Goal: Feedback & Contribution: Leave review/rating

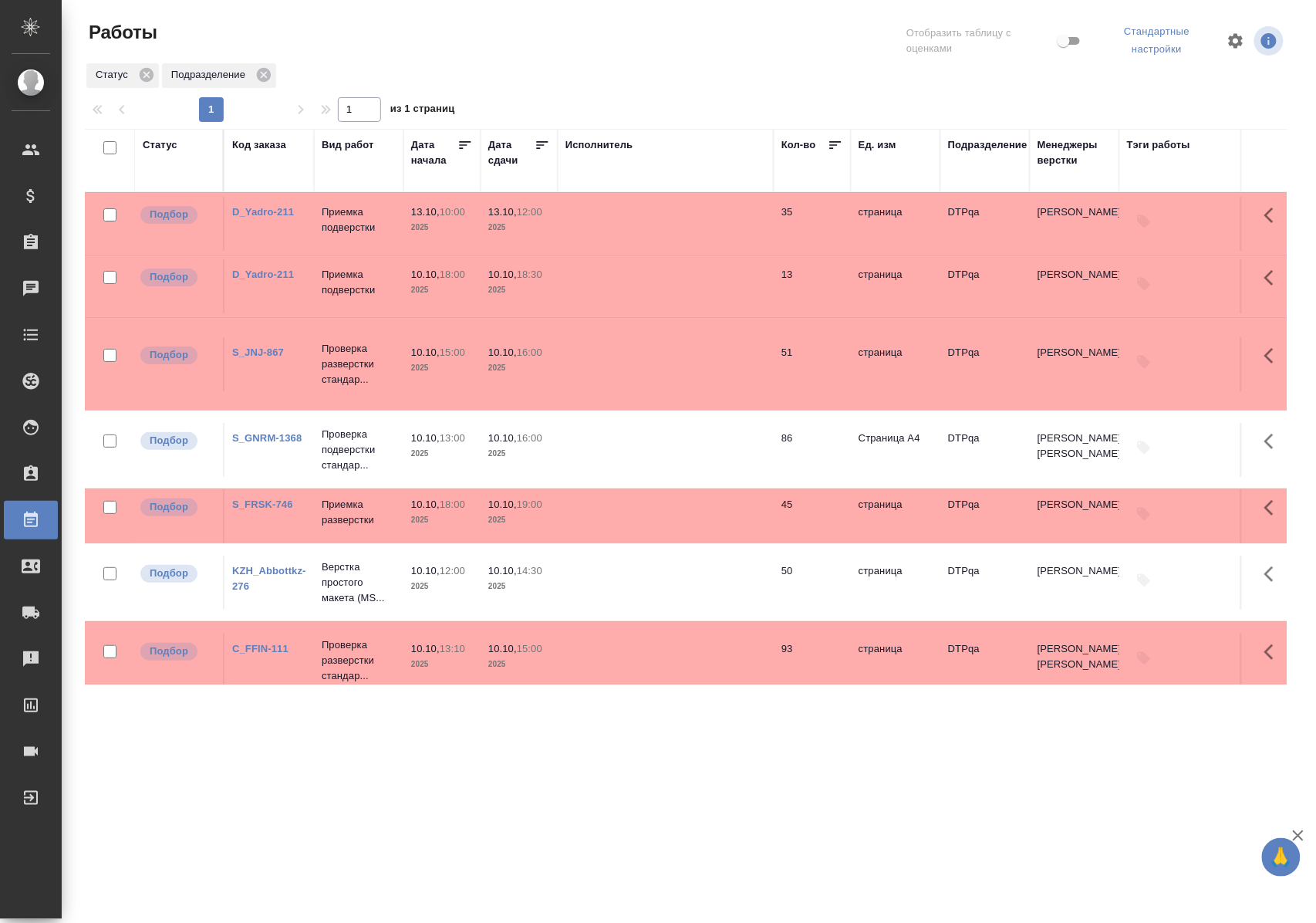
click at [162, 141] on div "Статус" at bounding box center [160, 144] width 35 height 16
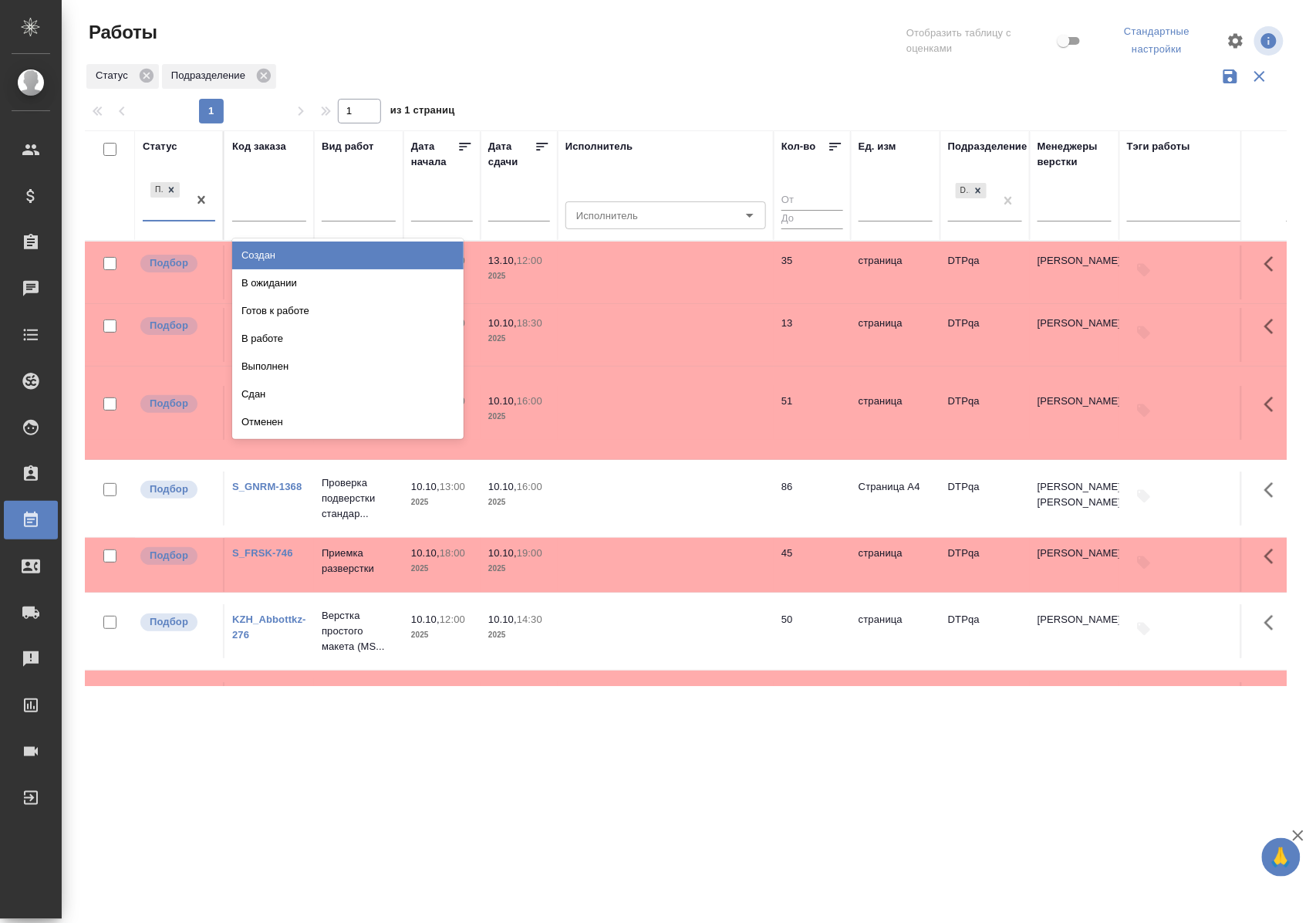
click at [177, 217] on div "Подбор" at bounding box center [164, 200] width 45 height 42
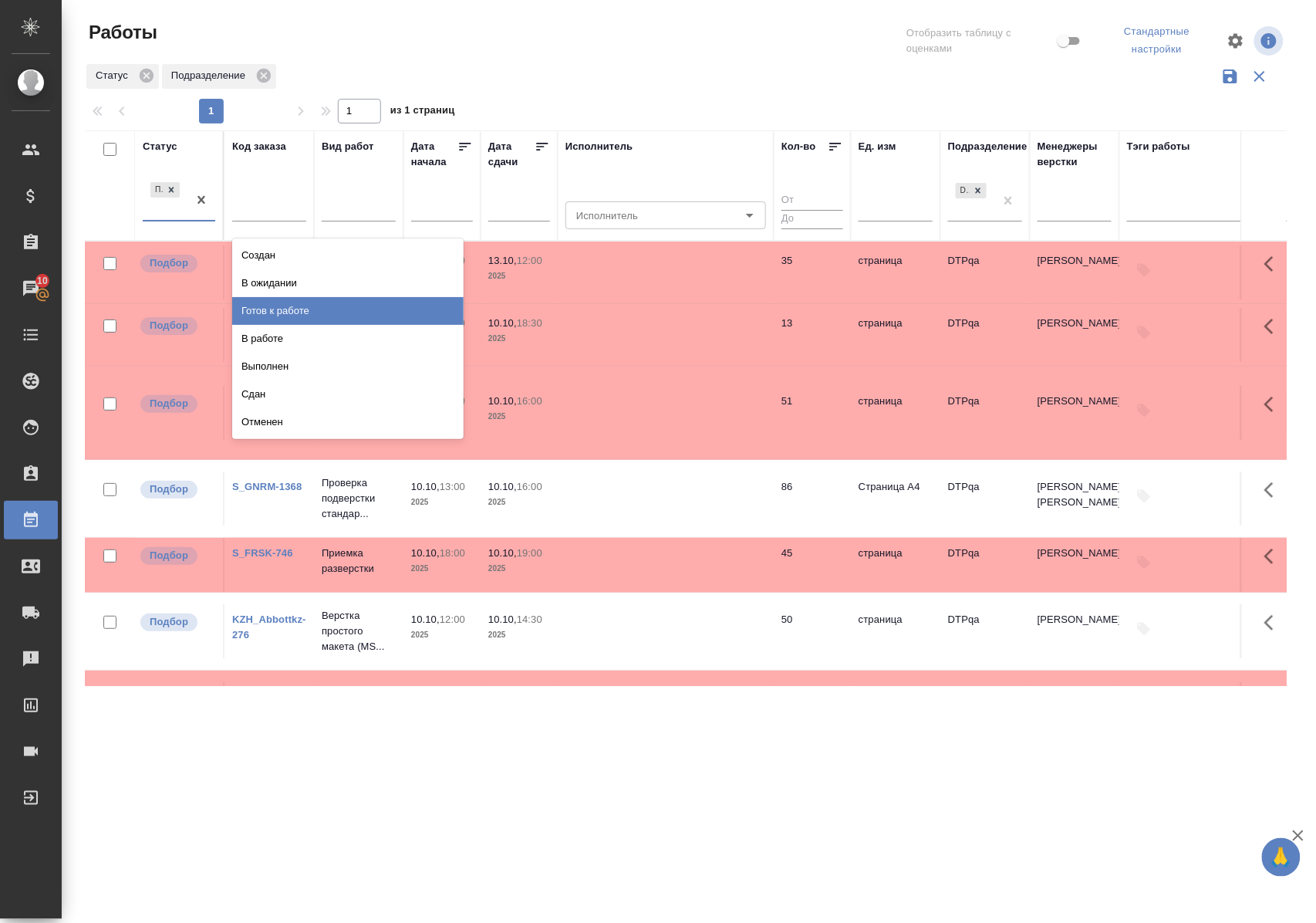
click at [269, 302] on div "Готов к работе" at bounding box center [347, 311] width 231 height 27
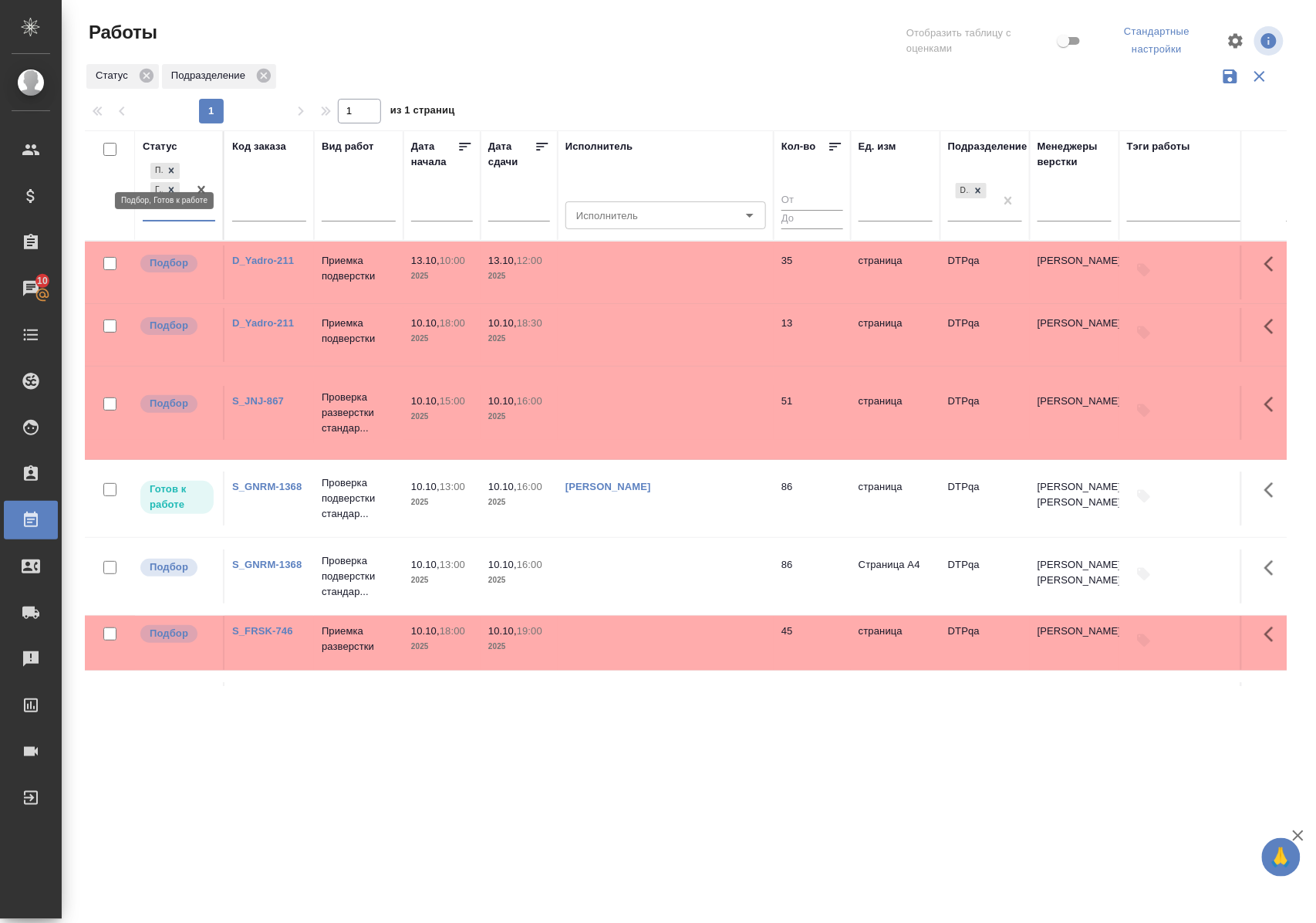
click at [175, 170] on icon at bounding box center [171, 171] width 11 height 11
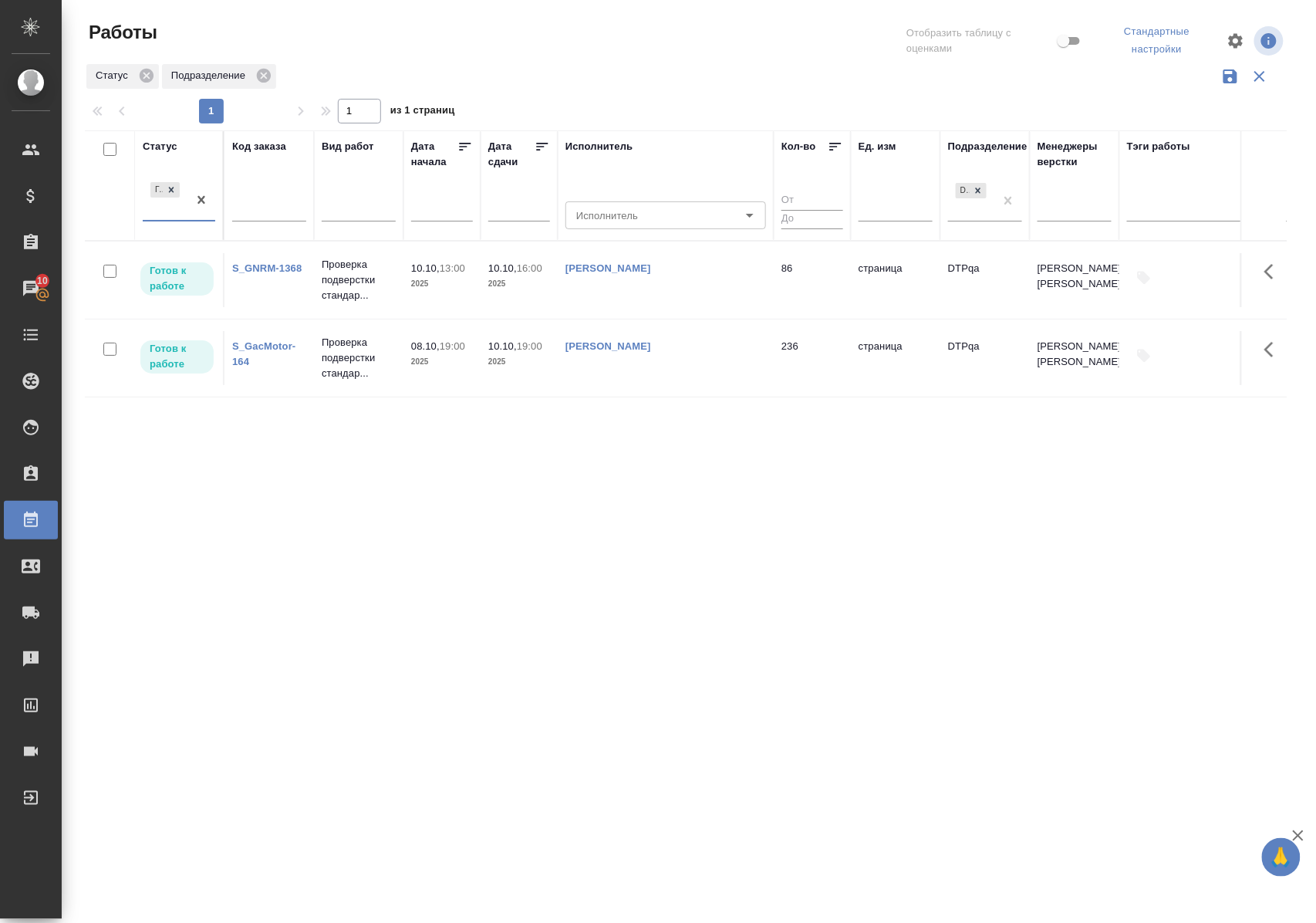
click at [188, 219] on div at bounding box center [201, 200] width 27 height 42
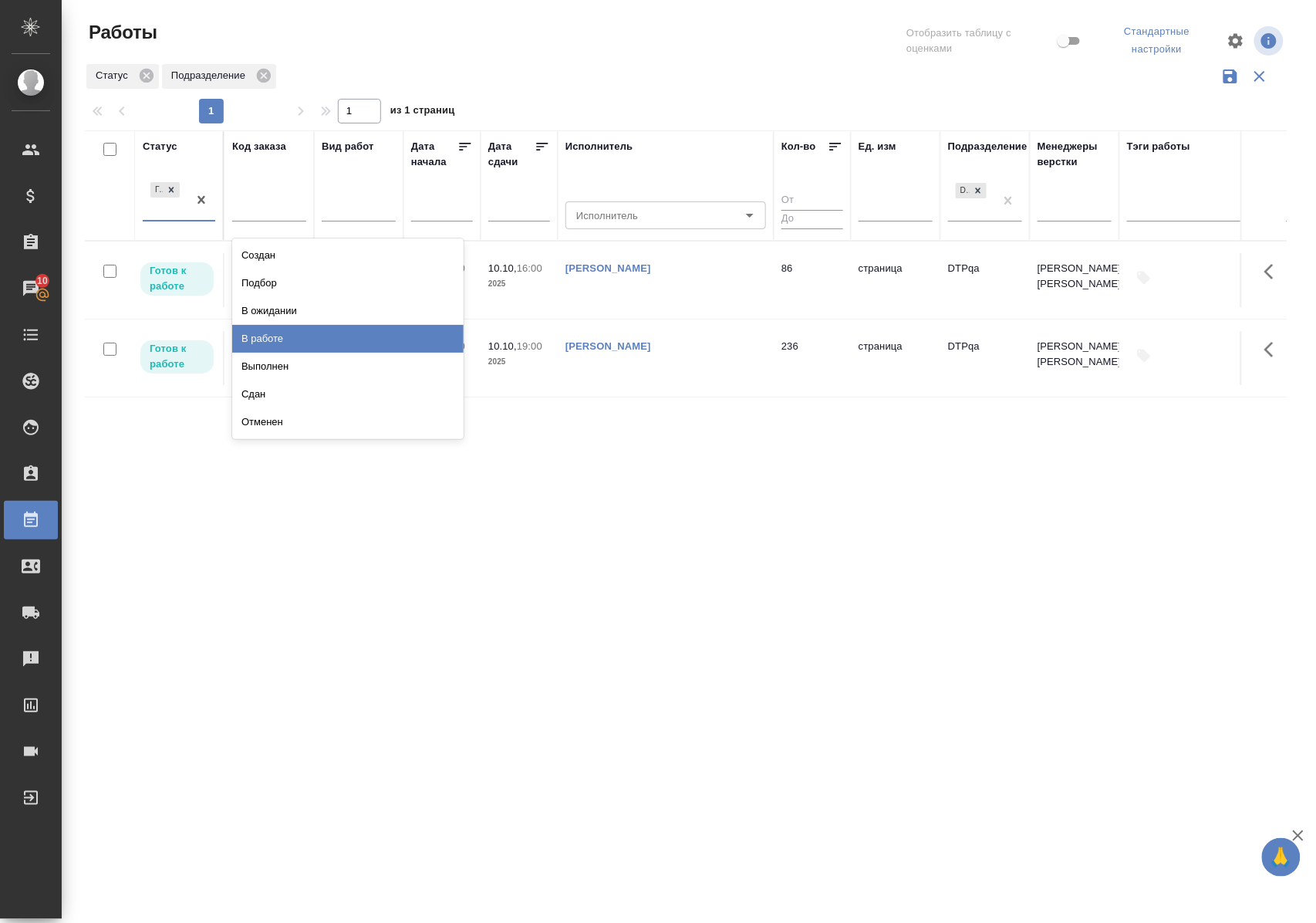
click at [273, 331] on div "В работе" at bounding box center [347, 338] width 231 height 27
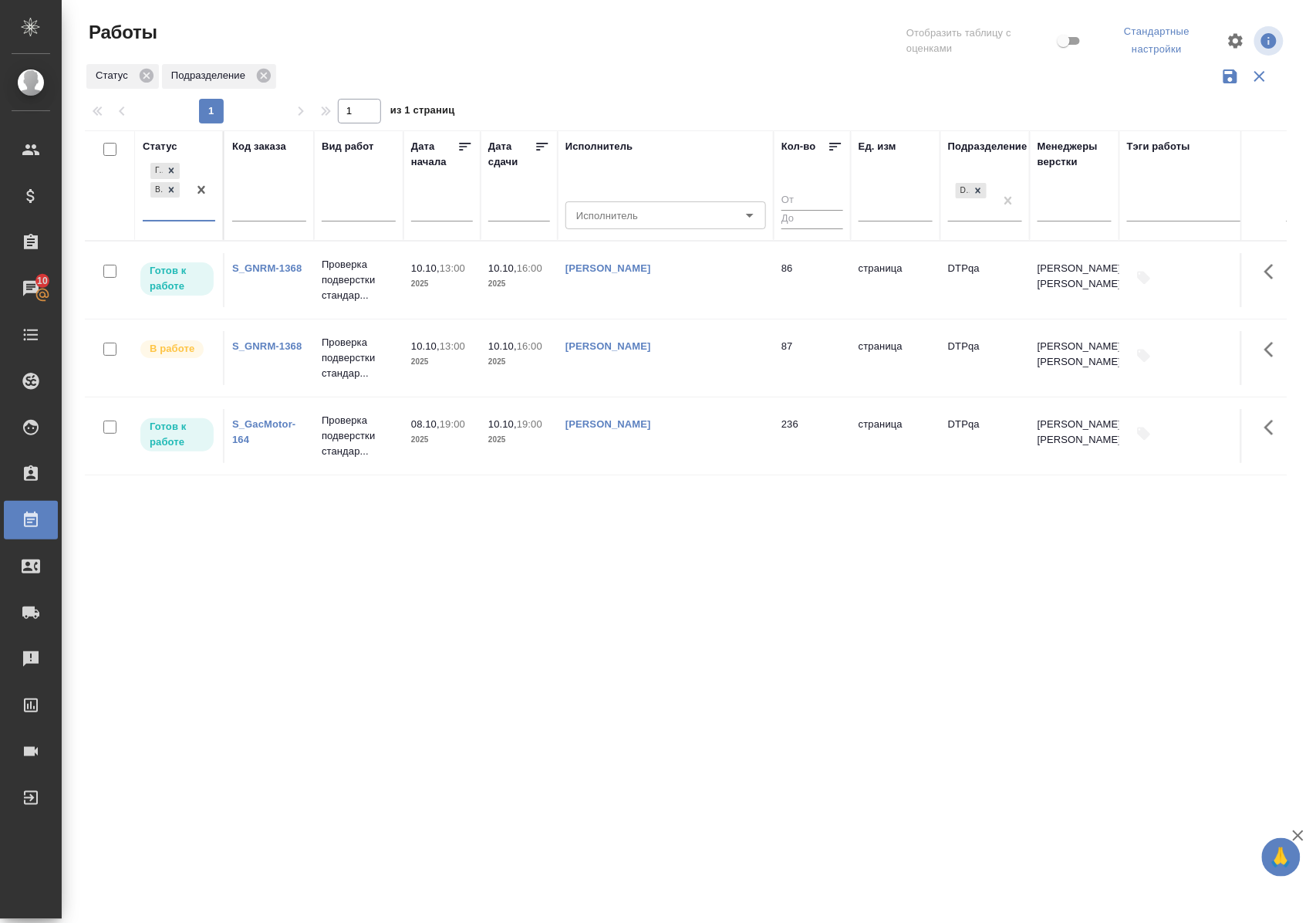
click at [161, 143] on div "Статус" at bounding box center [160, 146] width 35 height 16
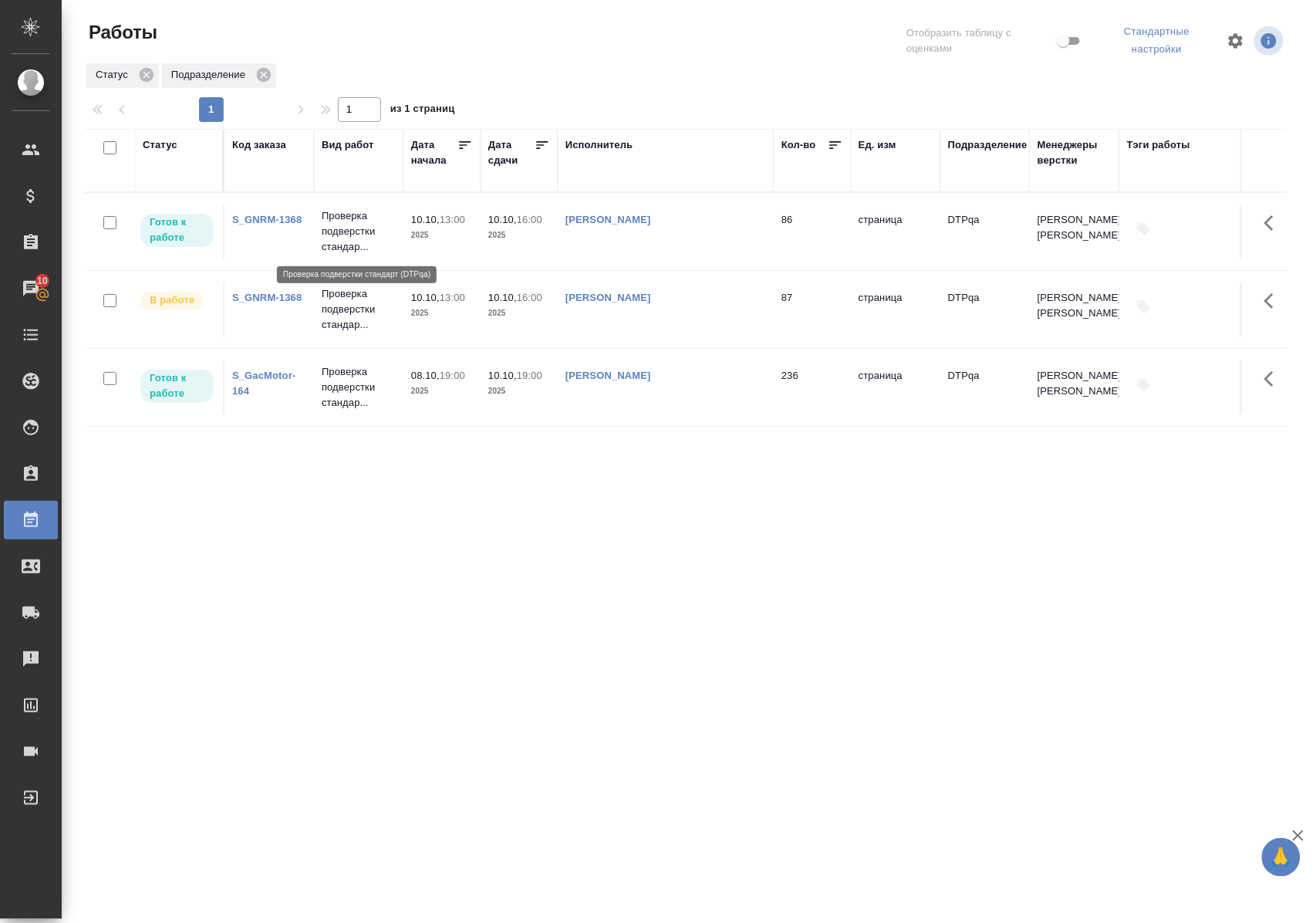
click at [346, 229] on p "Проверка подверстки стандар..." at bounding box center [358, 231] width 74 height 47
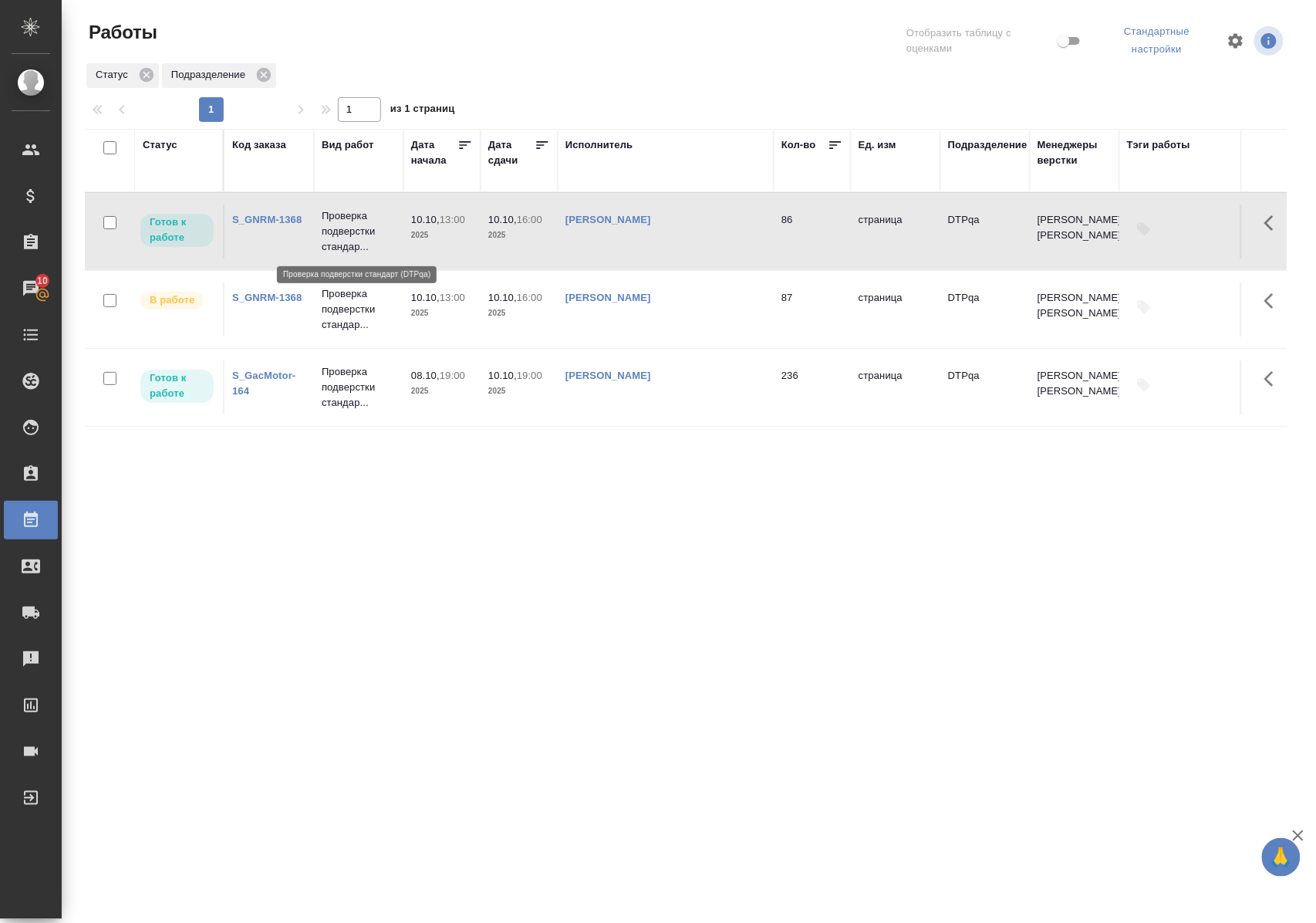
click at [346, 229] on p "Проверка подверстки стандар..." at bounding box center [358, 231] width 74 height 47
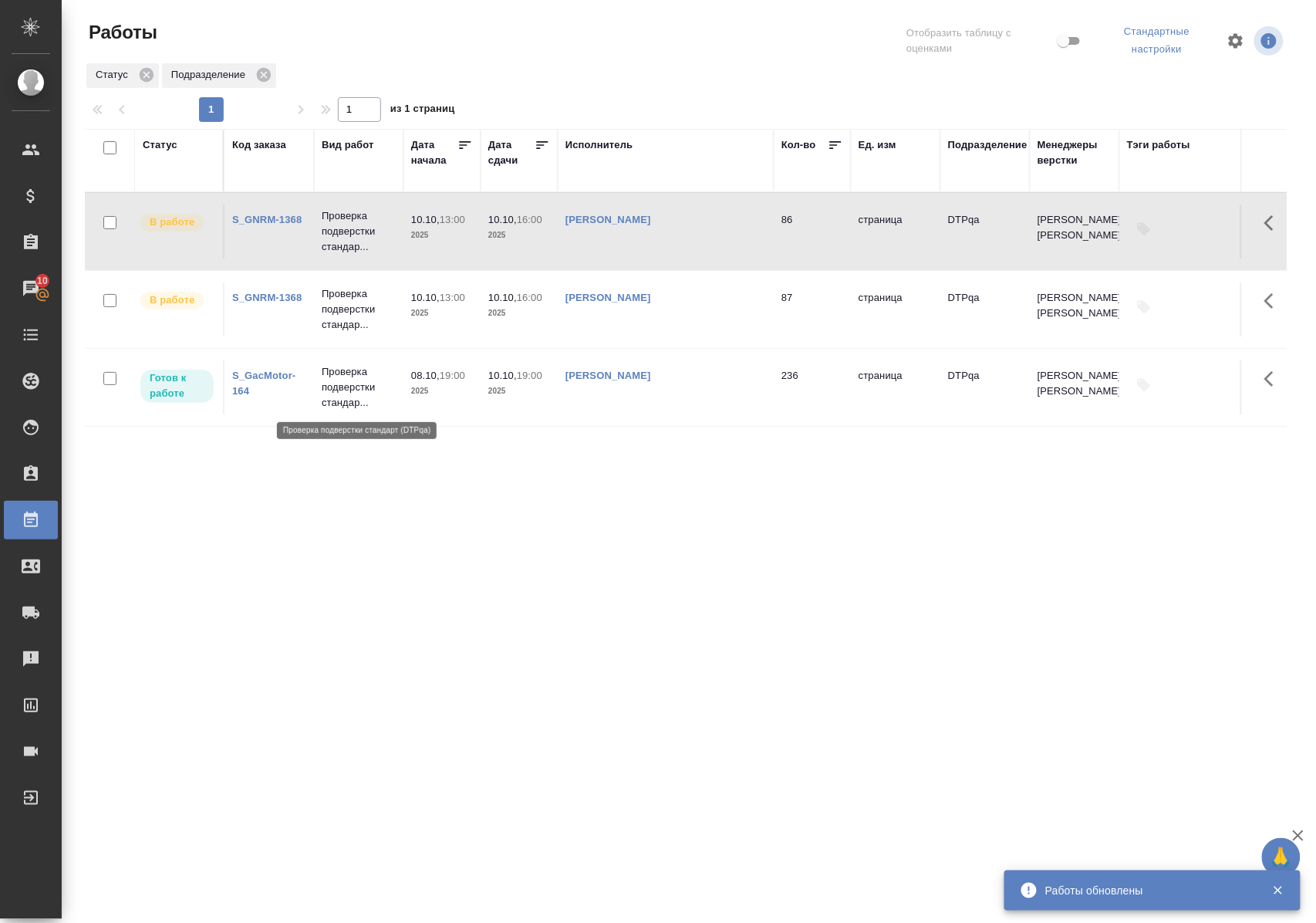
click at [367, 384] on p "Проверка подверстки стандар..." at bounding box center [358, 387] width 74 height 47
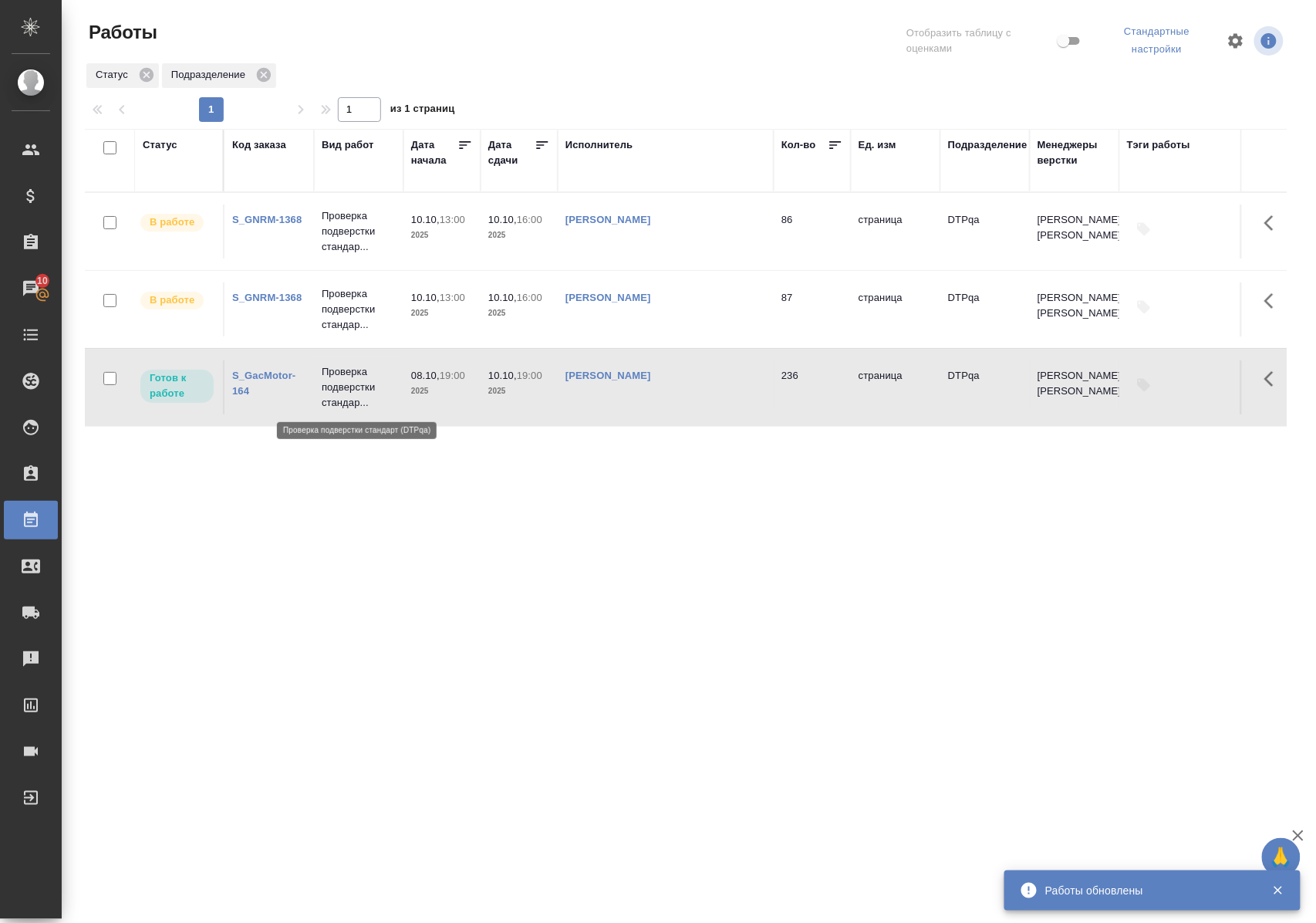
click at [367, 384] on p "Проверка подверстки стандар..." at bounding box center [358, 387] width 74 height 47
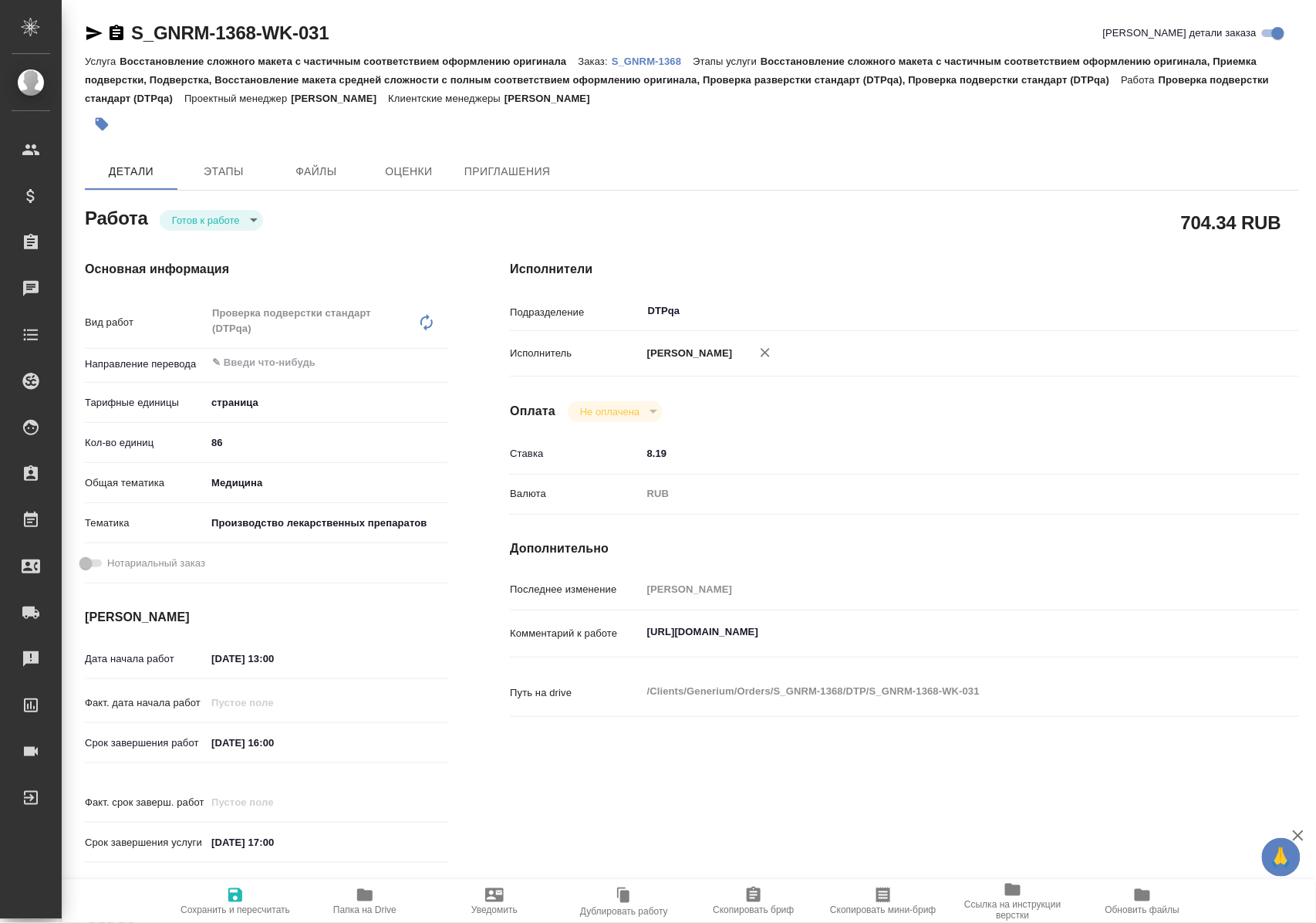
click at [260, 223] on body "🙏 .cls-1 fill:#fff; AWATERA Polushina Alena Клиенты Спецификации Заказы Чаты To…" at bounding box center [658, 462] width 1316 height 923
click at [242, 244] on li "В работе" at bounding box center [215, 246] width 108 height 27
type textarea "x"
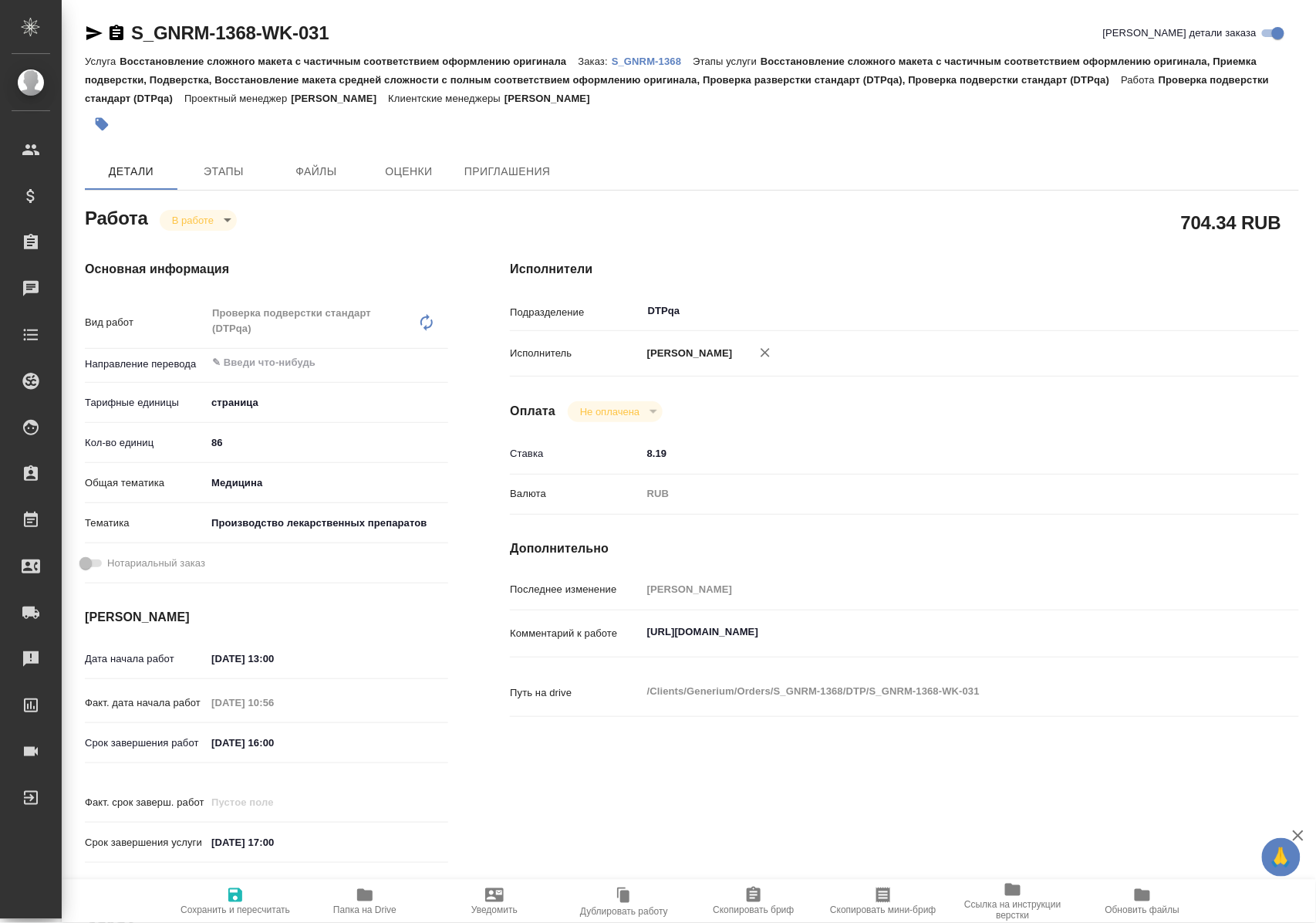
type textarea "x"
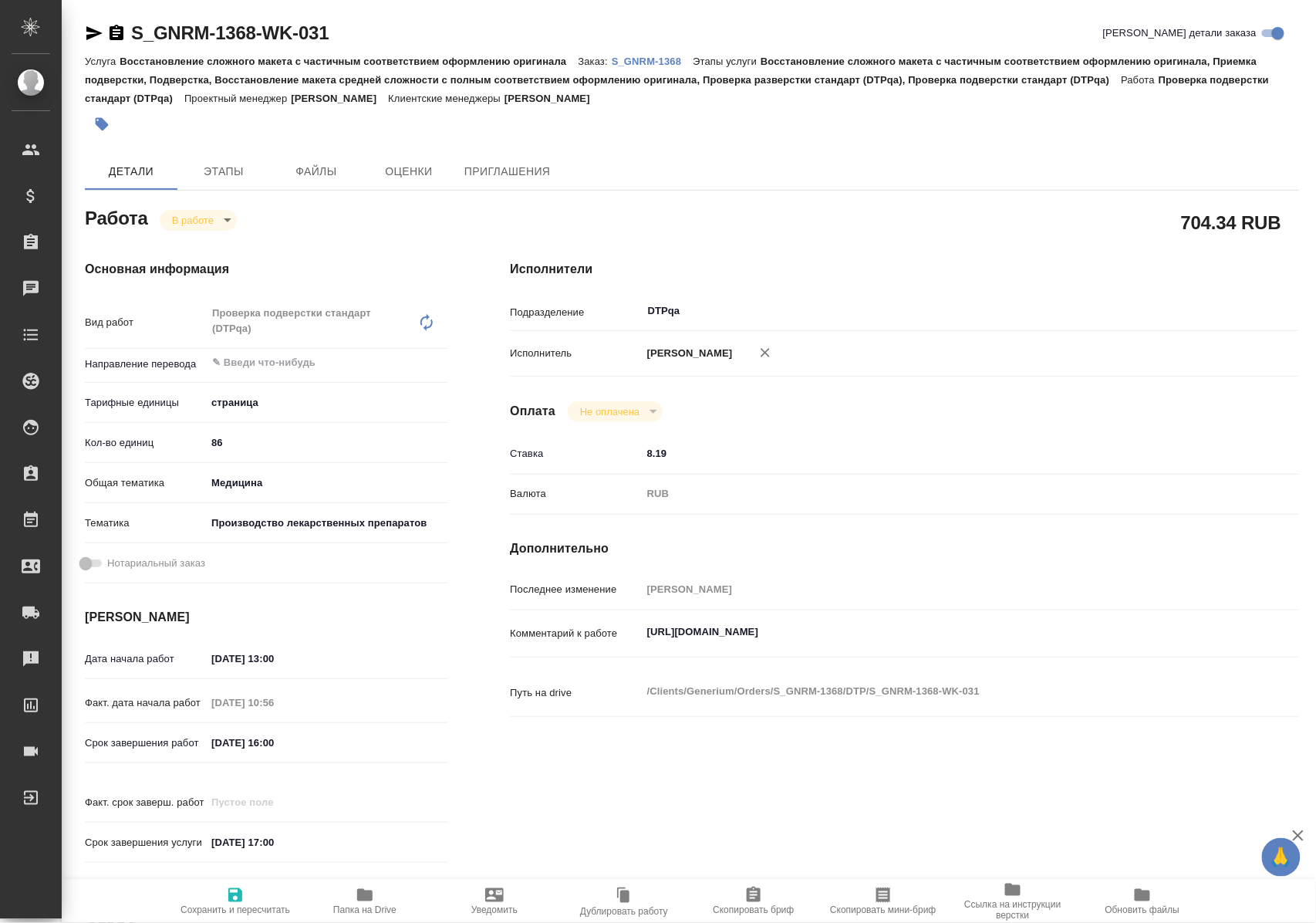
type textarea "x"
click at [232, 889] on icon "button" at bounding box center [235, 895] width 14 height 14
type textarea "x"
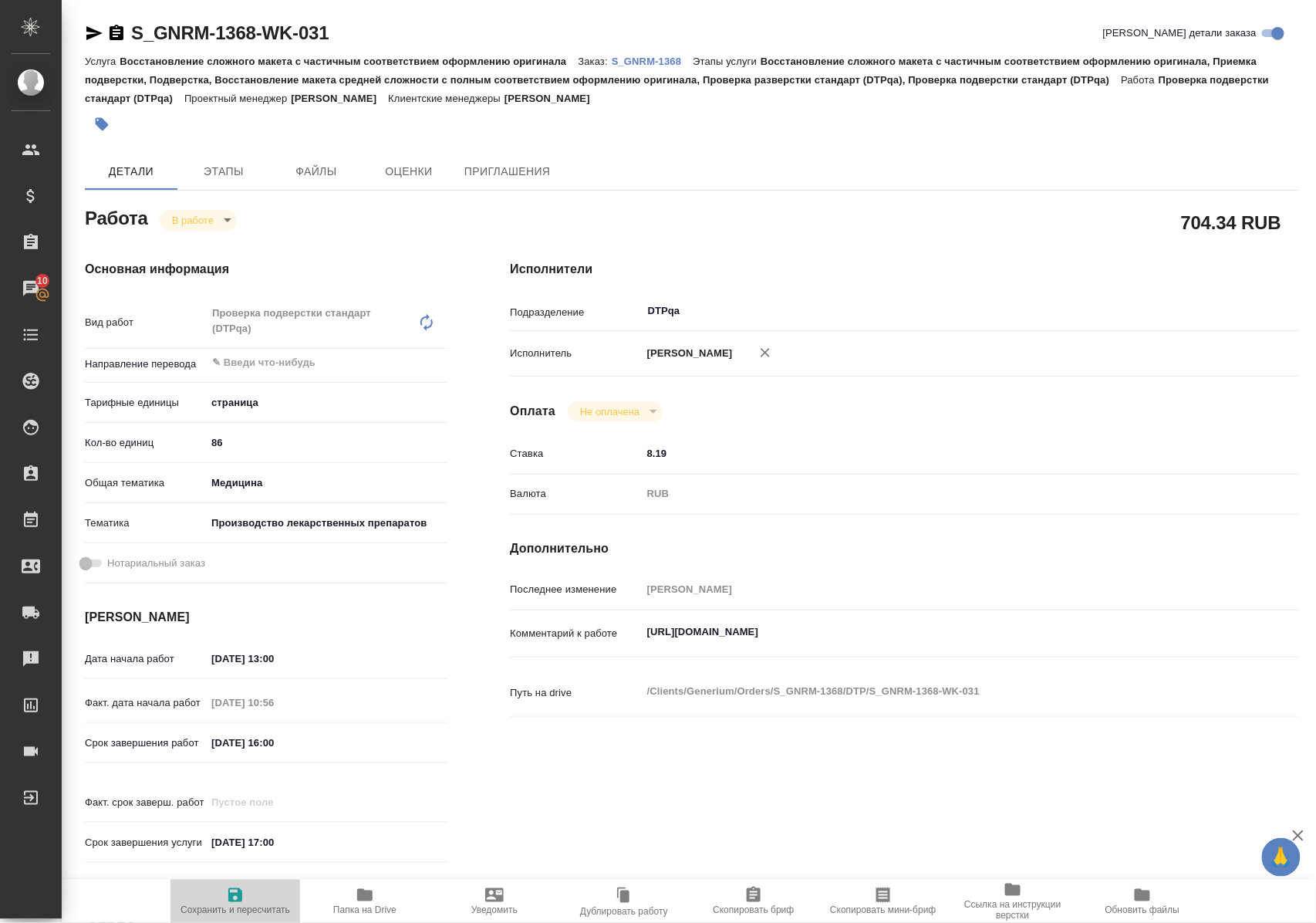
type textarea "x"
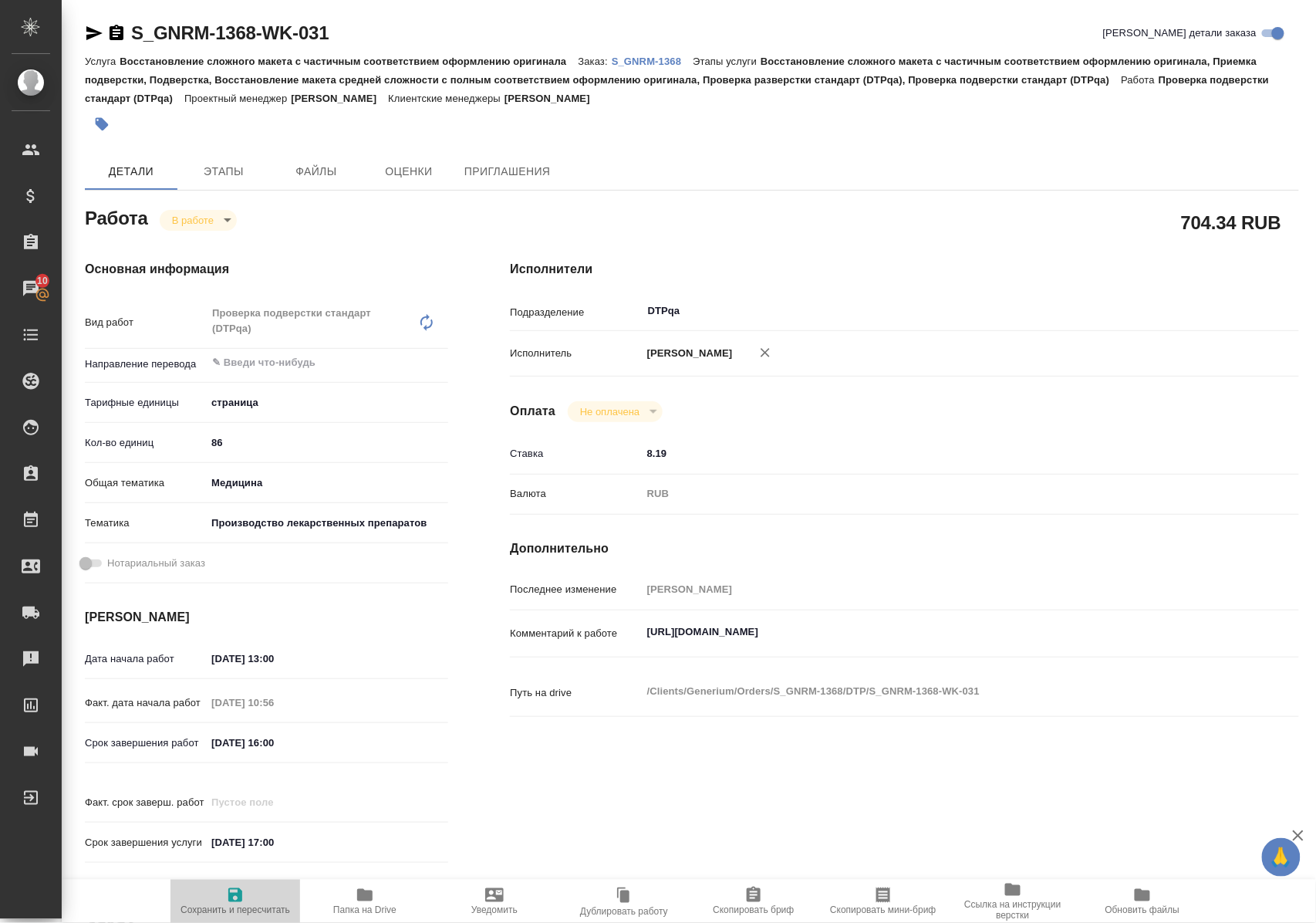
type textarea "x"
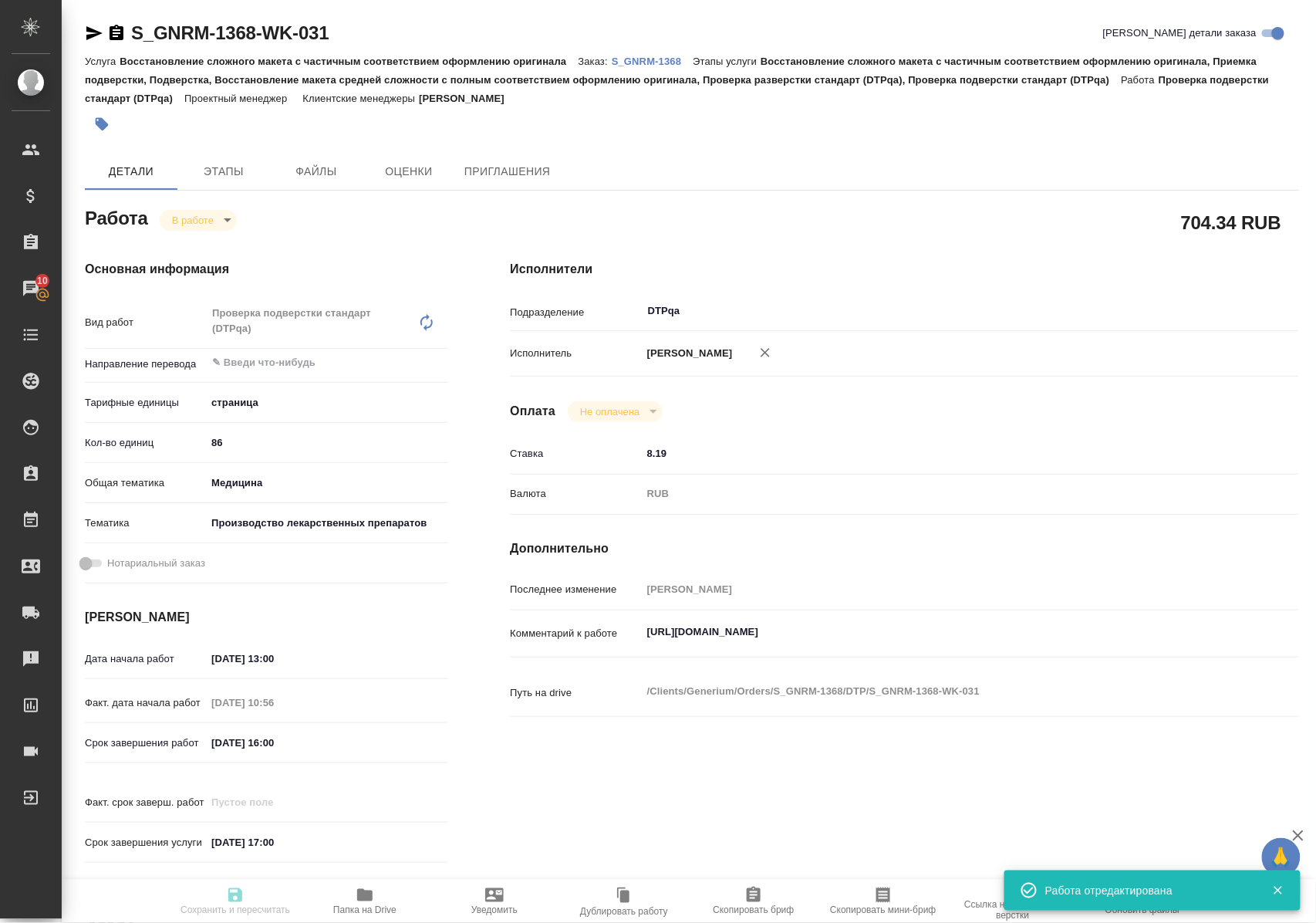
type input "inProgress"
type textarea "Проверка подверстки стандарт (DTPqa)"
type textarea "x"
type input "5a8b1489cc6b4906c91bfdb2"
type input "86"
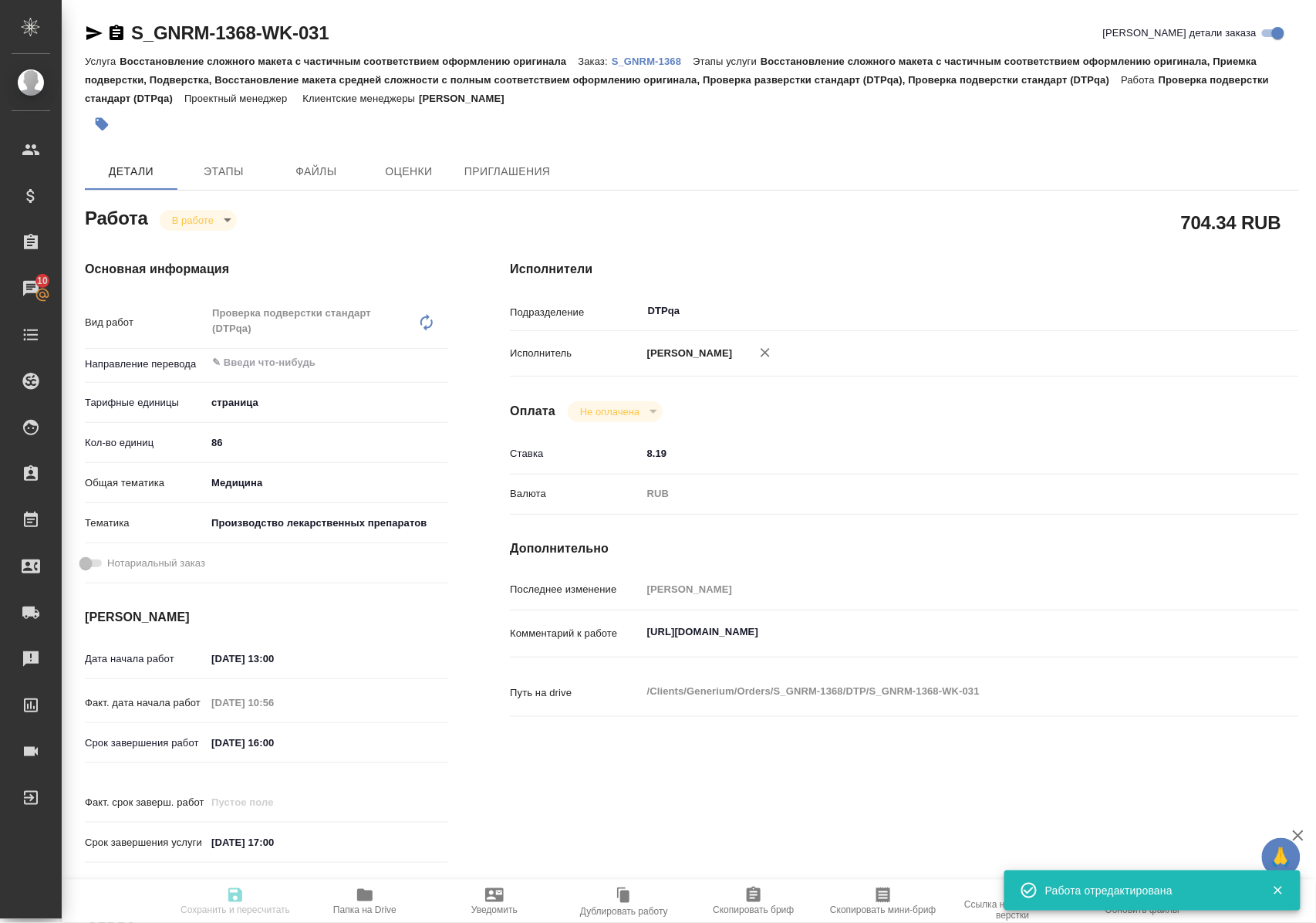
type input "med"
type input "614982fec5ecbb70f805293f"
type input "10.10.2025 13:00"
type input "10.10.2025 10:56"
type input "10.10.2025 16:00"
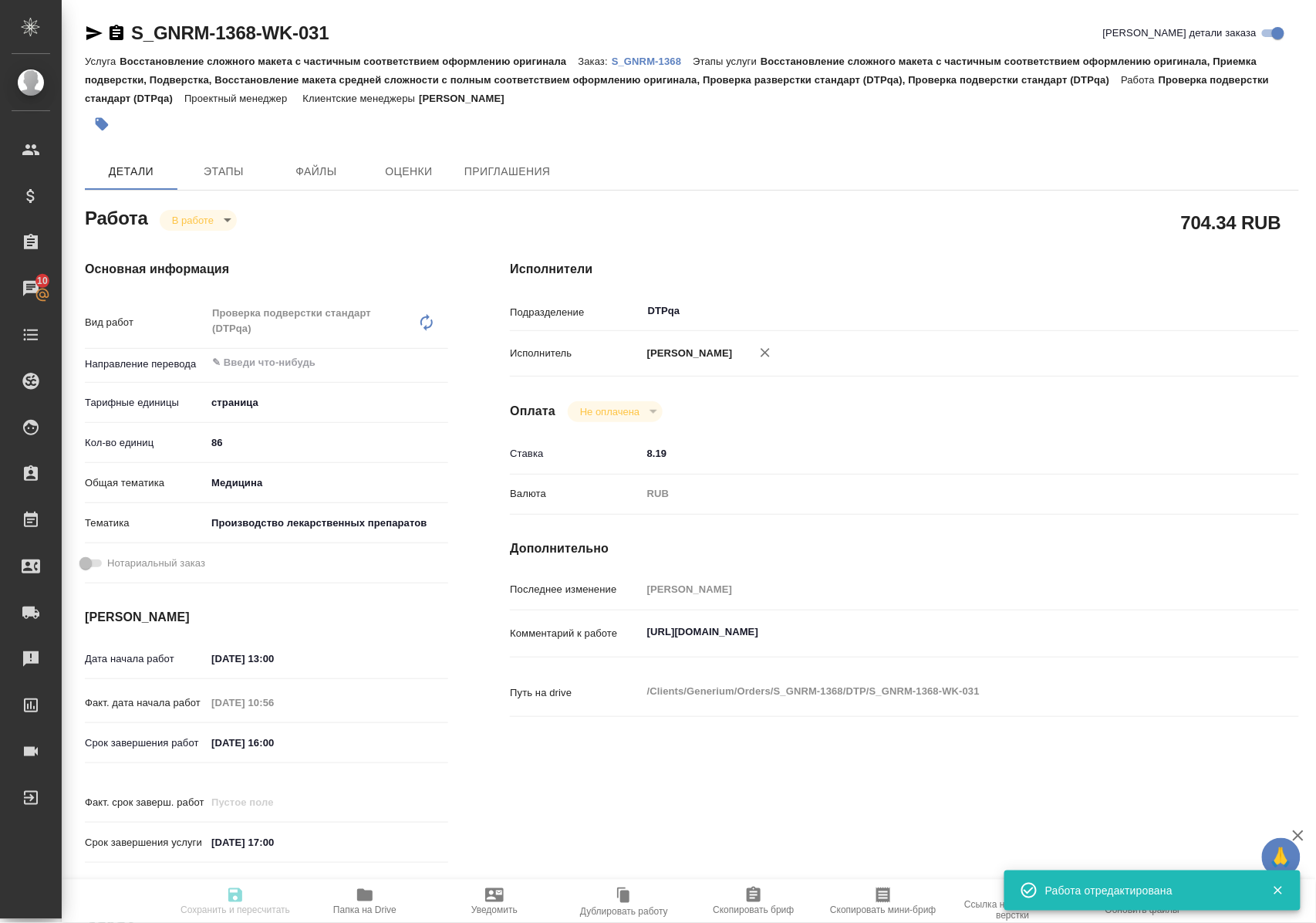
type input "10.10.2025 17:00"
type input "DTPqa"
type input "notPayed"
type input "8.19"
type input "RUB"
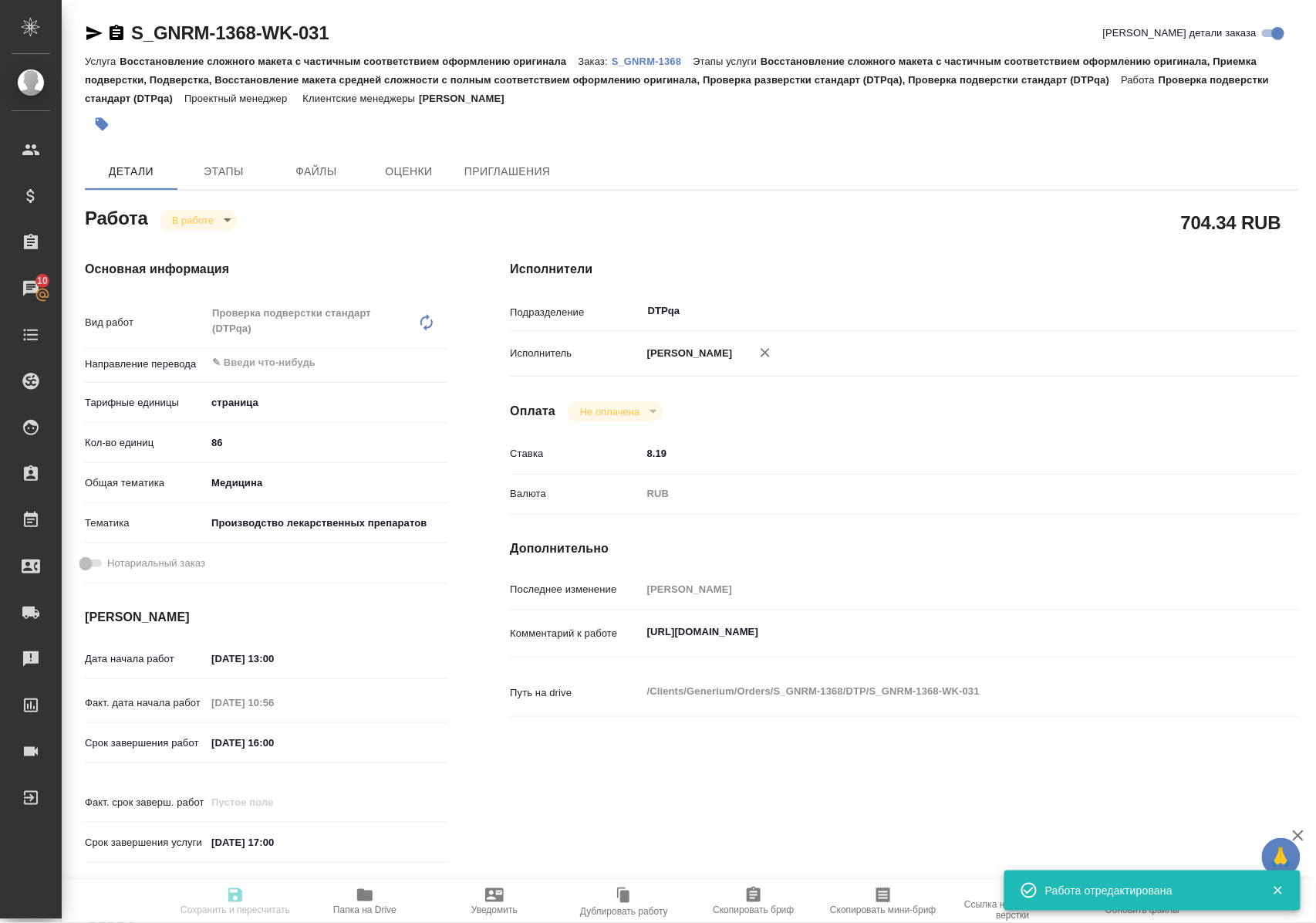
type input "Полушина Алена"
type textarea "https://tera.awatera.com/Work/68d16129b9f478f418e10e1d/"
type textarea "x"
type textarea "/Clients/Generium/Orders/S_GNRM-1368/DTP/S_GNRM-1368-WK-031"
type textarea "x"
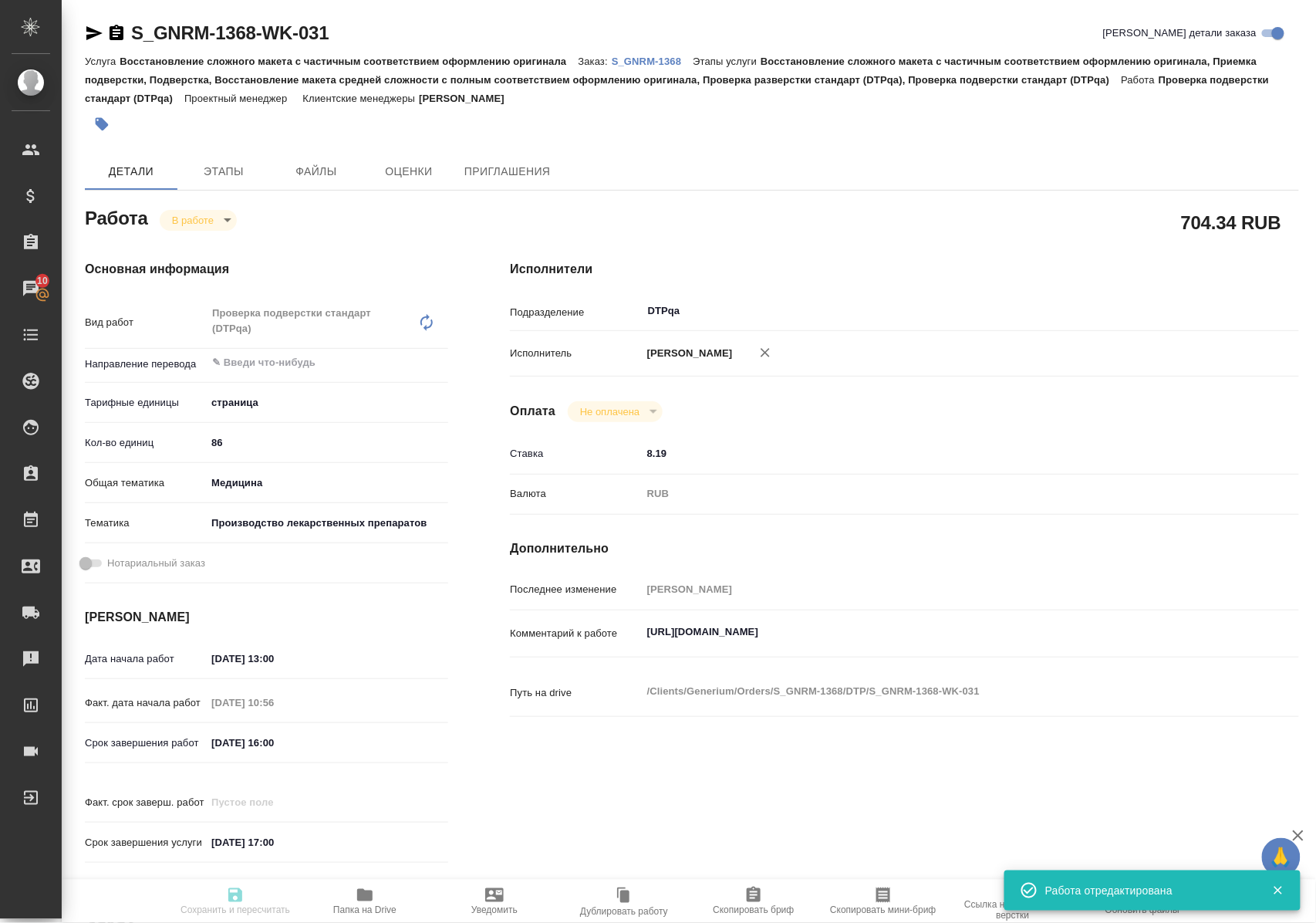
type input "S_GNRM-1368"
type input "Восстановление сложного макета с частичным соответствием оформлению оригинала"
type input "Восстановление сложного макета с частичным соответствием оформлению оригинала, …"
type input "[PERSON_NAME]"
type input "[PERSON_NAME], [PERSON_NAME]"
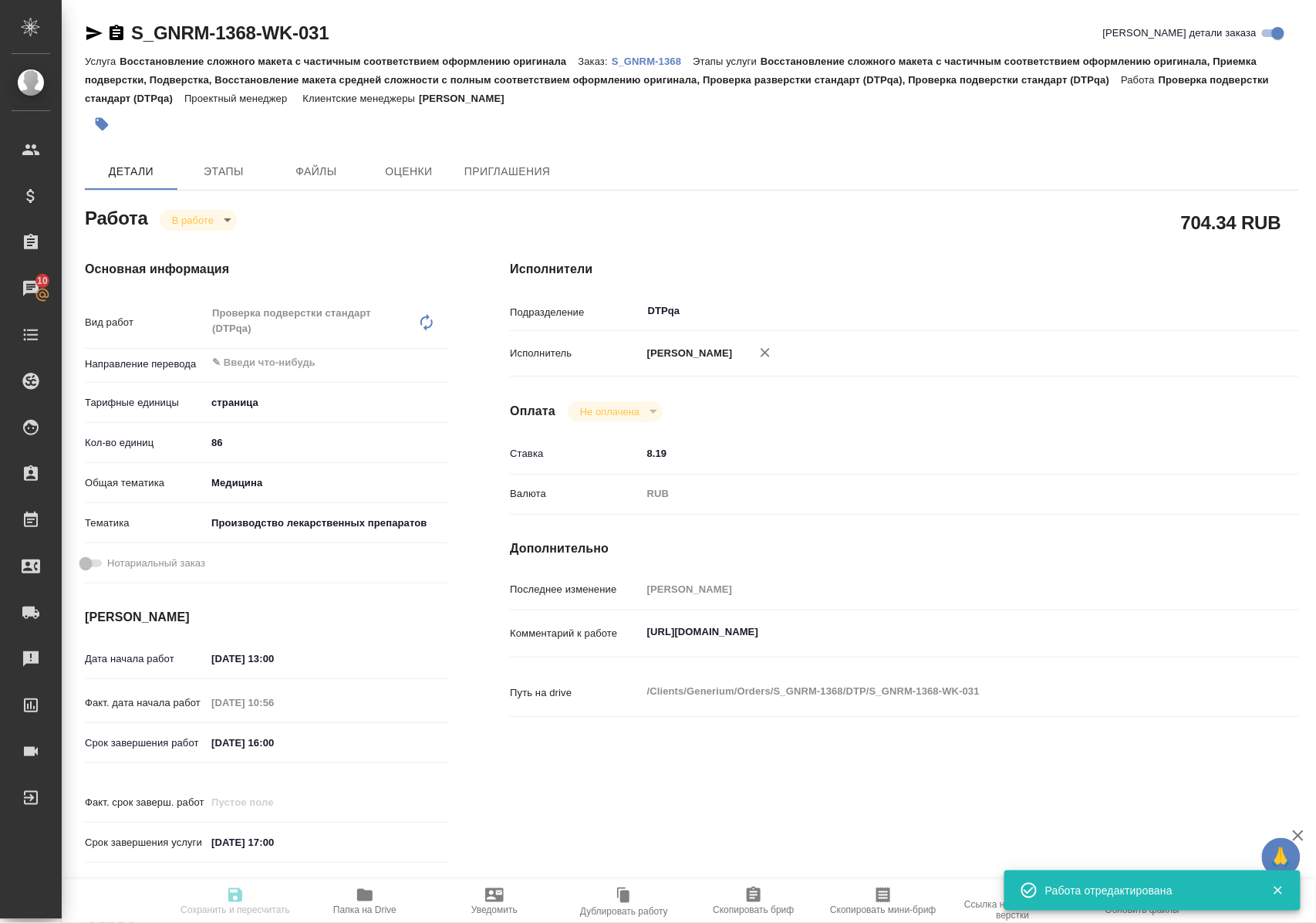
type input "/Clients/Generium/Orders/S_GNRM-1368"
type textarea "x"
type textarea "Возьмите, пожалуйста, в перевод с русского на английский язык документы по ссыл…"
type textarea "x"
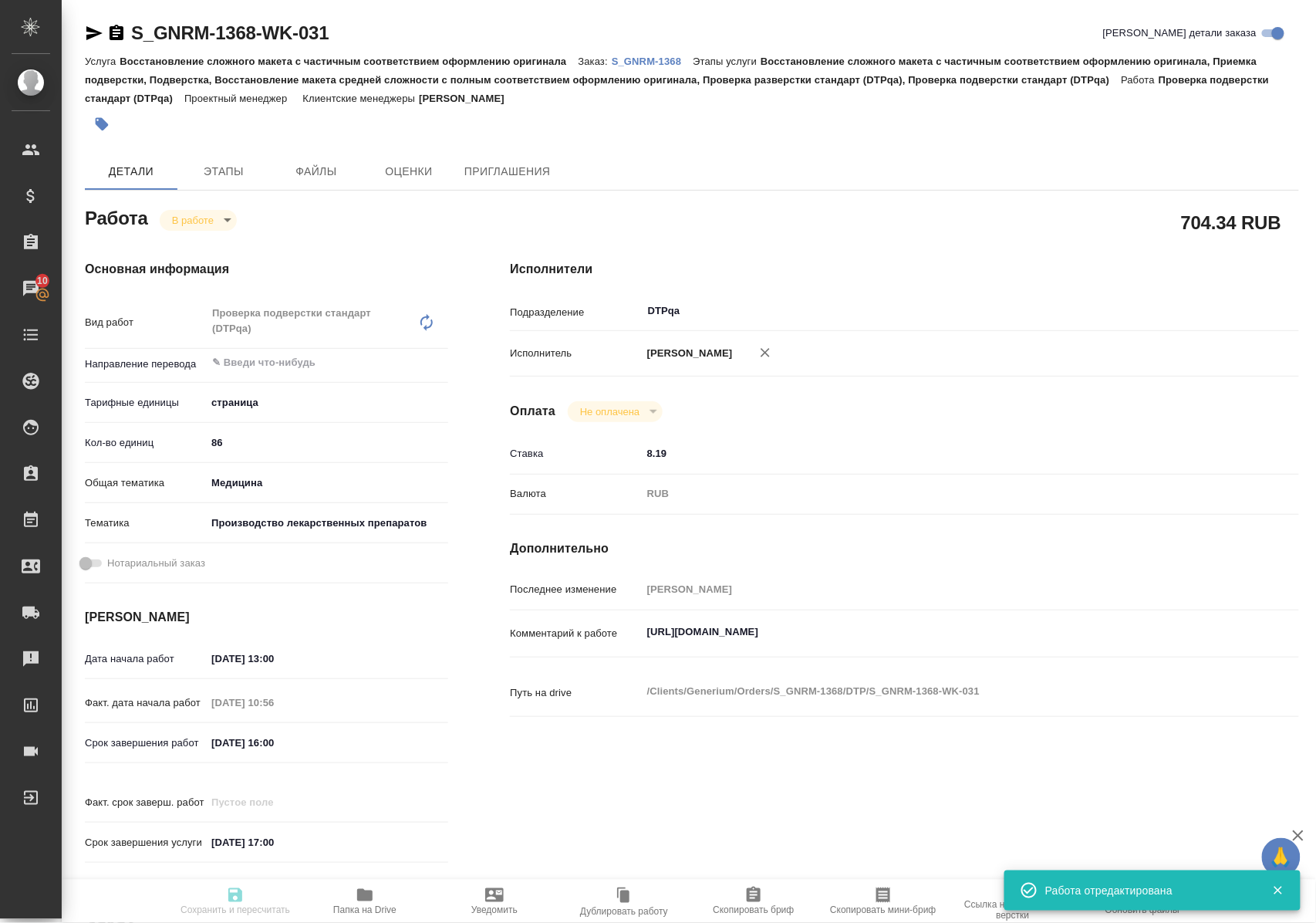
type textarea "x"
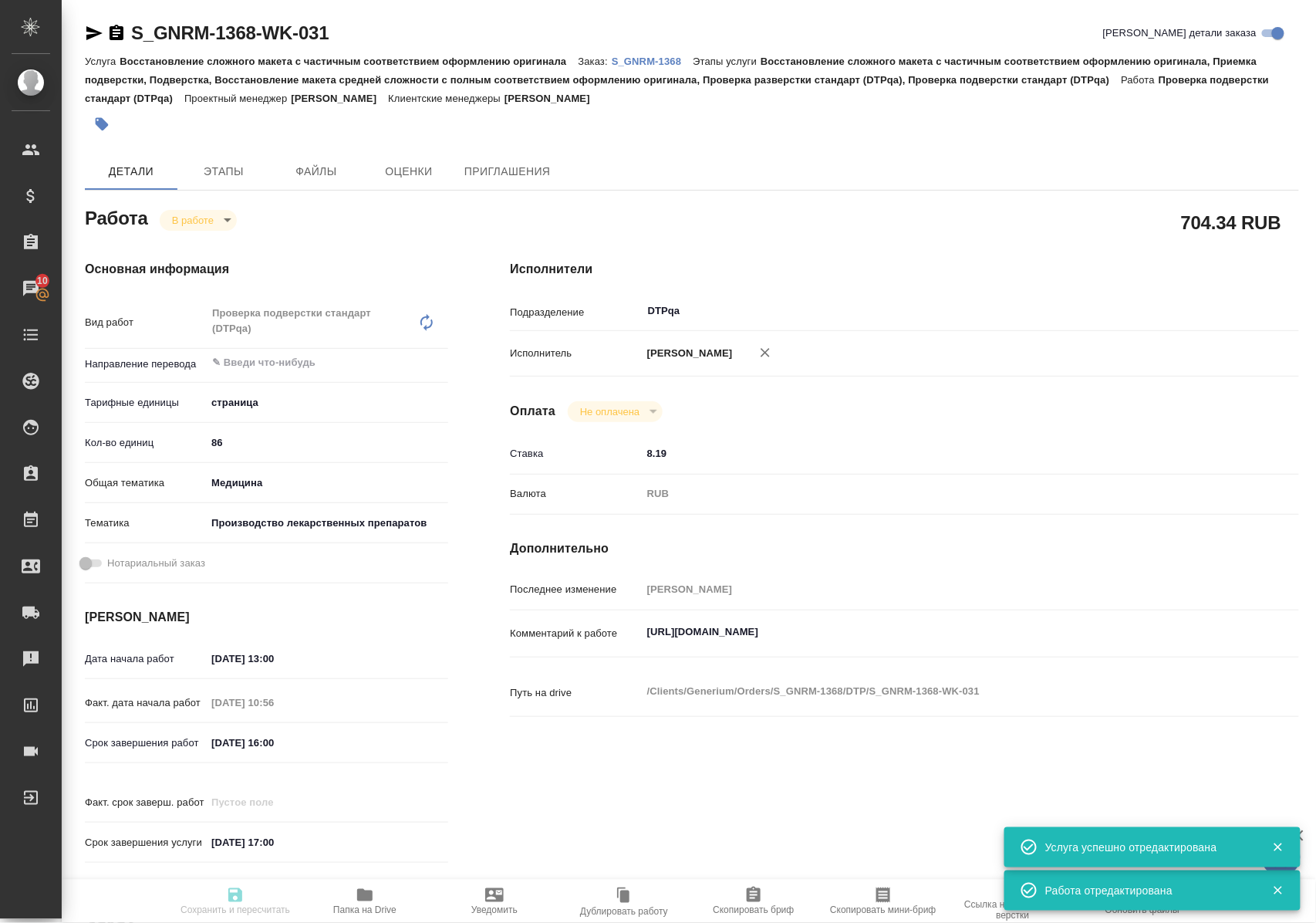
type textarea "x"
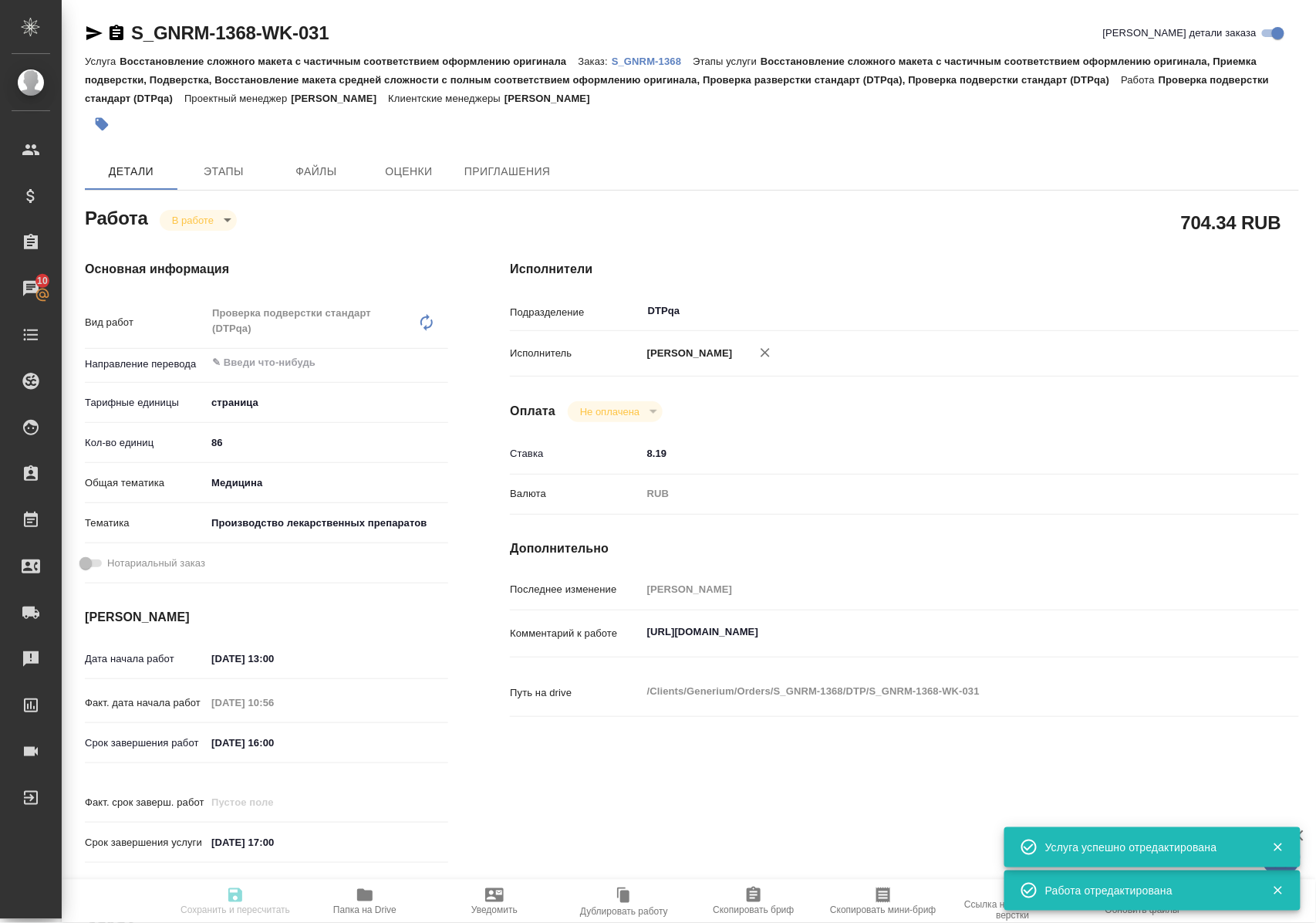
type textarea "x"
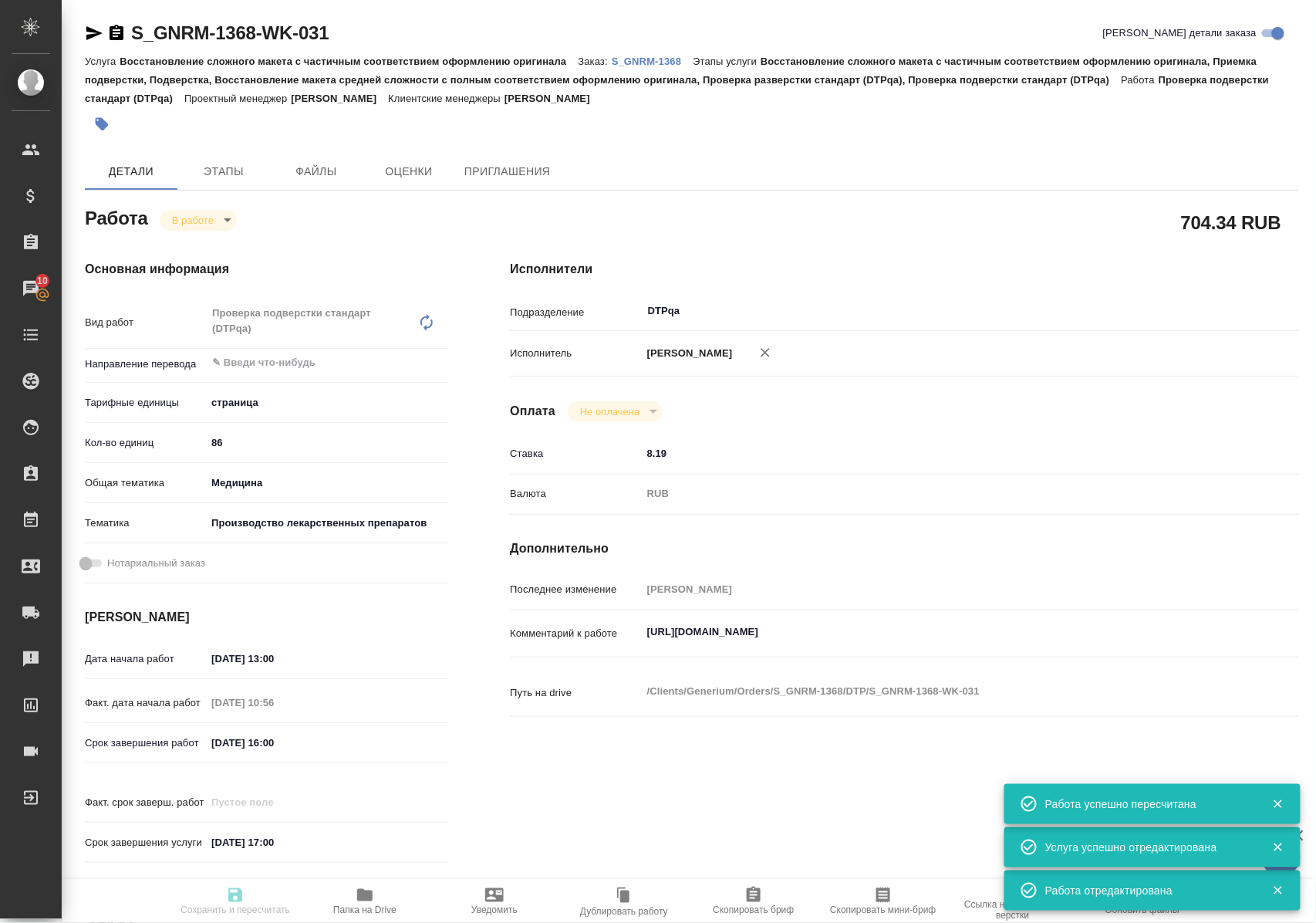
type input "inProgress"
type textarea "Проверка подверстки стандарт (DTPqa)"
type textarea "x"
type input "5a8b1489cc6b4906c91bfdb2"
type input "86"
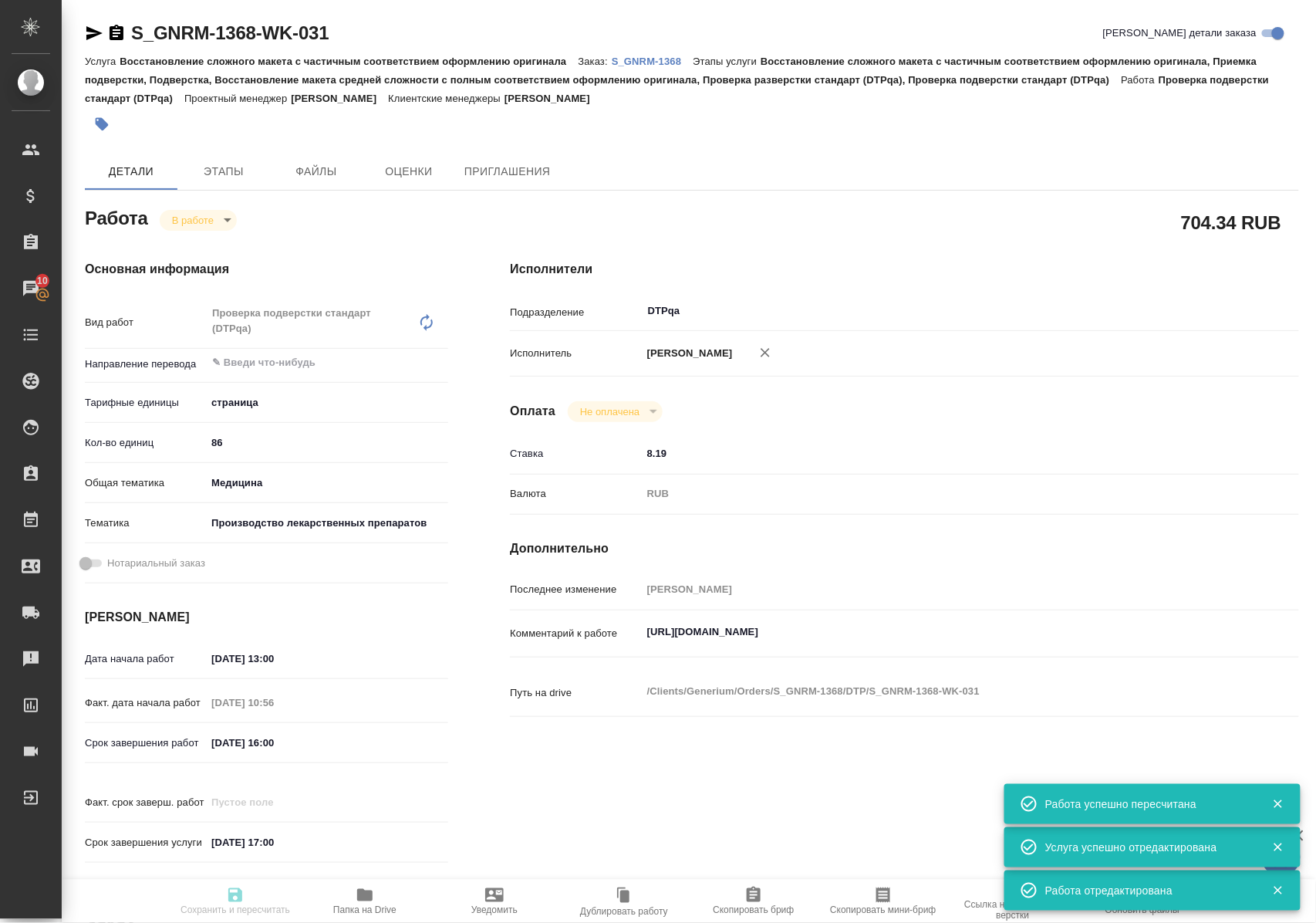
type input "med"
type input "614982fec5ecbb70f805293f"
type input "10.10.2025 13:00"
type input "10.10.2025 10:56"
type input "10.10.2025 16:00"
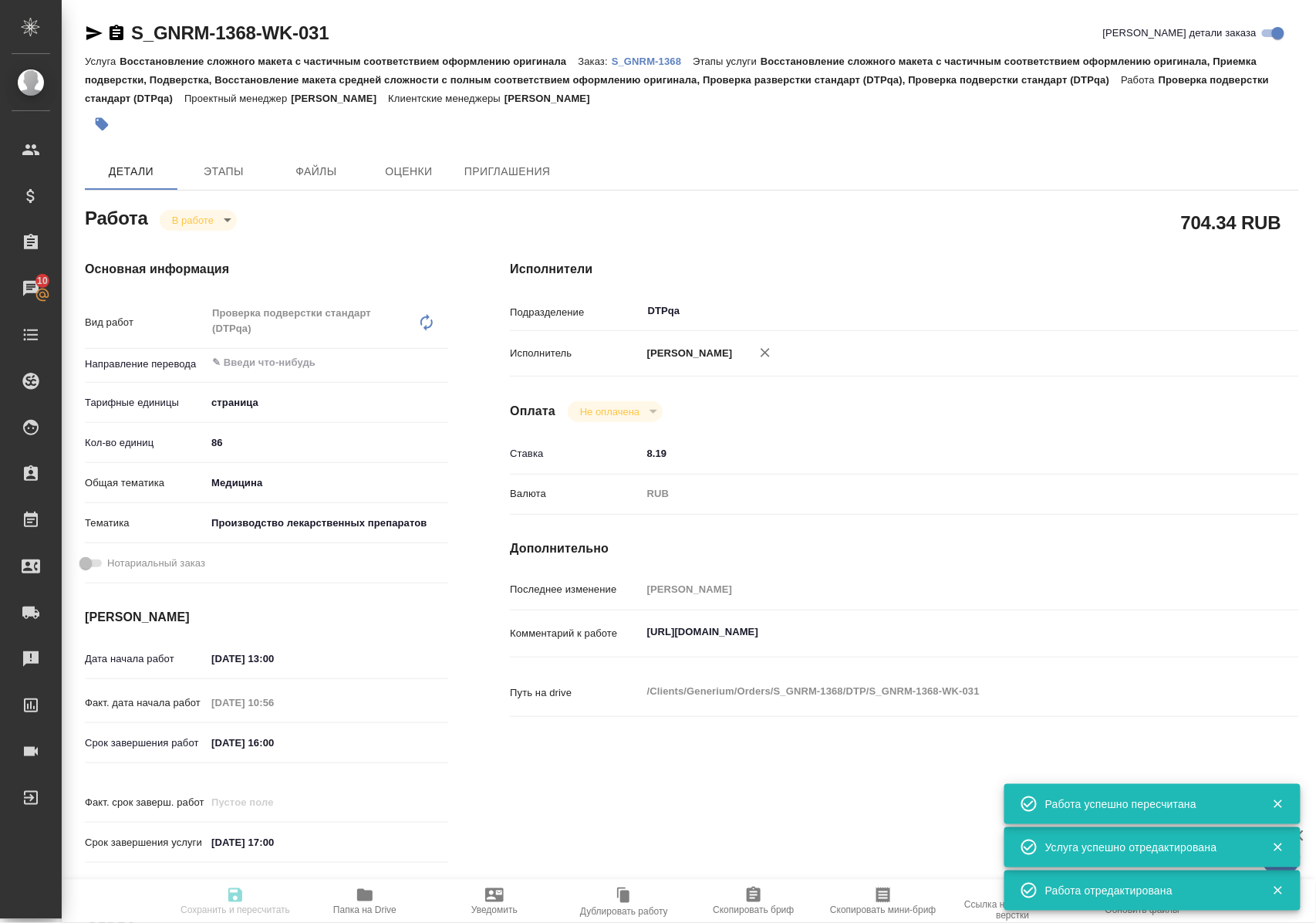
type input "10.10.2025 17:00"
type input "DTPqa"
type input "notPayed"
type input "8.19"
type input "RUB"
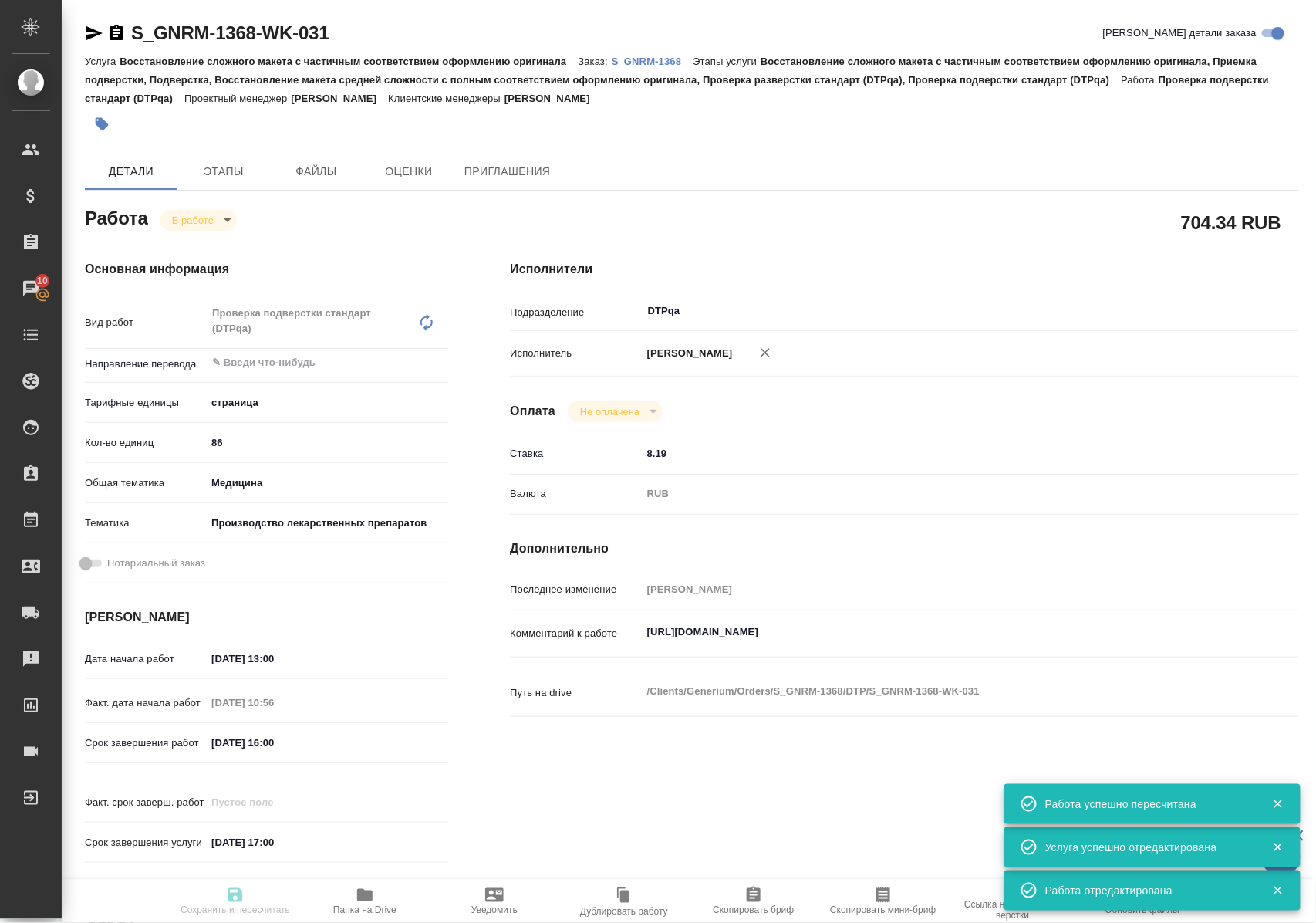
type input "Полушина Алена"
type textarea "https://tera.awatera.com/Work/68d16129b9f478f418e10e1d/"
type textarea "x"
type textarea "/Clients/Generium/Orders/S_GNRM-1368/DTP/S_GNRM-1368-WK-031"
type textarea "x"
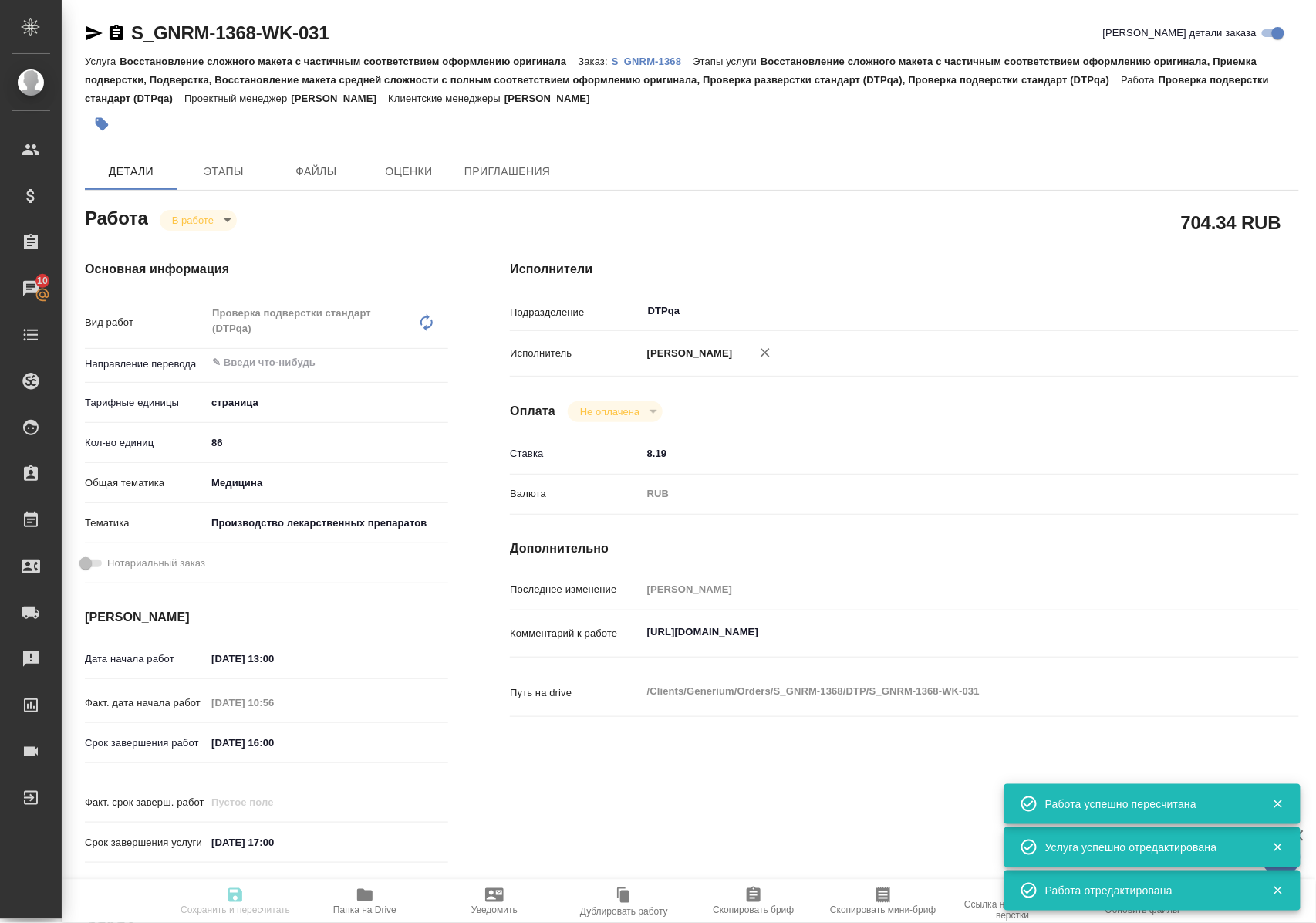
type input "S_GNRM-1368"
type input "Восстановление сложного макета с частичным соответствием оформлению оригинала"
type input "Восстановление сложного макета с частичным соответствием оформлению оригинала, …"
type input "Кабаргина Анна"
type input "Оксютович Ирина, Заборова Александра"
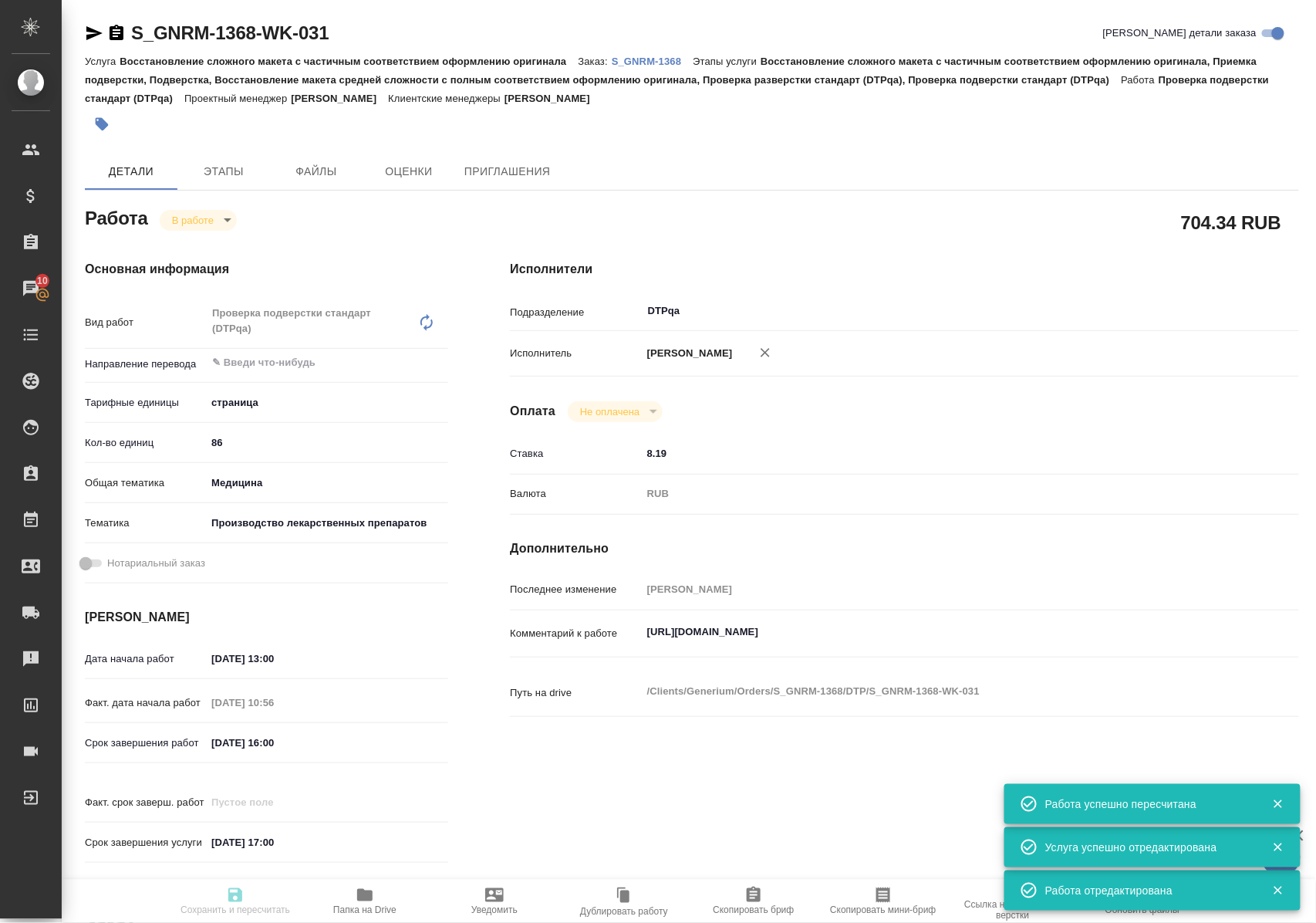
type input "/Clients/Generium/Orders/S_GNRM-1368"
type textarea "x"
type textarea "Возьмите, пожалуйста, в перевод с русского на английский язык документы по ссыл…"
type textarea "x"
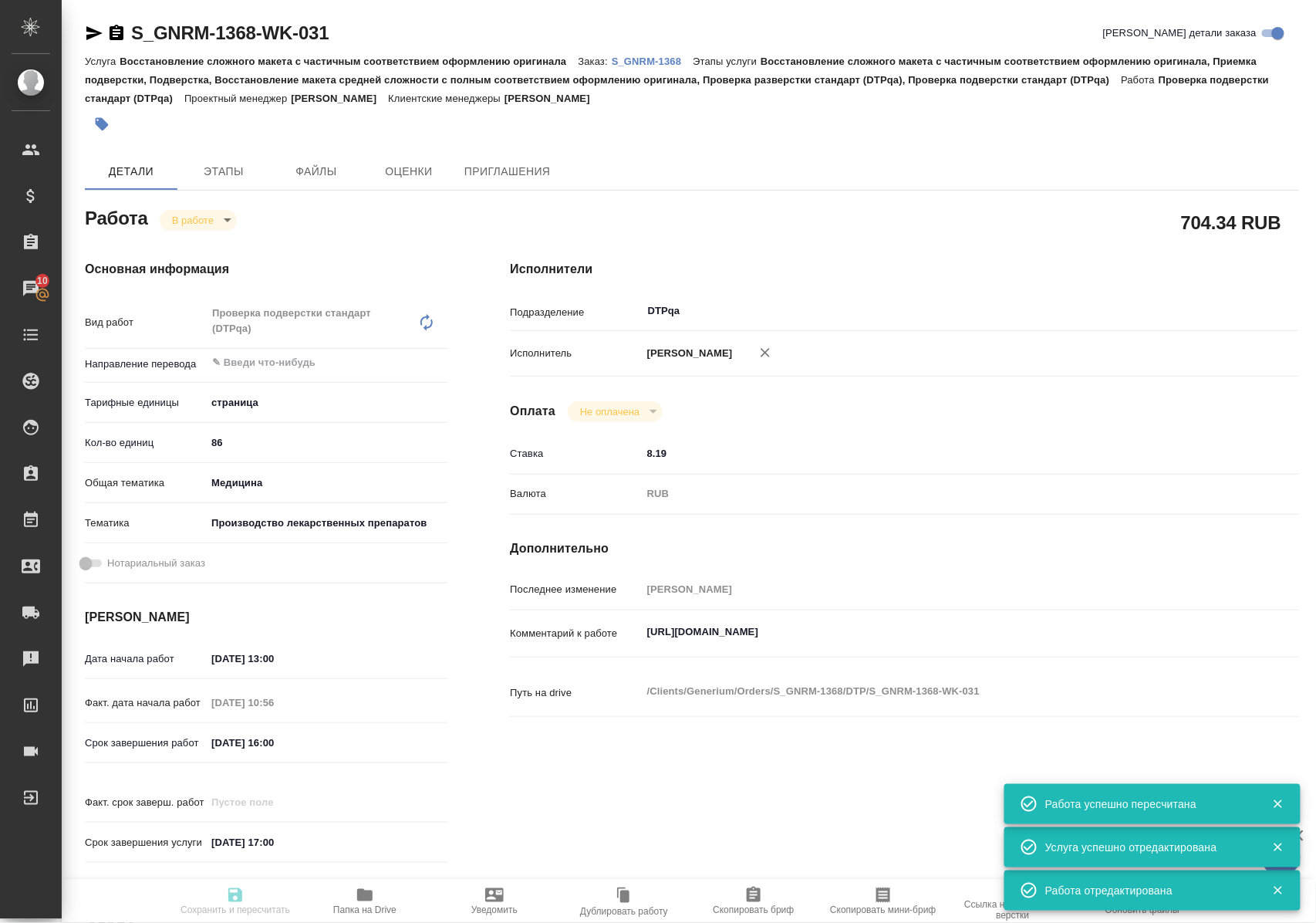
type textarea "x"
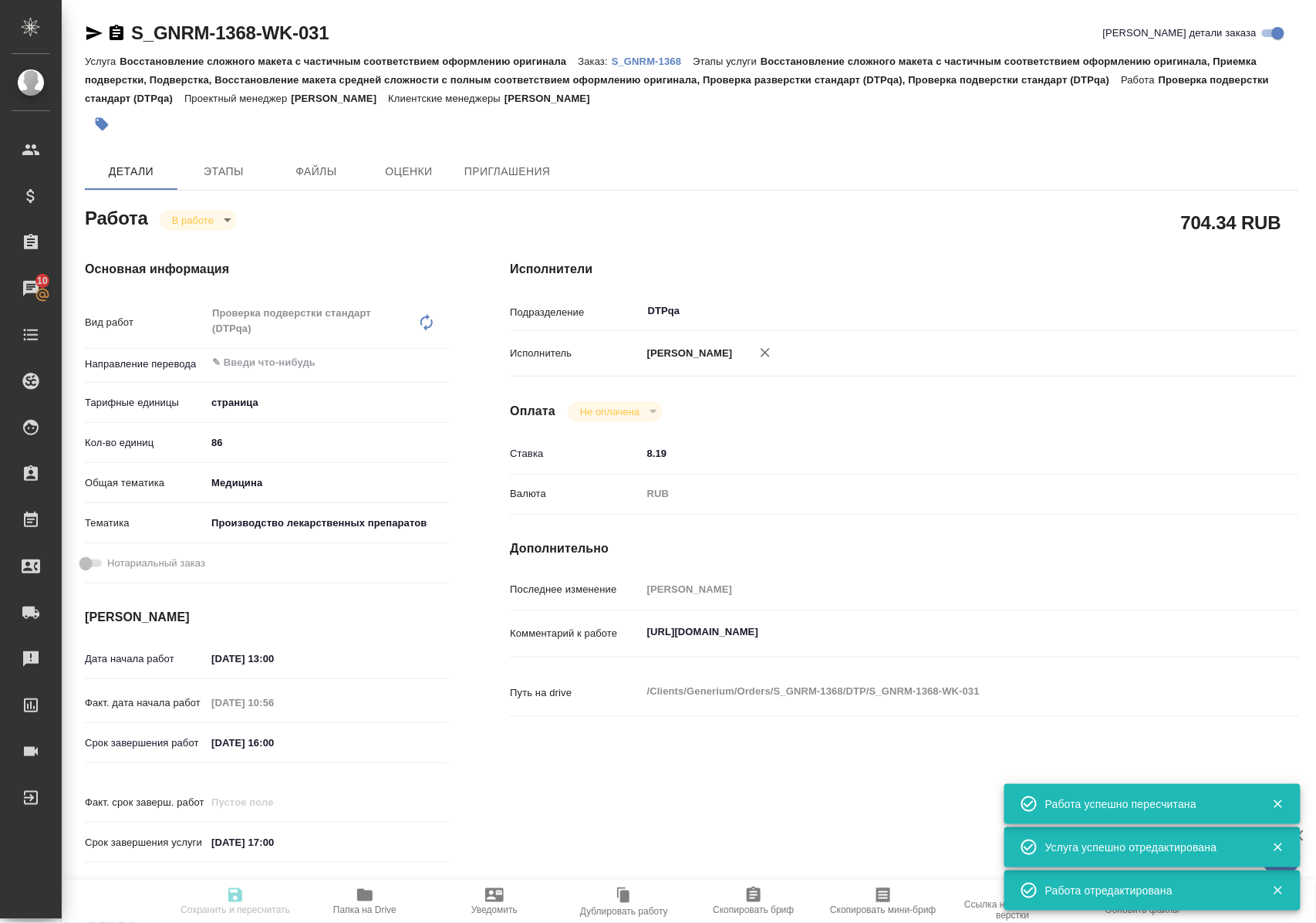
type textarea "x"
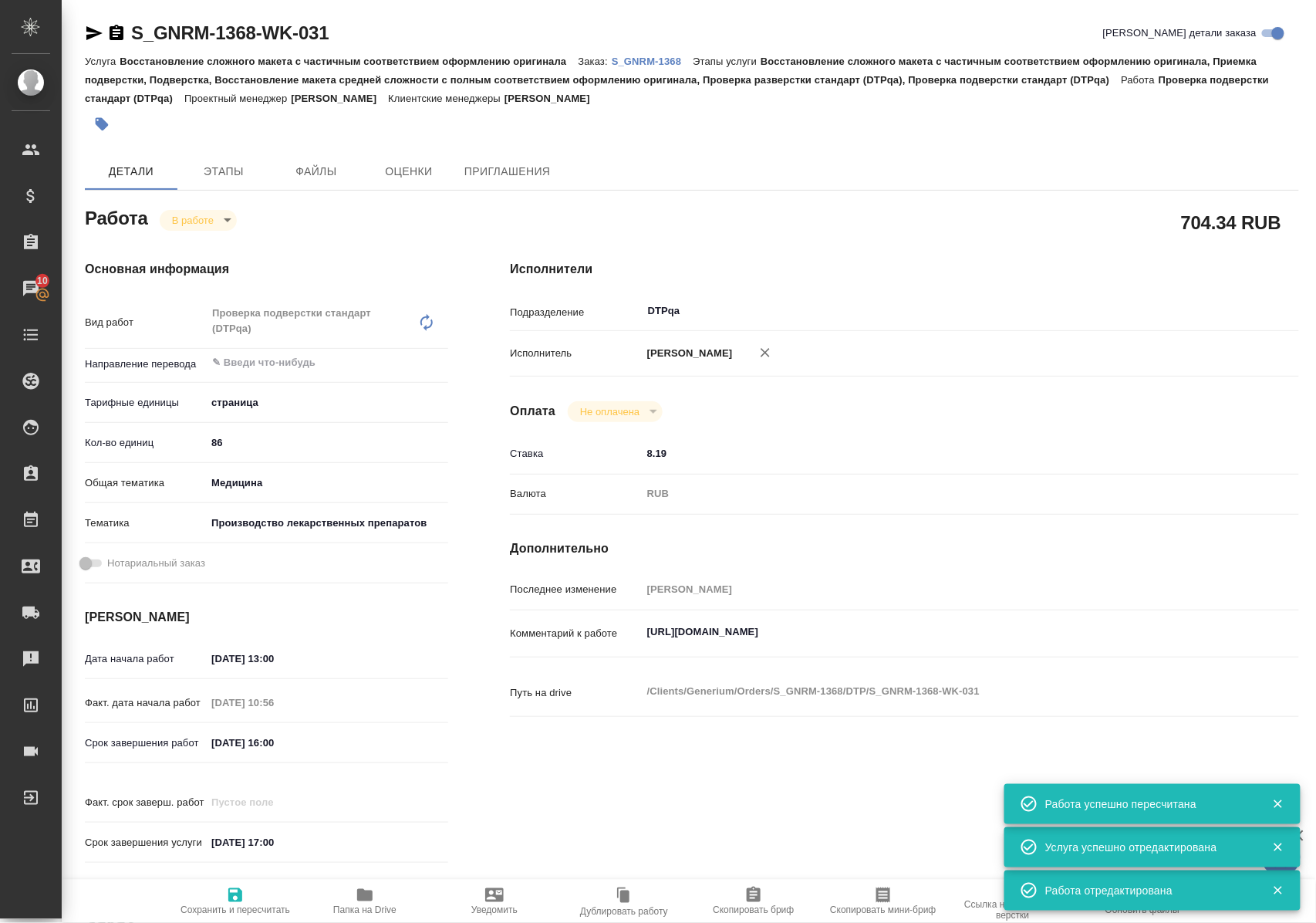
type textarea "x"
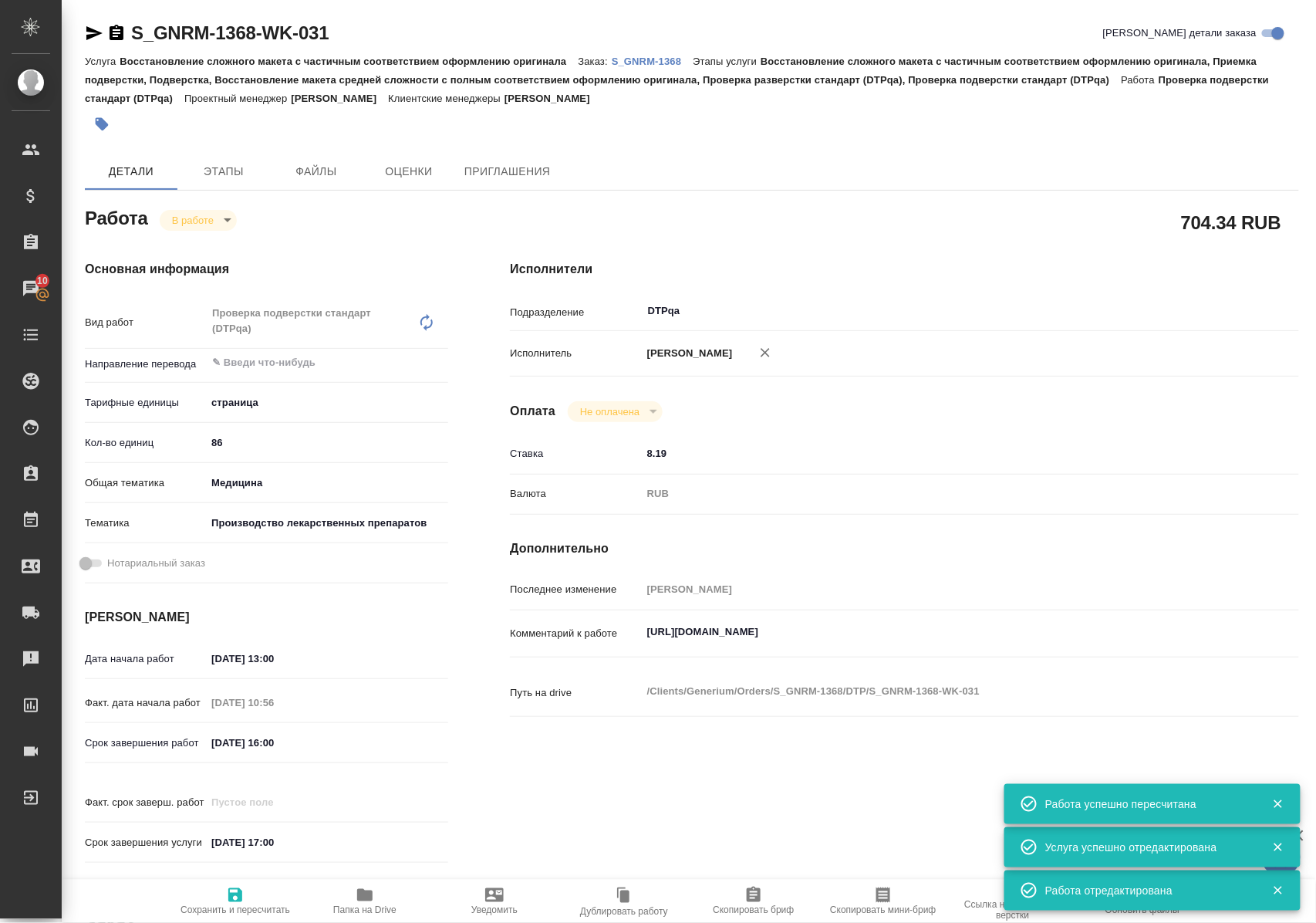
type textarea "x"
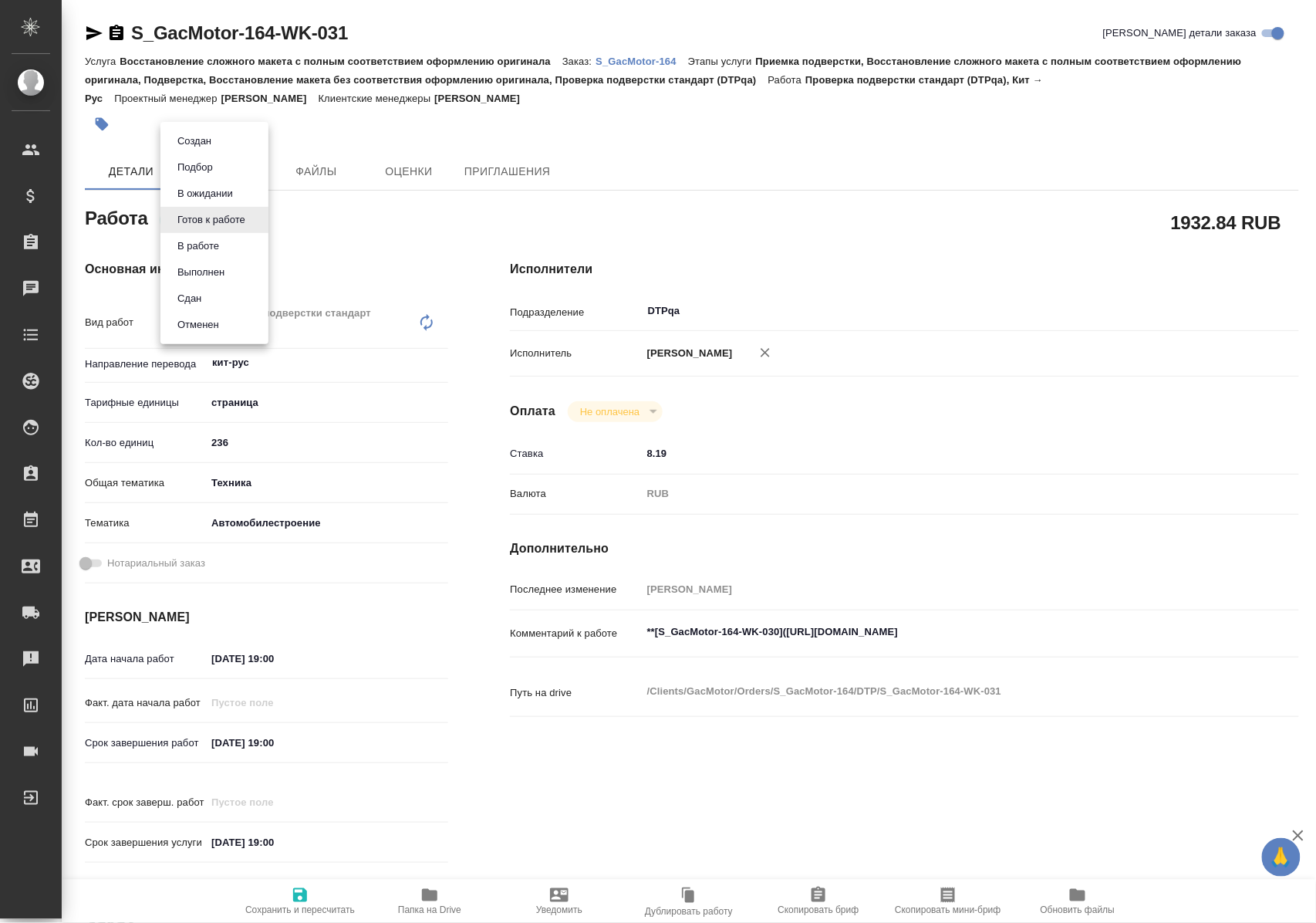
click at [253, 219] on body "🙏 .cls-1 fill:#fff; AWATERA [PERSON_NAME] Спецификации Заказы Чаты Todo Проекты…" at bounding box center [658, 462] width 1316 height 923
click at [233, 244] on li "В работе" at bounding box center [215, 246] width 108 height 27
type textarea "x"
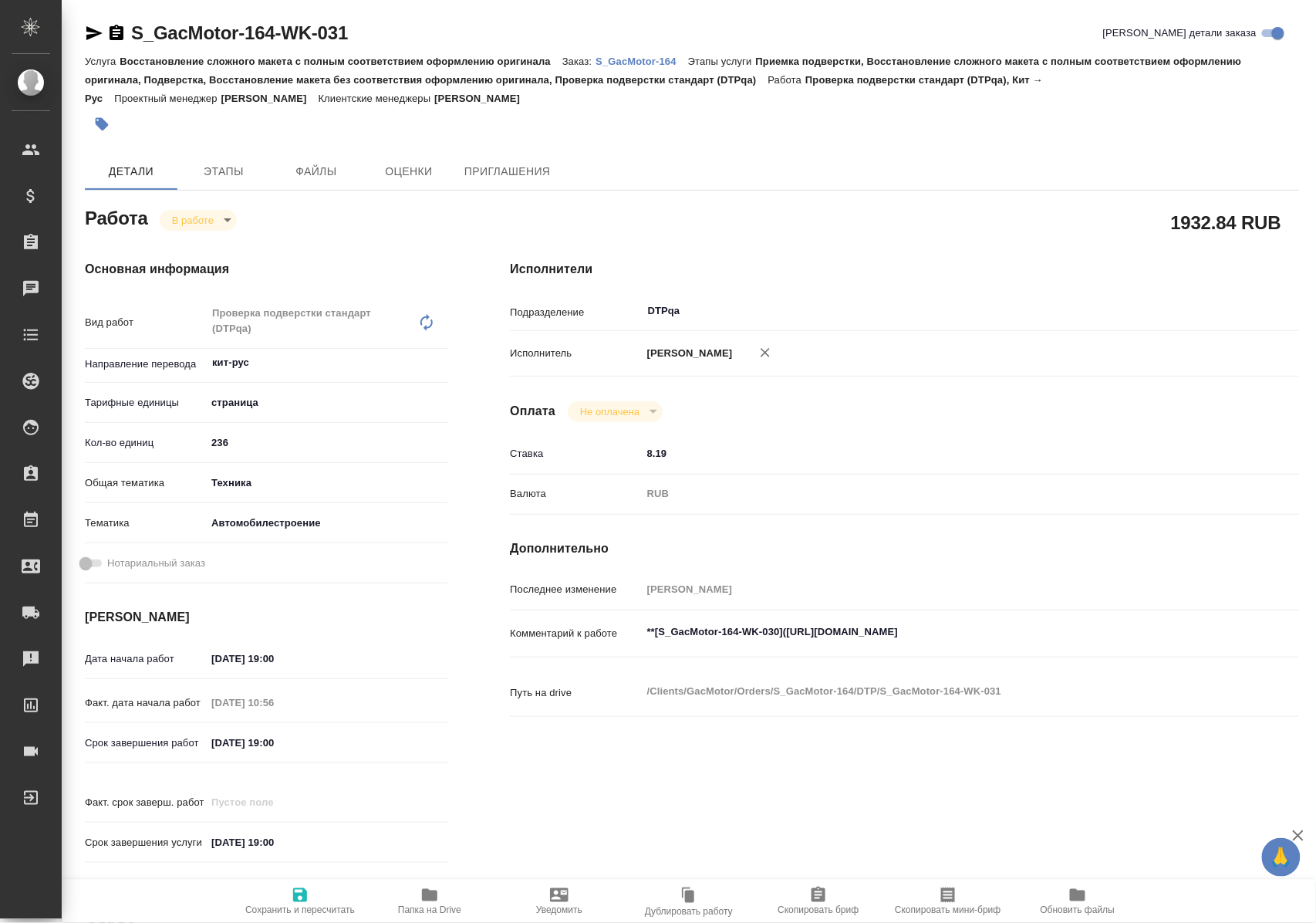
type textarea "x"
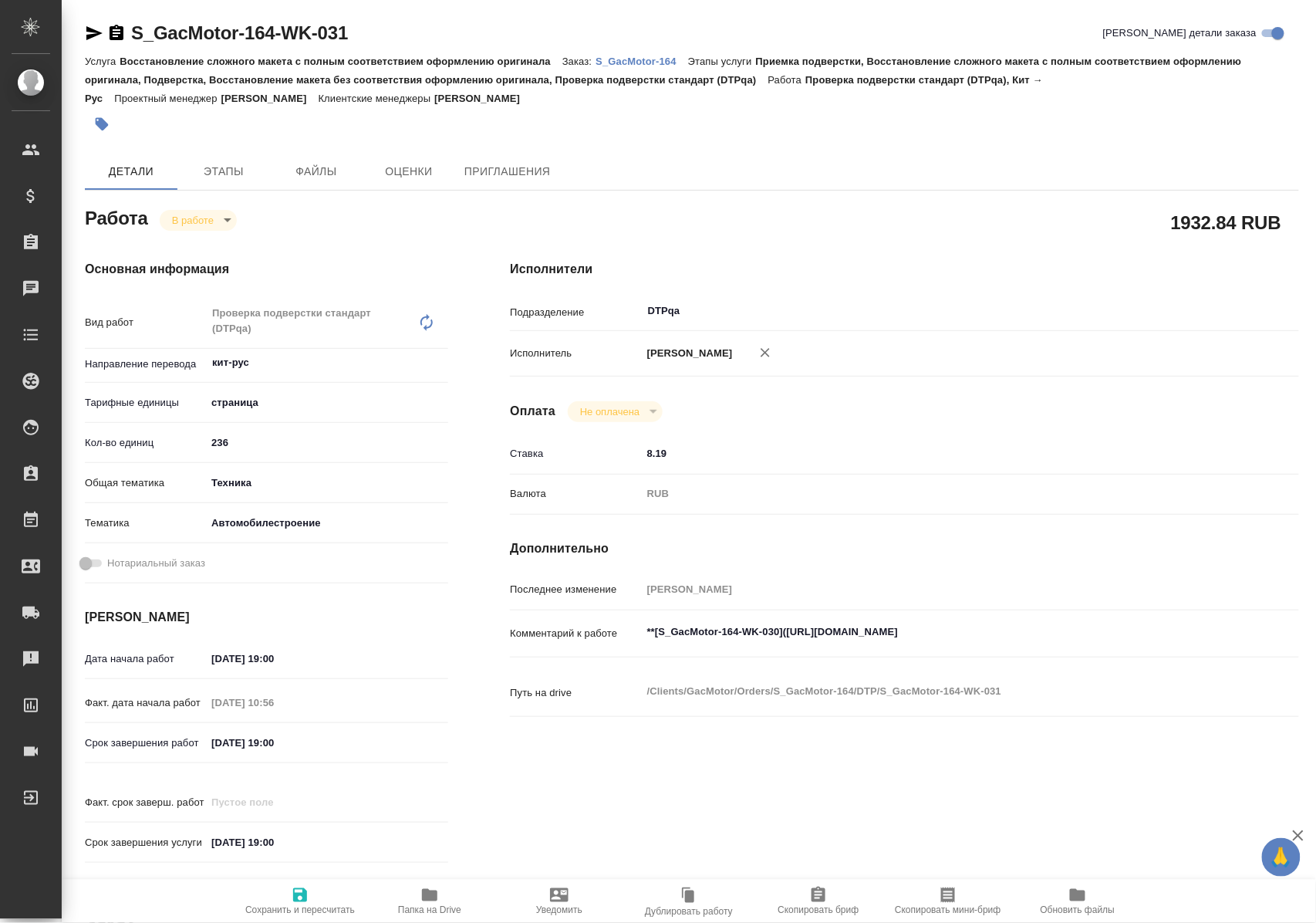
type textarea "x"
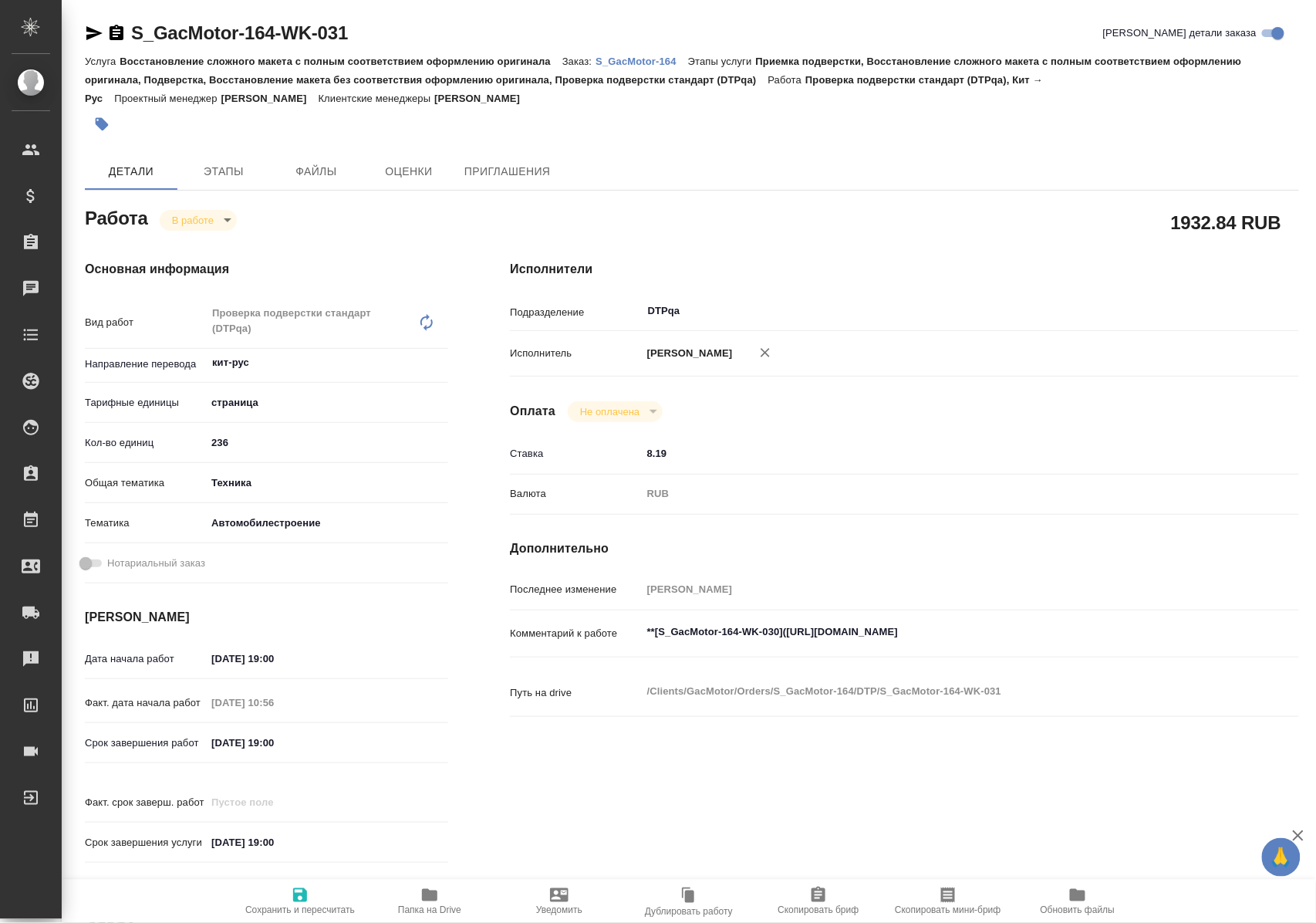
type textarea "x"
click at [298, 893] on icon "button" at bounding box center [300, 895] width 18 height 18
type textarea "x"
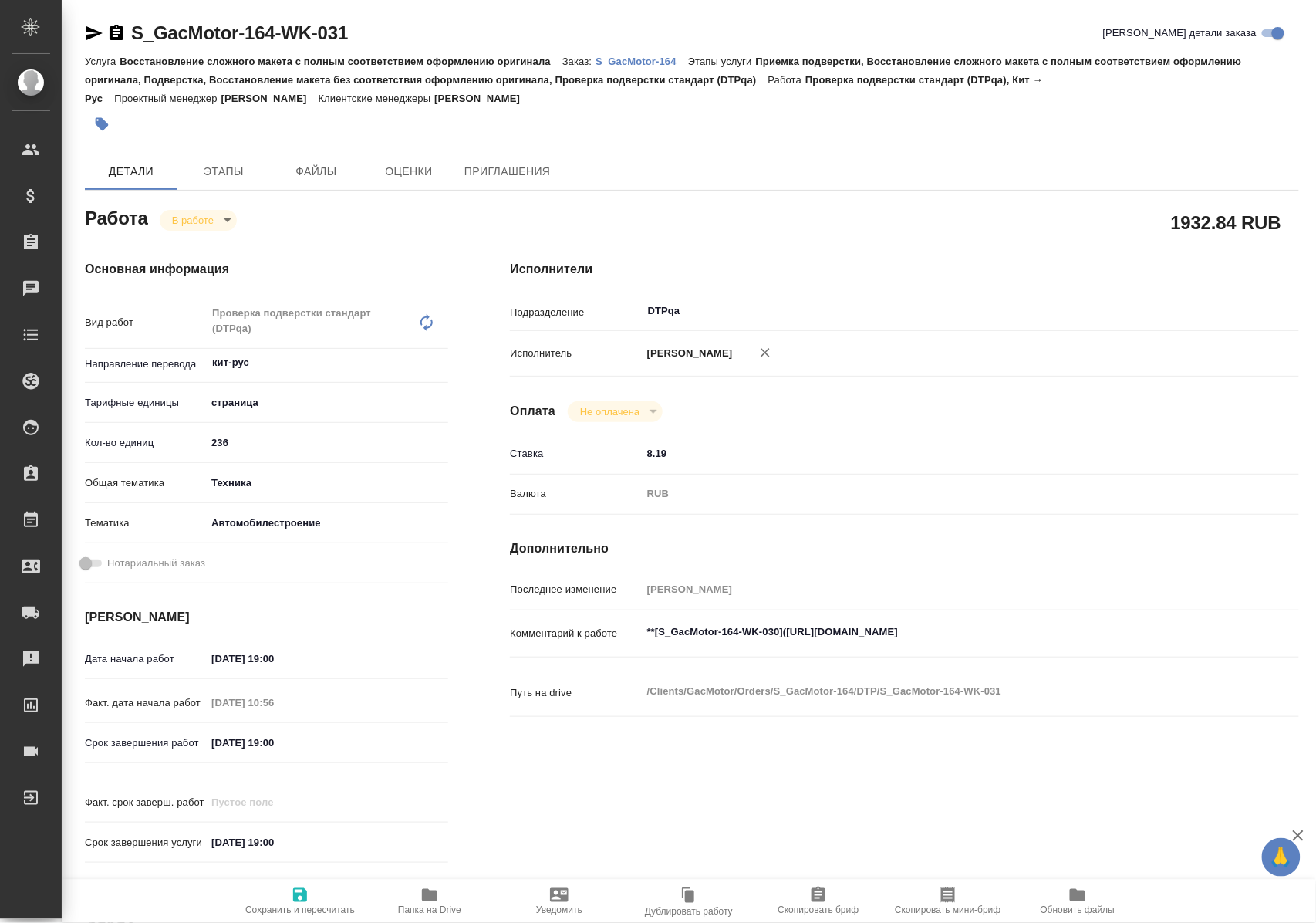
type textarea "x"
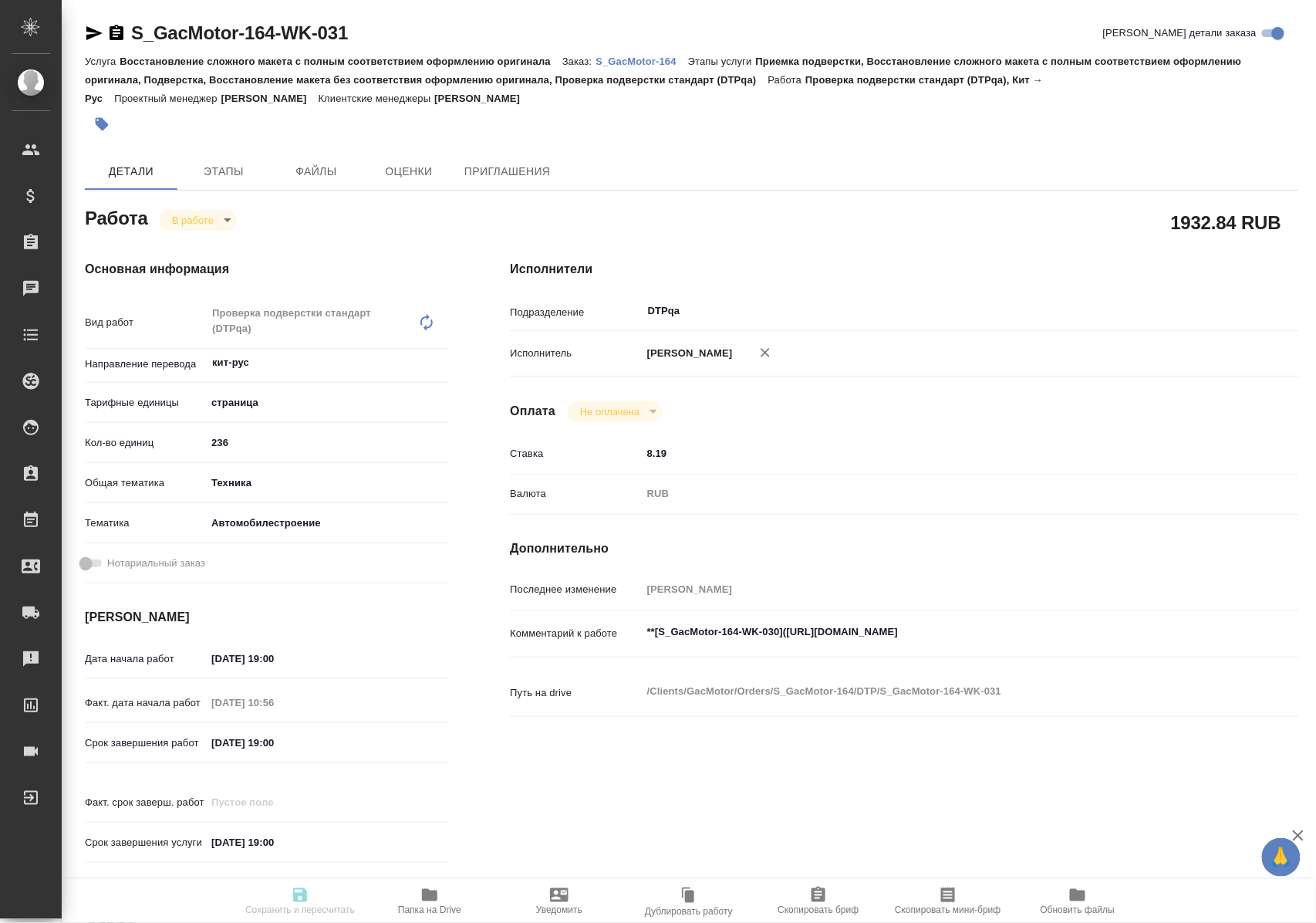
type textarea "x"
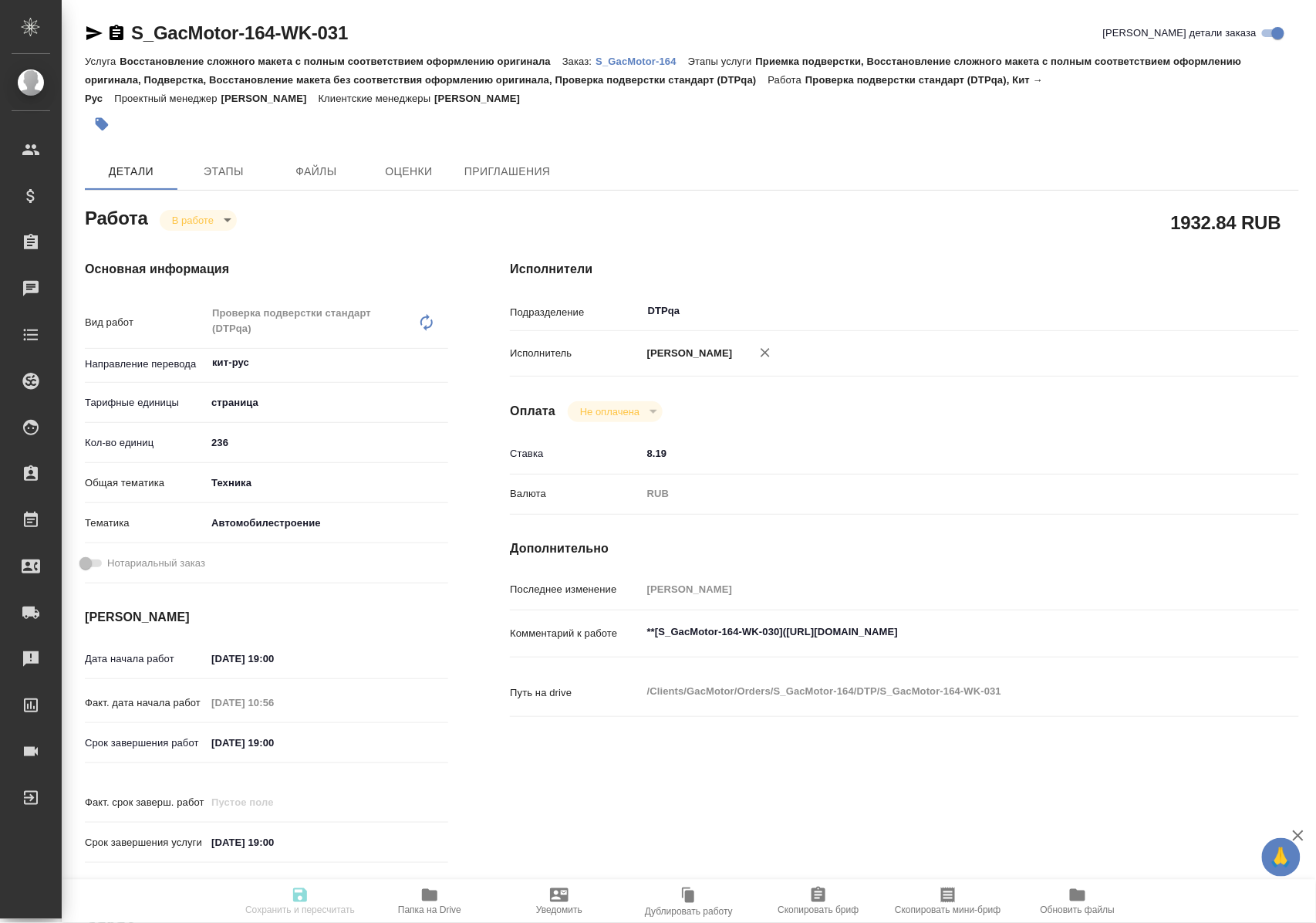
type textarea "x"
type input "inProgress"
type textarea "Проверка подверстки стандарт (DTPqa)"
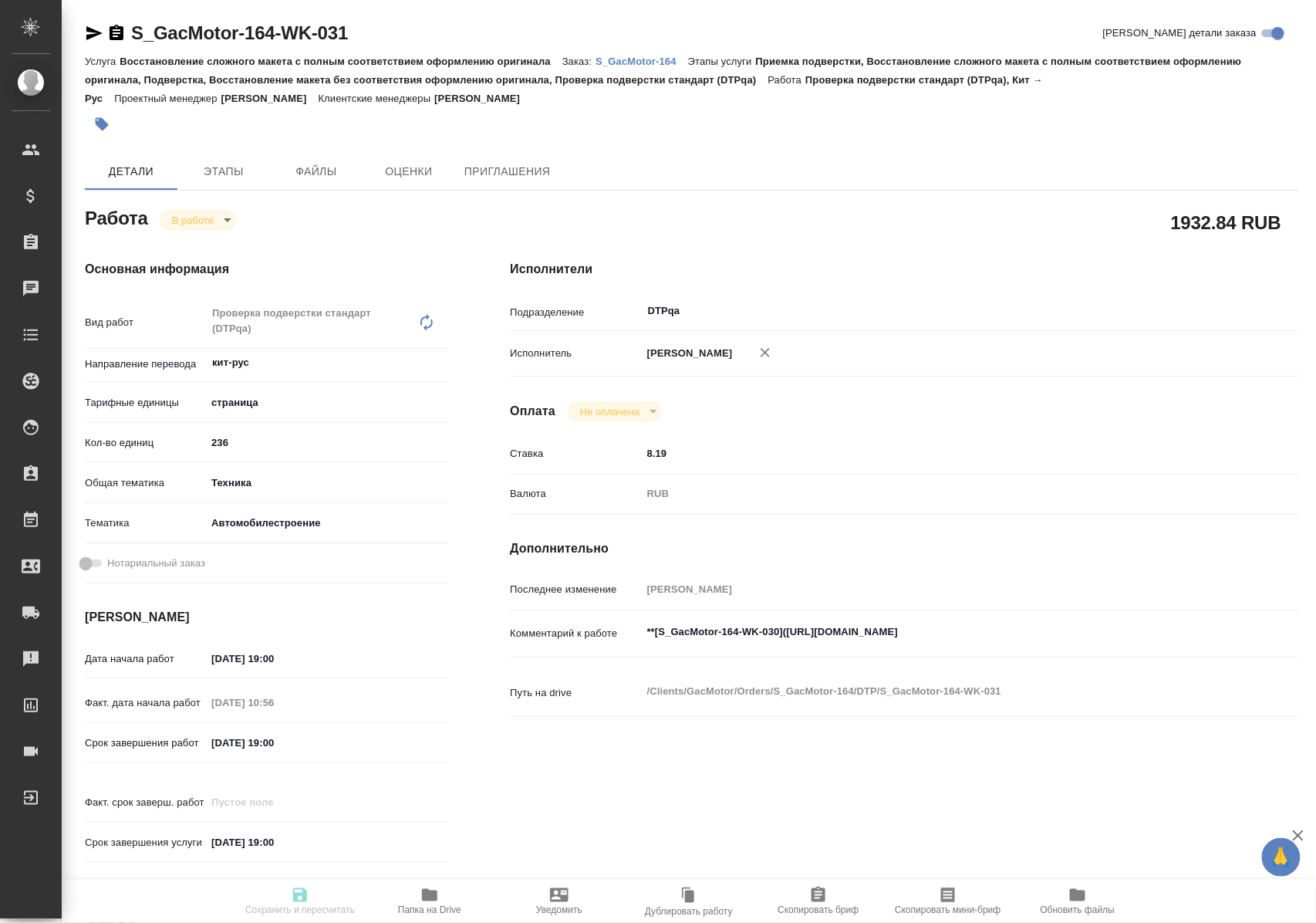
type textarea "x"
type input "кит-рус"
type input "5a8b1489cc6b4906c91bfdb2"
type input "236"
type input "tech"
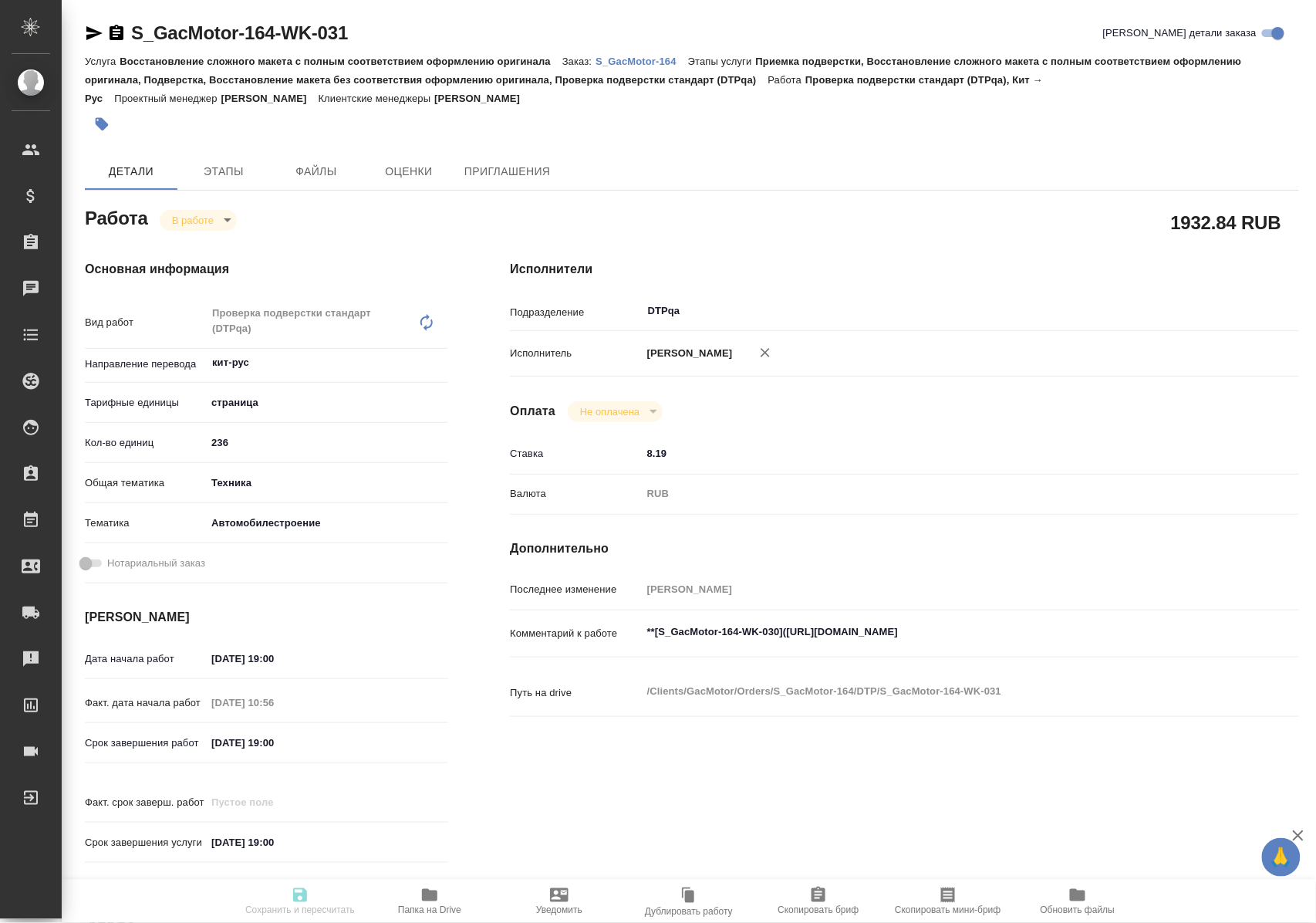
type input "5f647204b73bc97568ca66a7"
type input "08.10.2025 19:00"
type input "10.10.2025 10:56"
type input "10.10.2025 19:00"
type input "13.10.2025 19:00"
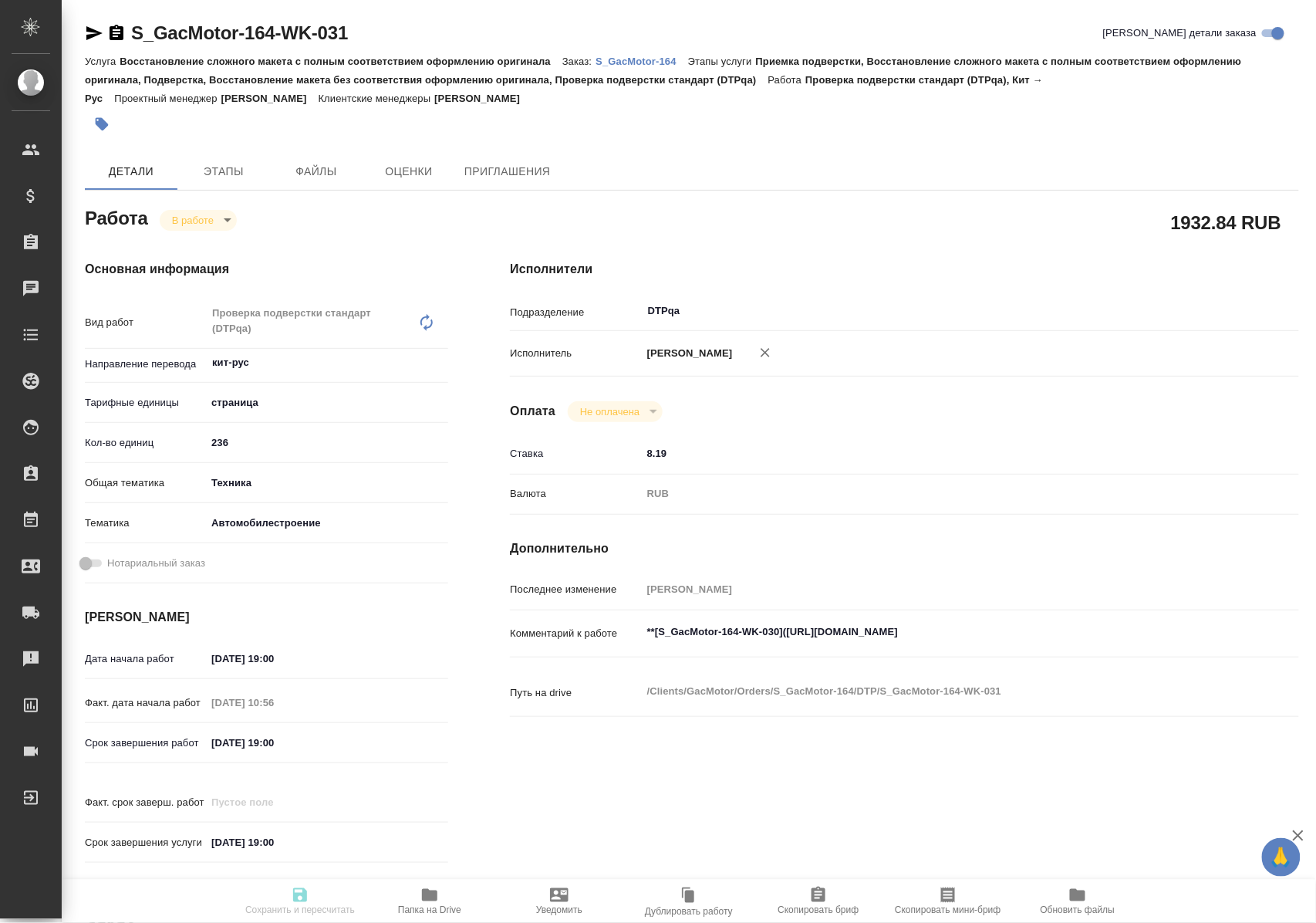
type input "DTPqa"
type input "notPayed"
type input "8.19"
type input "RUB"
type input "Полушина Алена"
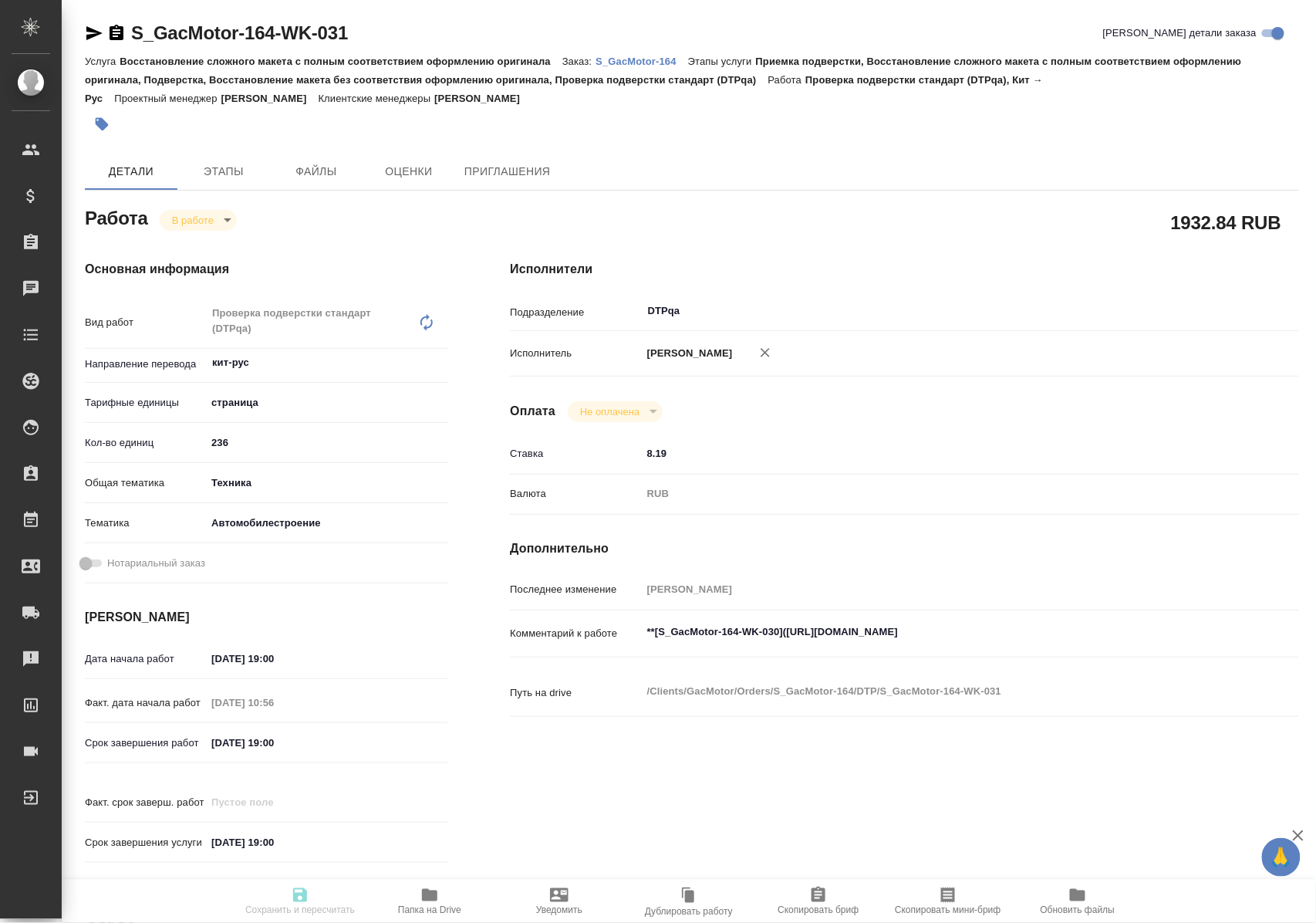
type textarea "**[S_GacMotor-164-WK-030](https://tera.awatera.com/Work/68a89285687e3508894d2ae…"
type textarea "x"
type textarea "/Clients/GacMotor/Orders/S_GacMotor-164/DTP/S_GacMotor-164-WK-031"
type textarea "x"
type input "S_GacMotor-164"
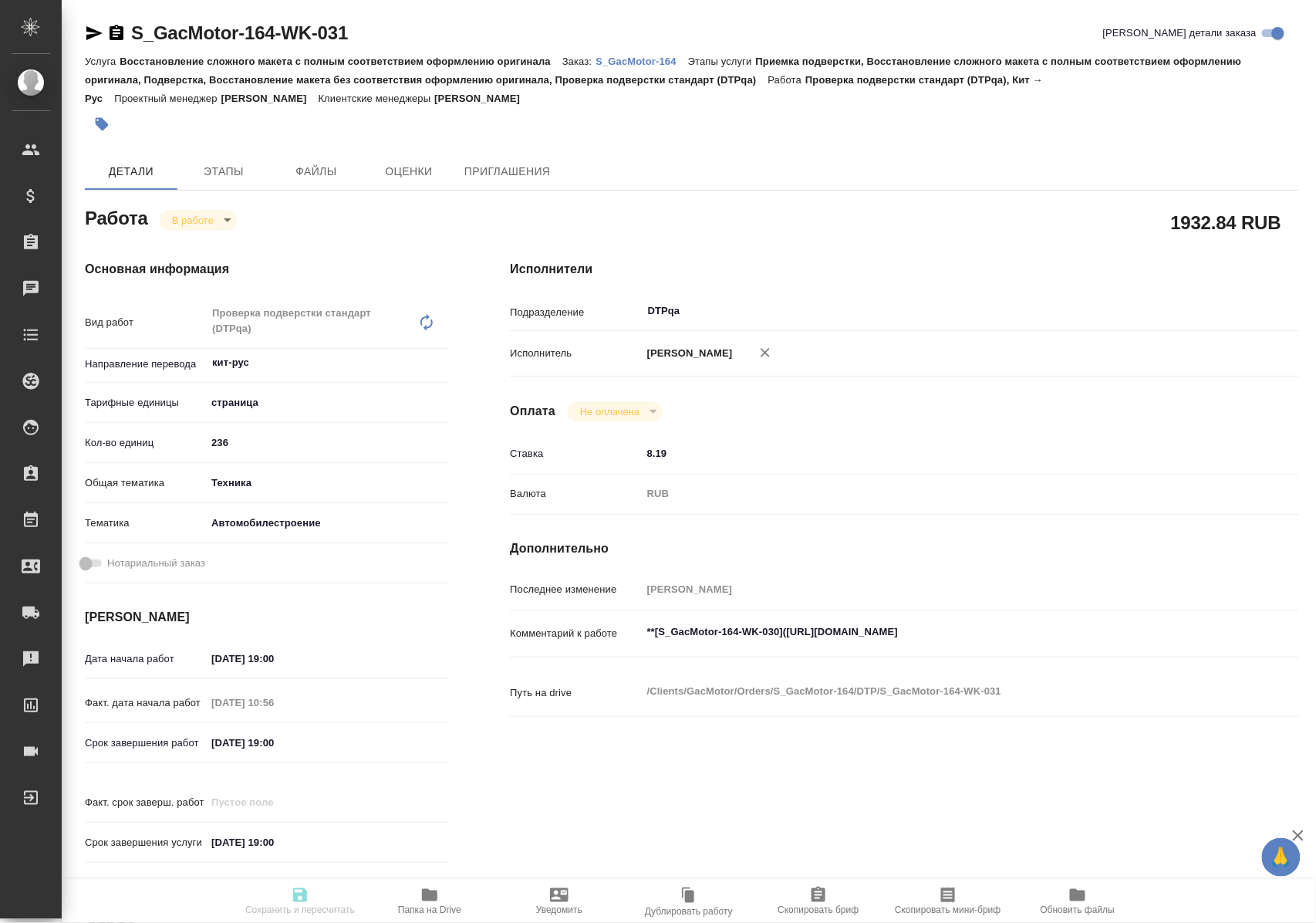
type input "Восстановление сложного макета с полным соответствием оформлению оригинала"
type input "Приемка подверстки, Восстановление сложного макета с полным соответствием оформ…"
type input "Усманова Ольга"
type input "Петрова Валерия, Малофеева Екатерина"
type input "/Clients/GacMotor/Orders/S_GacMotor-164"
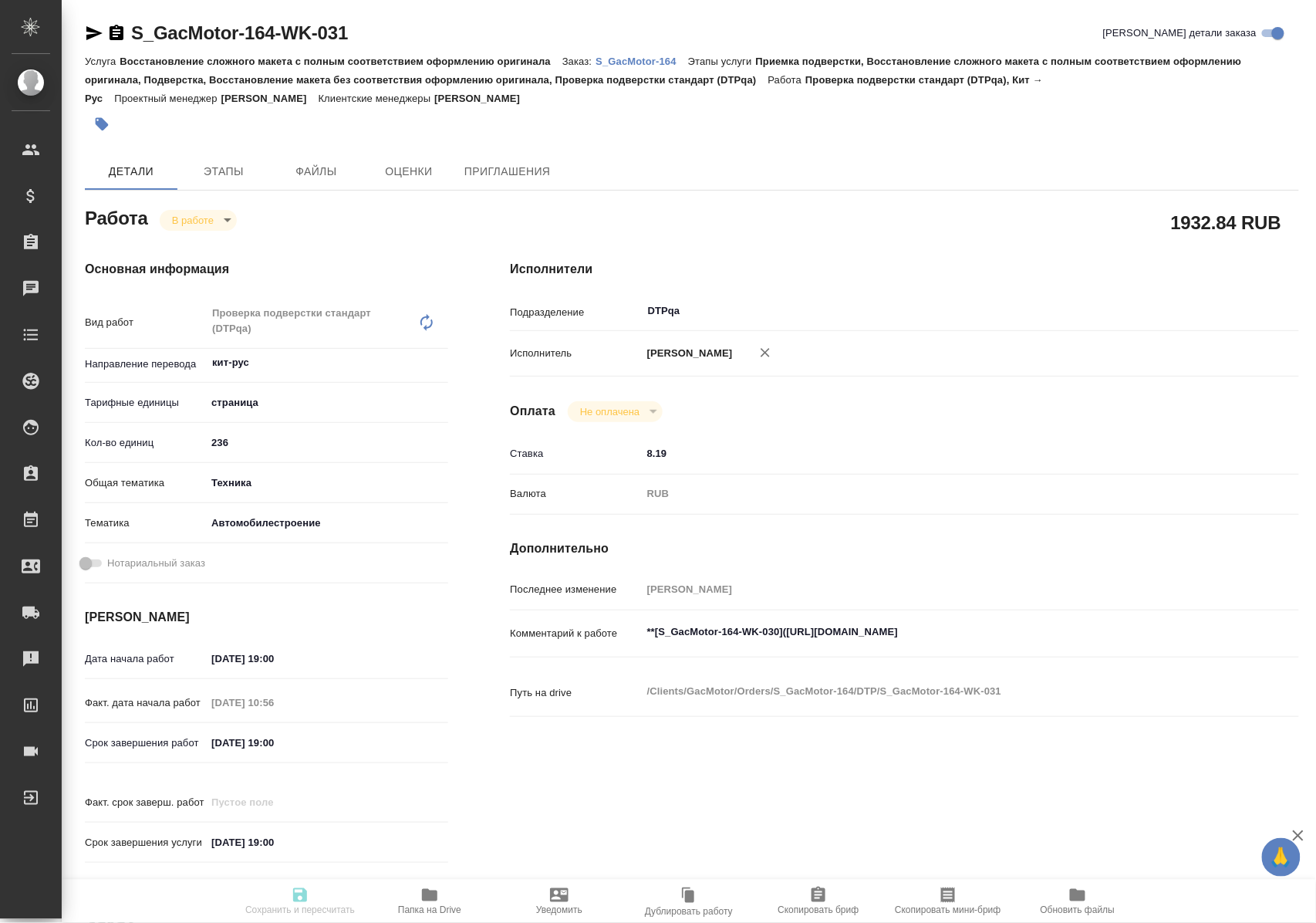
type textarea "x"
type textarea "6 файлов для перевода по модели GS4 4WD Важно сдавать пофайлово: 1)GS4 PARTS CA…"
type textarea "x"
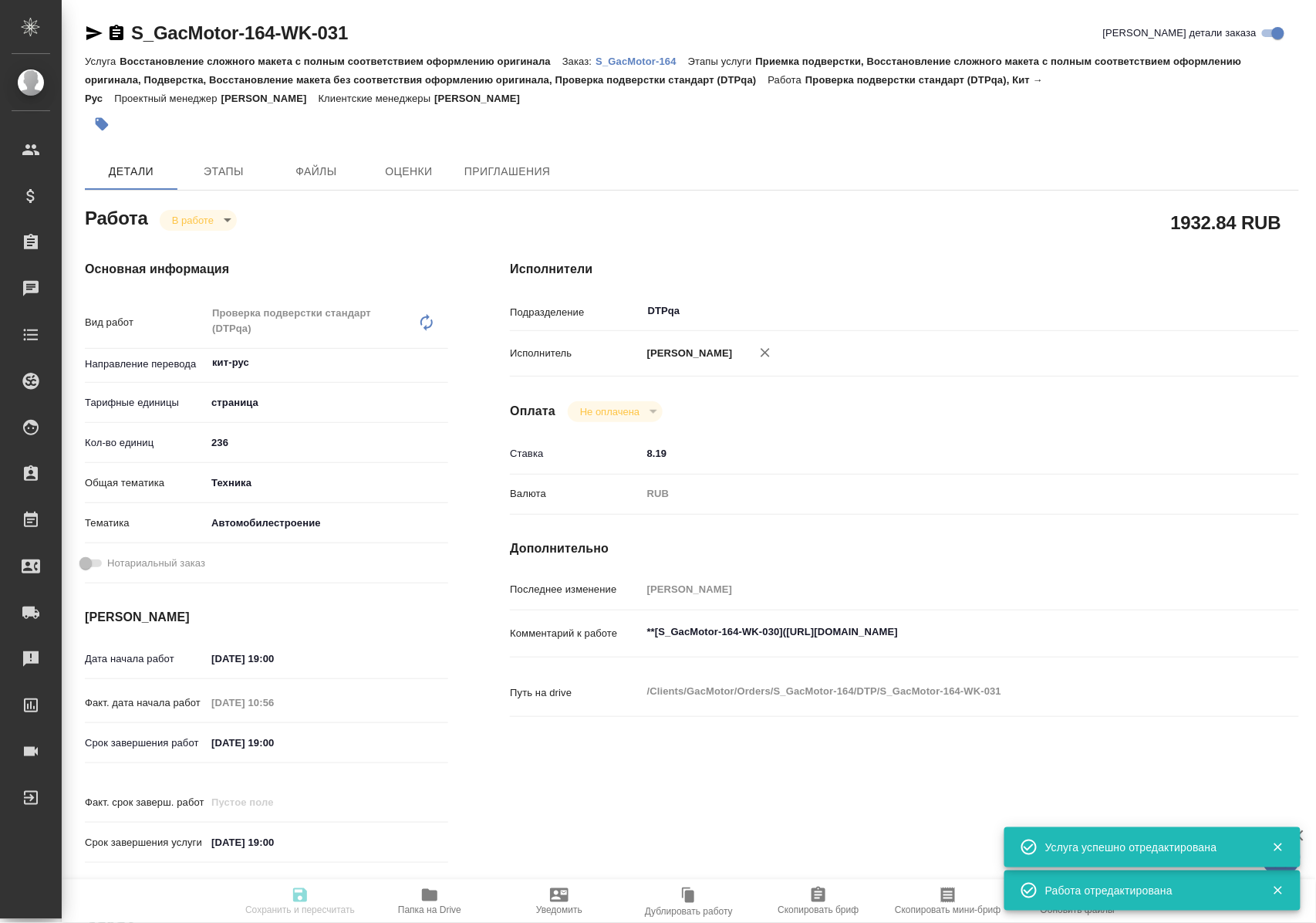
type textarea "x"
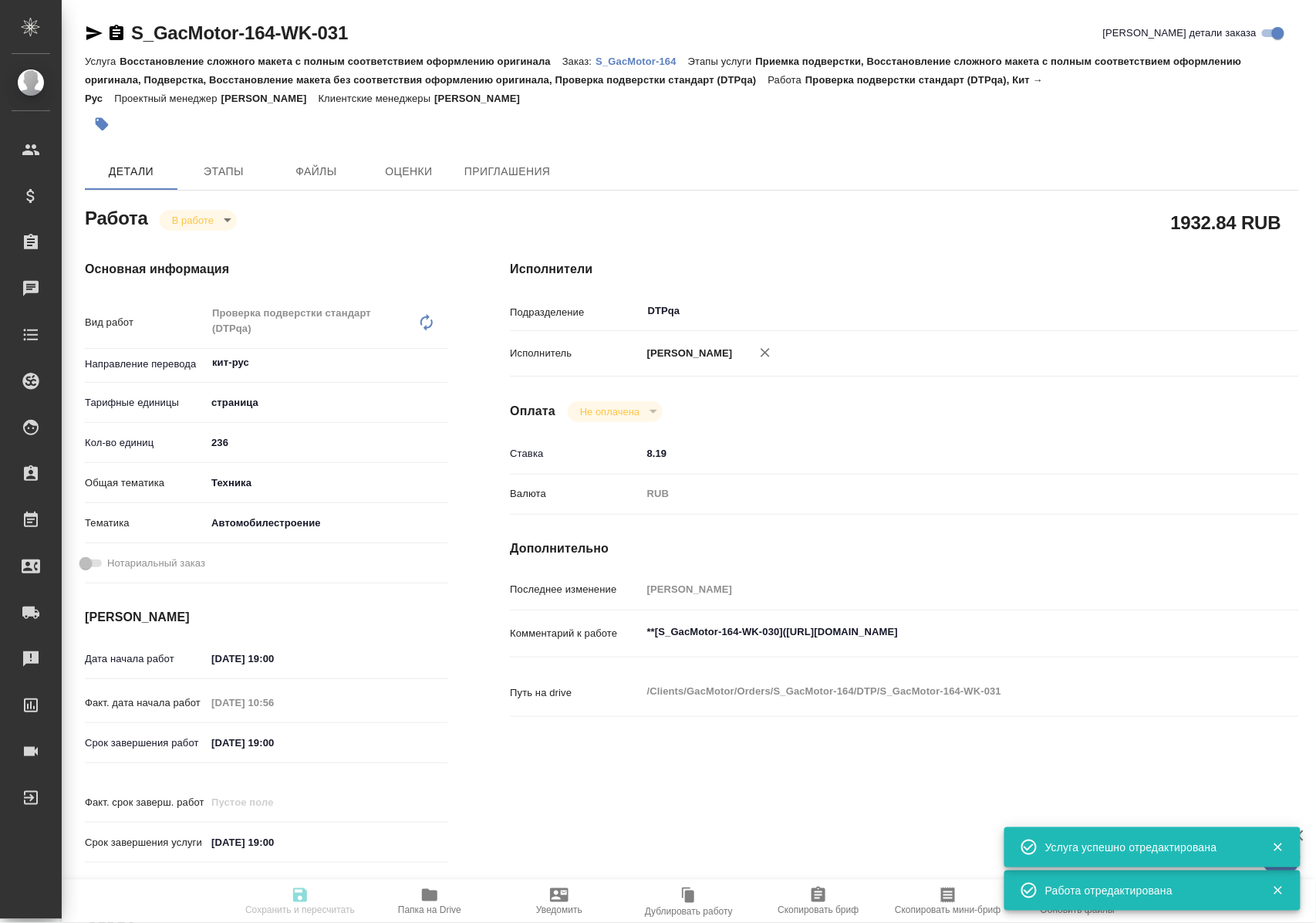
type textarea "x"
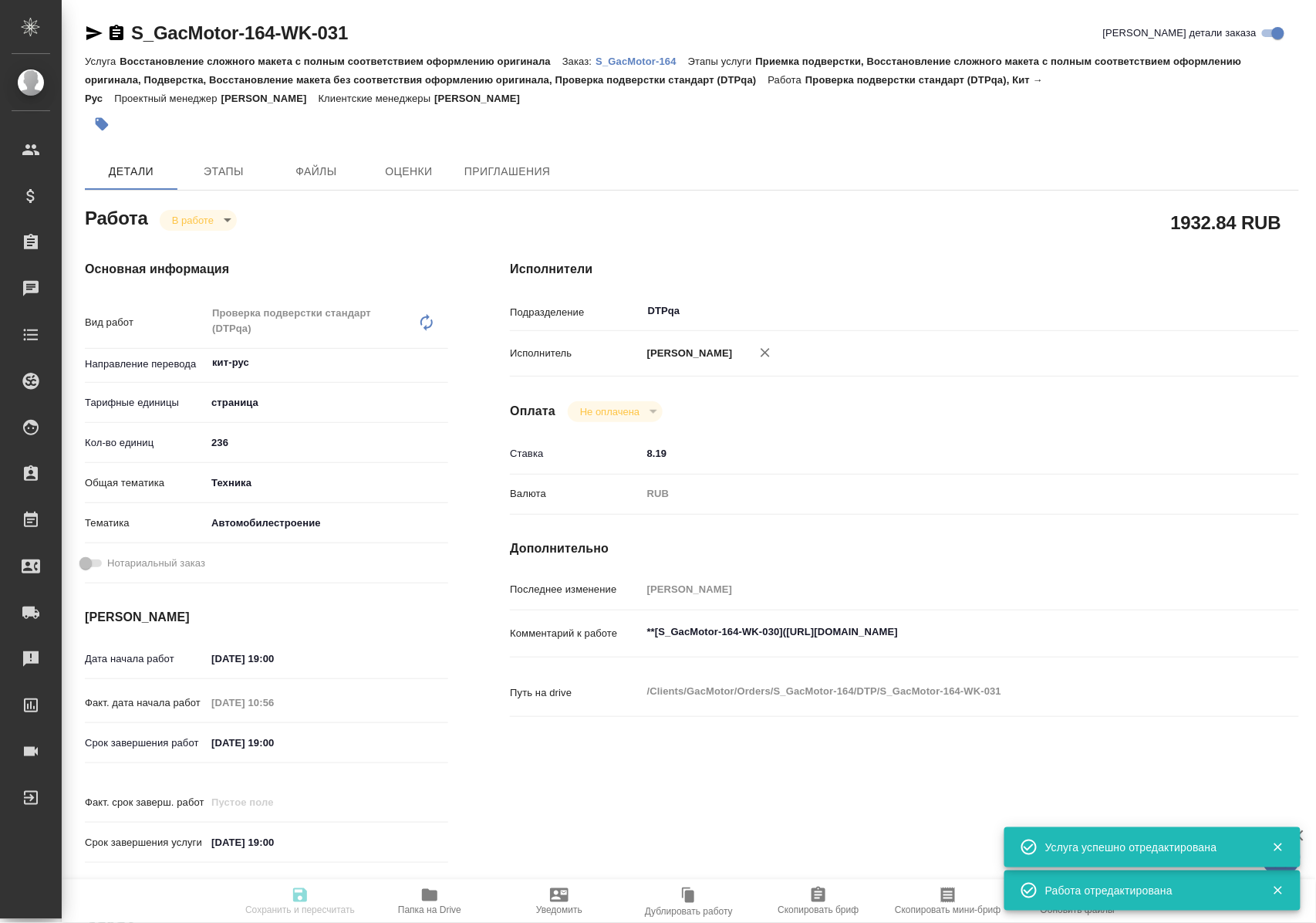
type textarea "x"
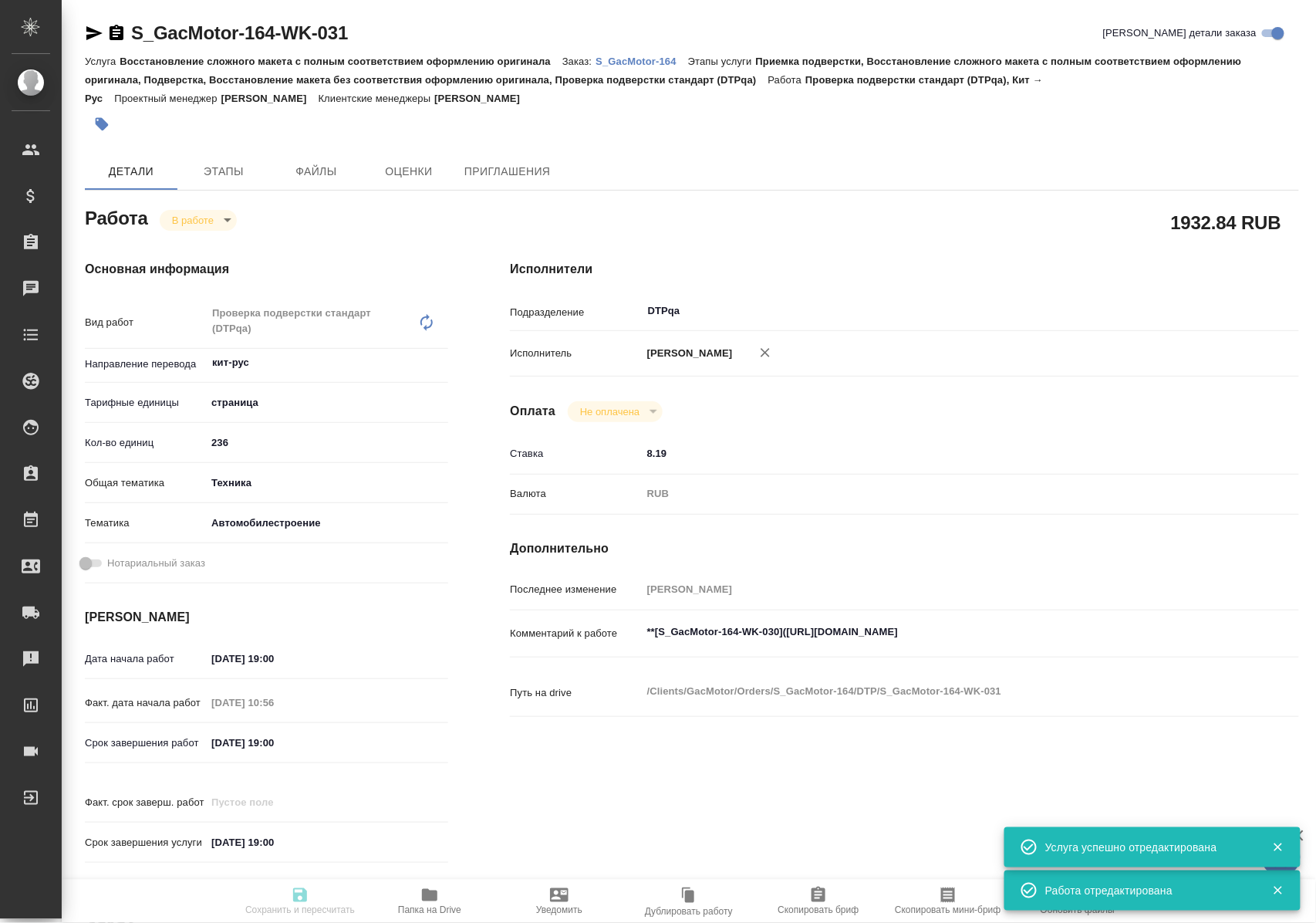
type input "inProgress"
type textarea "Проверка подверстки стандарт (DTPqa)"
type textarea "x"
type input "кит-рус"
type input "5a8b1489cc6b4906c91bfdb2"
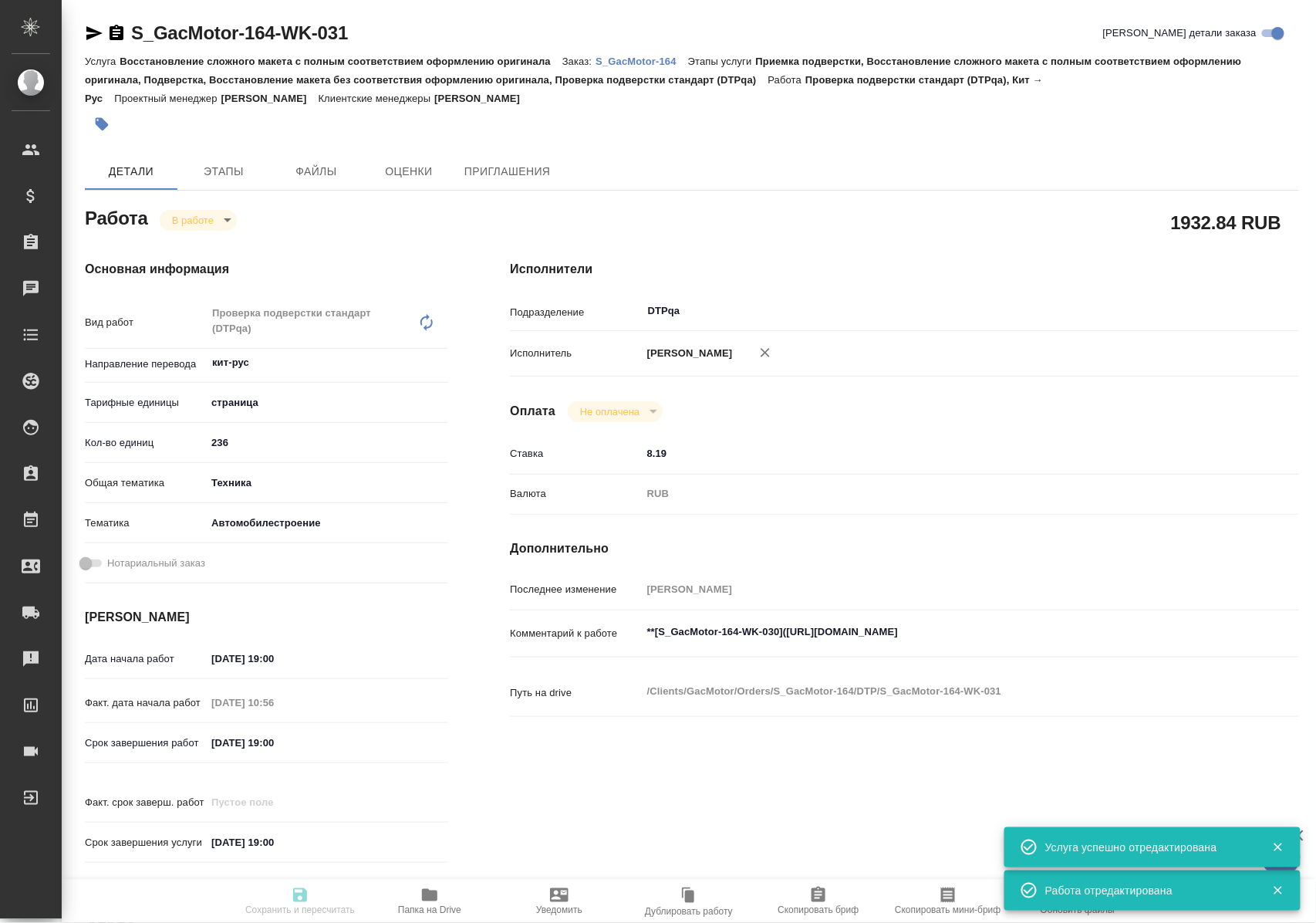
type input "236"
type input "tech"
type input "5f647204b73bc97568ca66a7"
type input "08.10.2025 19:00"
type input "10.10.2025 10:56"
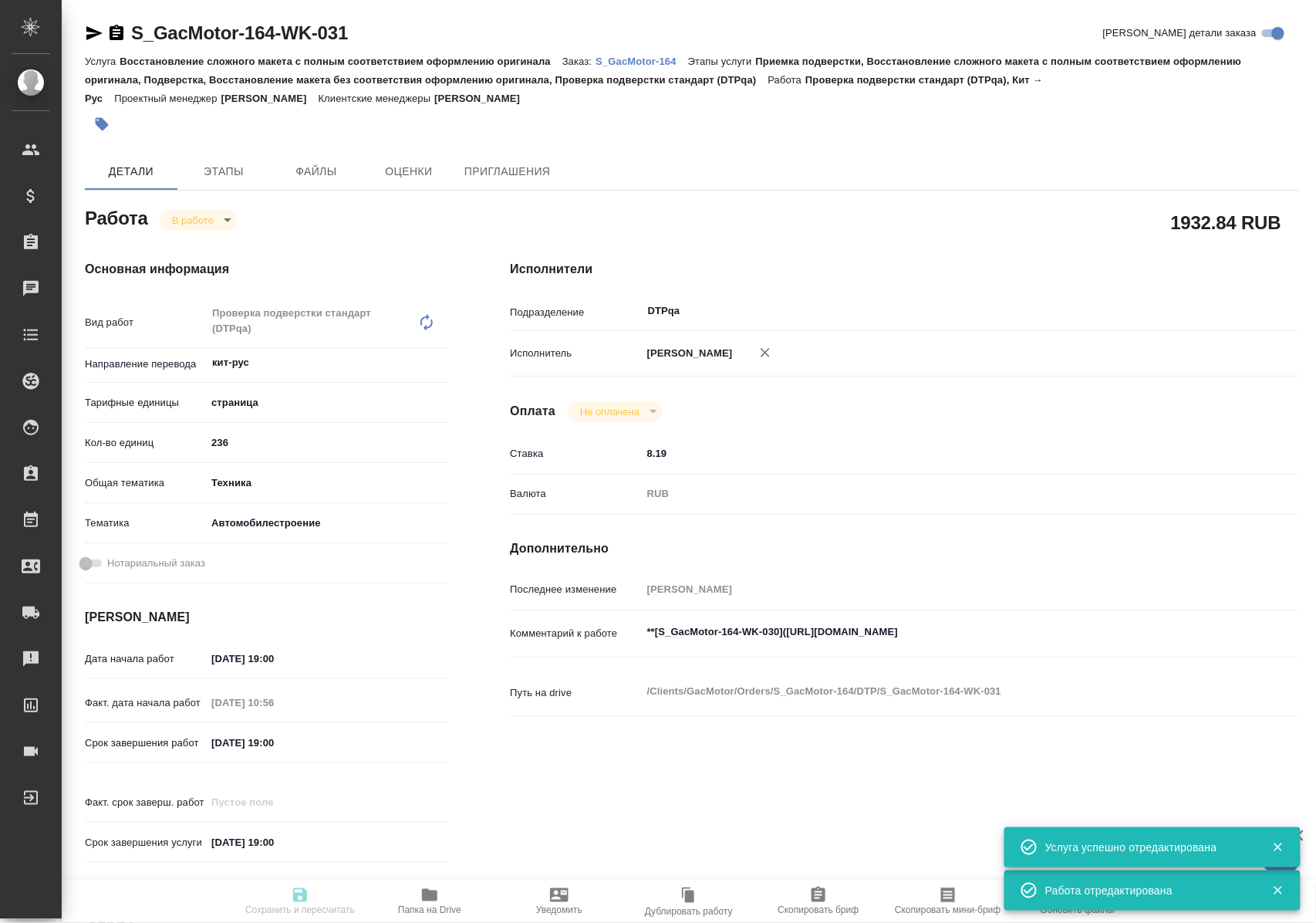
type input "10.10.2025 19:00"
type input "[DATE] 19:00"
type input "DTPqa"
type input "notPayed"
type input "8.19"
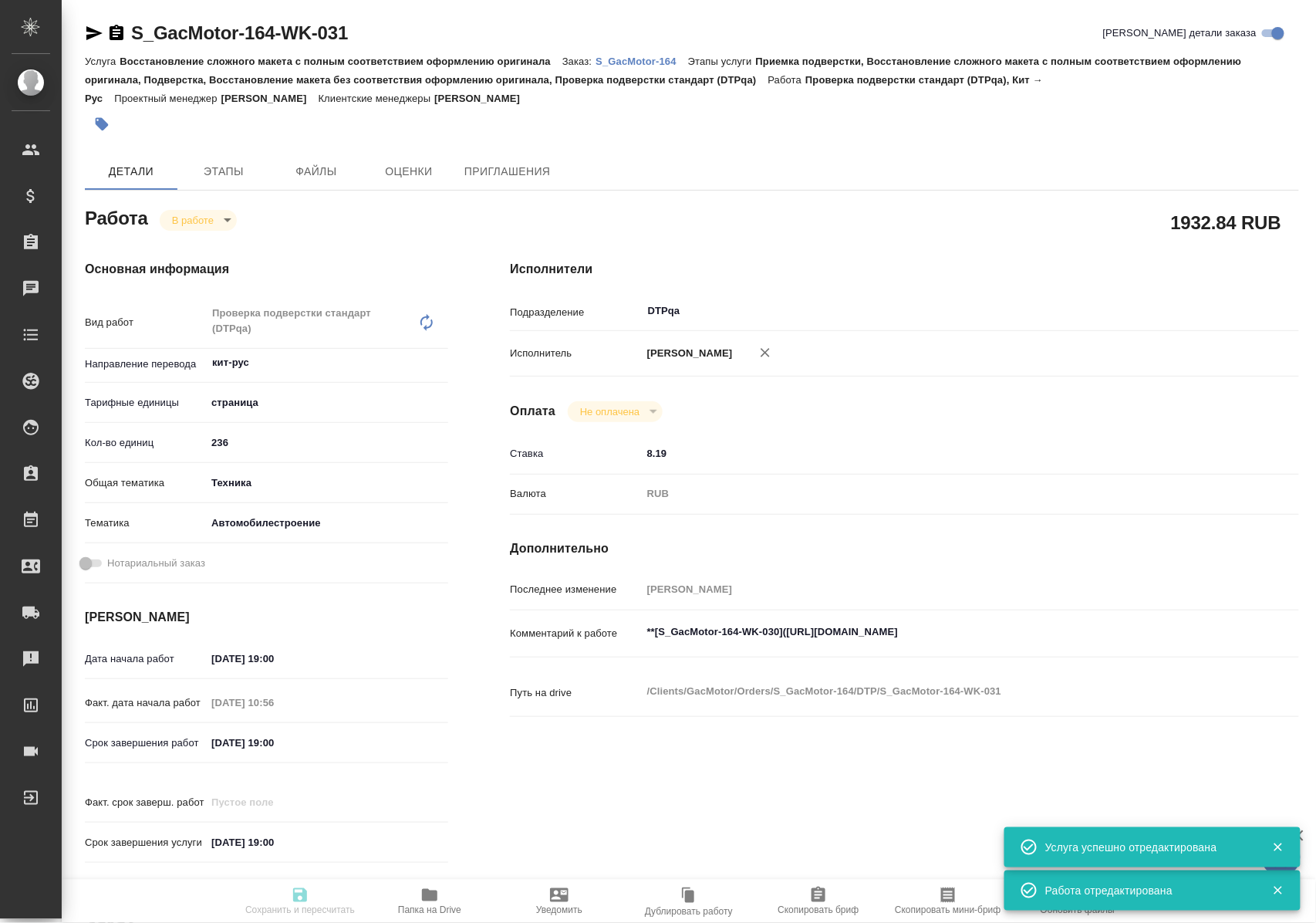
type input "RUB"
type input "Полушина Алена"
type textarea "**[S_GacMotor-164-WK-030](https://tera.awatera.com/Work/68a89285687e3508894d2ae…"
type textarea "x"
type textarea "/Clients/GacMotor/Orders/S_GacMotor-164/DTP/S_GacMotor-164-WK-031"
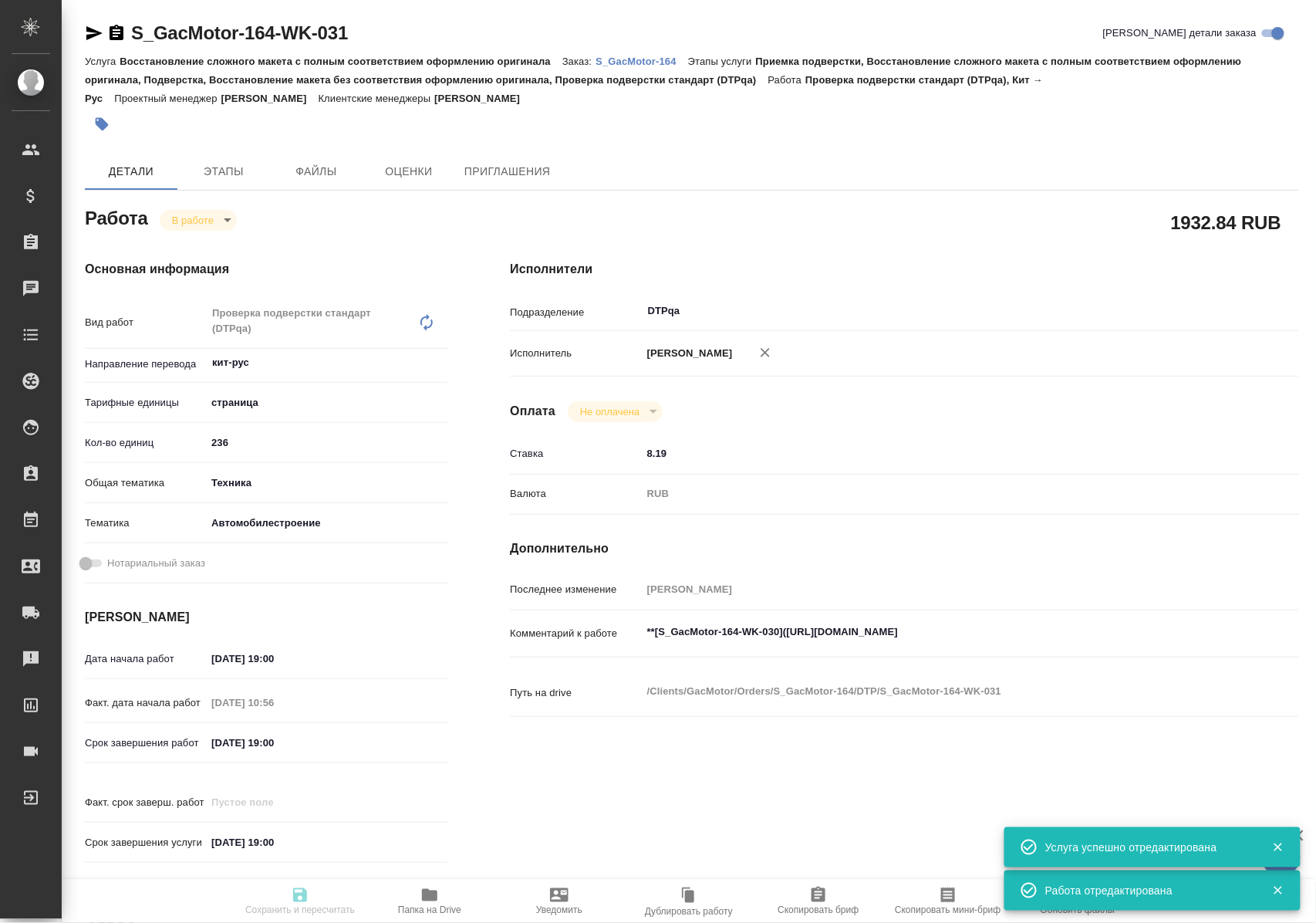
type textarea "x"
type input "S_GacMotor-164"
type input "Восстановление сложного макета с полным соответствием оформлению оригинала"
type input "Приемка подверстки, Восстановление сложного макета с полным соответствием оформ…"
type input "Усманова Ольга"
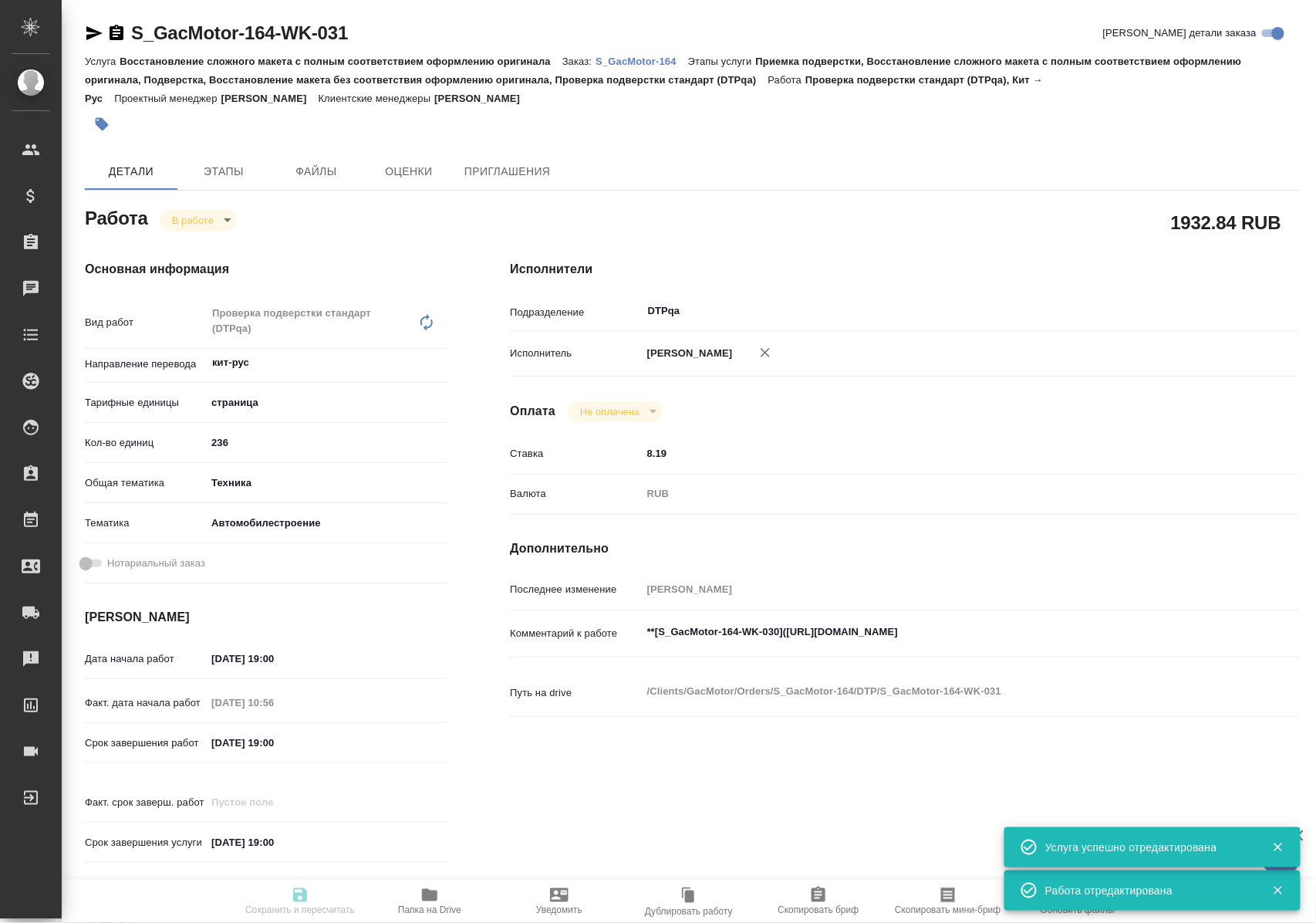
type input "Петрова Валерия, Малофеева Екатерина"
type input "/Clients/GacMotor/Orders/S_GacMotor-164"
type textarea "x"
type textarea "6 файлов для перевода по модели GS4 4WD Важно сдавать пофайлово: 1)GS4 PARTS CA…"
type textarea "x"
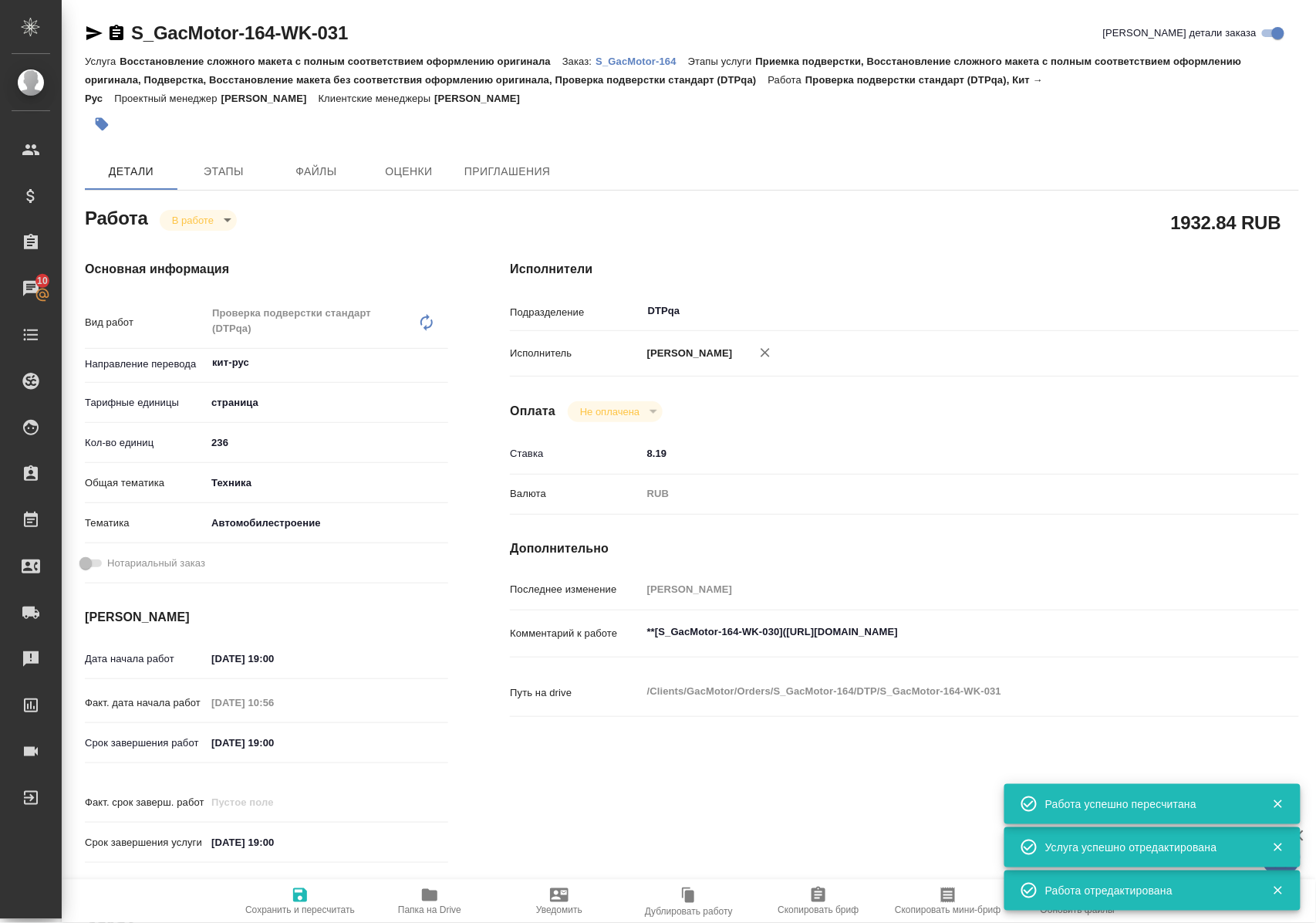
type textarea "x"
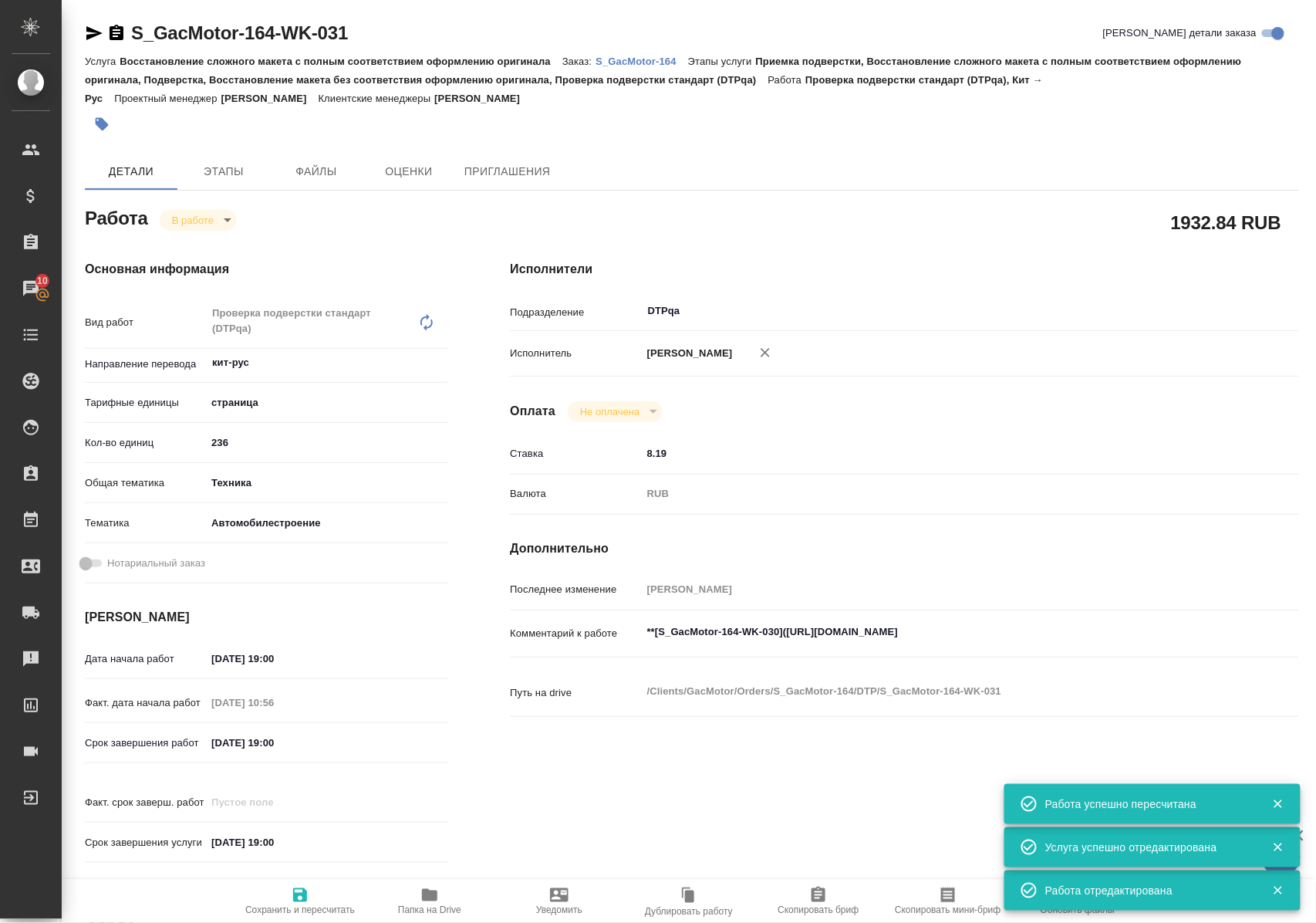
type textarea "x"
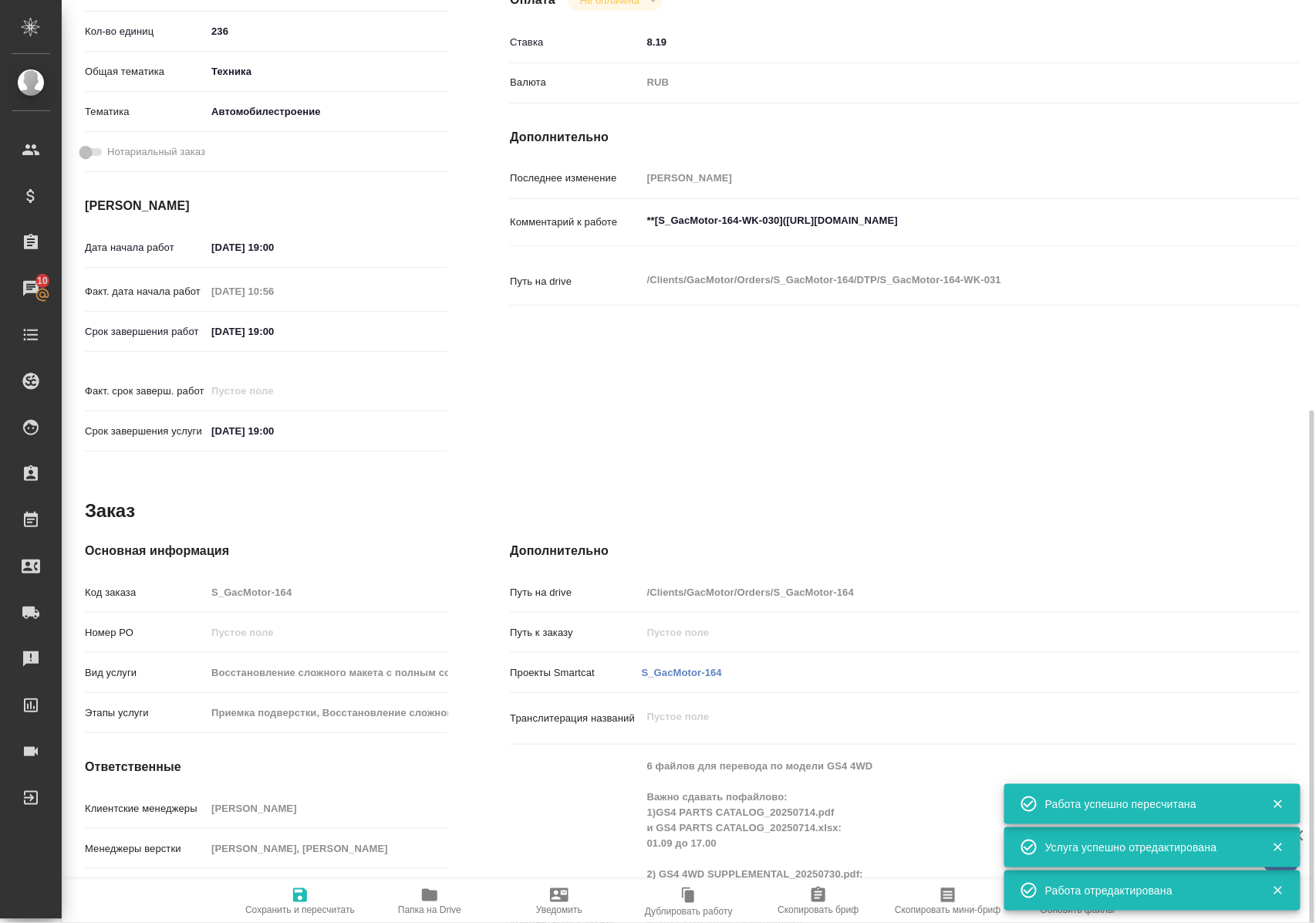
scroll to position [514, 0]
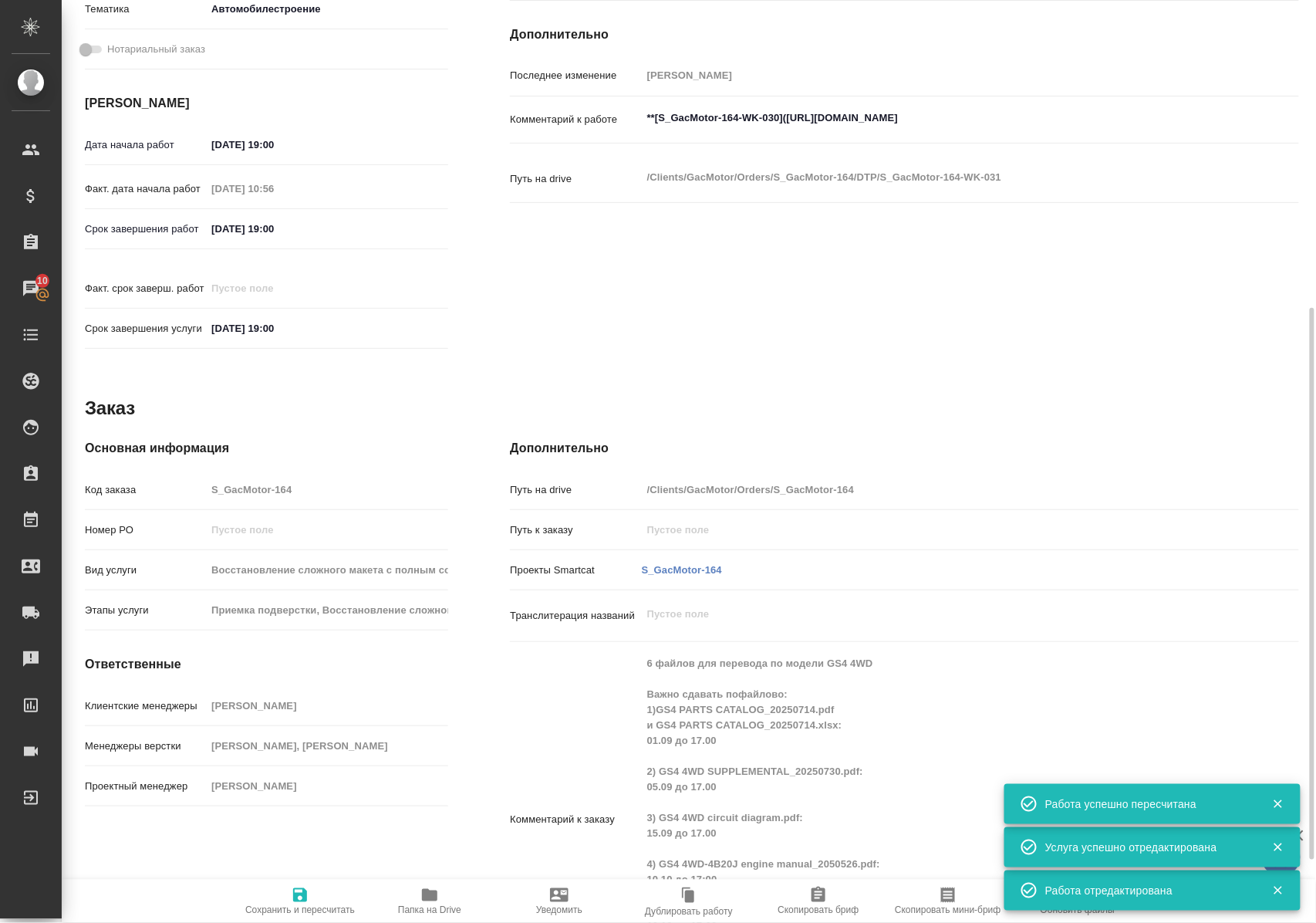
type textarea "x"
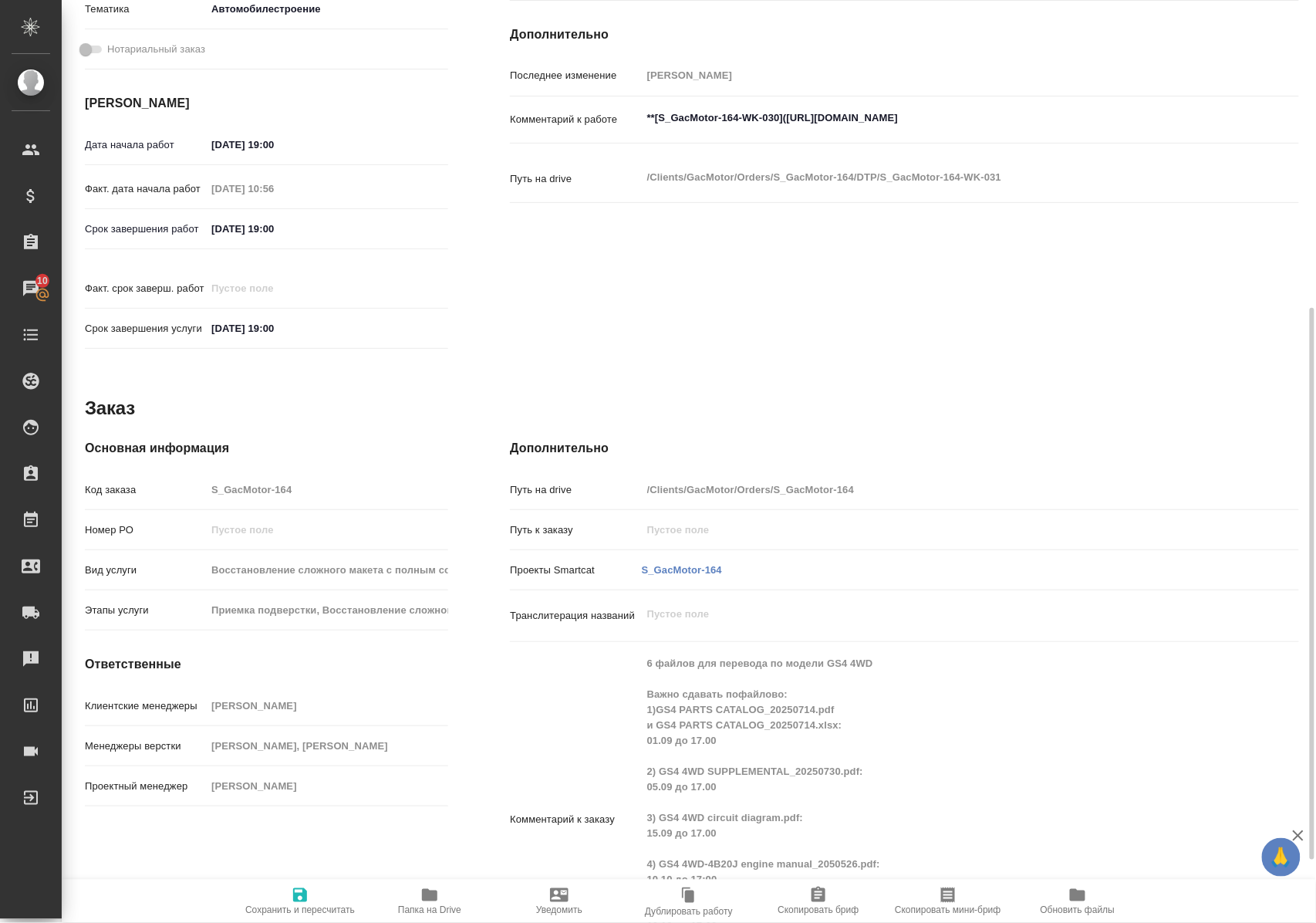
scroll to position [0, 0]
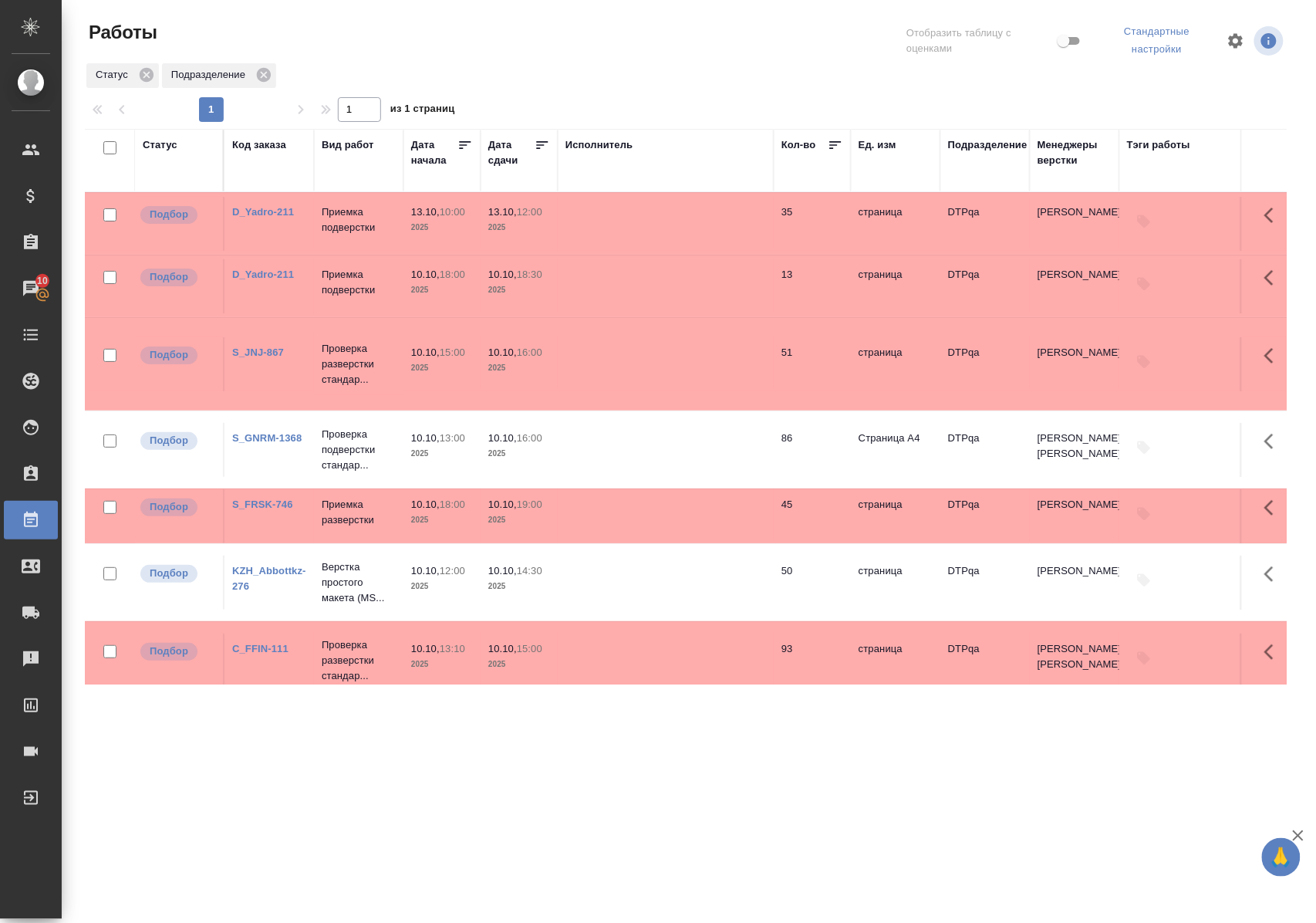
click at [289, 211] on link "D_Yadro-211" at bounding box center [263, 211] width 62 height 12
click at [341, 228] on p "Приемка подверстки" at bounding box center [358, 220] width 74 height 31
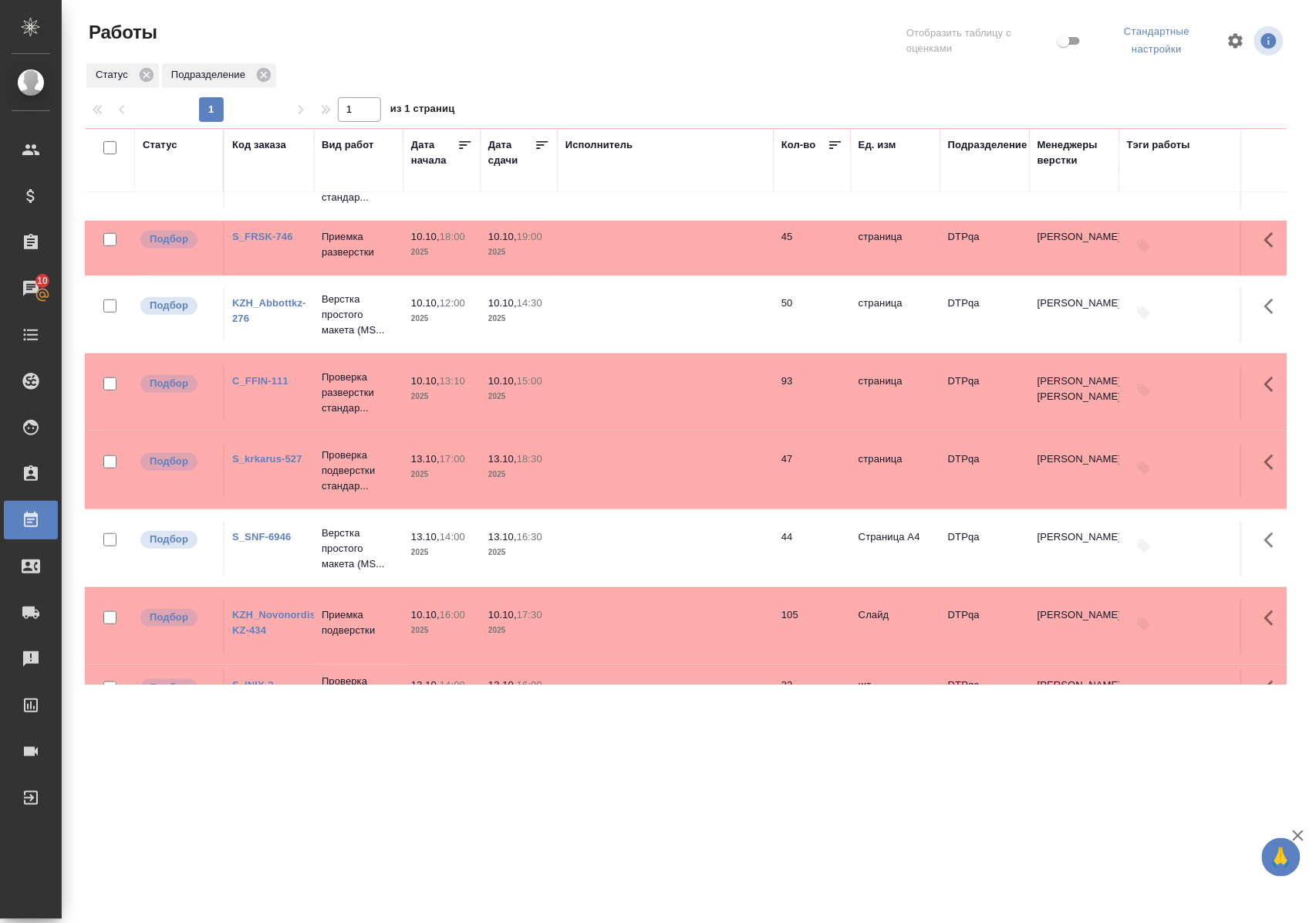
scroll to position [260, 0]
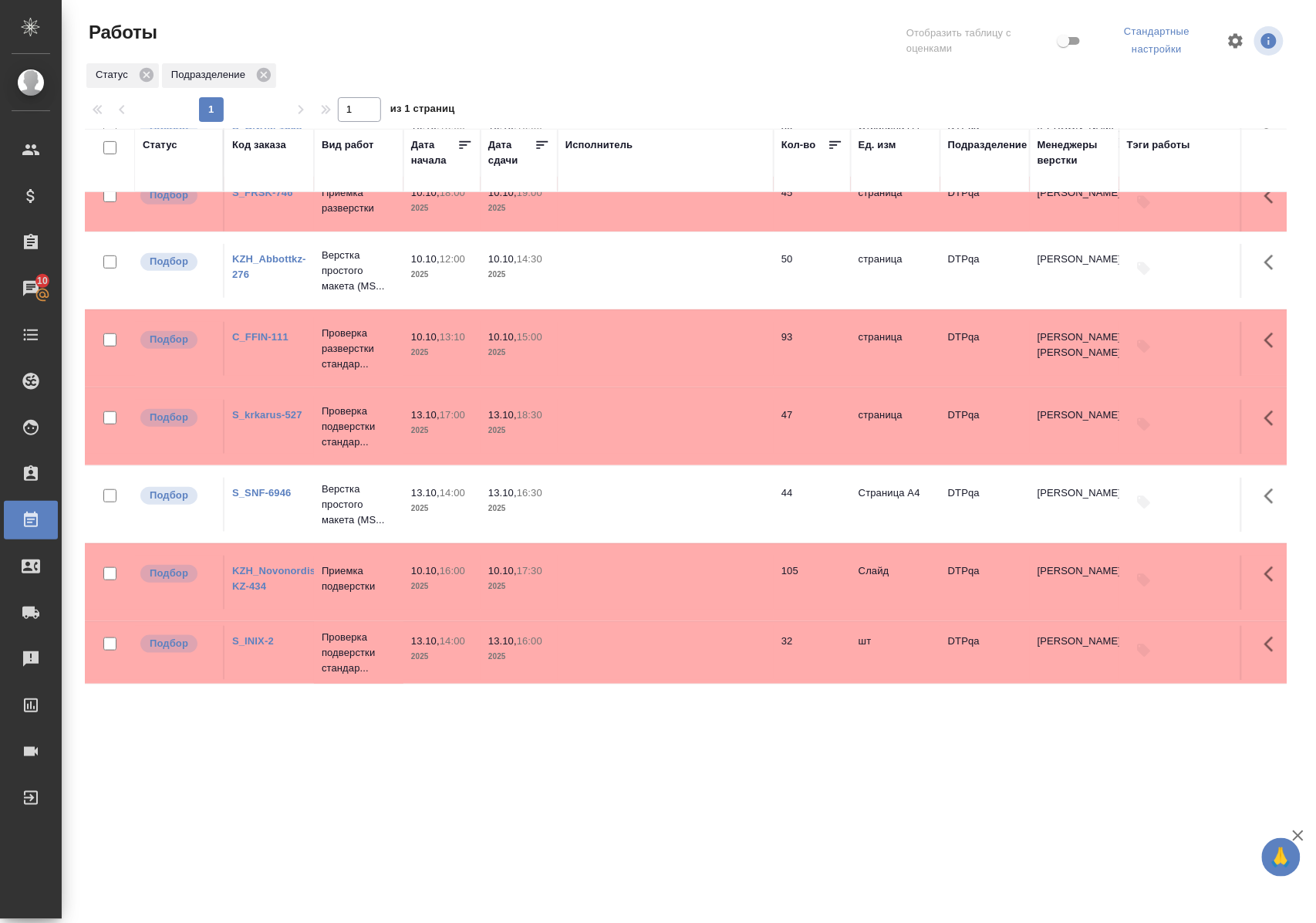
click at [285, 408] on link "S_krkarus-527" at bounding box center [267, 414] width 70 height 12
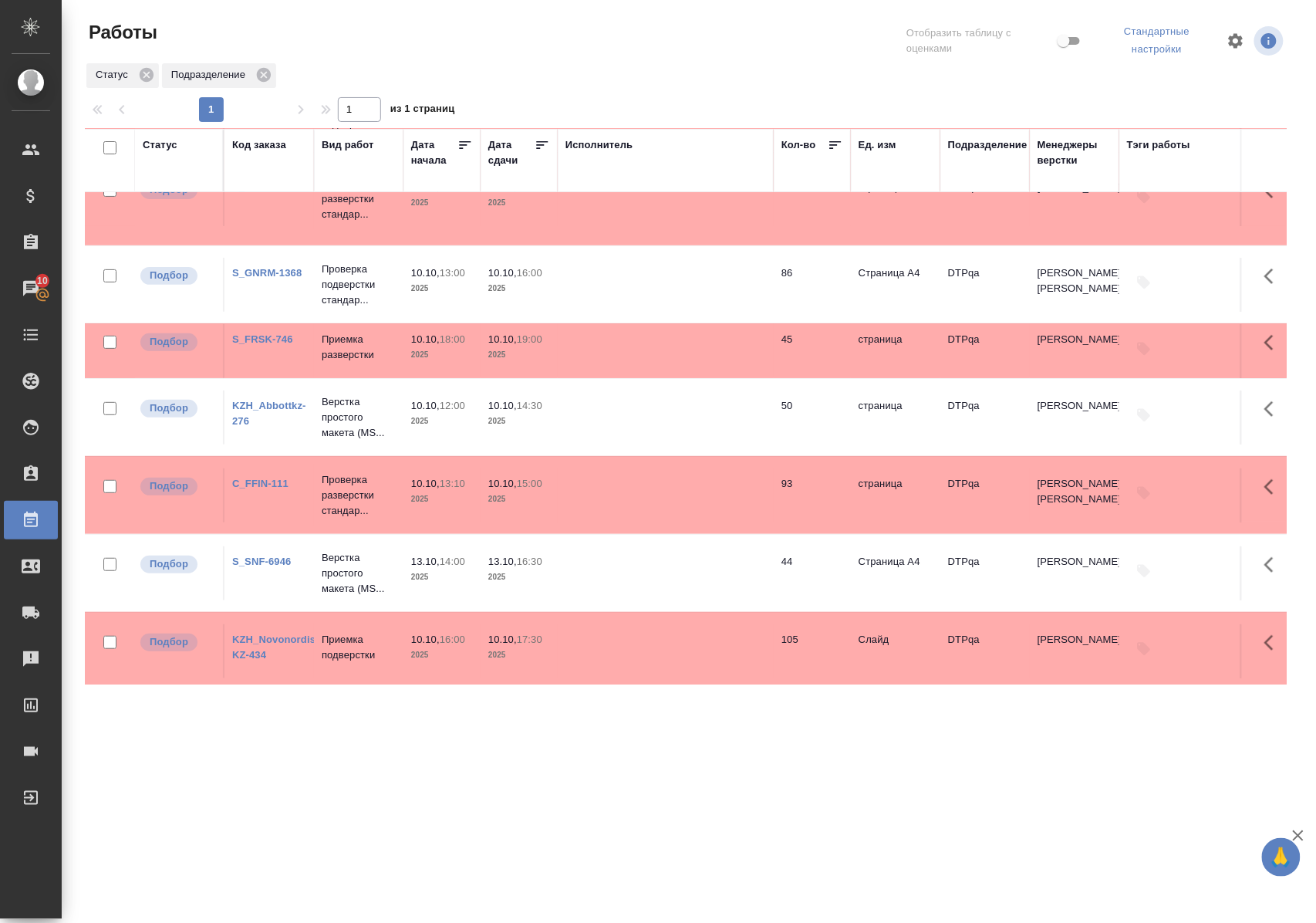
scroll to position [182, 0]
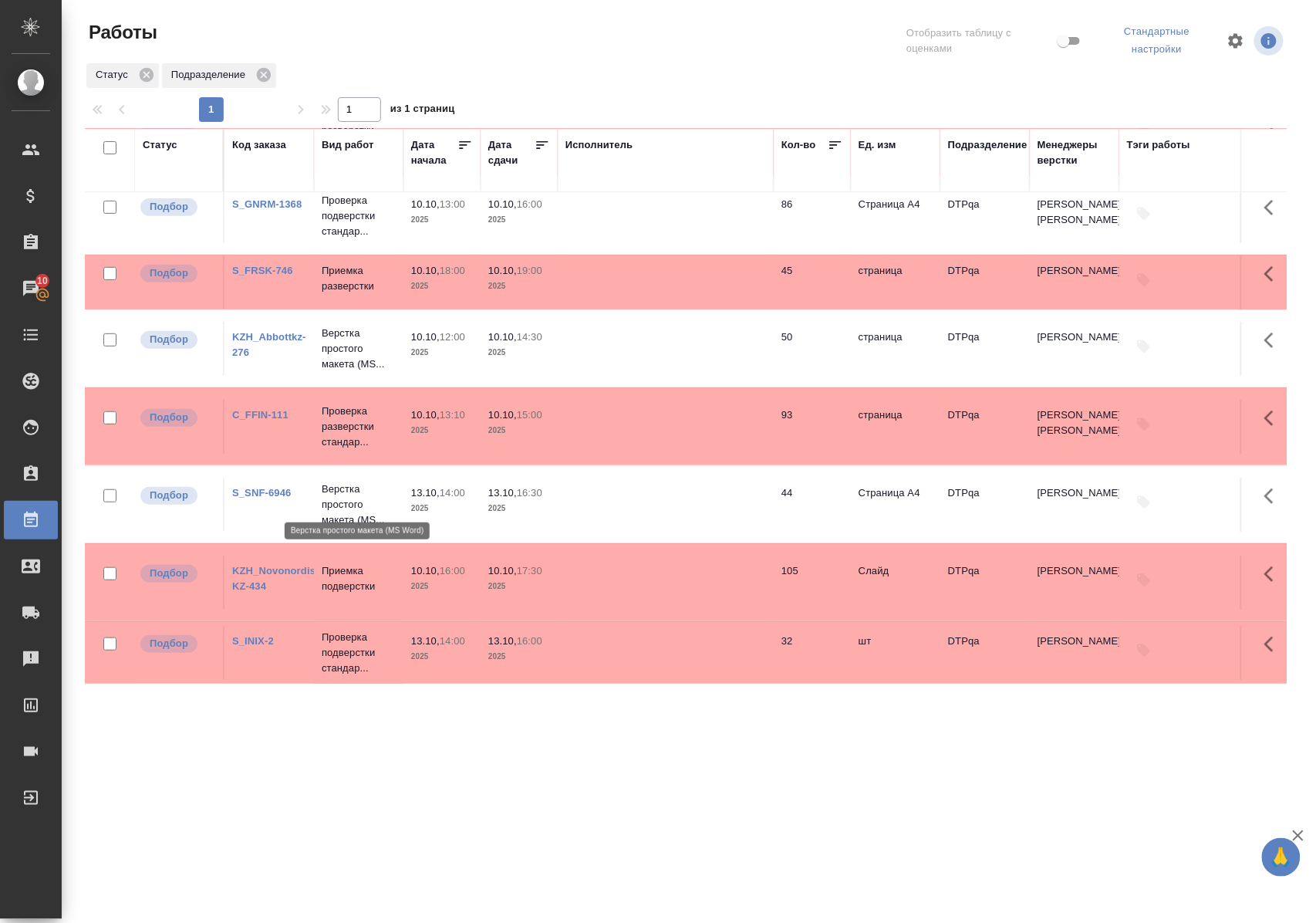
click at [334, 493] on p "Верстка простого макета (MS..." at bounding box center [358, 504] width 74 height 47
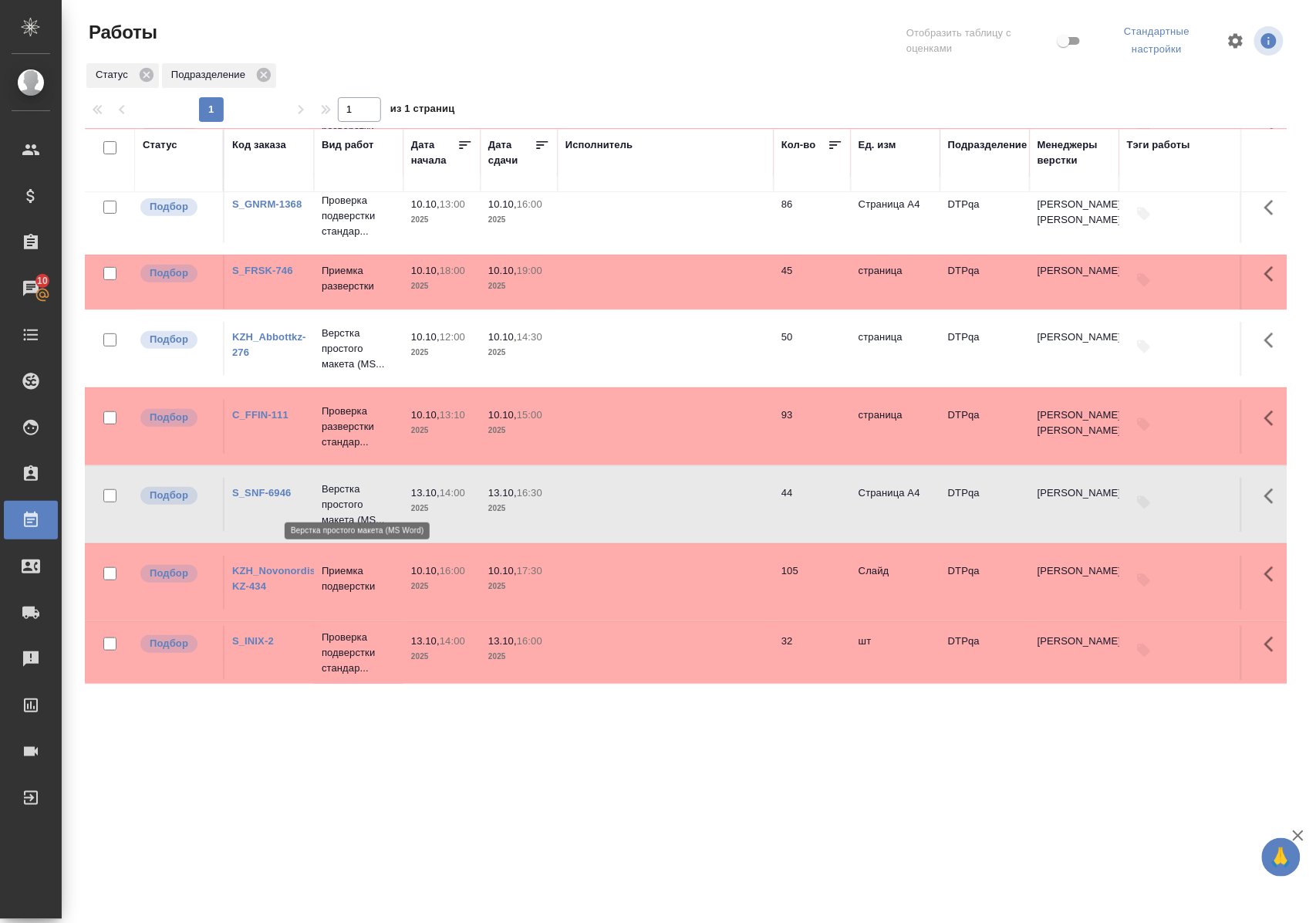
click at [334, 493] on p "Верстка простого макета (MS..." at bounding box center [358, 504] width 74 height 47
click at [254, 635] on link "S_INIX-2" at bounding box center [253, 641] width 42 height 12
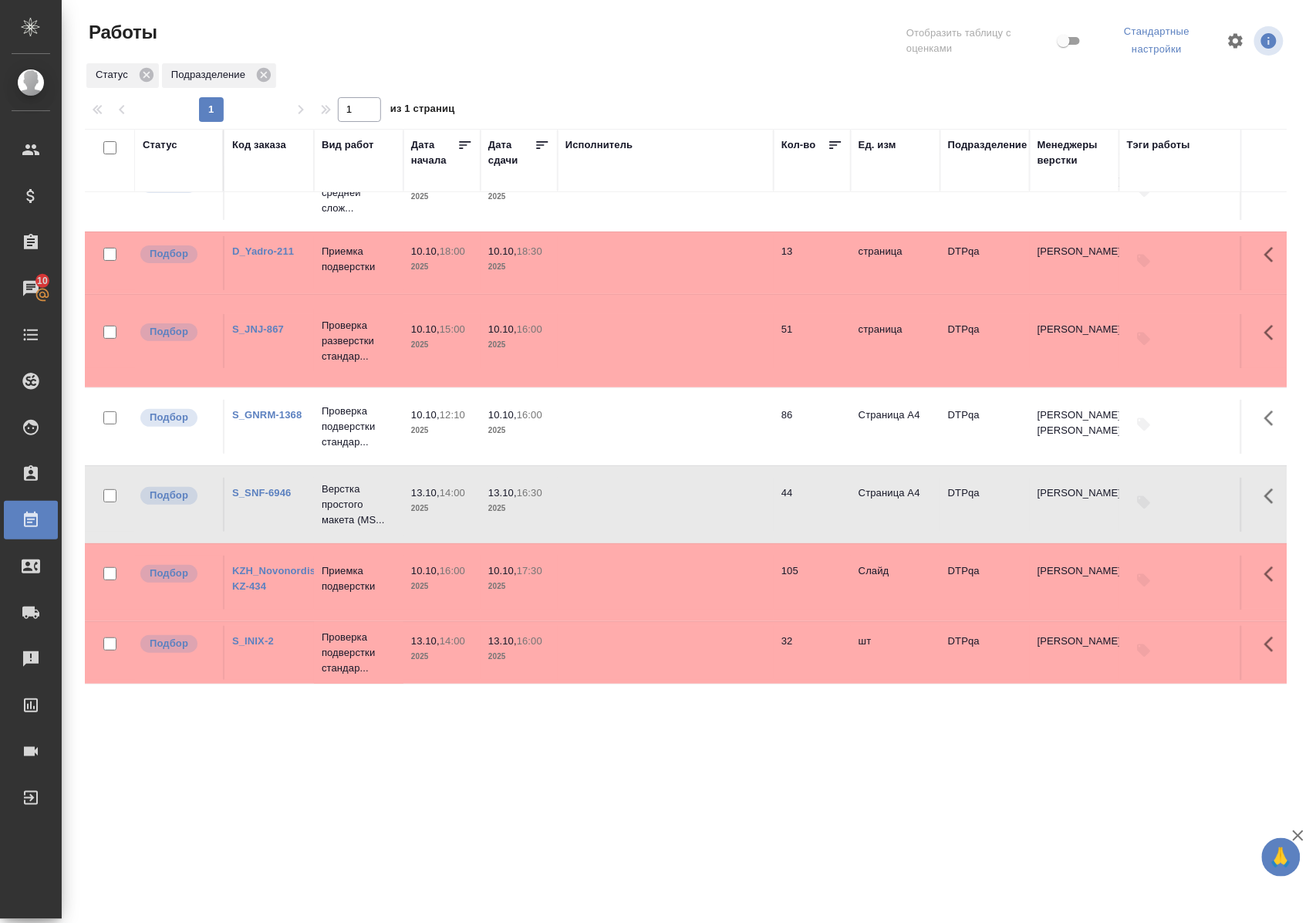
scroll to position [0, 0]
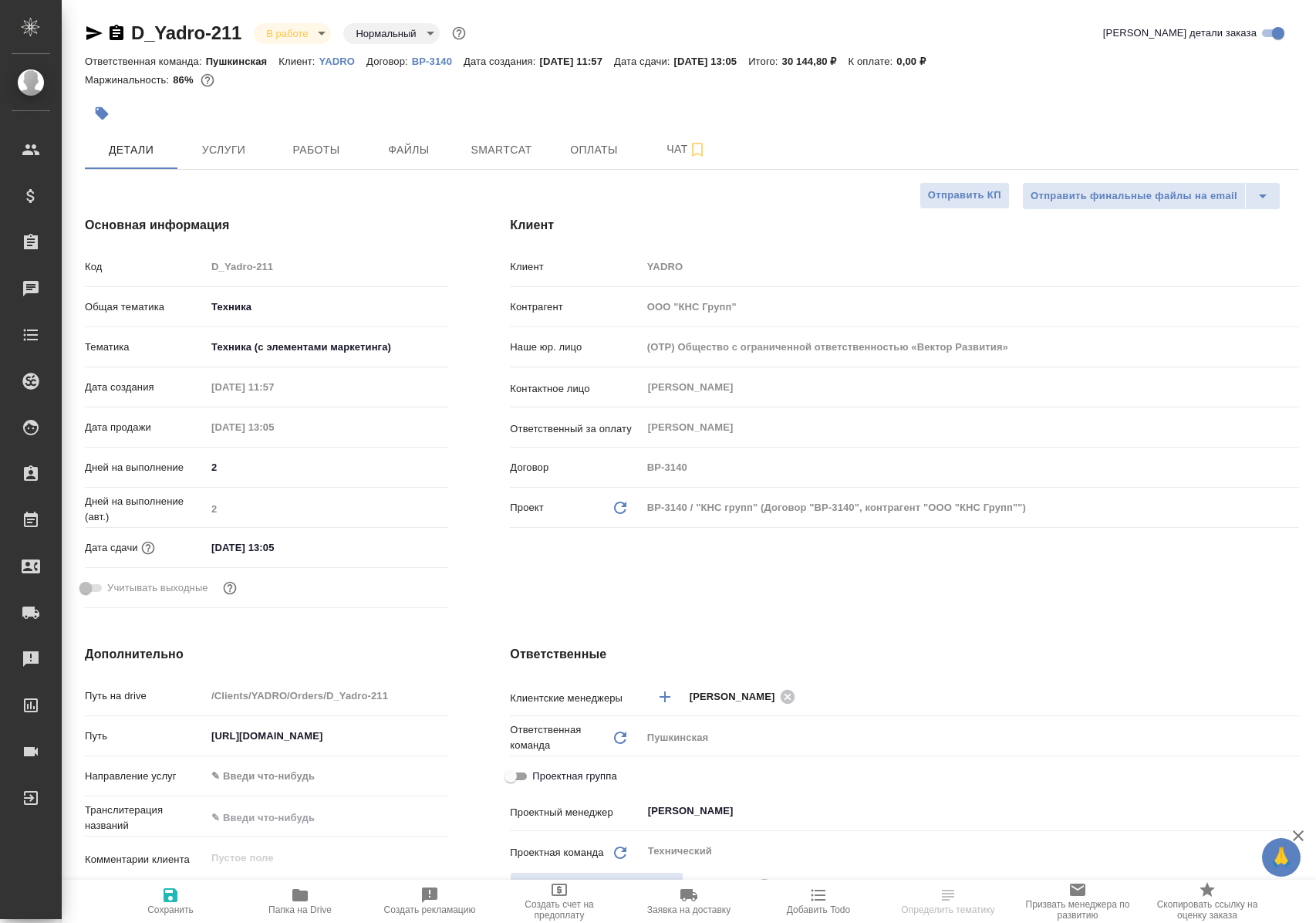
select select "RU"
click at [334, 151] on span "Работы" at bounding box center [316, 150] width 74 height 19
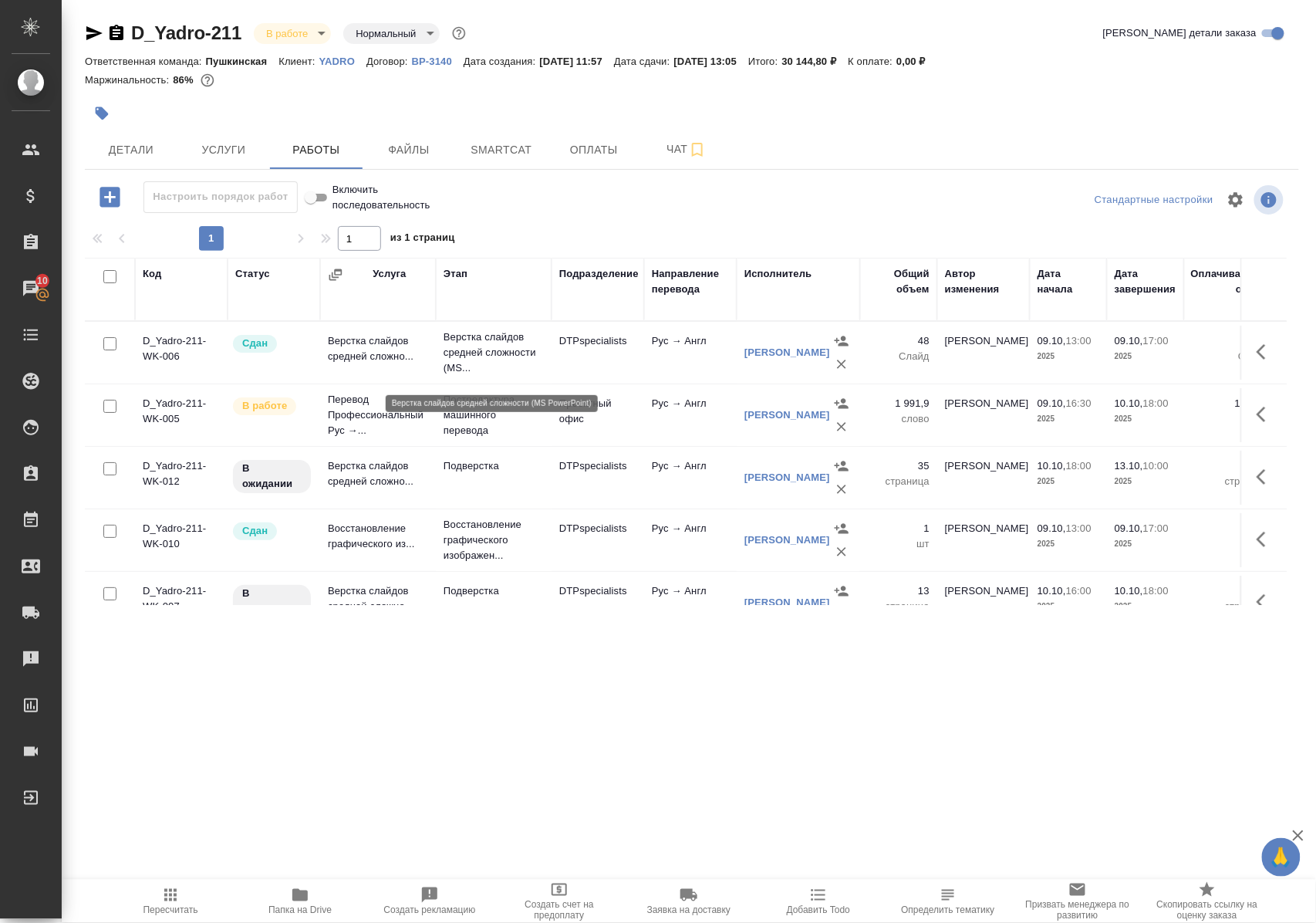
click at [497, 356] on p "Верстка слайдов средней сложности (MS..." at bounding box center [494, 352] width 101 height 47
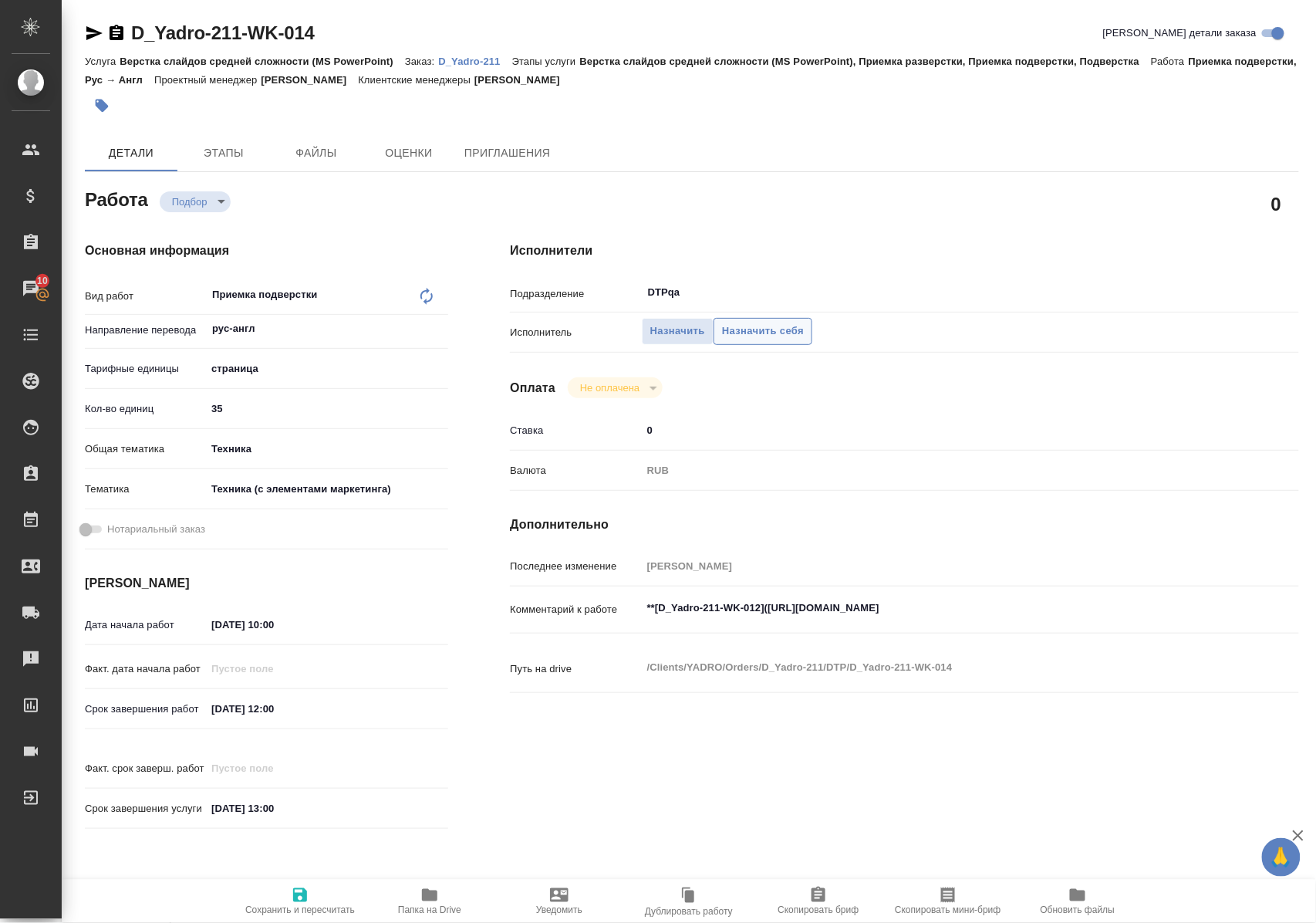
click at [747, 325] on span "Назначить себя" at bounding box center [762, 331] width 81 height 17
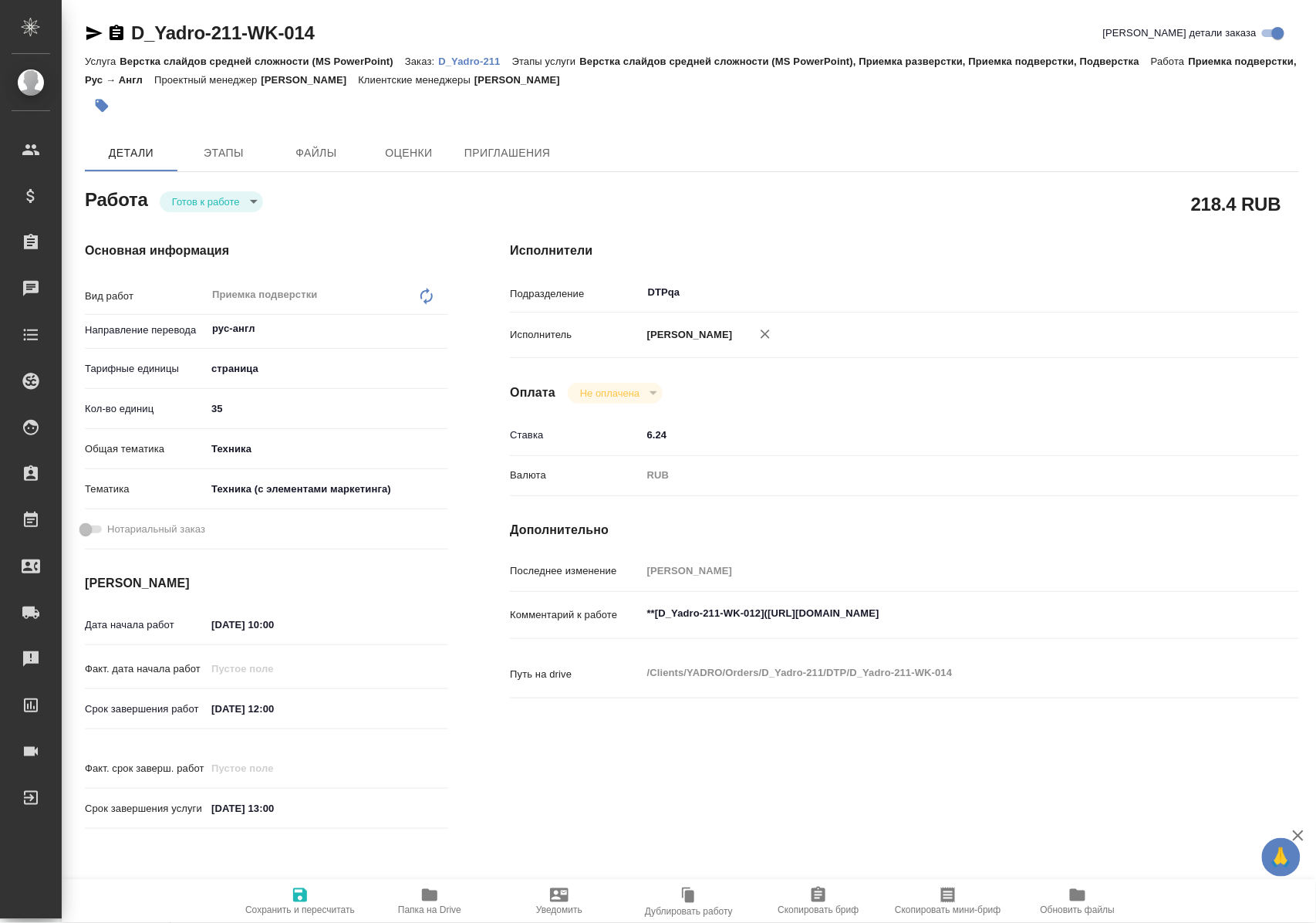
type textarea "x"
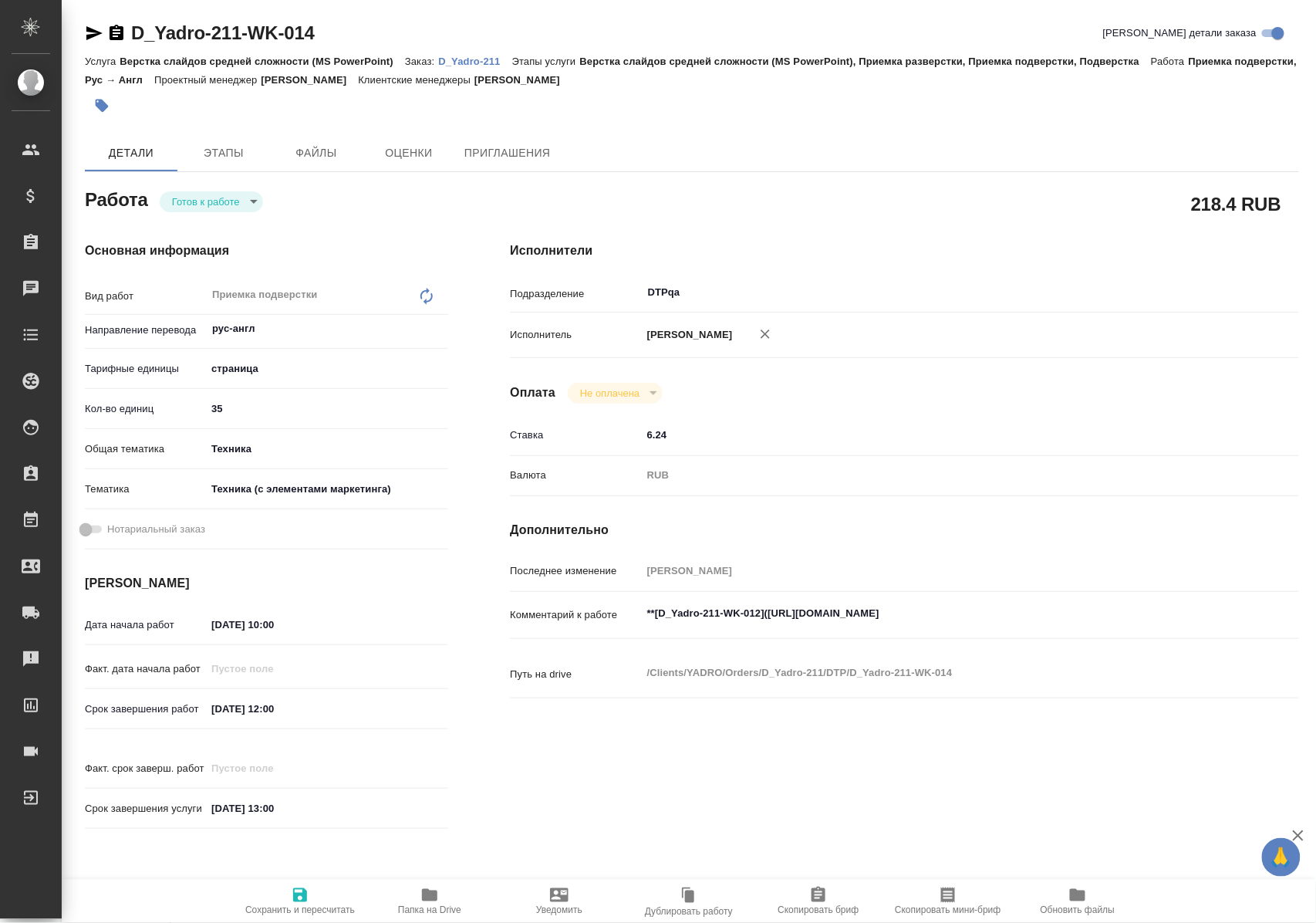
click at [255, 200] on body "🙏 .cls-1 fill:#fff; AWATERA Polushina Alena Клиенты Спецификации Заказы Чаты To…" at bounding box center [658, 462] width 1316 height 923
type textarea "x"
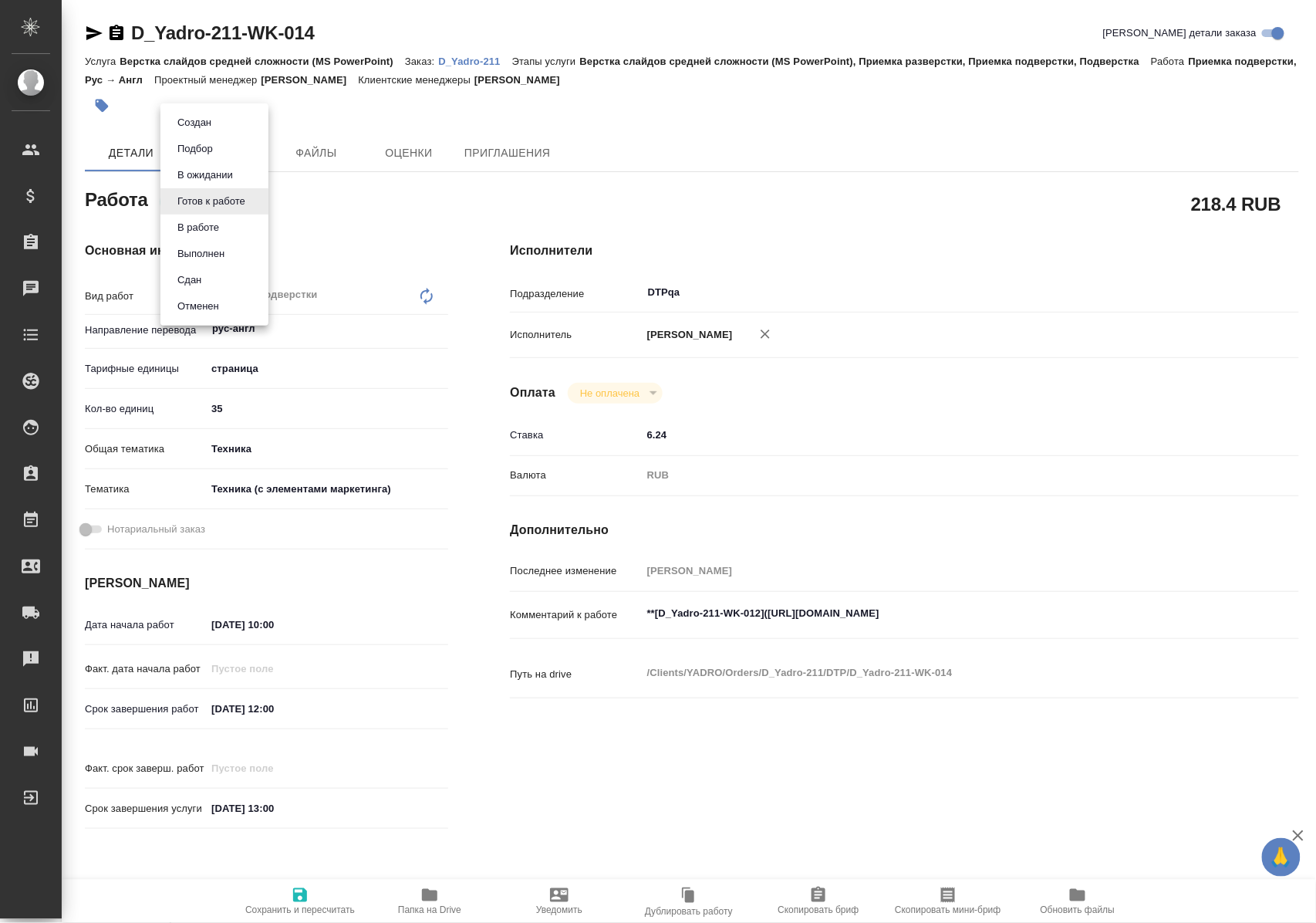
type textarea "x"
click at [238, 176] on button "В ожидании" at bounding box center [205, 175] width 65 height 17
type textarea "x"
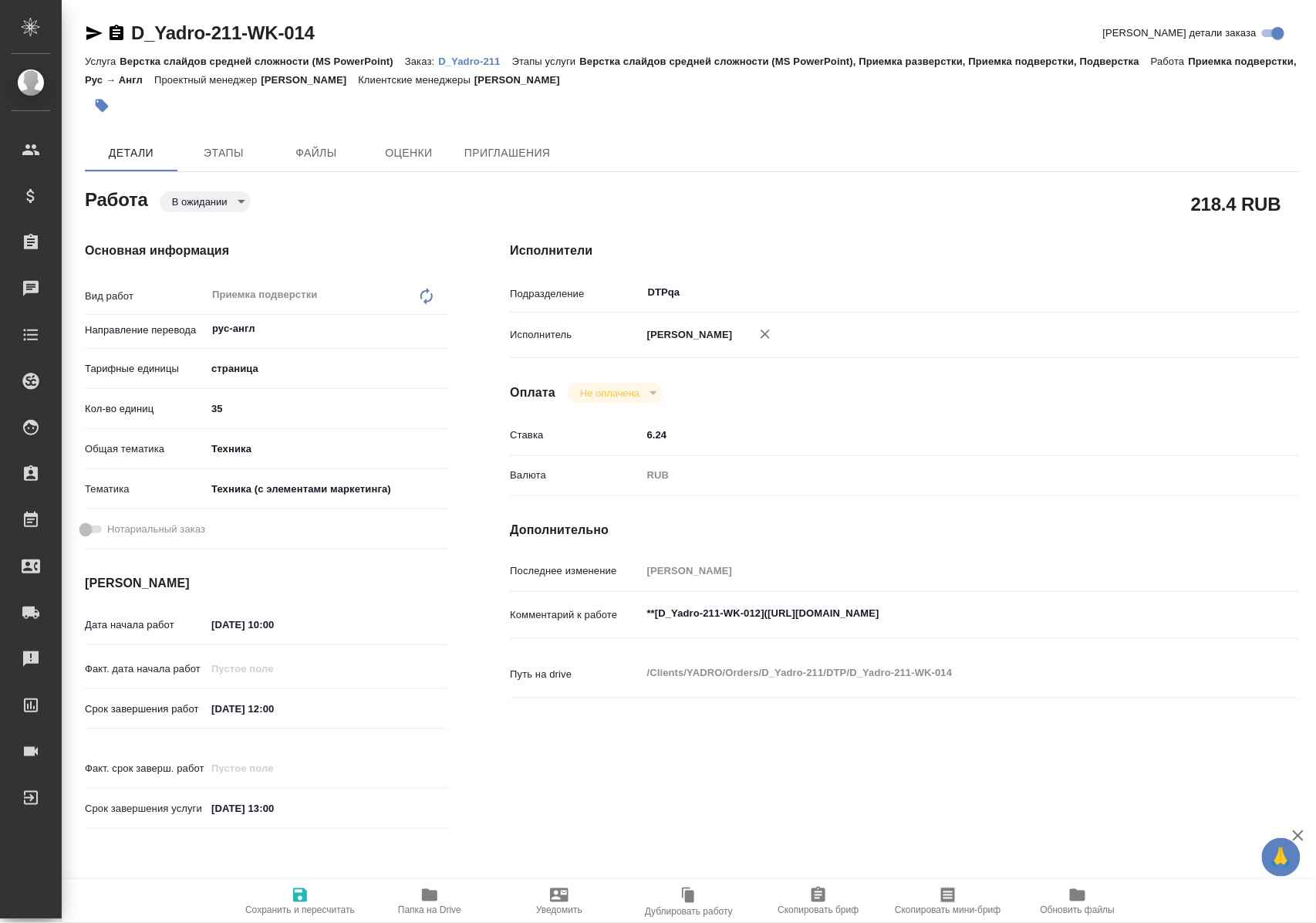
type textarea "x"
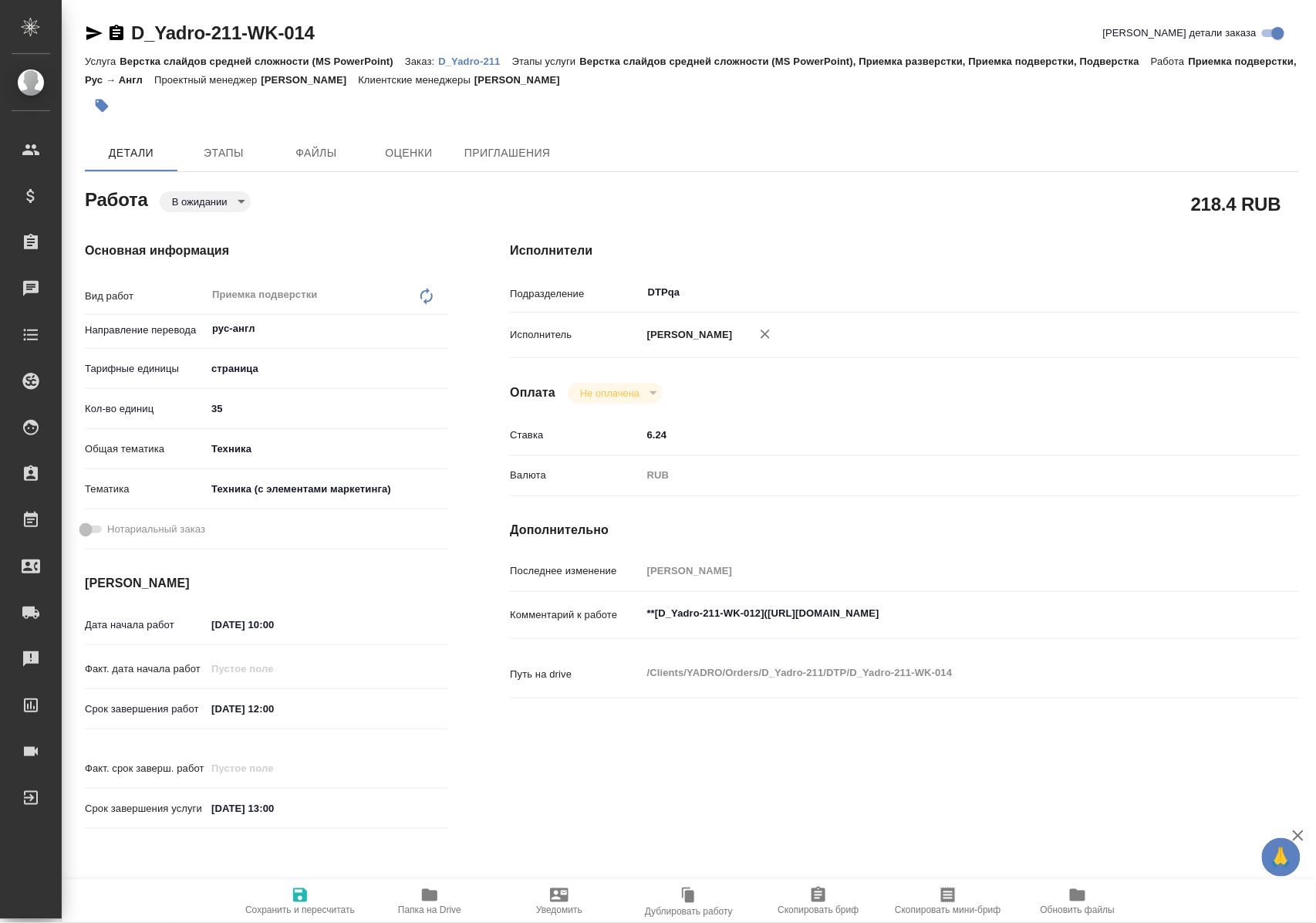
type textarea "x"
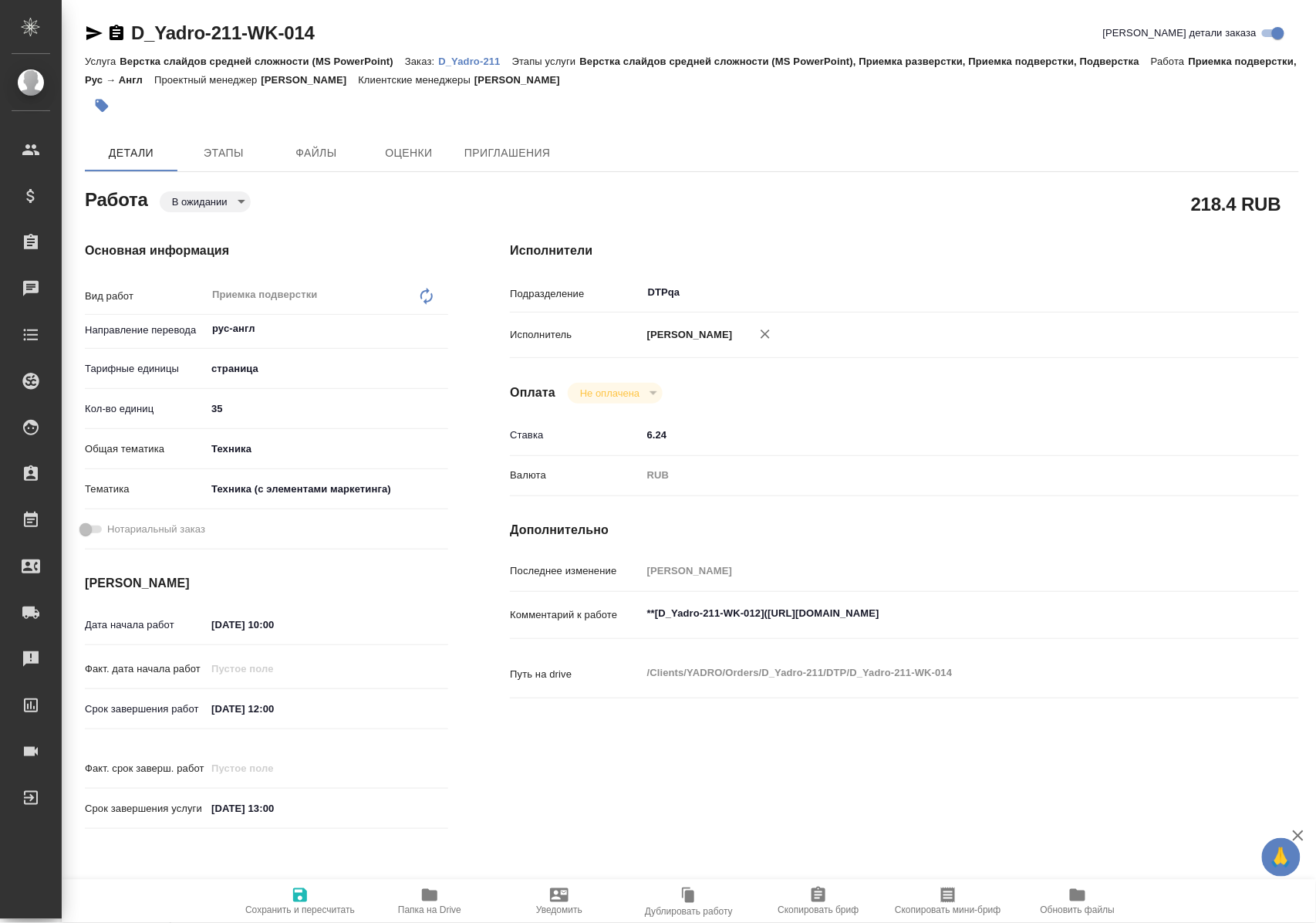
type textarea "x"
click at [300, 888] on icon "button" at bounding box center [300, 895] width 14 height 14
type textarea "x"
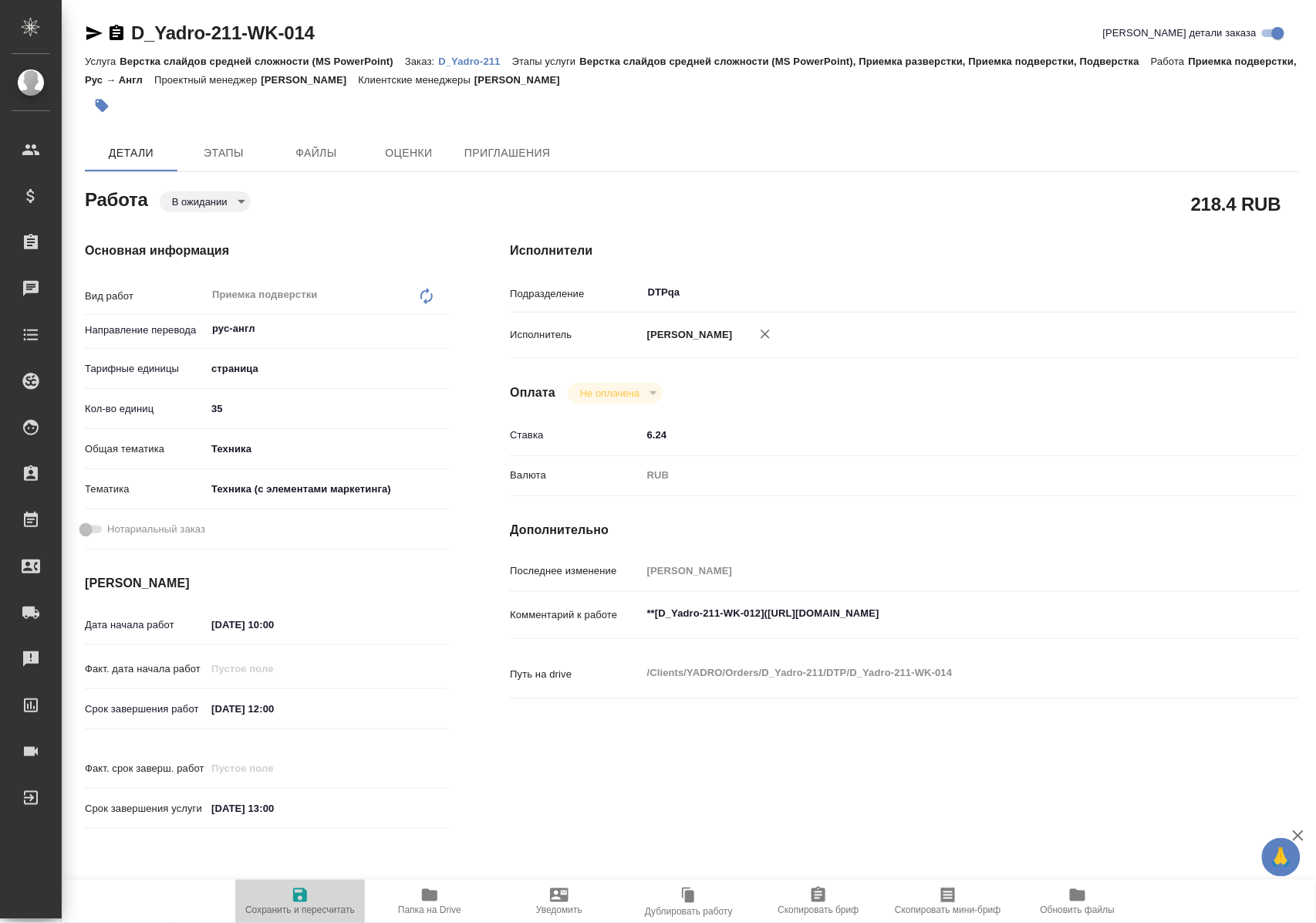
type textarea "x"
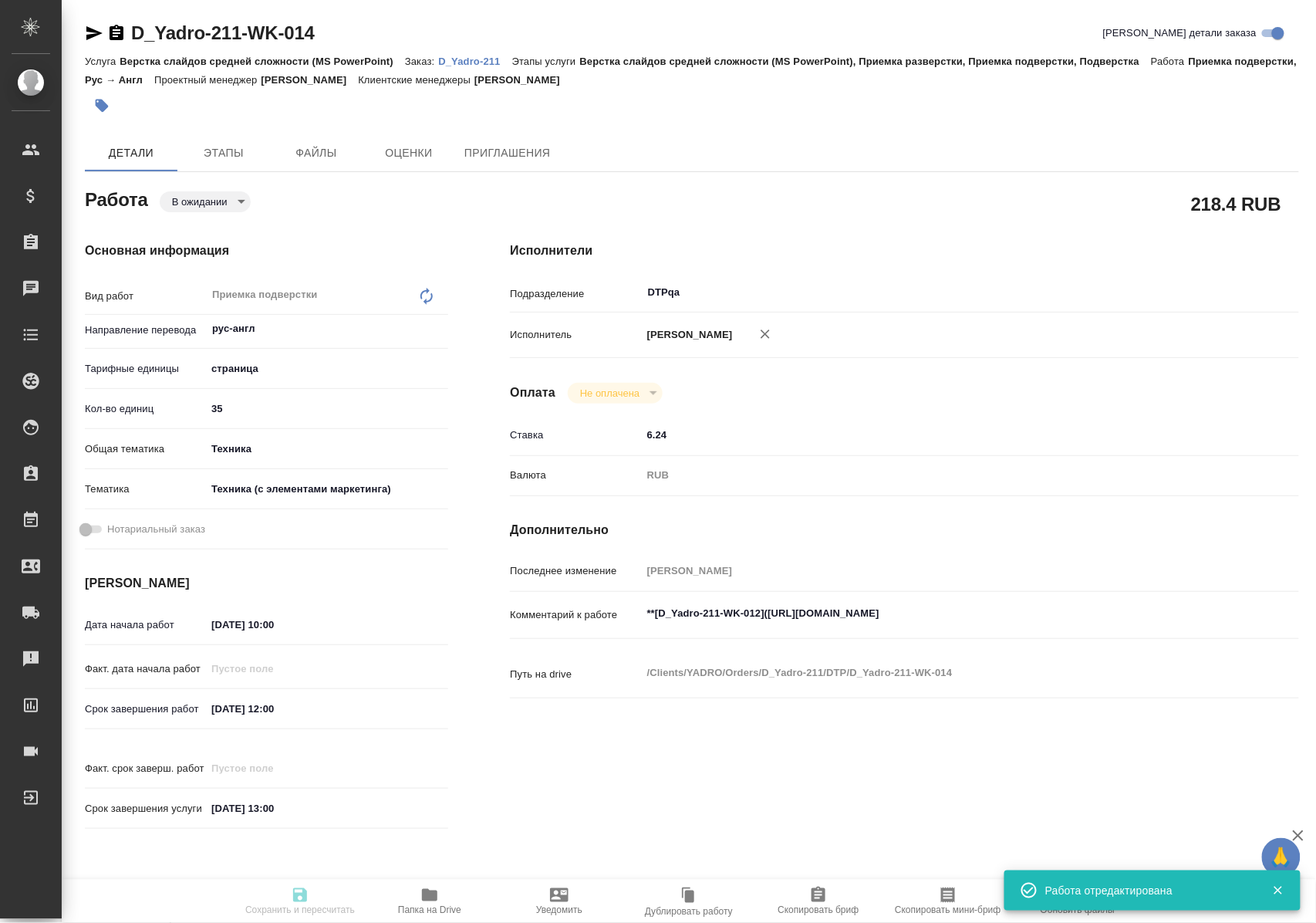
type input "pending"
type textarea "Приемка подверстки"
type textarea "x"
type input "рус-англ"
type input "5a8b1489cc6b4906c91bfdb2"
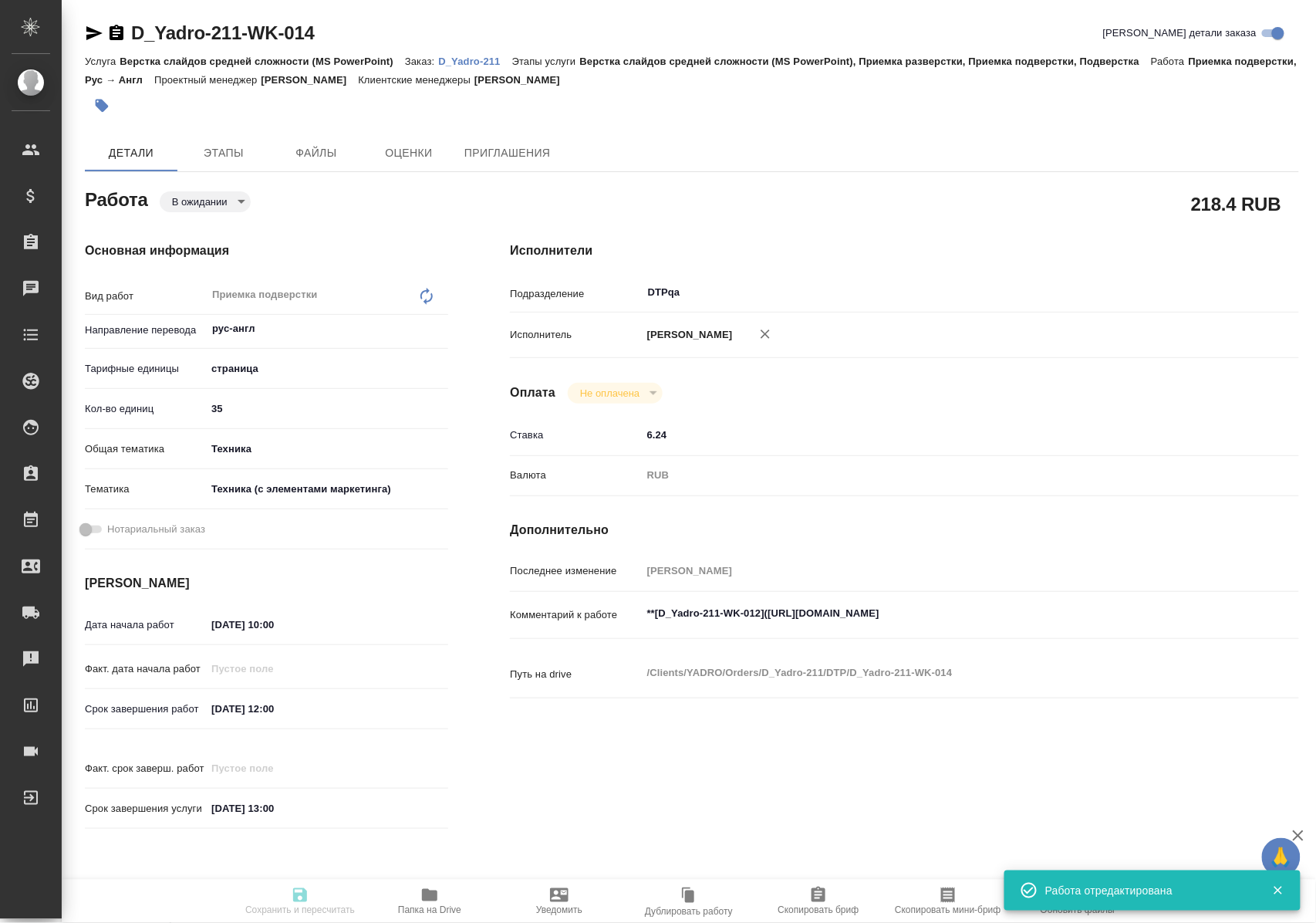
type input "35"
type input "tech"
type input "60014f8f4811385ea454c731"
type input "13.10.2025 10:00"
type input "13.10.2025 12:00"
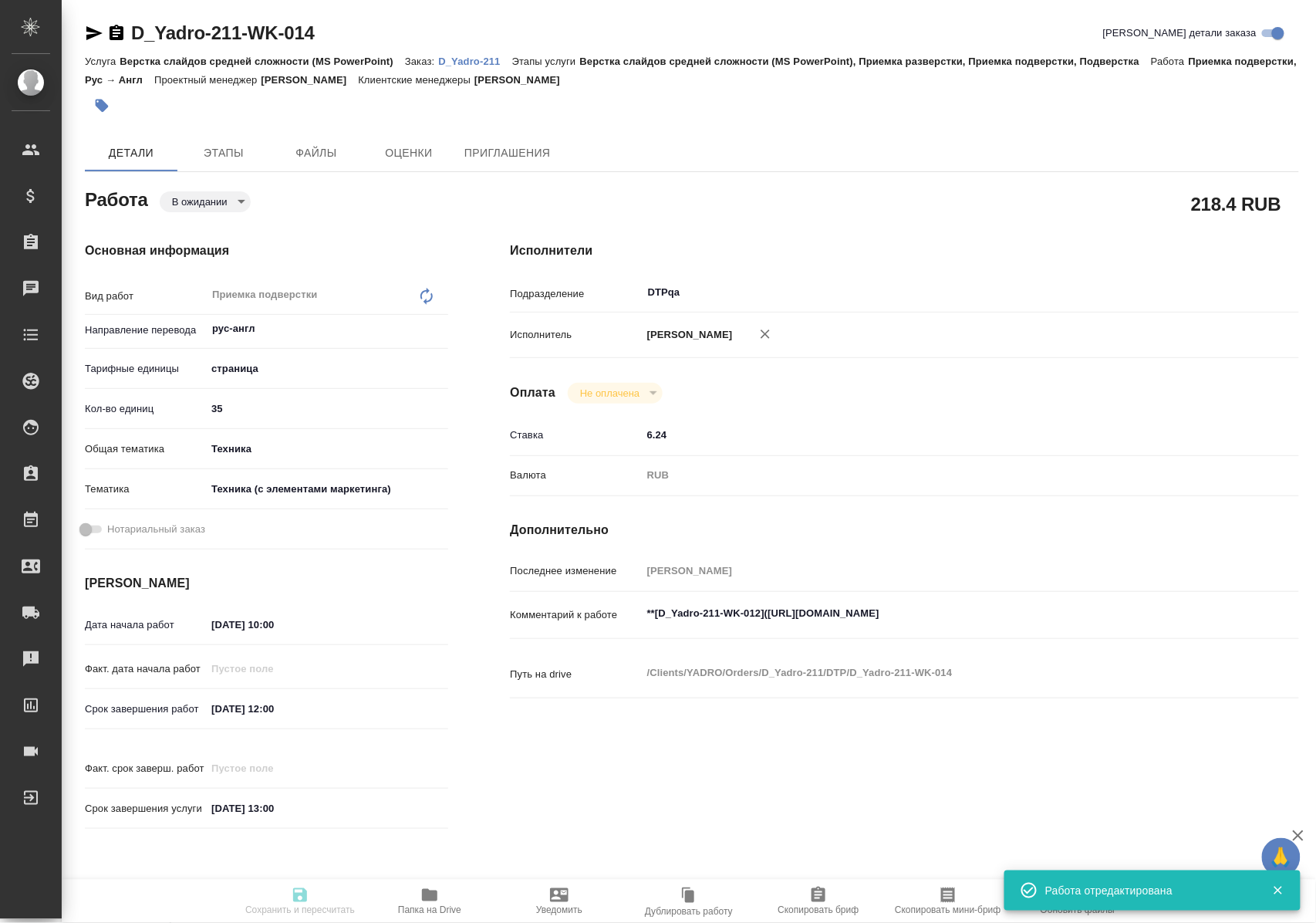
type input "13.10.2025 13:00"
type input "DTPqa"
type input "notPayed"
type input "6.24"
type input "RUB"
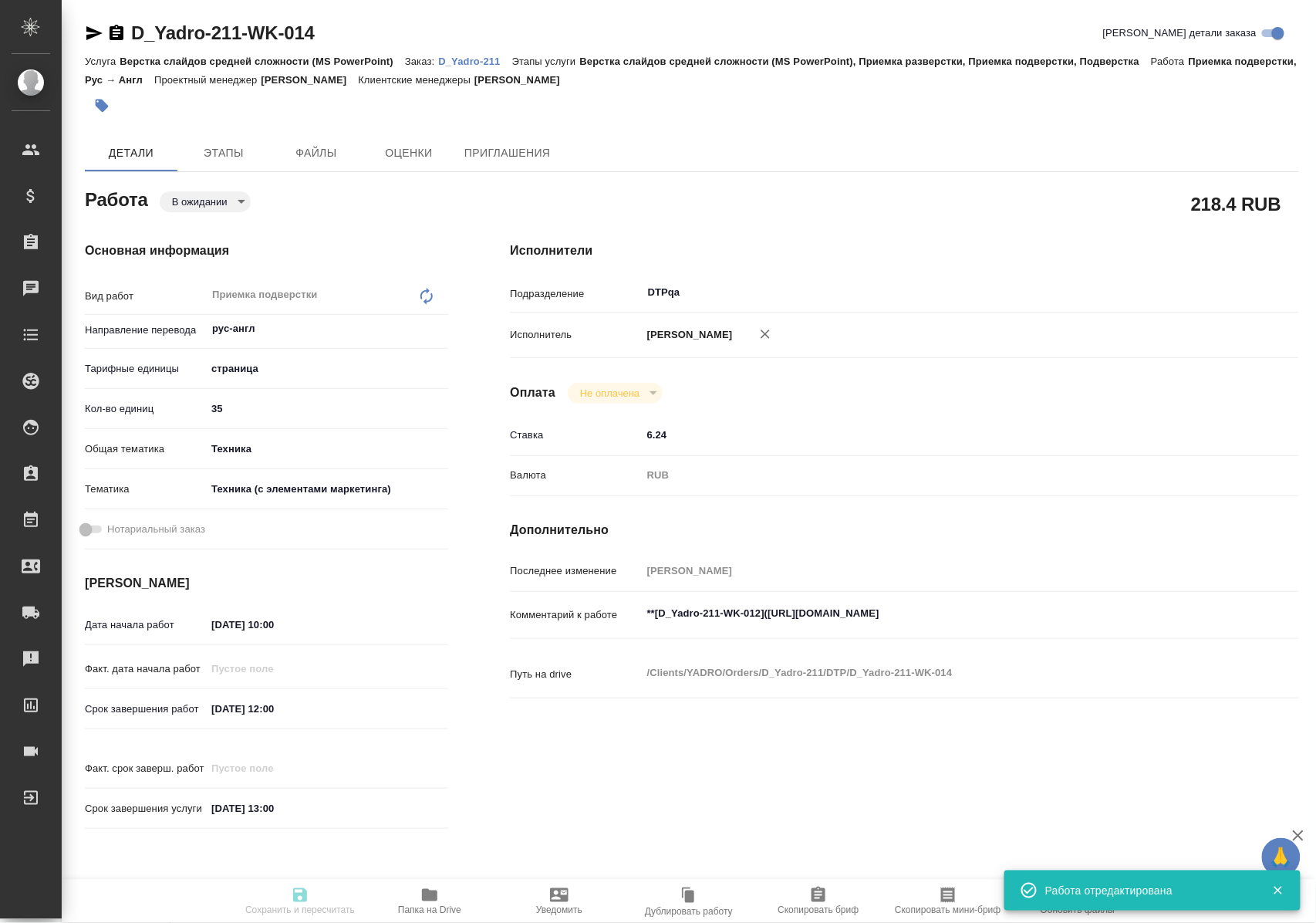
type input "[PERSON_NAME]"
type textarea "**[D_Yadro-211-WK-012](https://tera.awatera.com/Work/68e76f3037794993a28f8264/)…"
type textarea "x"
type textarea "/Clients/YADRO/Orders/D_Yadro-211/DTP/D_Yadro-211-WK-014"
type textarea "x"
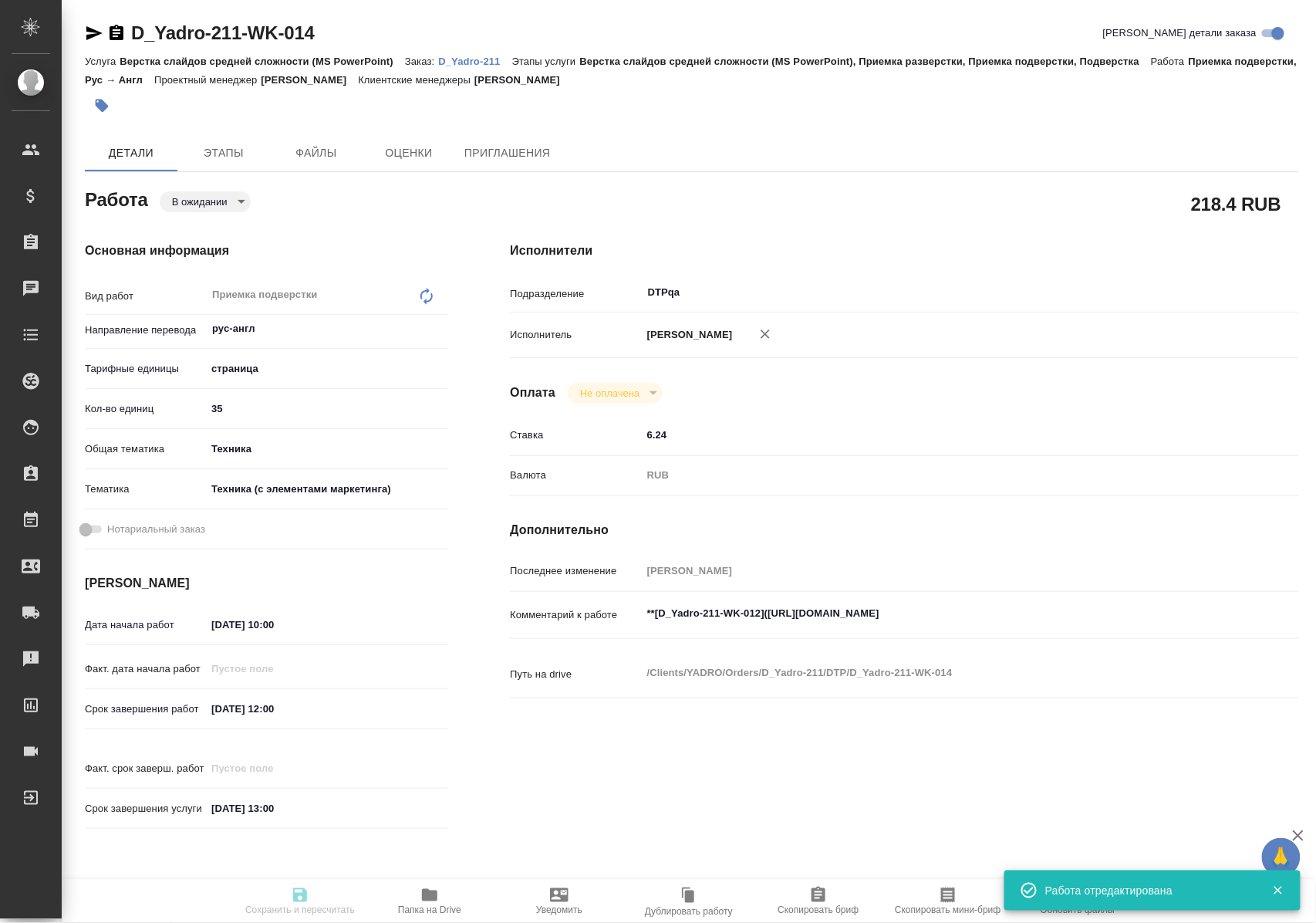
type input "D_Yadro-211"
type input "Верстка слайдов средней сложности (MS PowerPoint)"
type input "Верстка слайдов средней сложности (MS PowerPoint), Приемка разверстки, Приемка …"
type input "Давыдова Елена"
type input "[PERSON_NAME]"
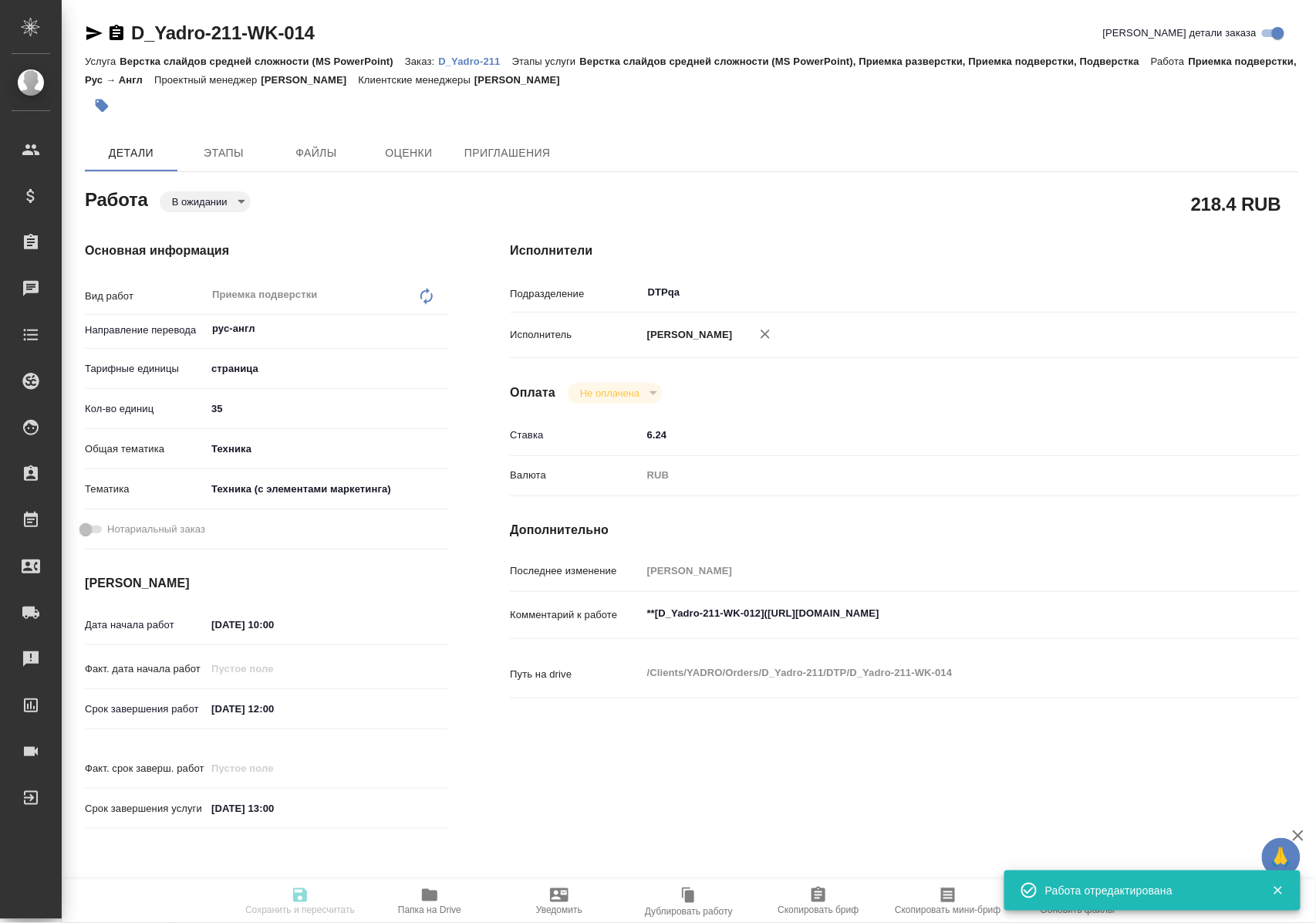
type input "/Clients/YADRO/Orders/D_Yadro-211"
type input "https://drive.awatera.com/s/XqFBjZsFWbgH23e"
type textarea "x"
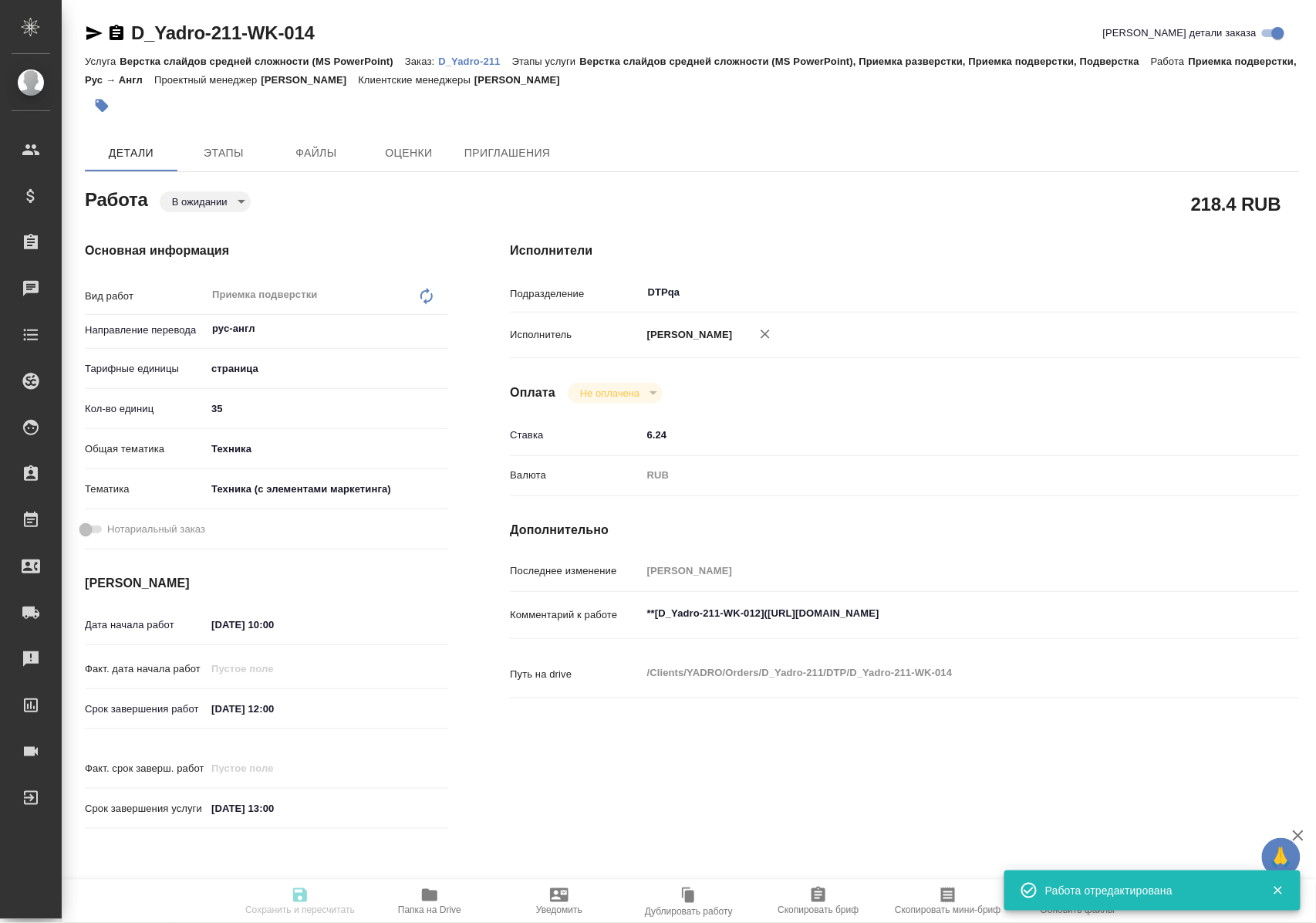
type textarea "x"
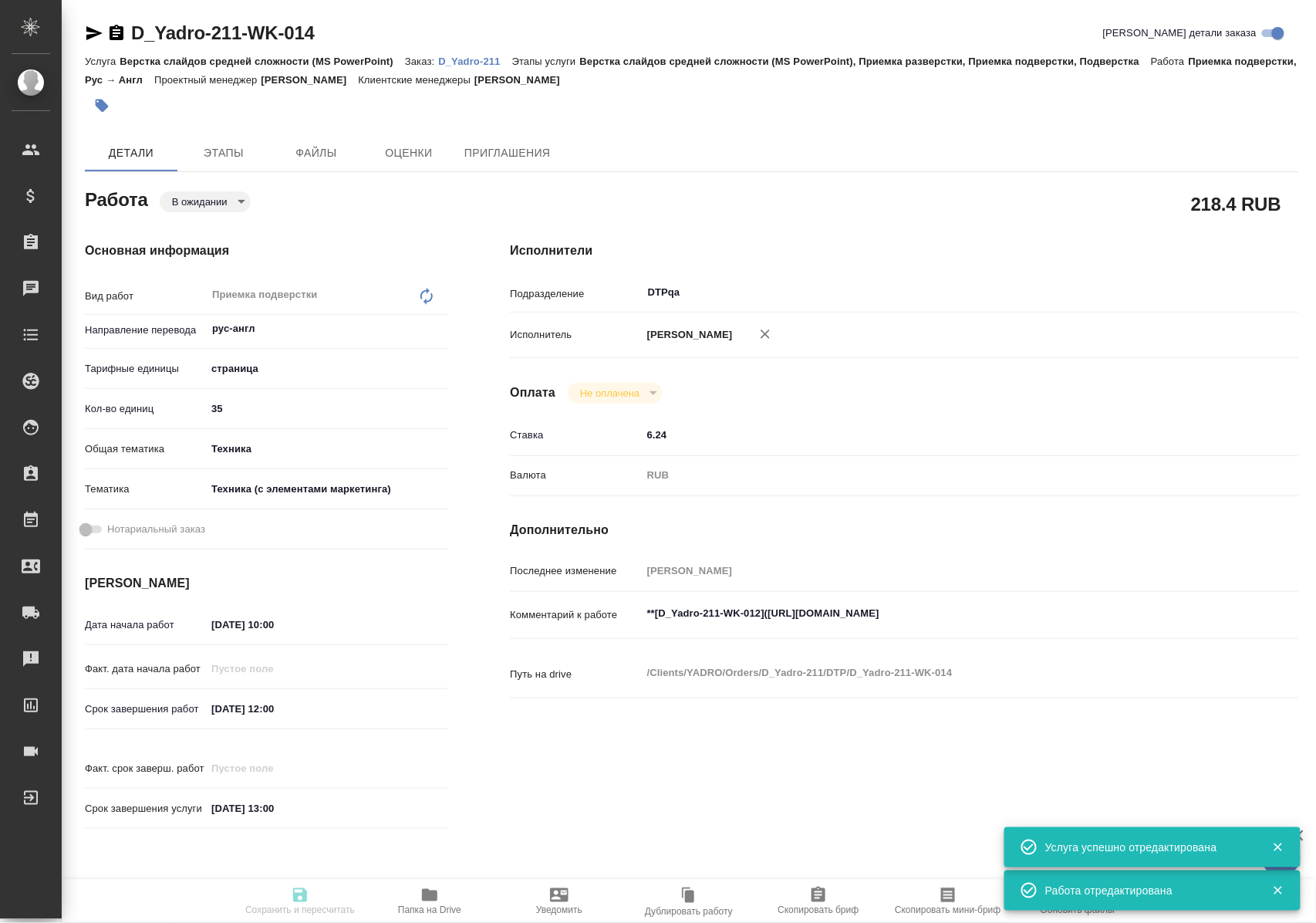
type textarea "x"
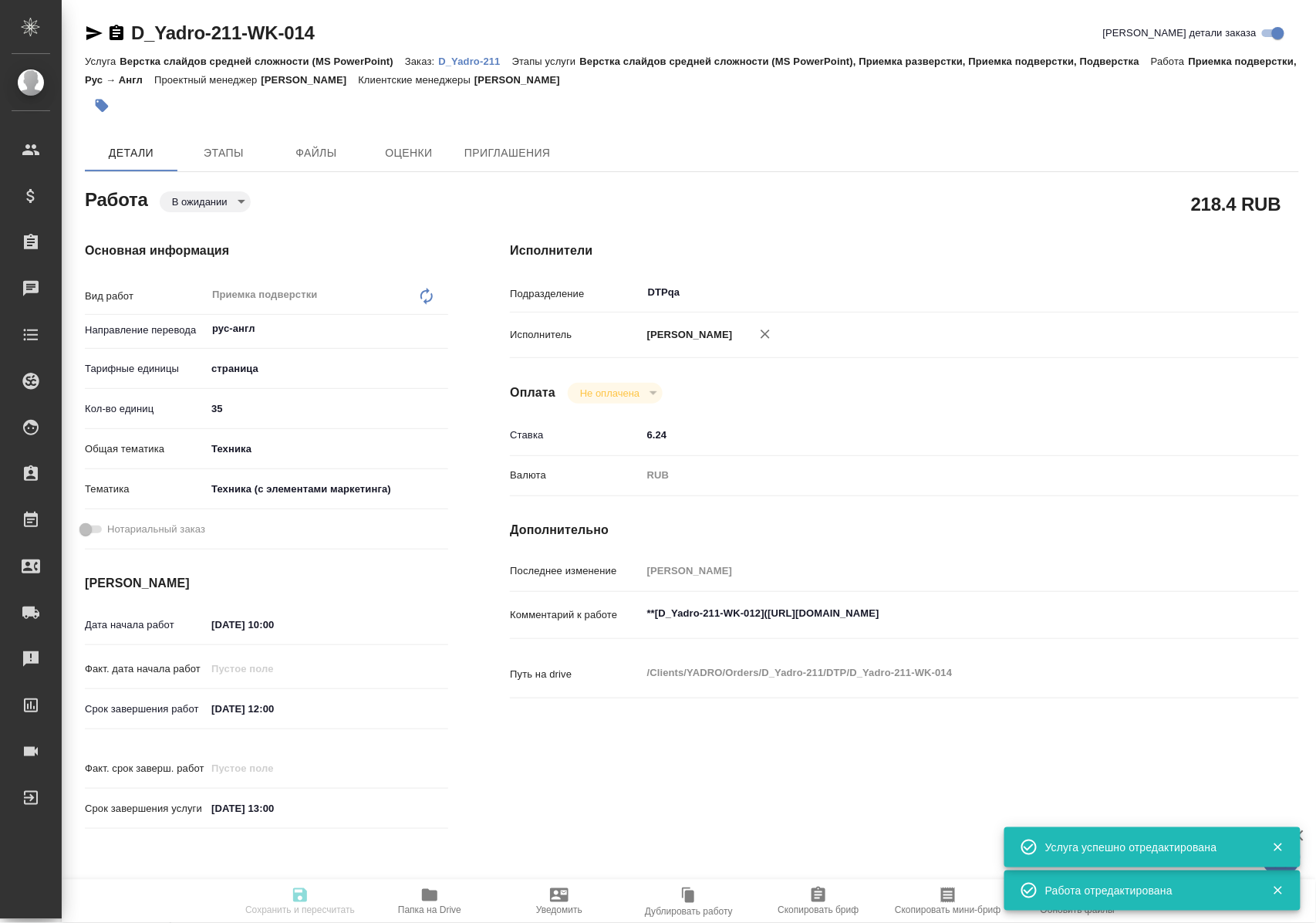
type textarea "x"
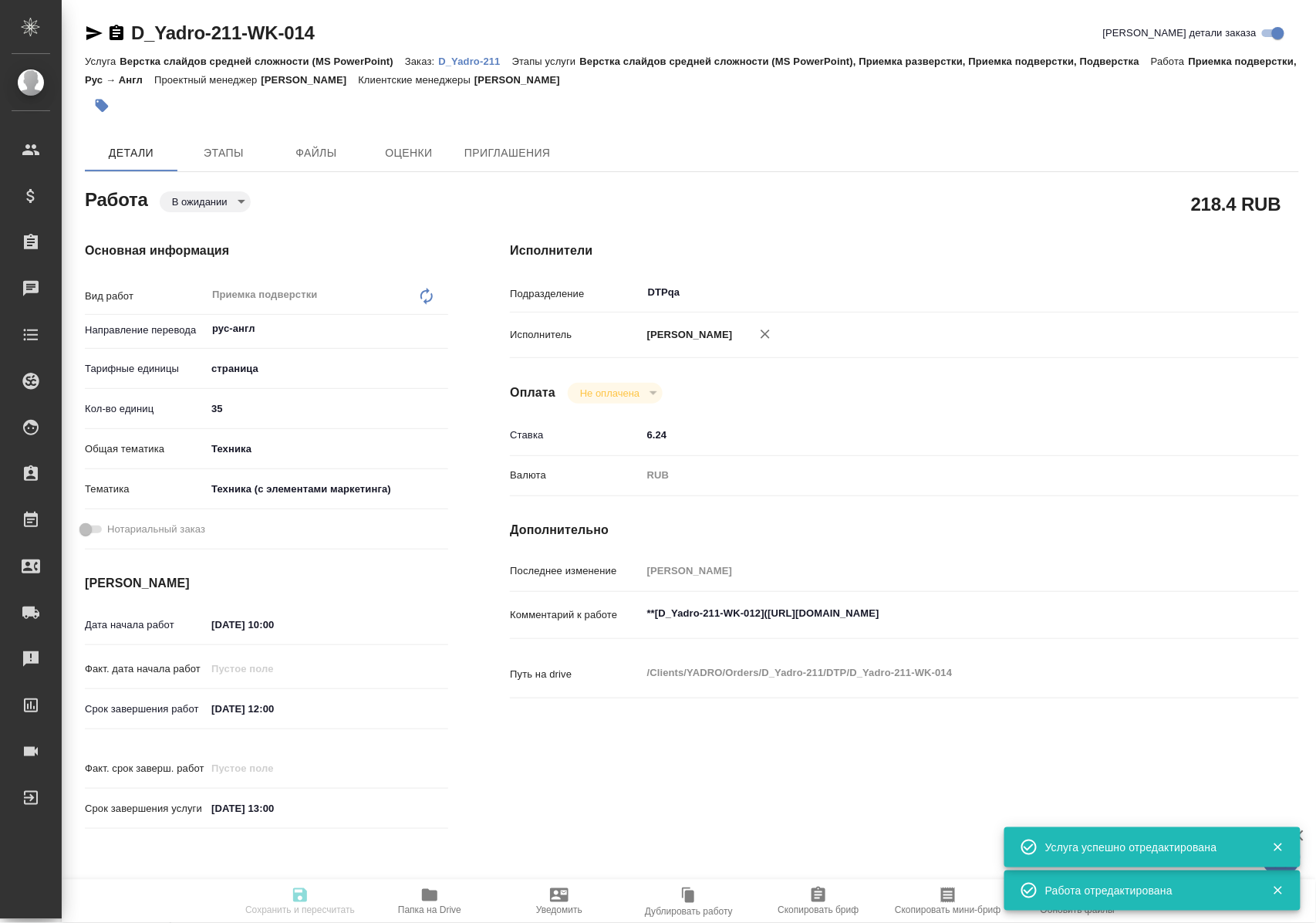
type input "pending"
type textarea "Приемка подверстки"
type textarea "x"
type input "рус-англ"
type input "5a8b1489cc6b4906c91bfdb2"
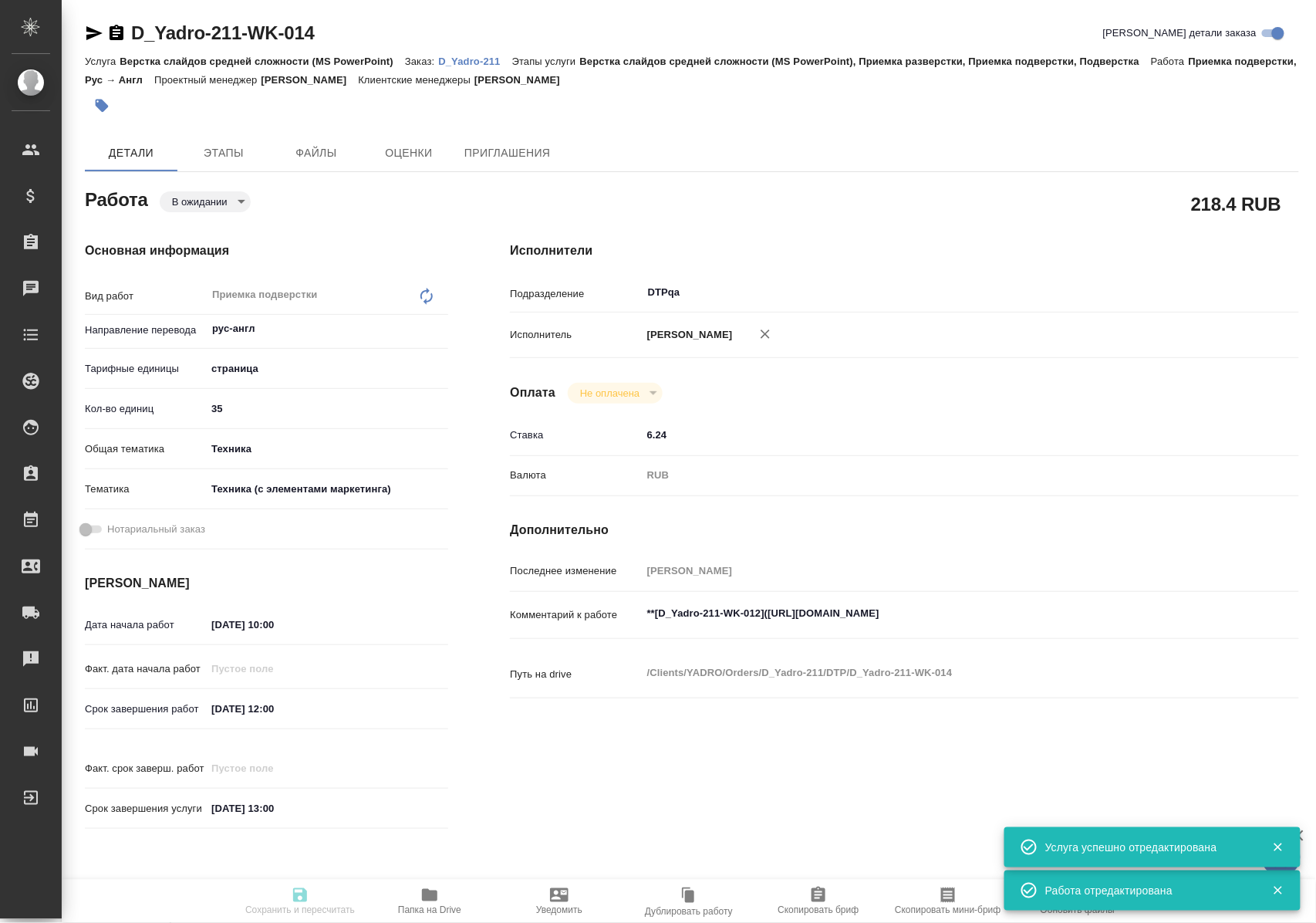
type input "35"
type input "tech"
type input "60014f8f4811385ea454c731"
type input "13.10.2025 10:00"
type input "13.10.2025 12:00"
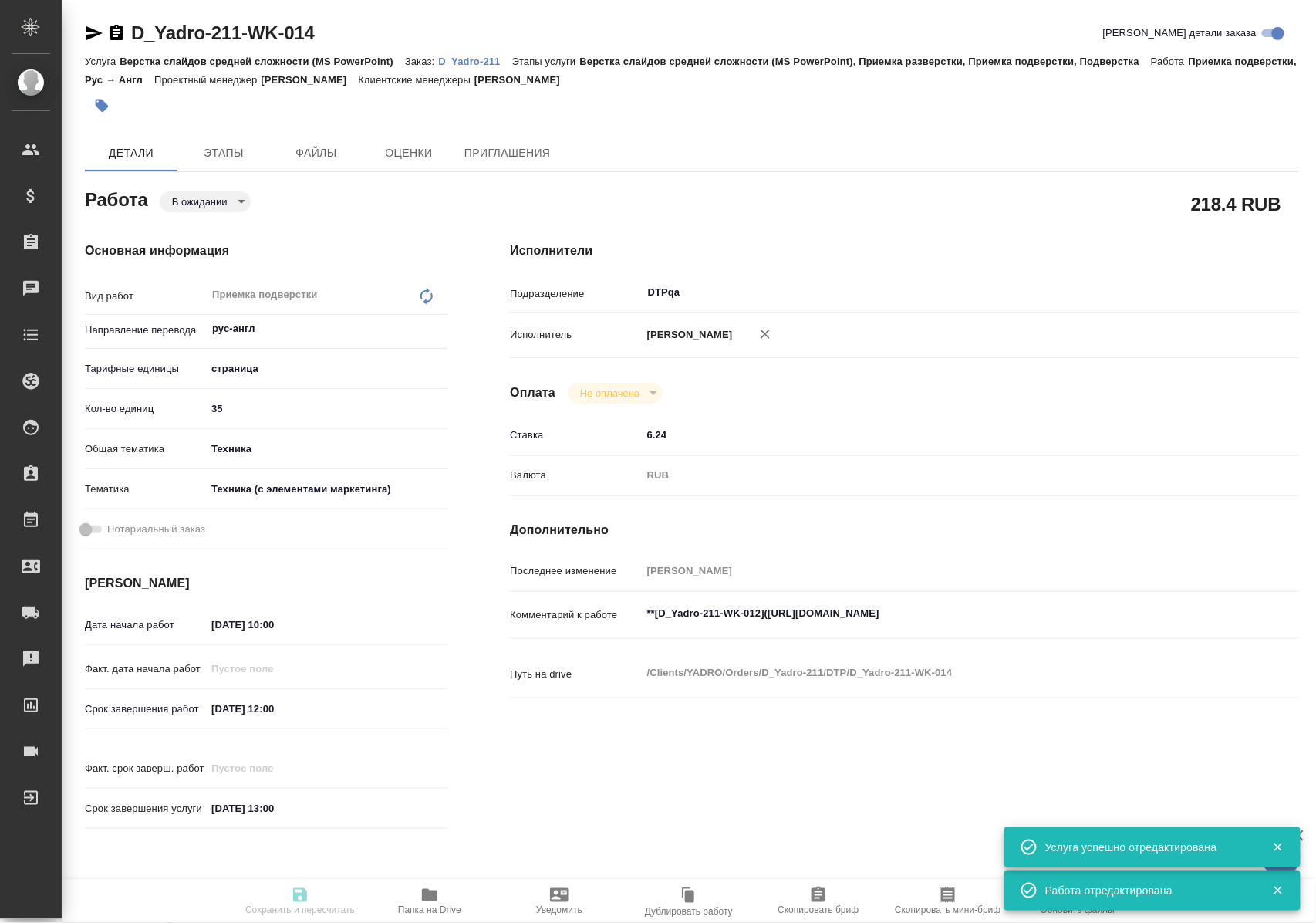
type input "13.10.2025 13:00"
type input "DTPqa"
type input "notPayed"
type input "6.24"
type input "RUB"
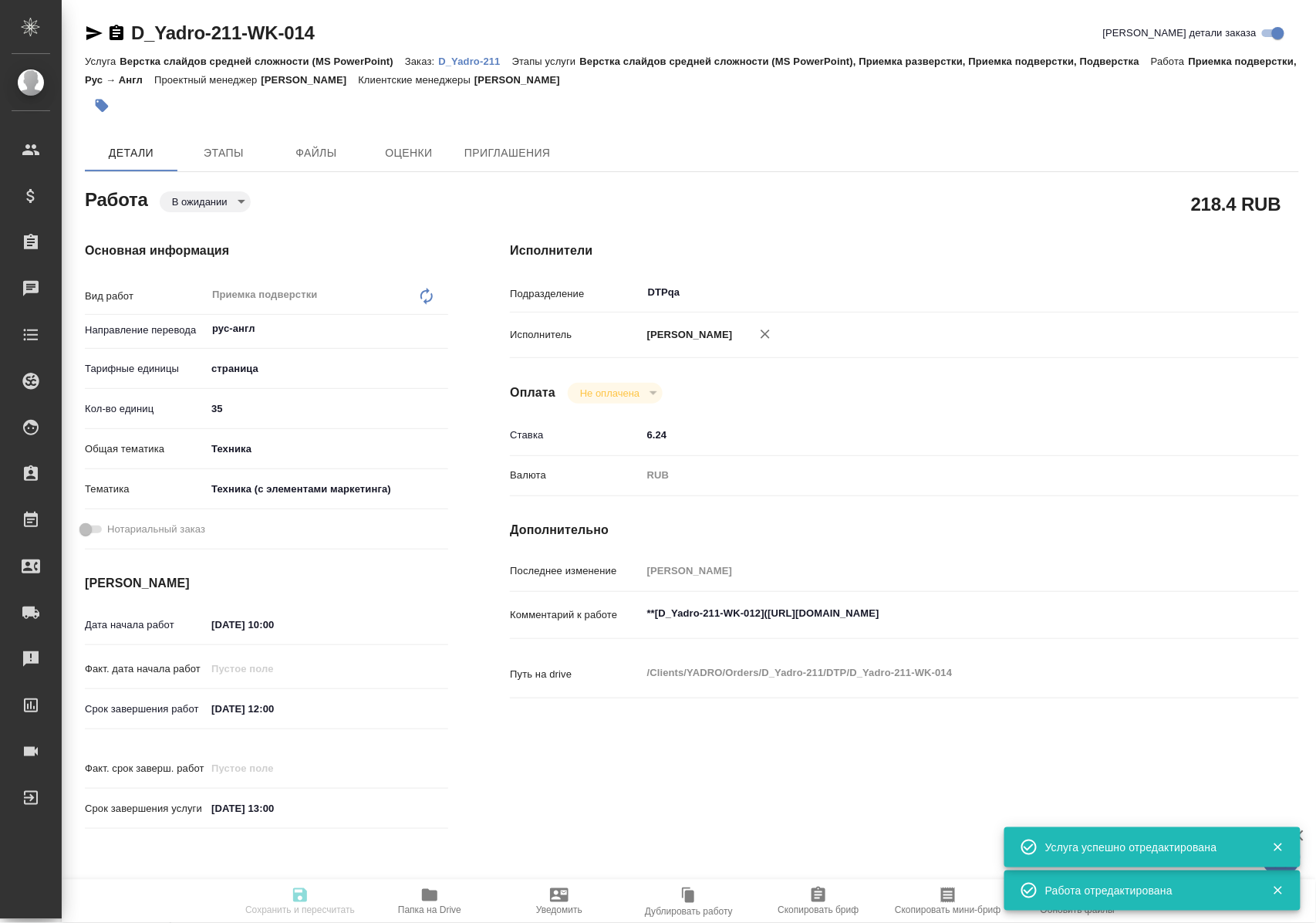
type input "[PERSON_NAME]"
type textarea "**[D_Yadro-211-WK-012](https://tera.awatera.com/Work/68e76f3037794993a28f8264/)…"
type textarea "x"
type textarea "/Clients/YADRO/Orders/D_Yadro-211/DTP/D_Yadro-211-WK-014"
type textarea "x"
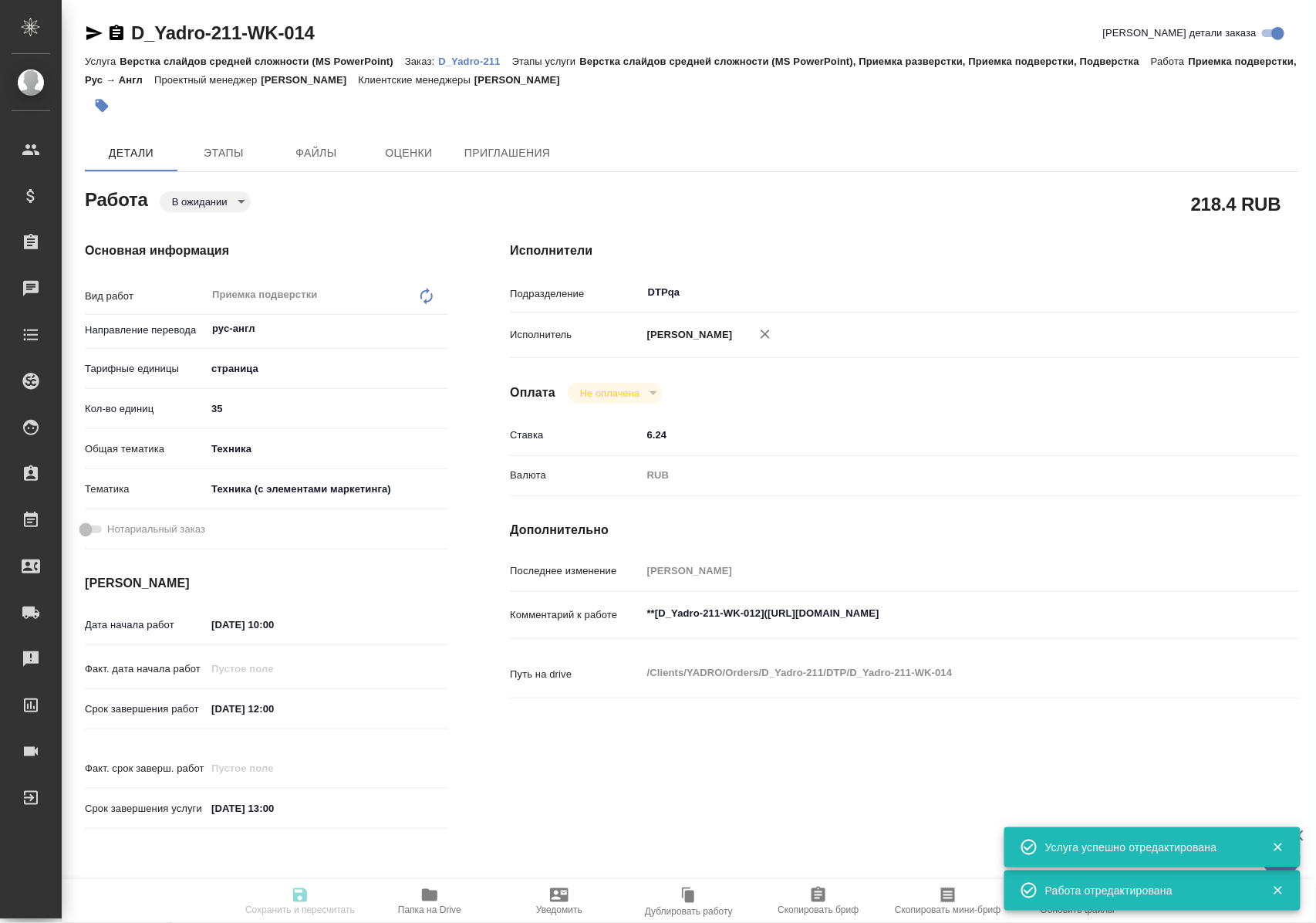
type input "D_Yadro-211"
type input "Верстка слайдов средней сложности (MS PowerPoint)"
type input "Верстка слайдов средней сложности (MS PowerPoint), Приемка разверстки, Приемка …"
type input "Давыдова Елена"
type input "[PERSON_NAME]"
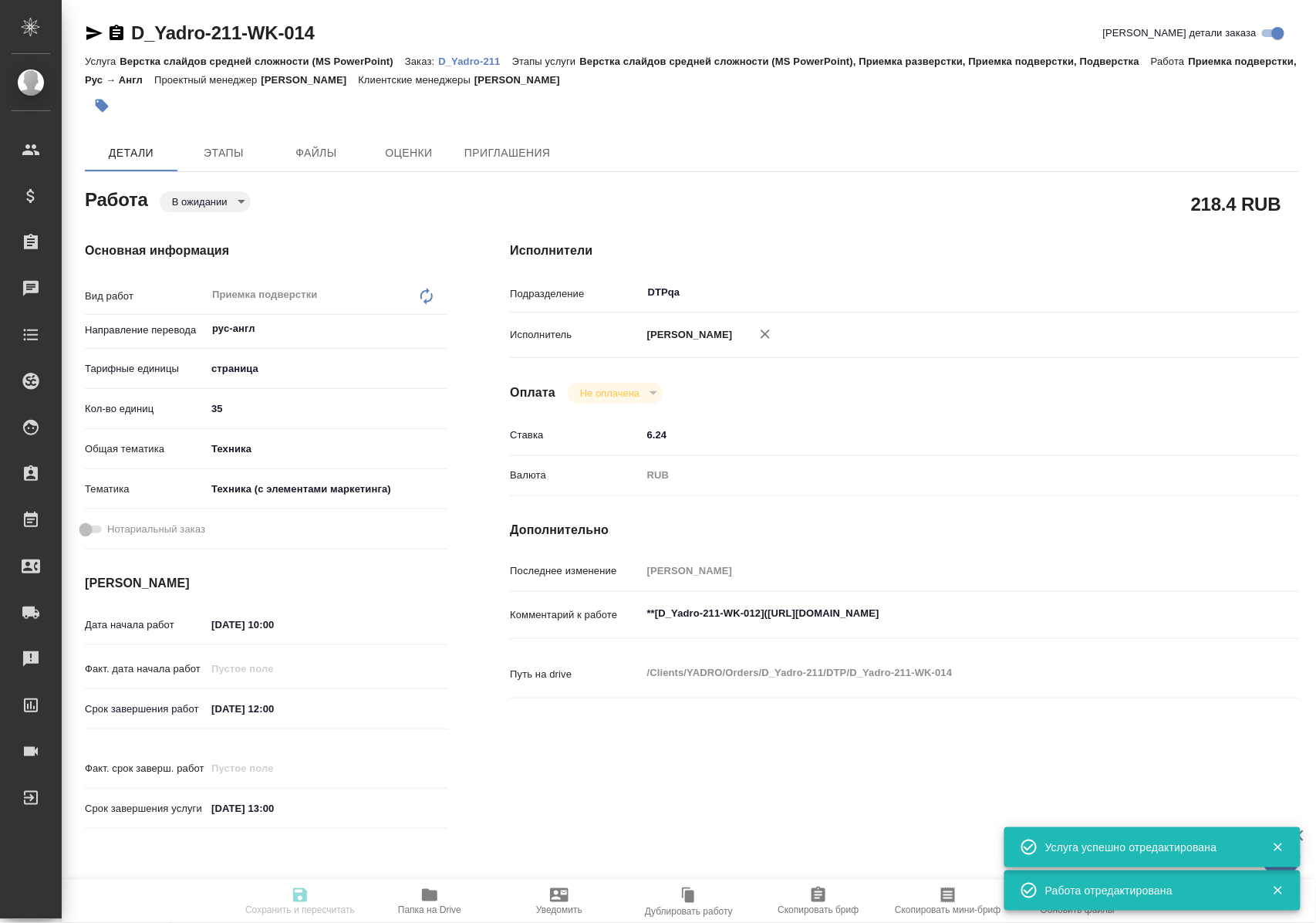
type input "/Clients/YADRO/Orders/D_Yadro-211"
type input "https://drive.awatera.com/s/XqFBjZsFWbgH23e"
type textarea "x"
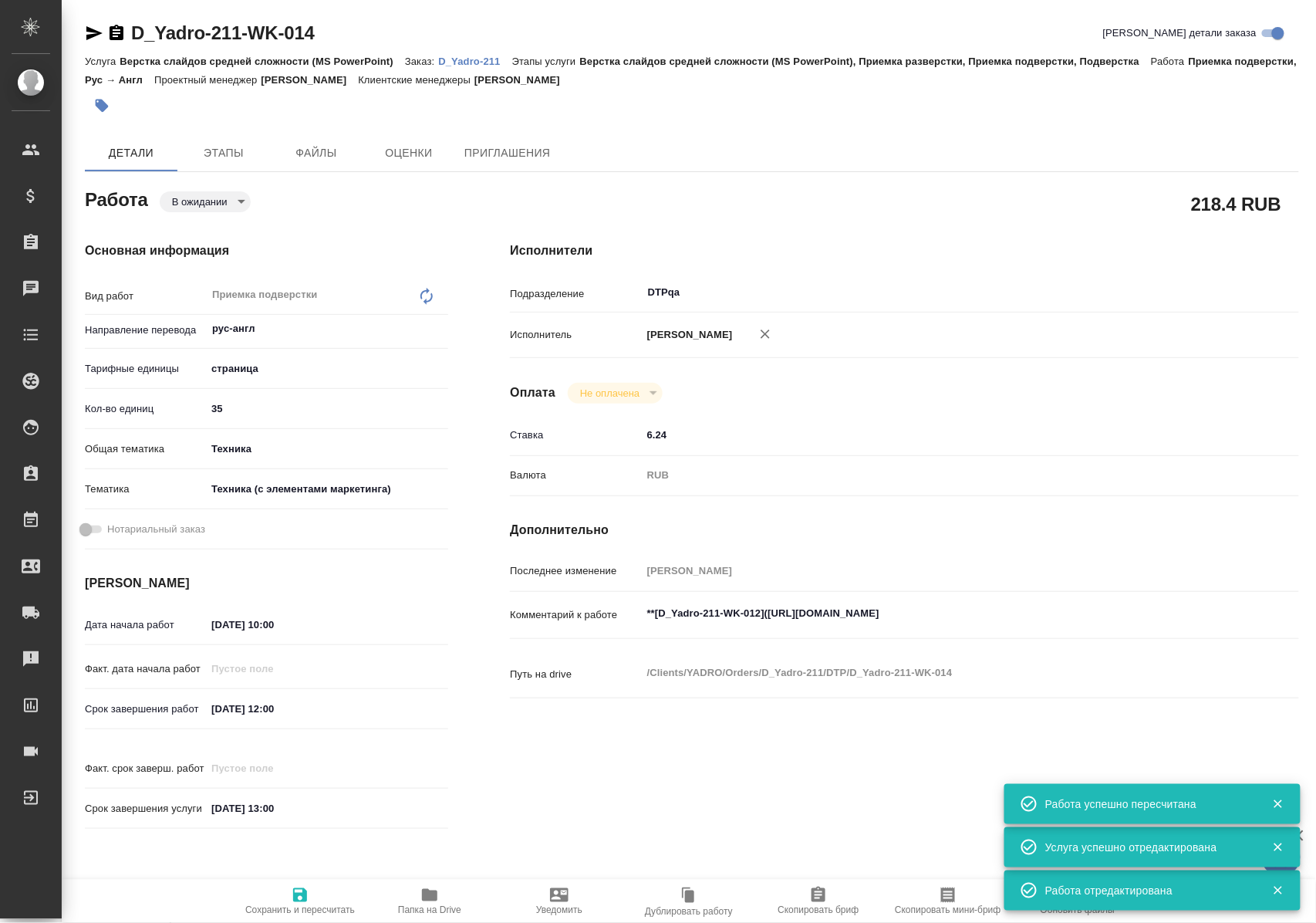
type textarea "x"
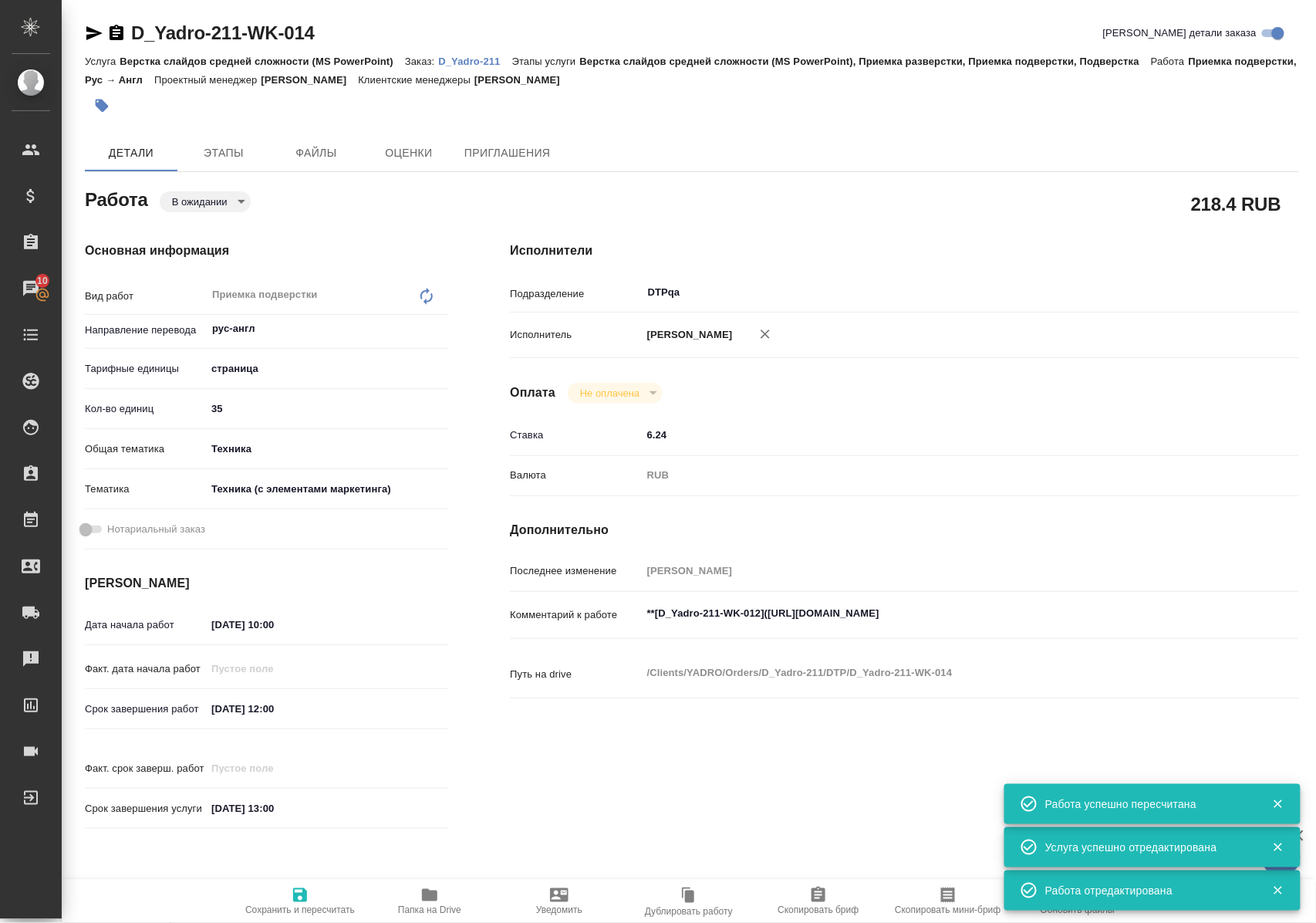
type textarea "x"
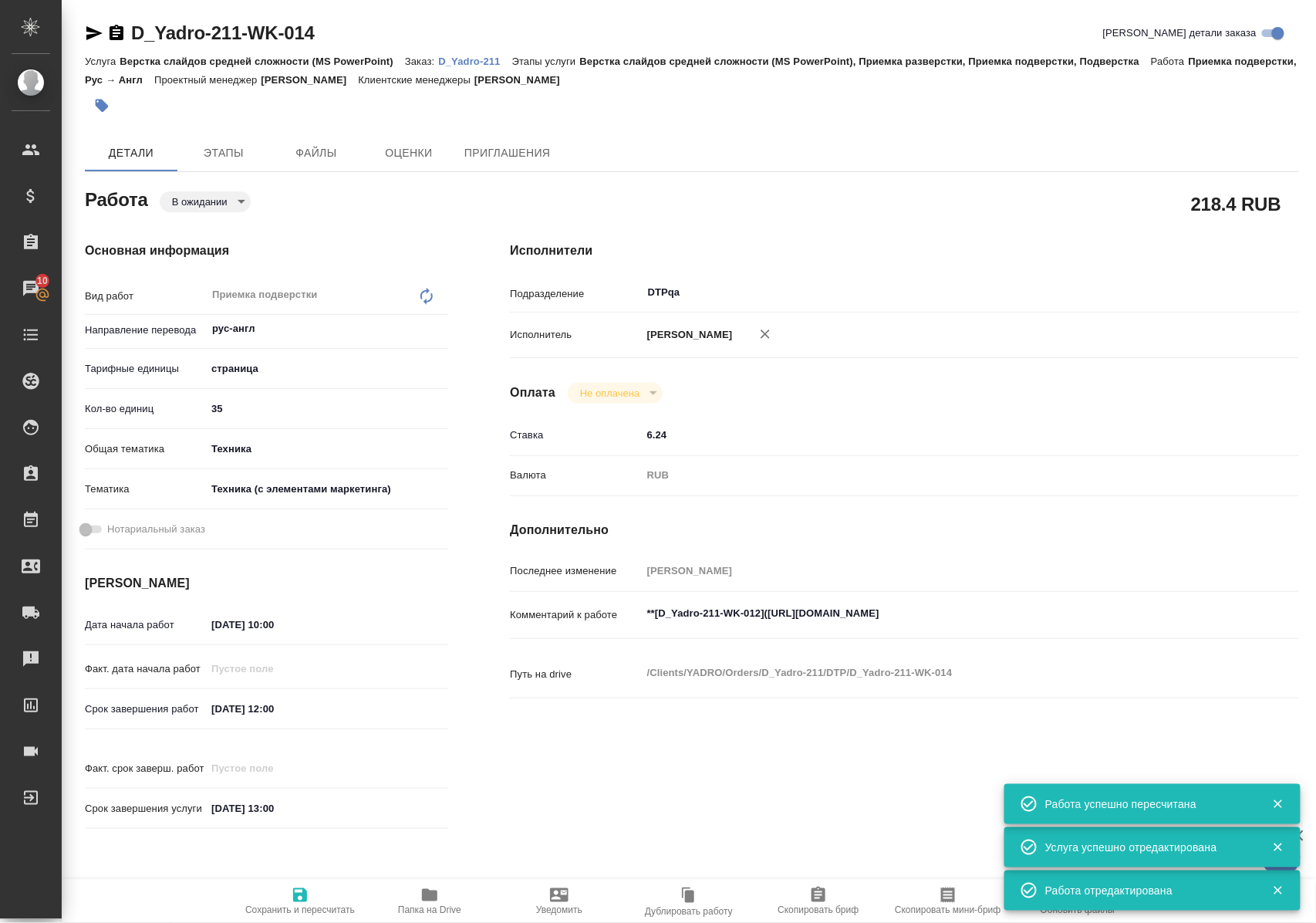
type textarea "x"
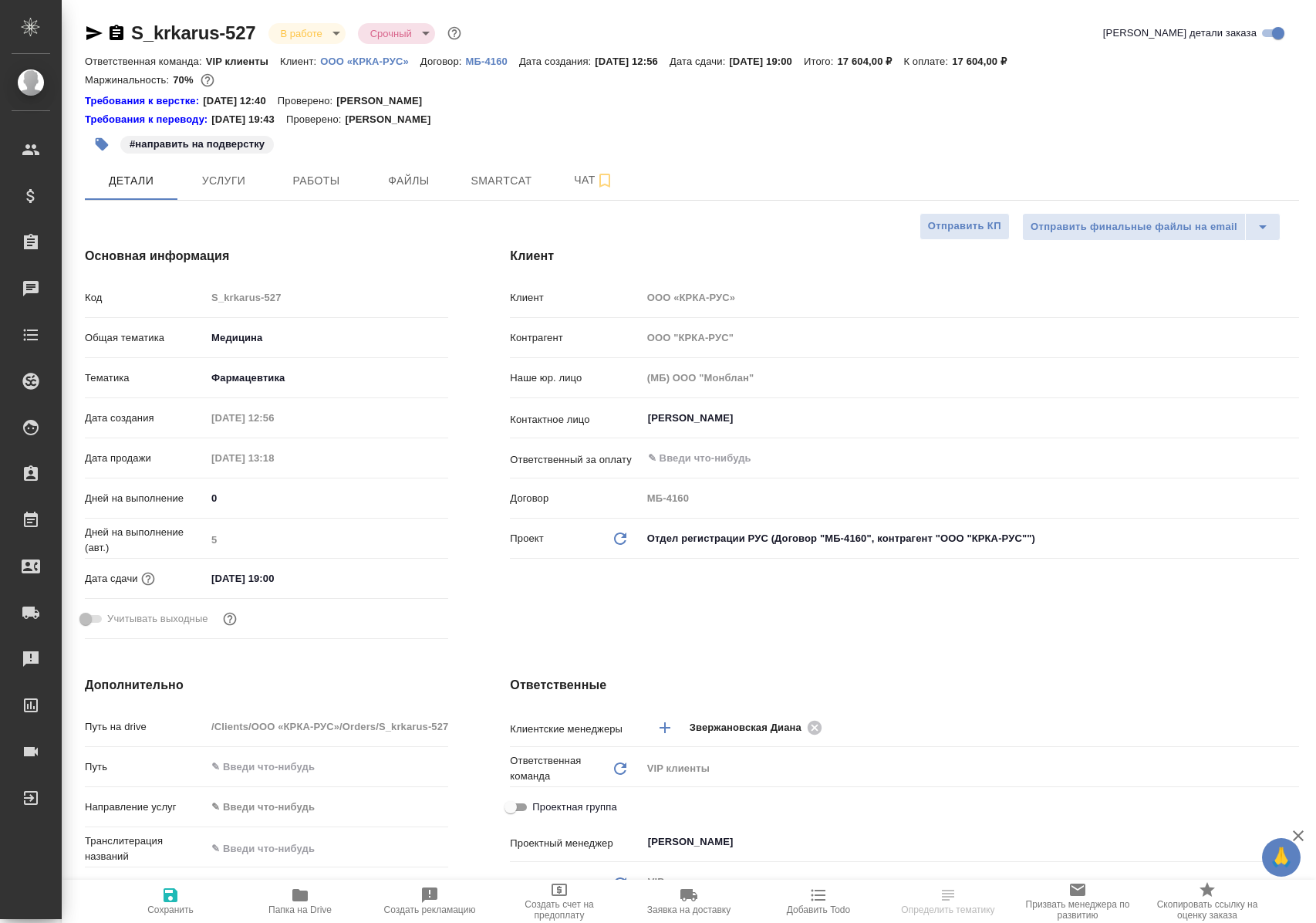
select select "RU"
click at [316, 184] on span "Работы" at bounding box center [316, 180] width 74 height 19
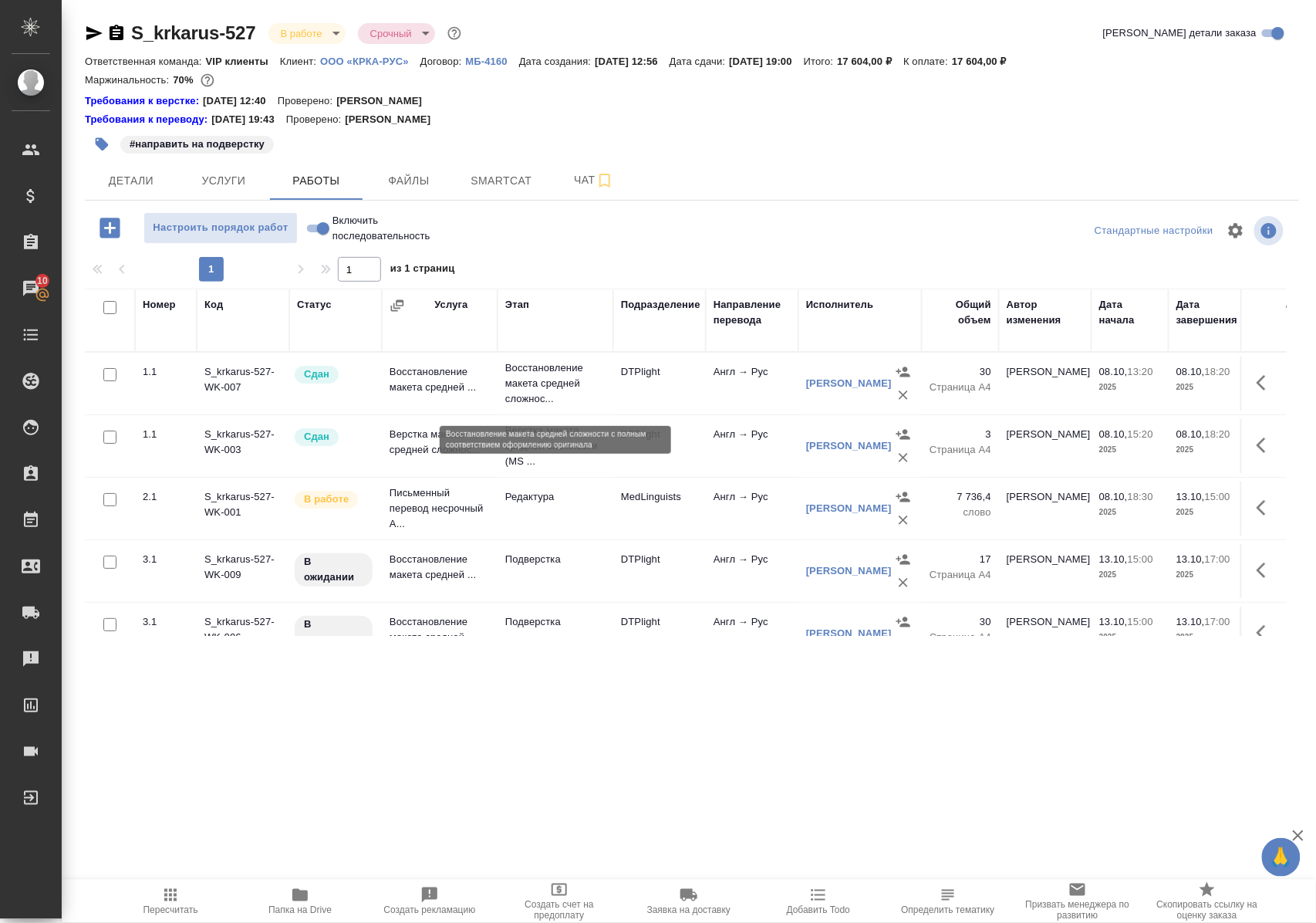
click at [575, 387] on p "Восстановление макета средней сложнос..." at bounding box center [556, 383] width 101 height 47
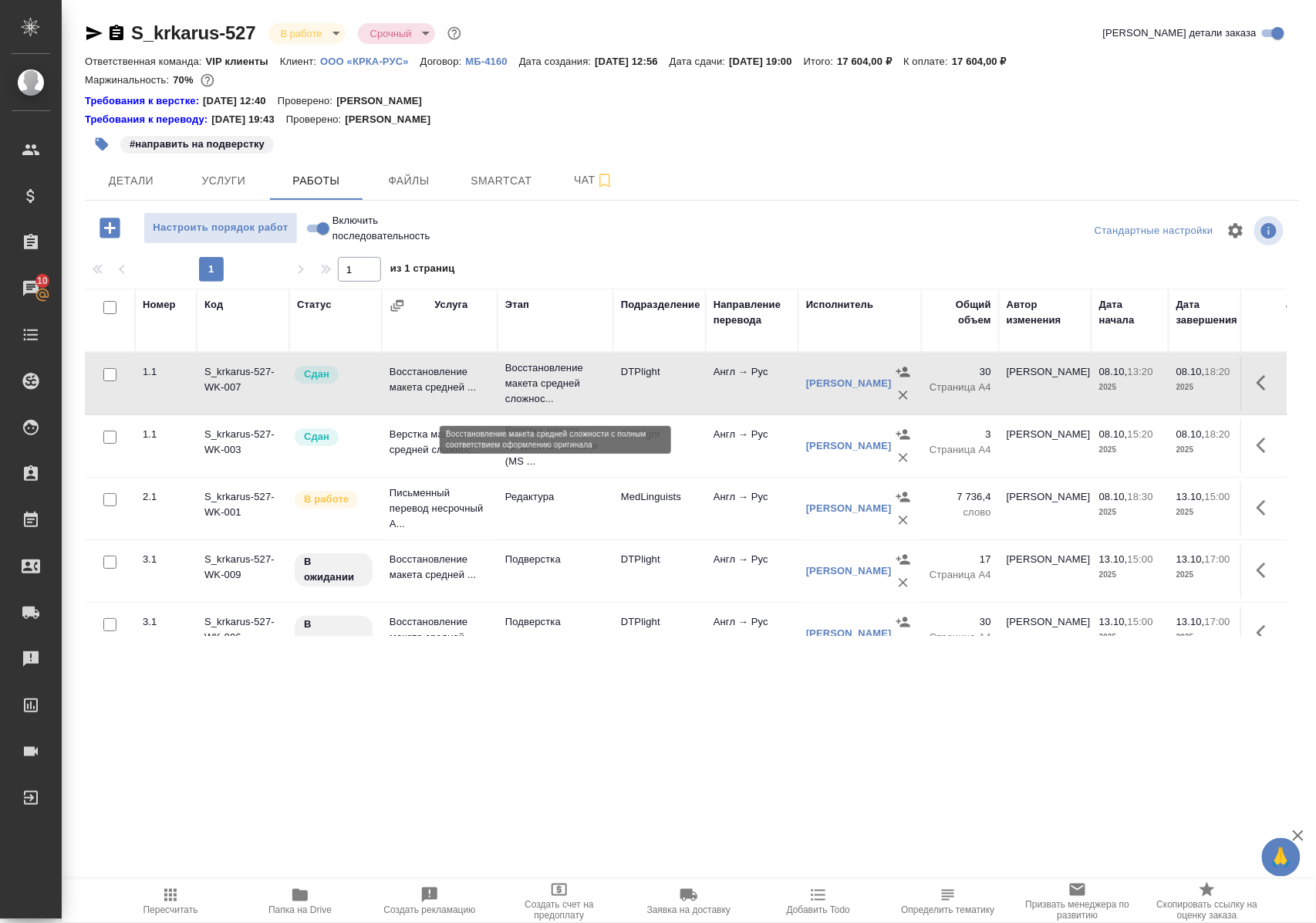
click at [575, 387] on p "Восстановление макета средней сложнос..." at bounding box center [556, 383] width 101 height 47
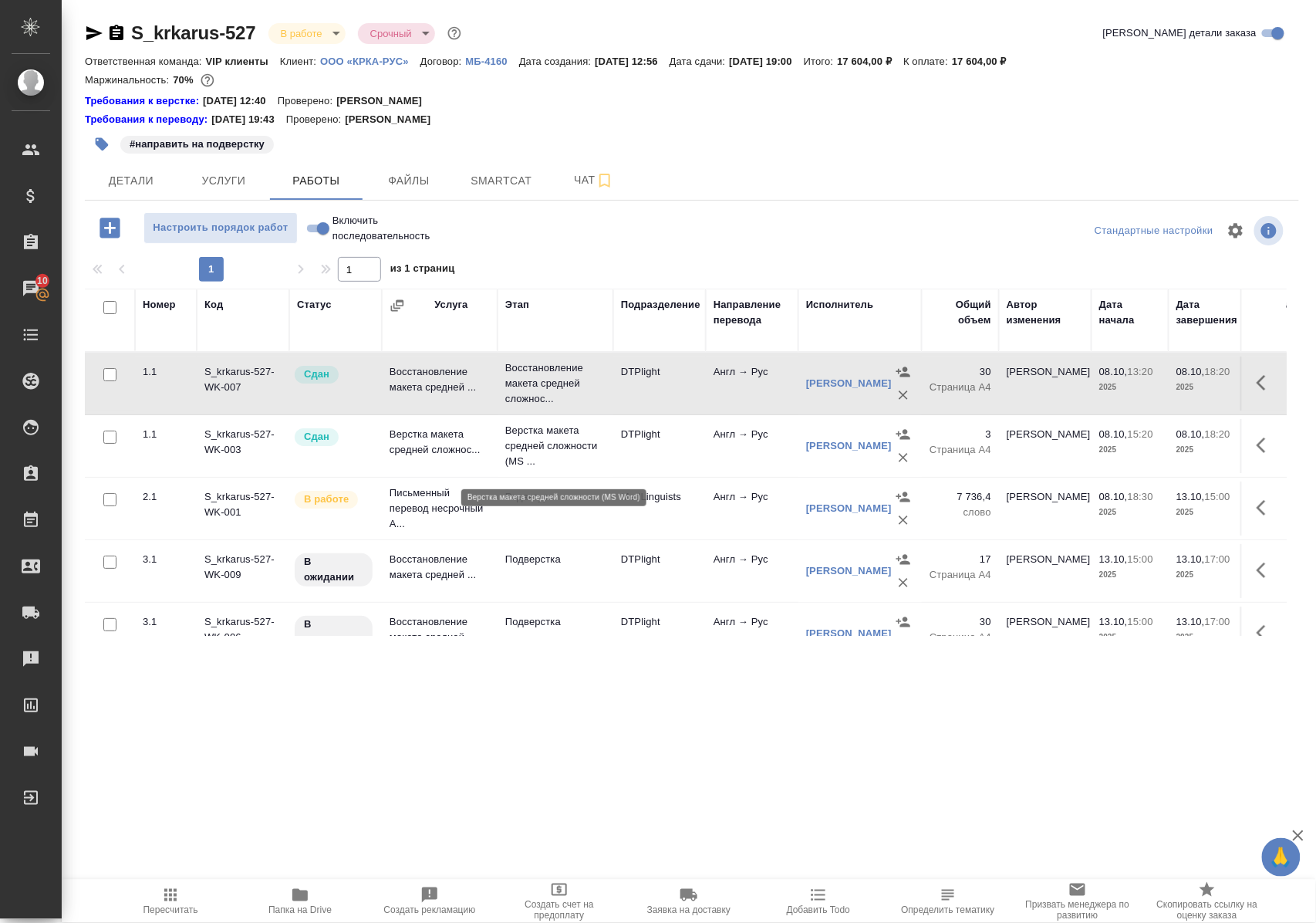
click at [552, 452] on p "Верстка макета средней сложности (MS ..." at bounding box center [556, 446] width 101 height 47
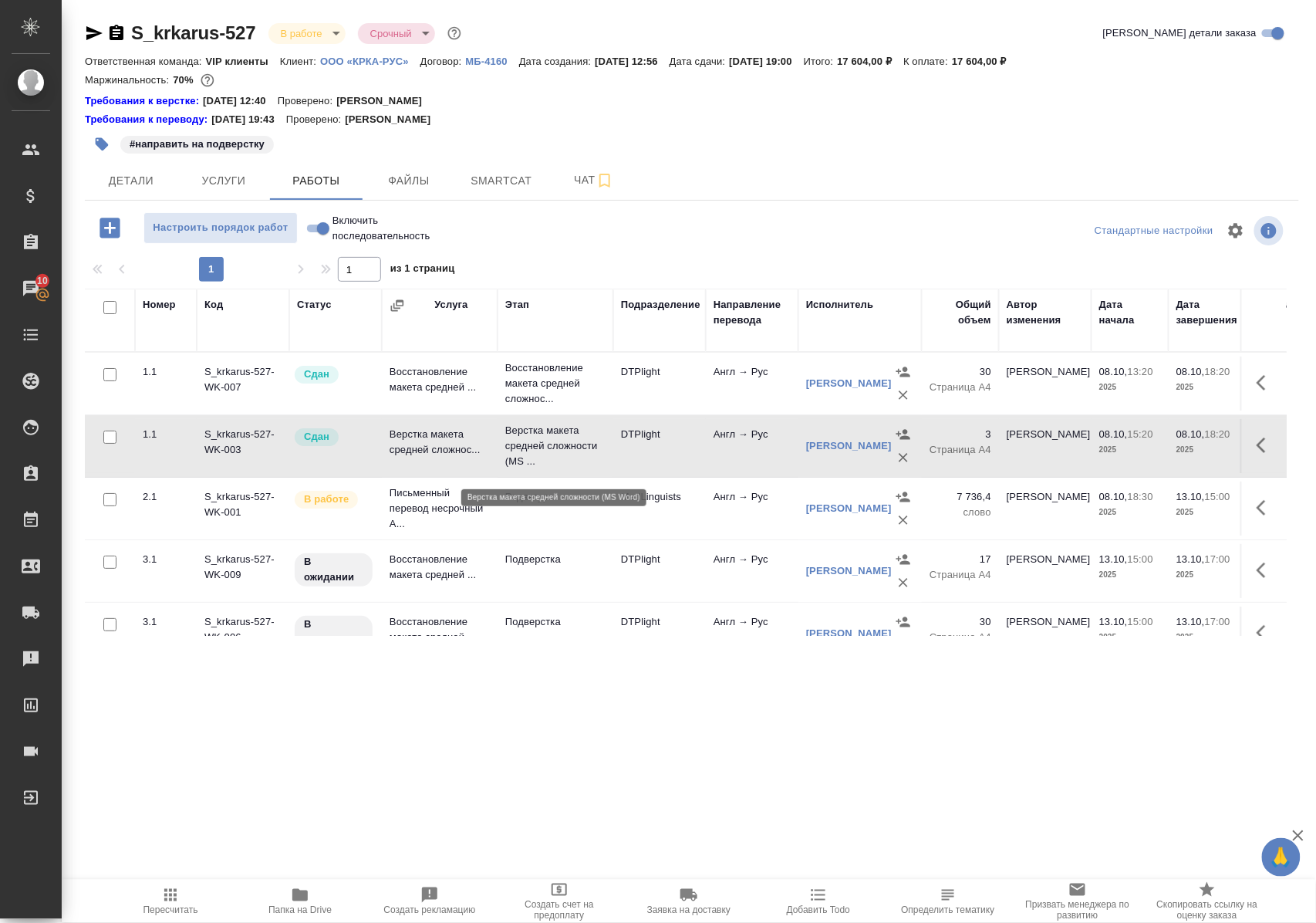
click at [552, 452] on p "Верстка макета средней сложности (MS ..." at bounding box center [556, 446] width 101 height 47
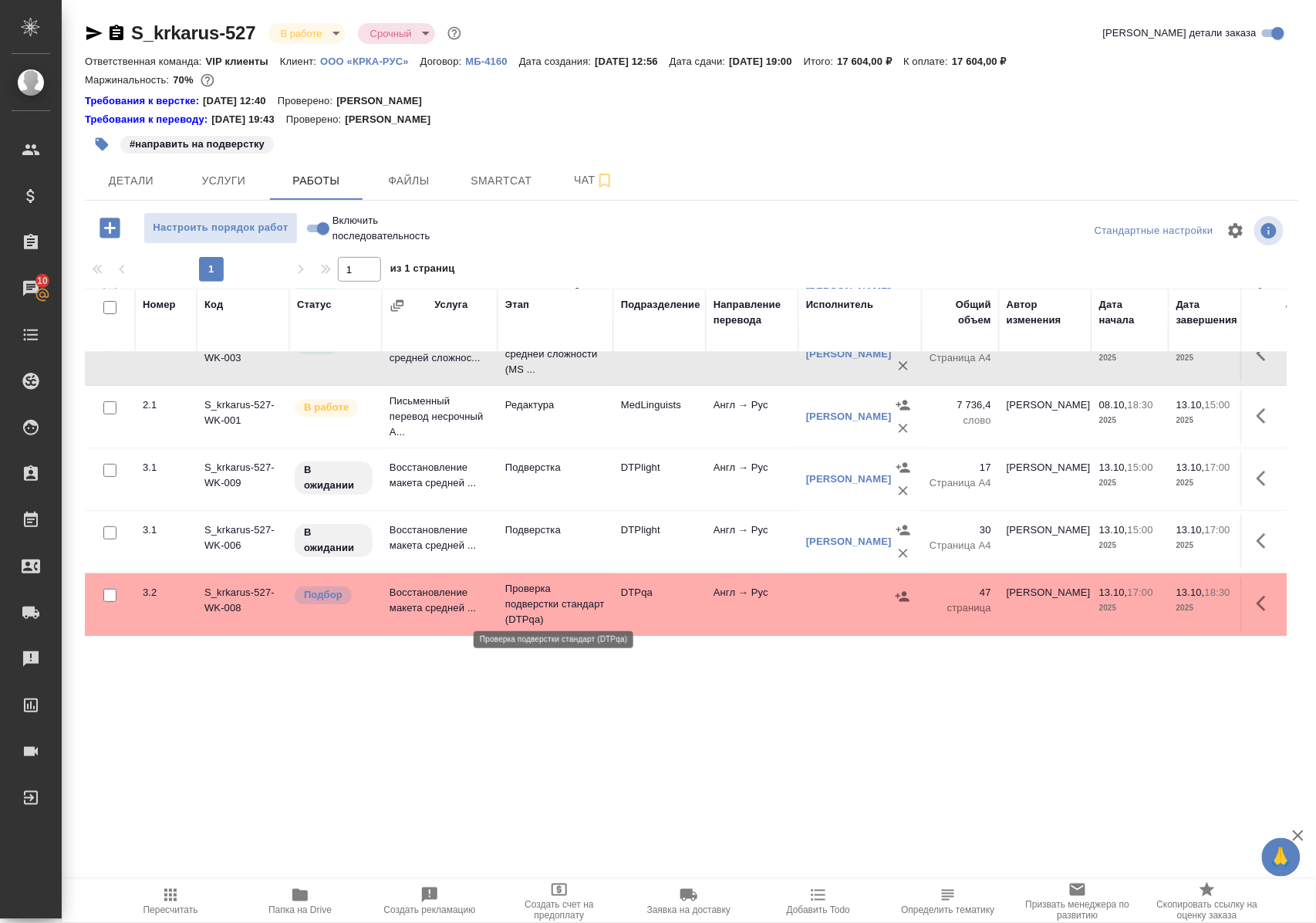
click at [532, 597] on p "Проверка подверстки стандарт (DTPqa)" at bounding box center [556, 604] width 101 height 47
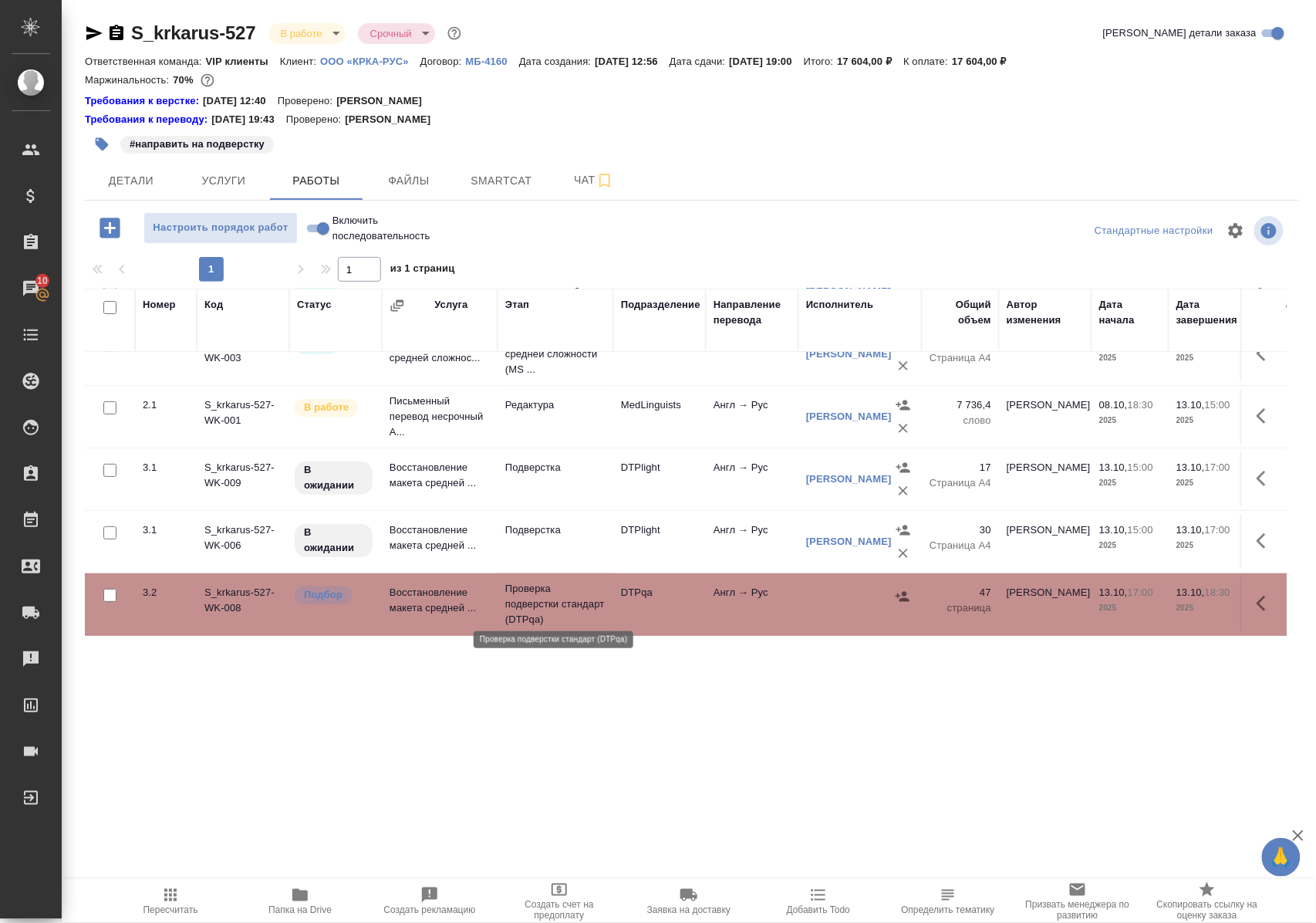
click at [532, 597] on p "Проверка подверстки стандарт (DTPqa)" at bounding box center [556, 604] width 101 height 47
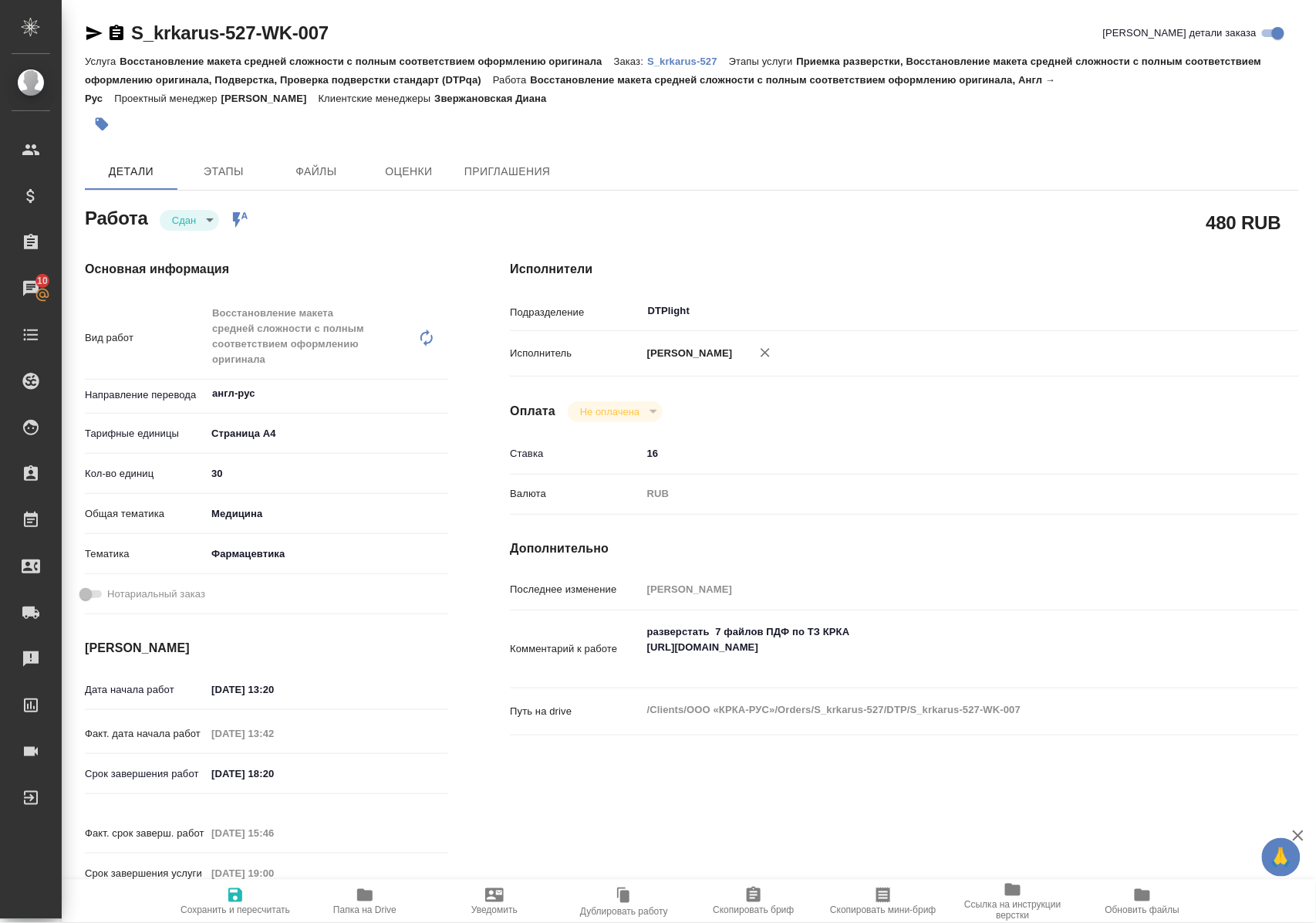
click at [362, 899] on icon "button" at bounding box center [365, 895] width 16 height 13
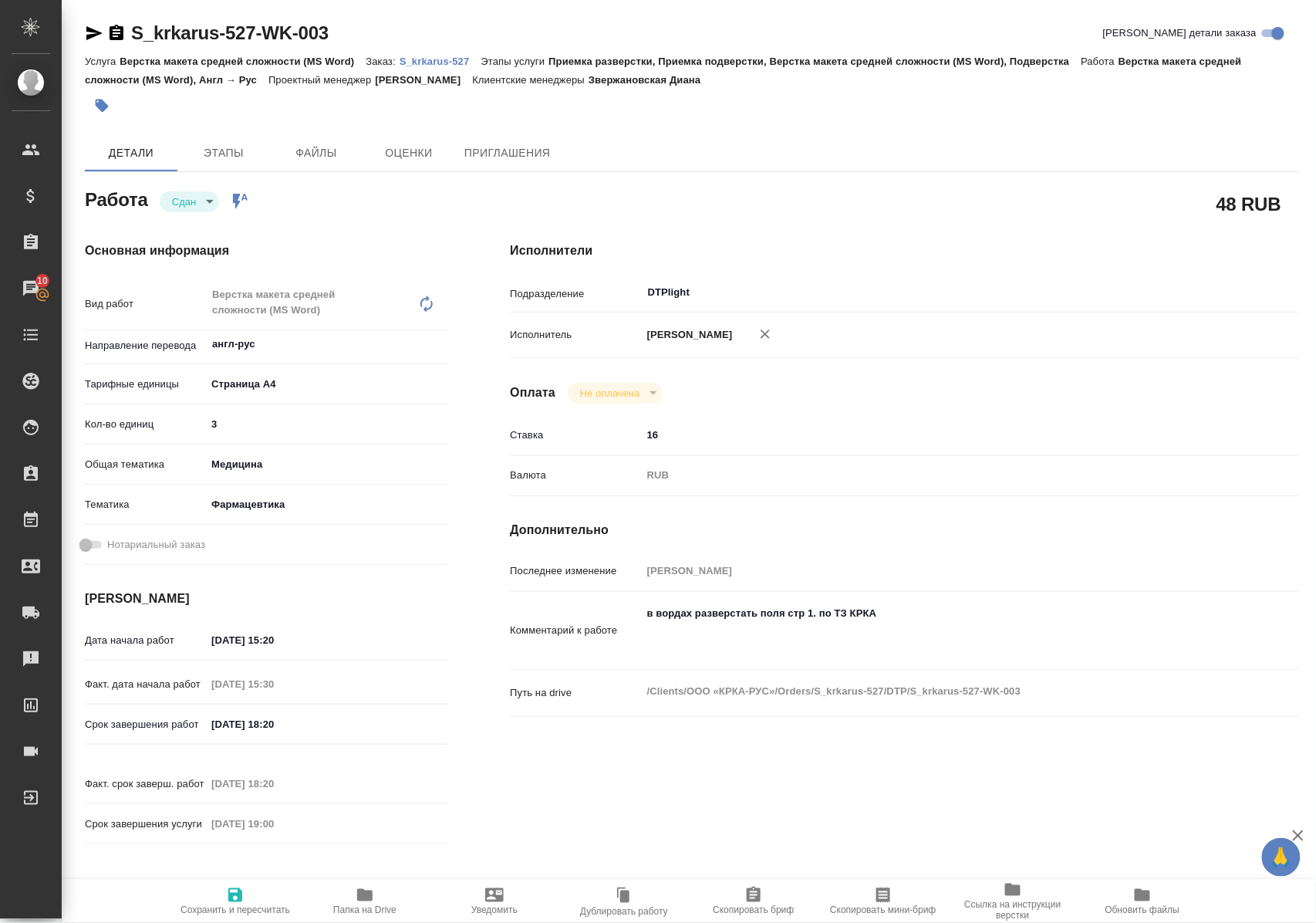
click at [374, 901] on icon "button" at bounding box center [365, 895] width 18 height 18
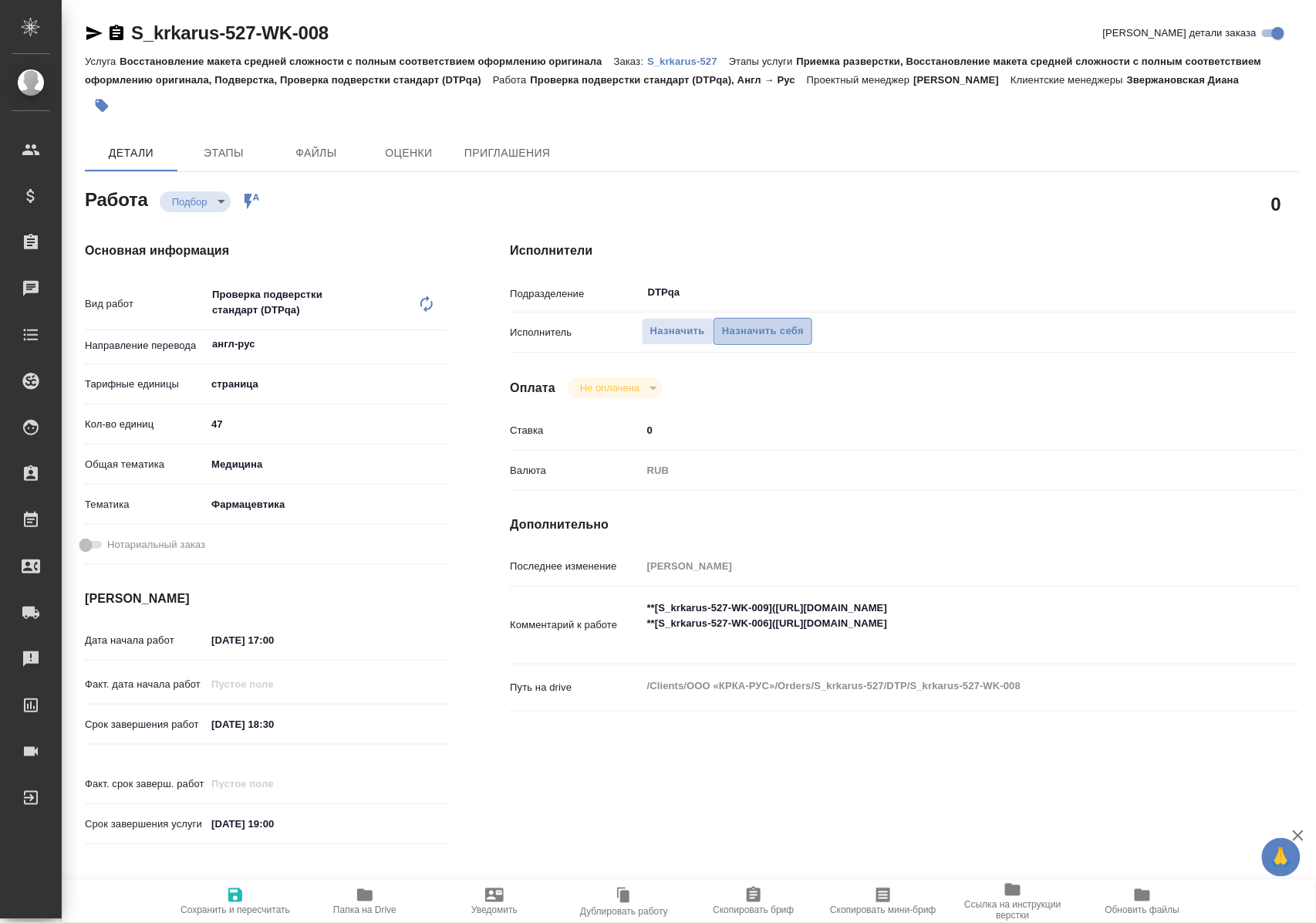
click at [780, 328] on span "Назначить себя" at bounding box center [762, 331] width 81 height 17
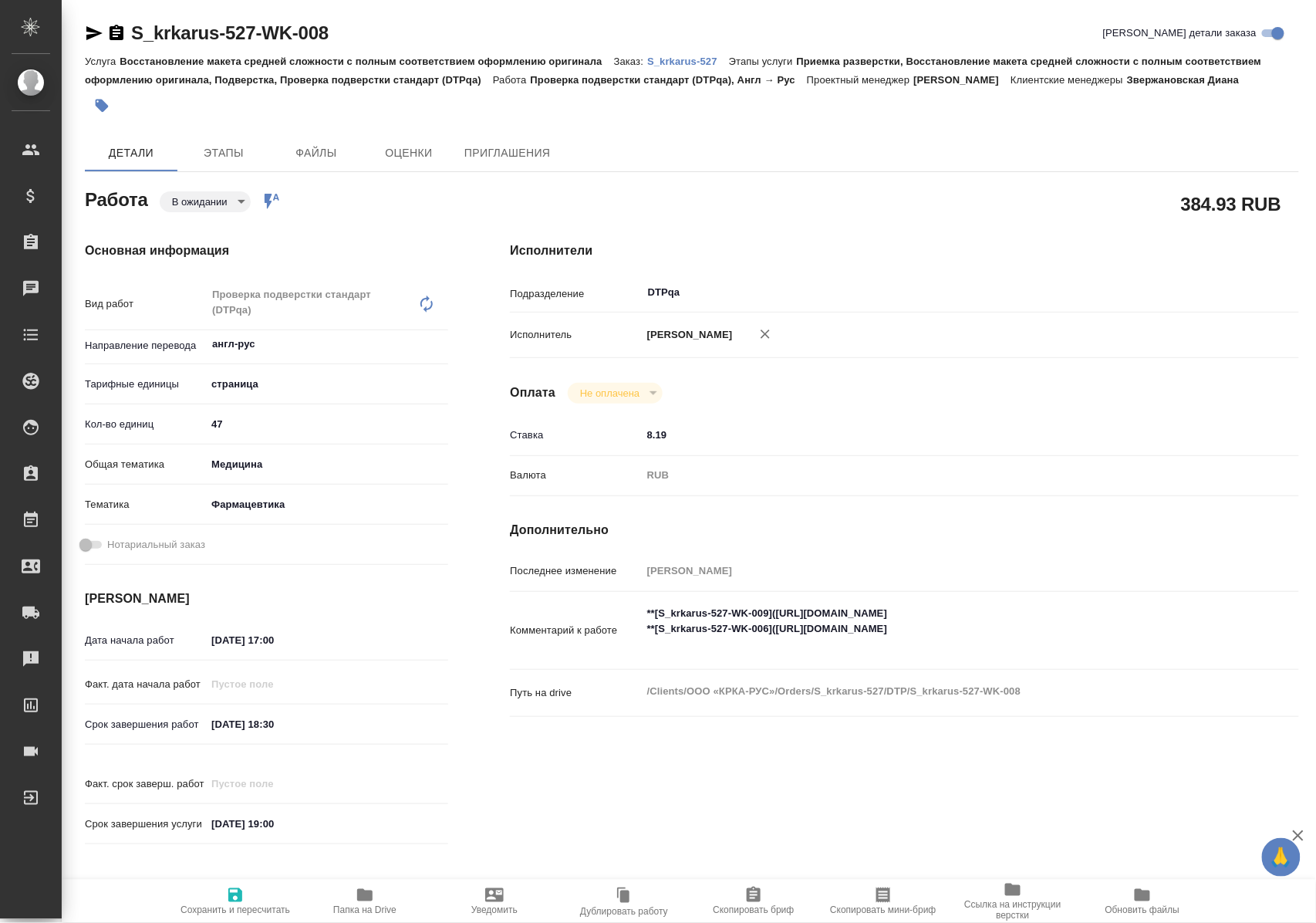
type textarea "x"
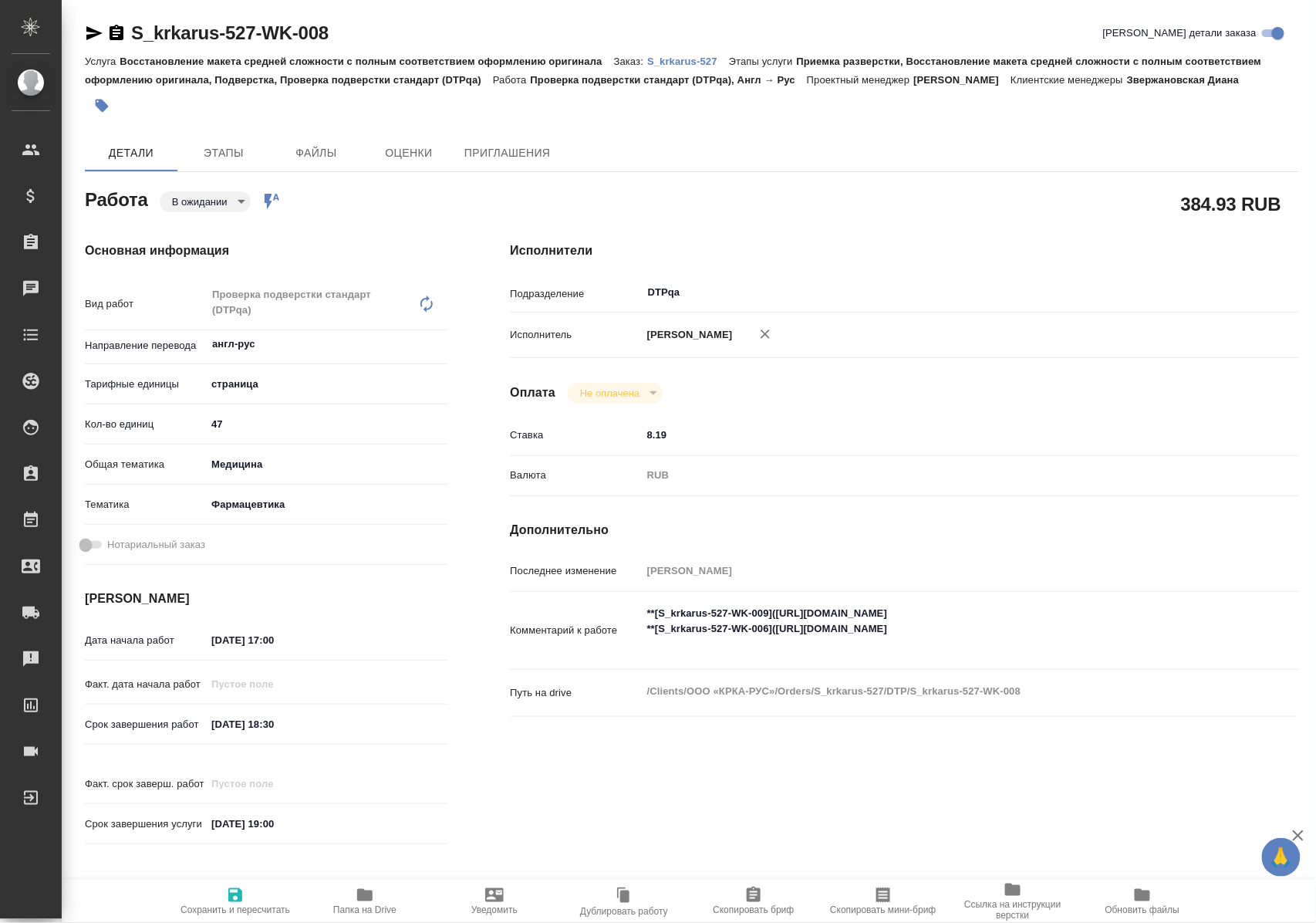
type textarea "x"
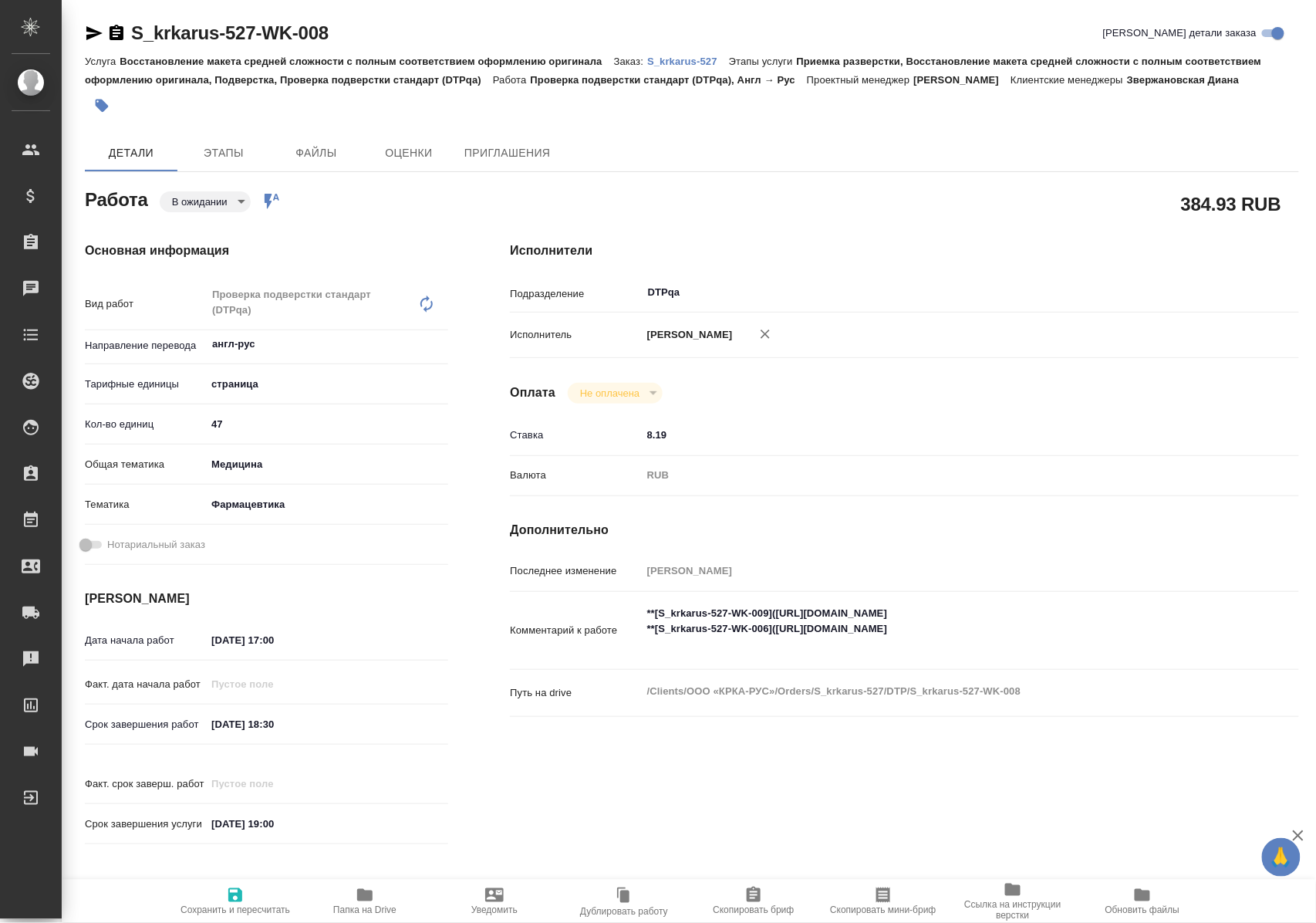
click at [232, 888] on icon "button" at bounding box center [235, 895] width 14 height 14
type textarea "x"
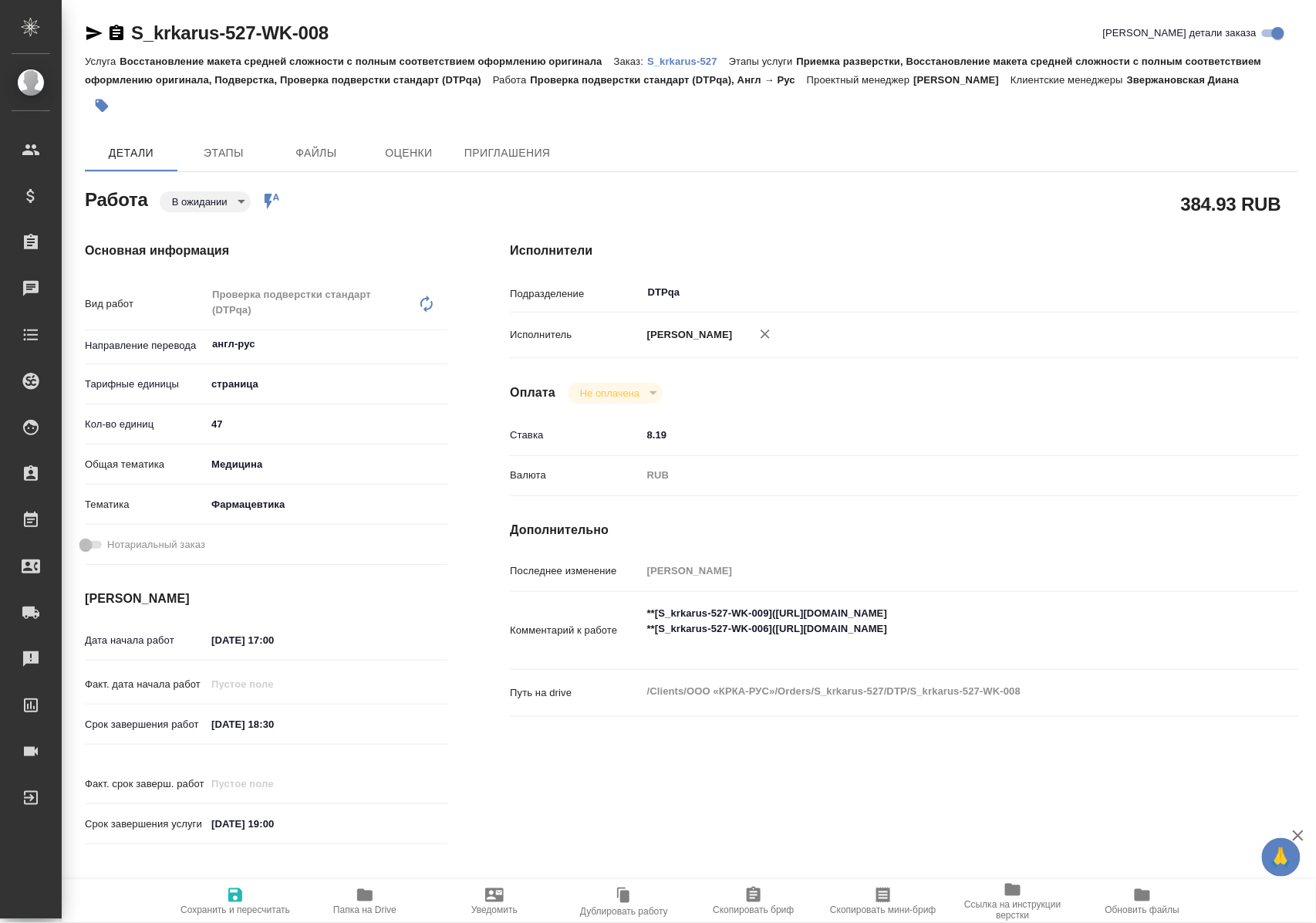
type textarea "x"
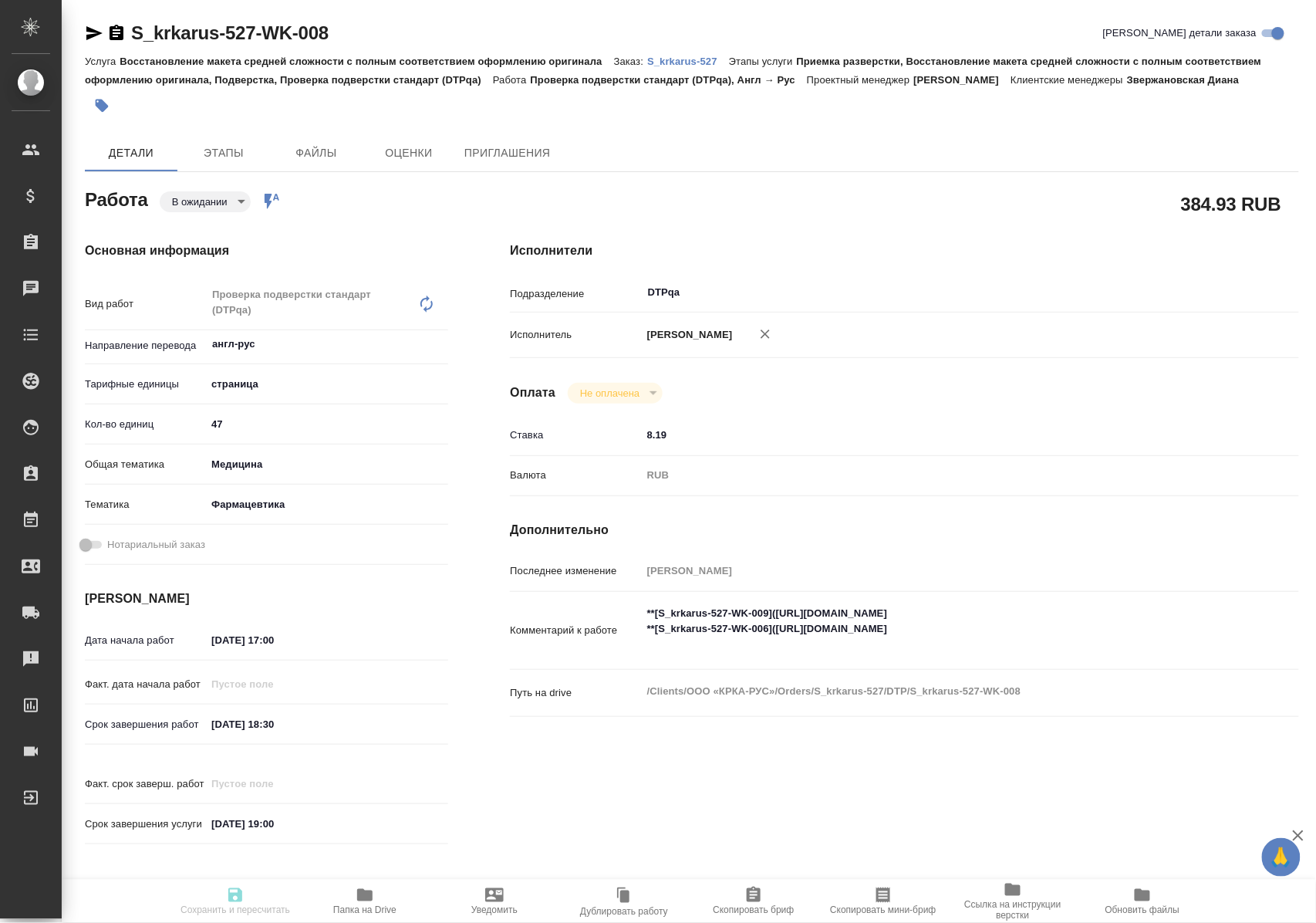
type textarea "x"
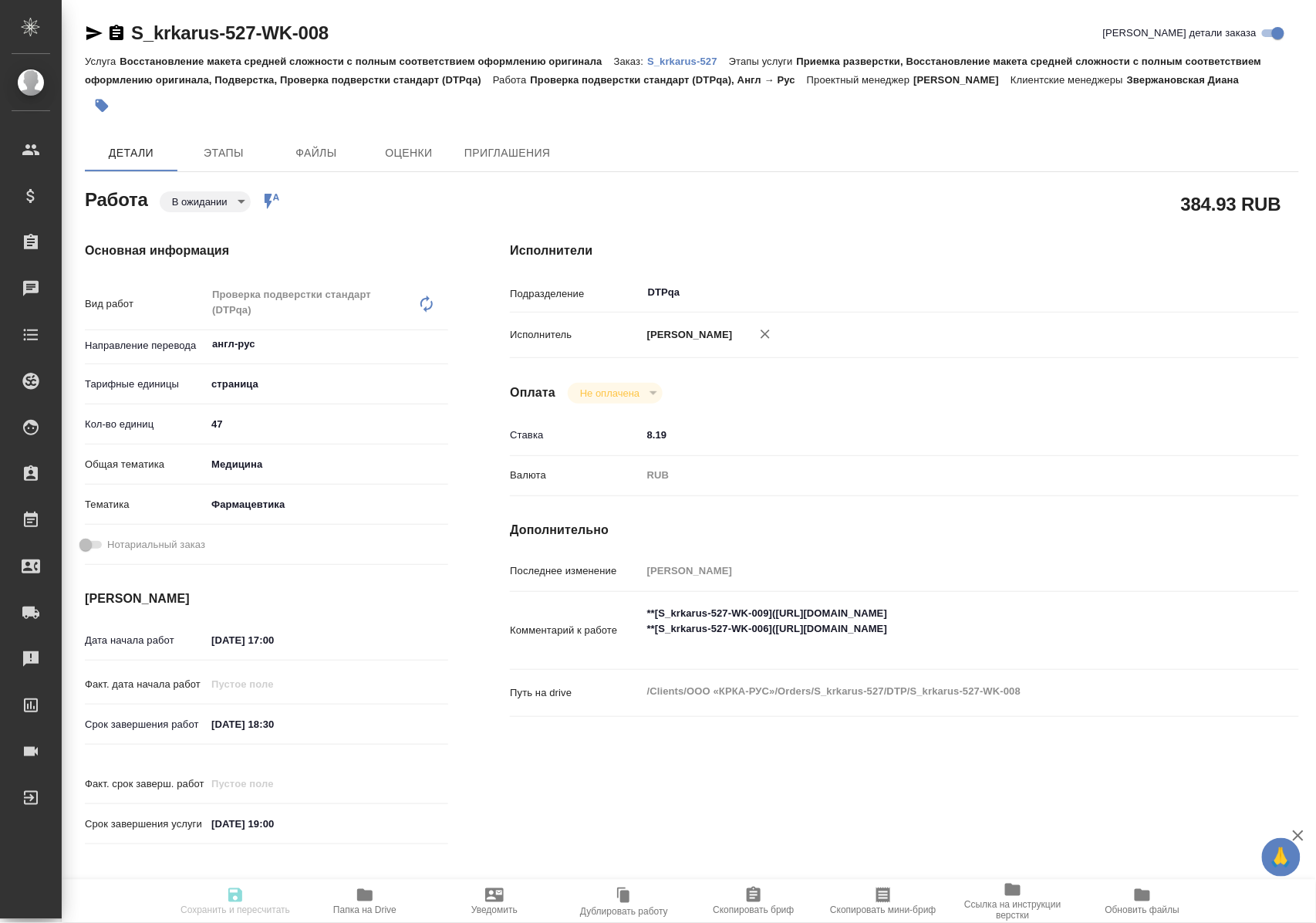
type textarea "x"
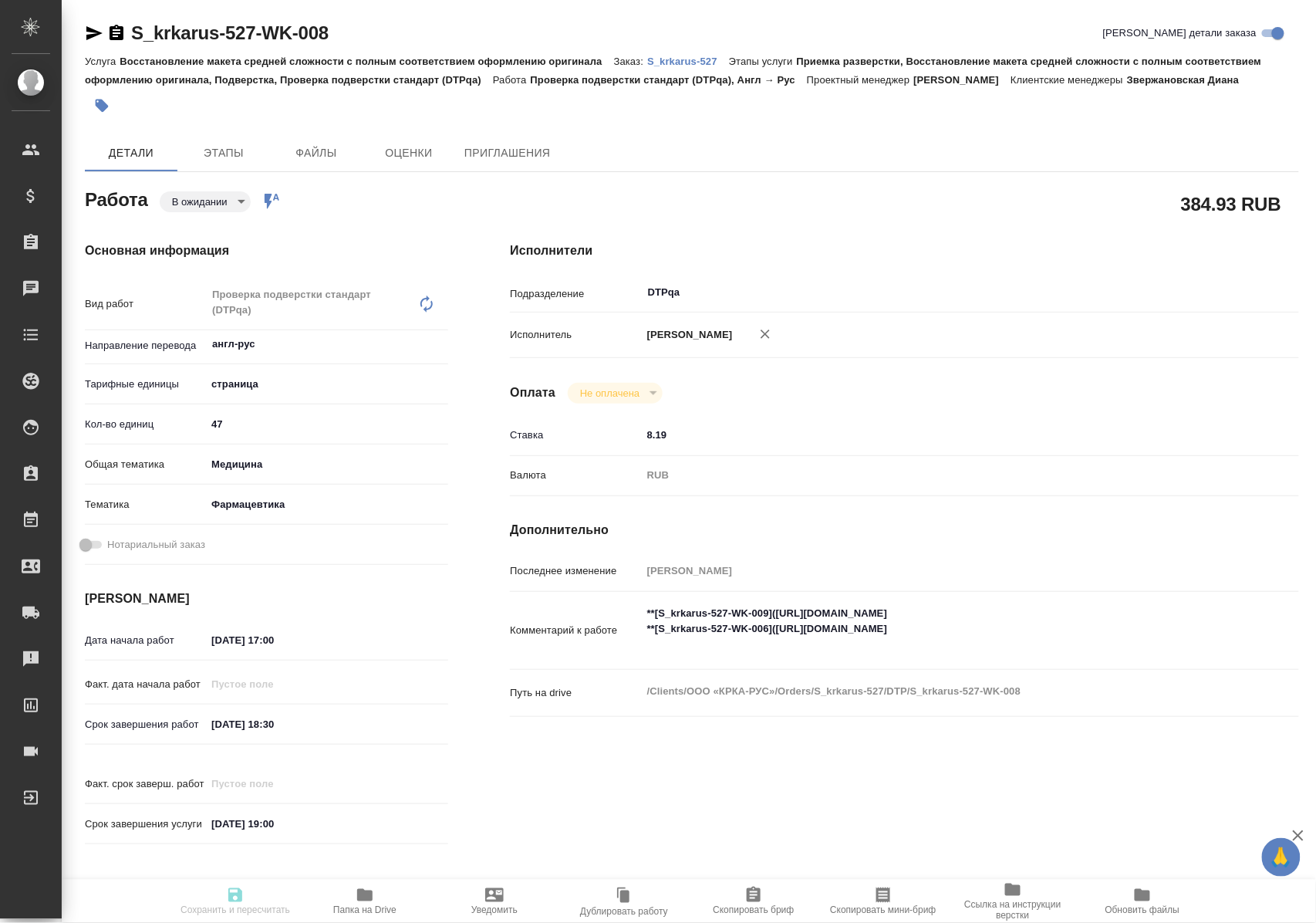
type textarea "x"
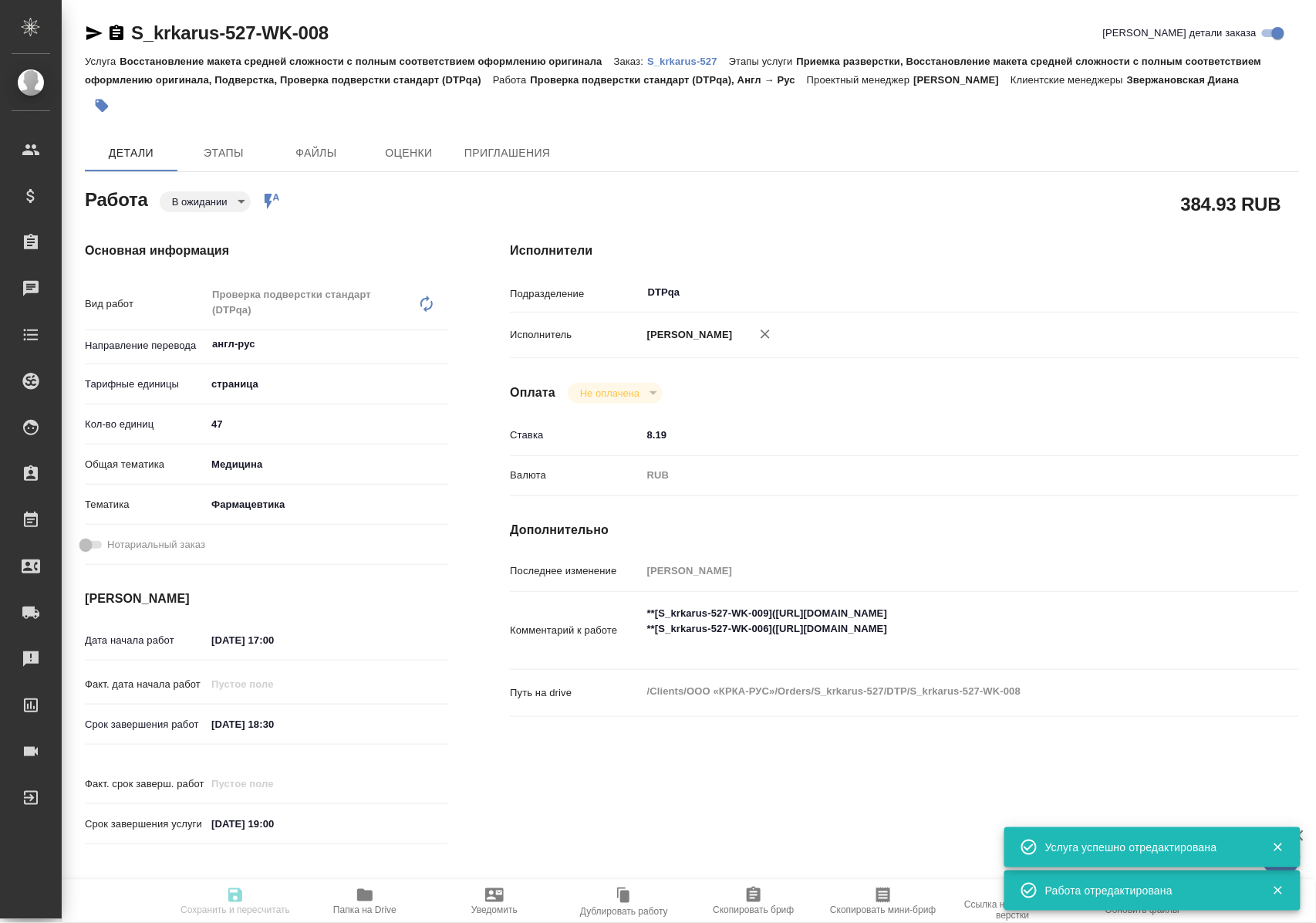
type input "pending"
type textarea "Проверка подверстки стандарт (DTPqa)"
type textarea "x"
type input "англ-рус"
type input "5a8b1489cc6b4906c91bfdb2"
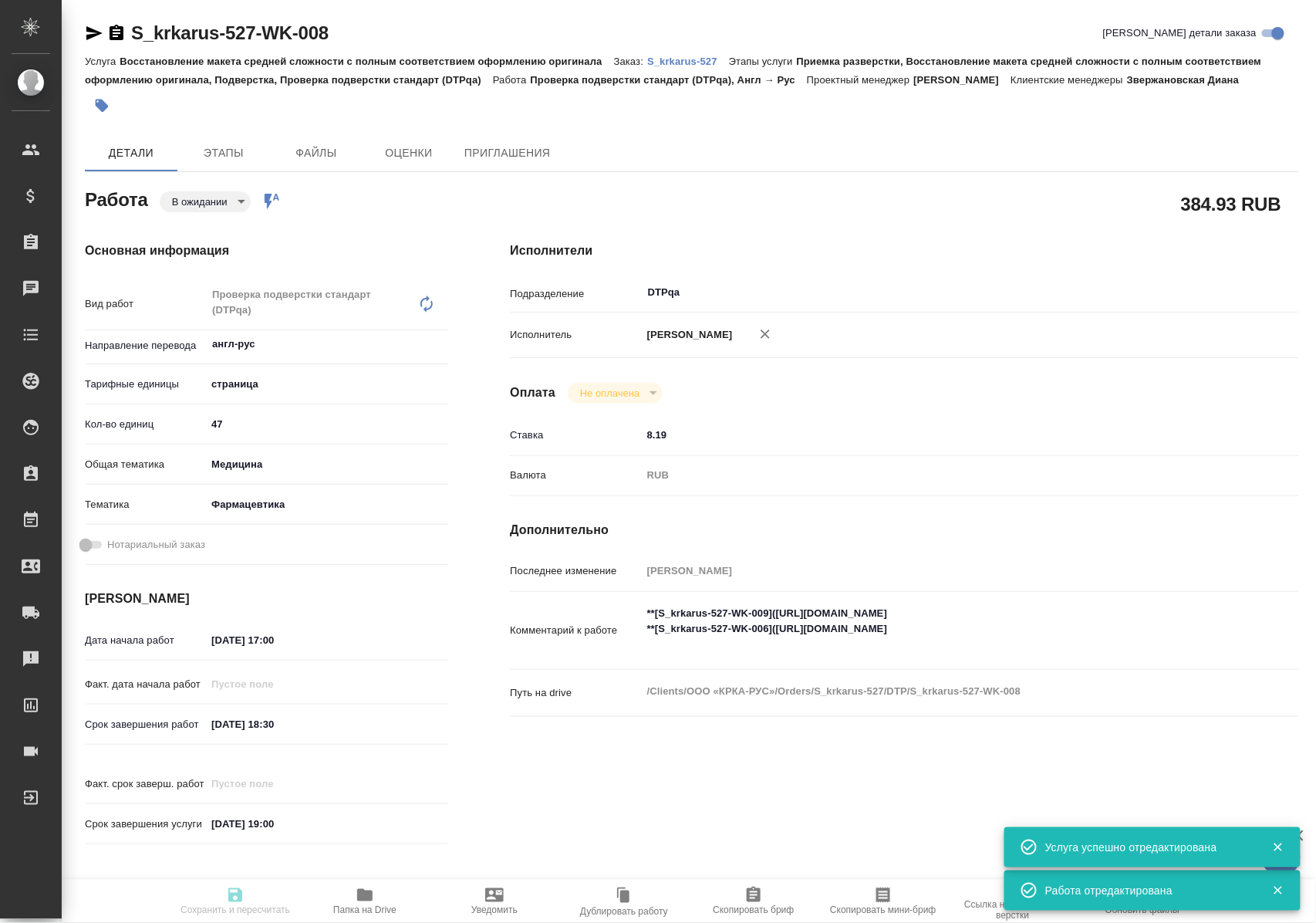
type input "47"
type input "med"
type input "6149832f2b7be24903fd7a82"
type input "13.10.2025 17:00"
type input "13.10.2025 18:30"
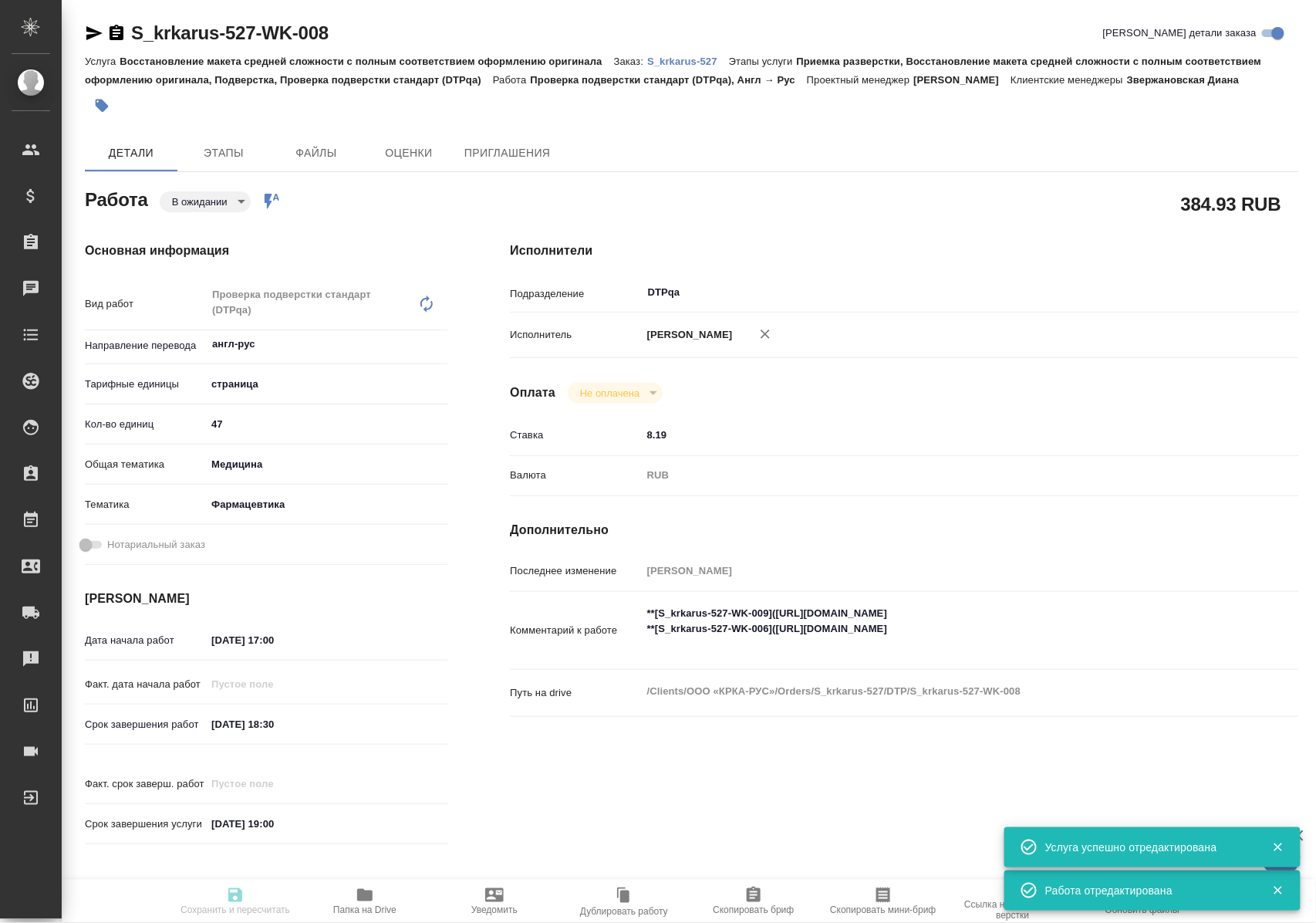
type input "13.10.2025 19:00"
type input "DTPqa"
type input "notPayed"
type input "8.19"
type input "RUB"
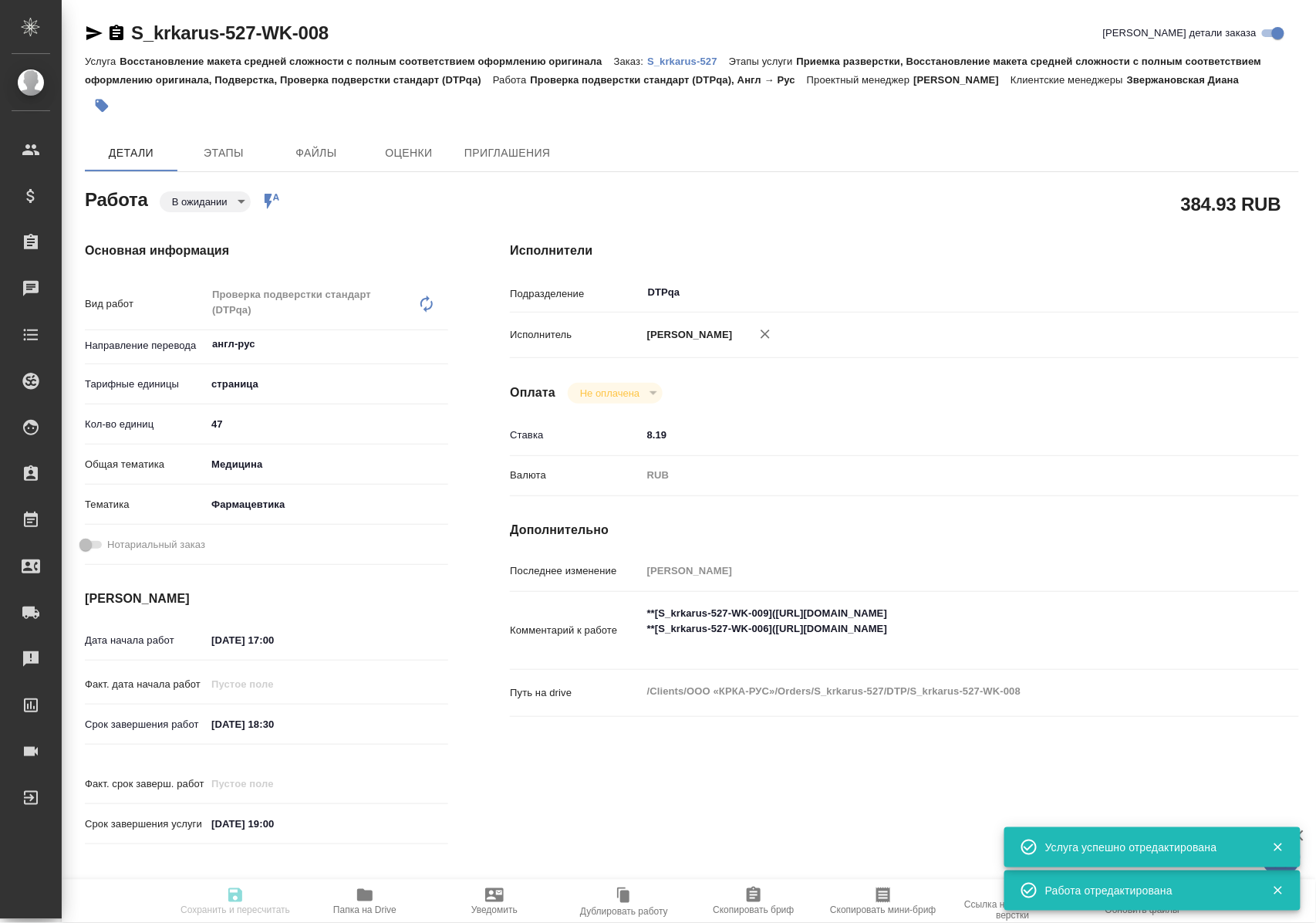
type input "Полушина Алена"
type textarea "**[S_krkarus-527-WK-009](https://tera.awatera.com/Work/68e66a7eae72ad383df48947…"
type textarea "x"
type textarea "/Clients/ООО «КРКА-РУС»/Orders/S_krkarus-527/DTP/S_krkarus-527-WK-008"
type textarea "x"
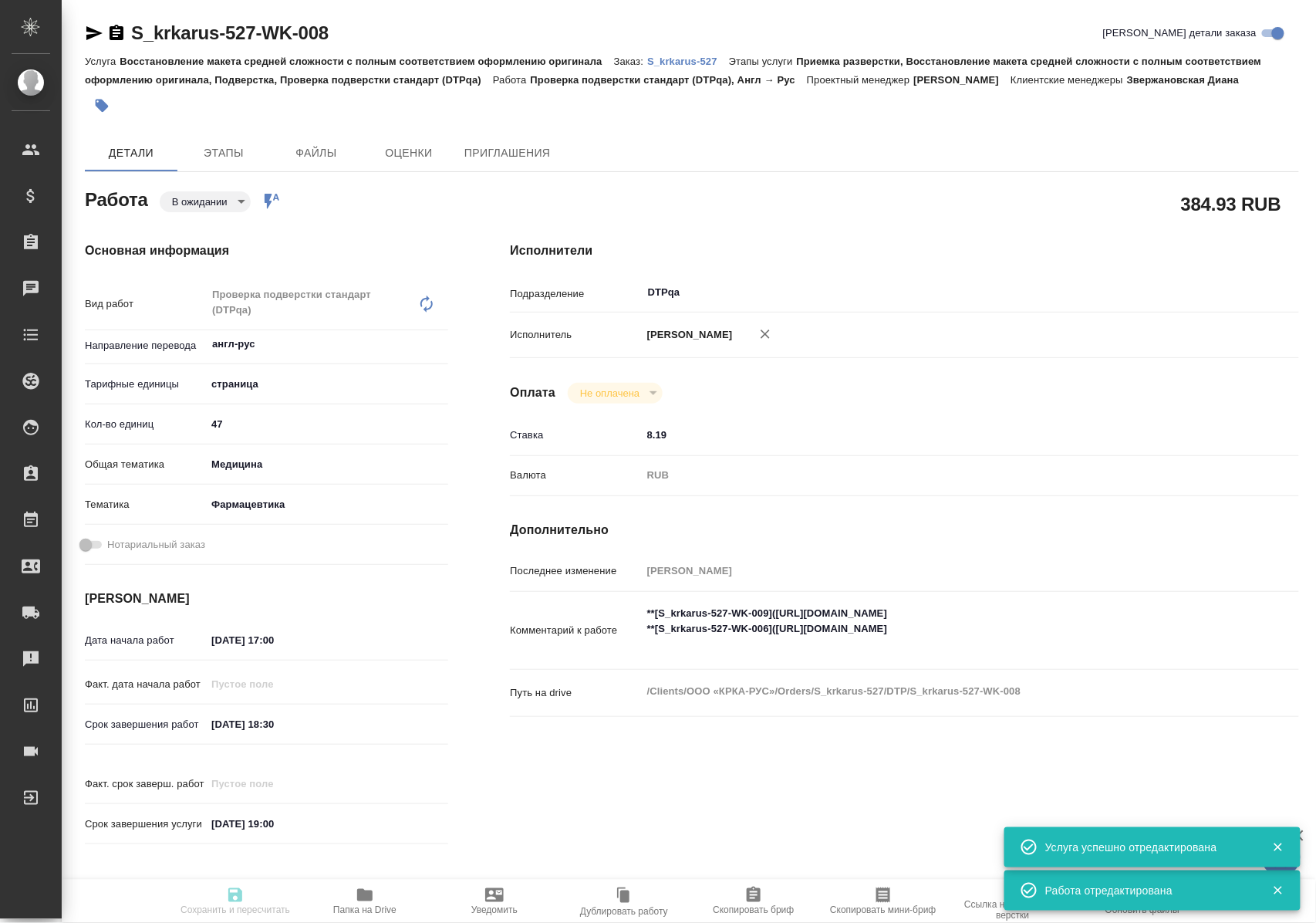
type input "S_krkarus-527"
type input "Восстановление макета средней сложности с полным соответствием оформлению ориги…"
type input "Приемка разверстки, Восстановление макета средней сложности с полным соответств…"
type input "Звержановская Диана"
type input "[PERSON_NAME]"
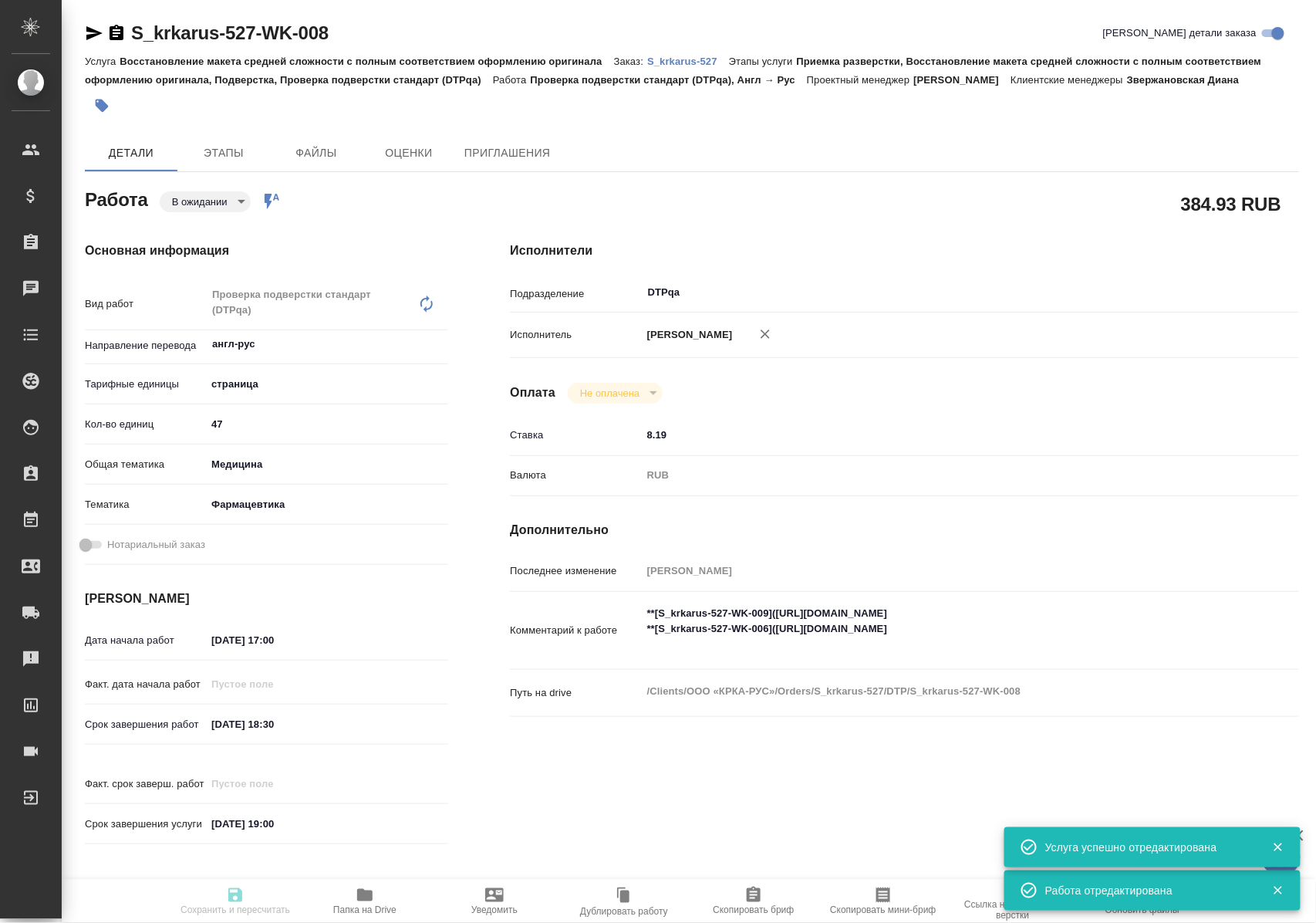
type input "/Clients/ООО «КРКА-РУС»/Orders/S_krkarus-527"
type textarea "x"
type textarea "КРКА Нолицин® (Норфлоксацин), таблетки, покрытые пленочной оболочкой, 400 мг (Е…"
type textarea "x"
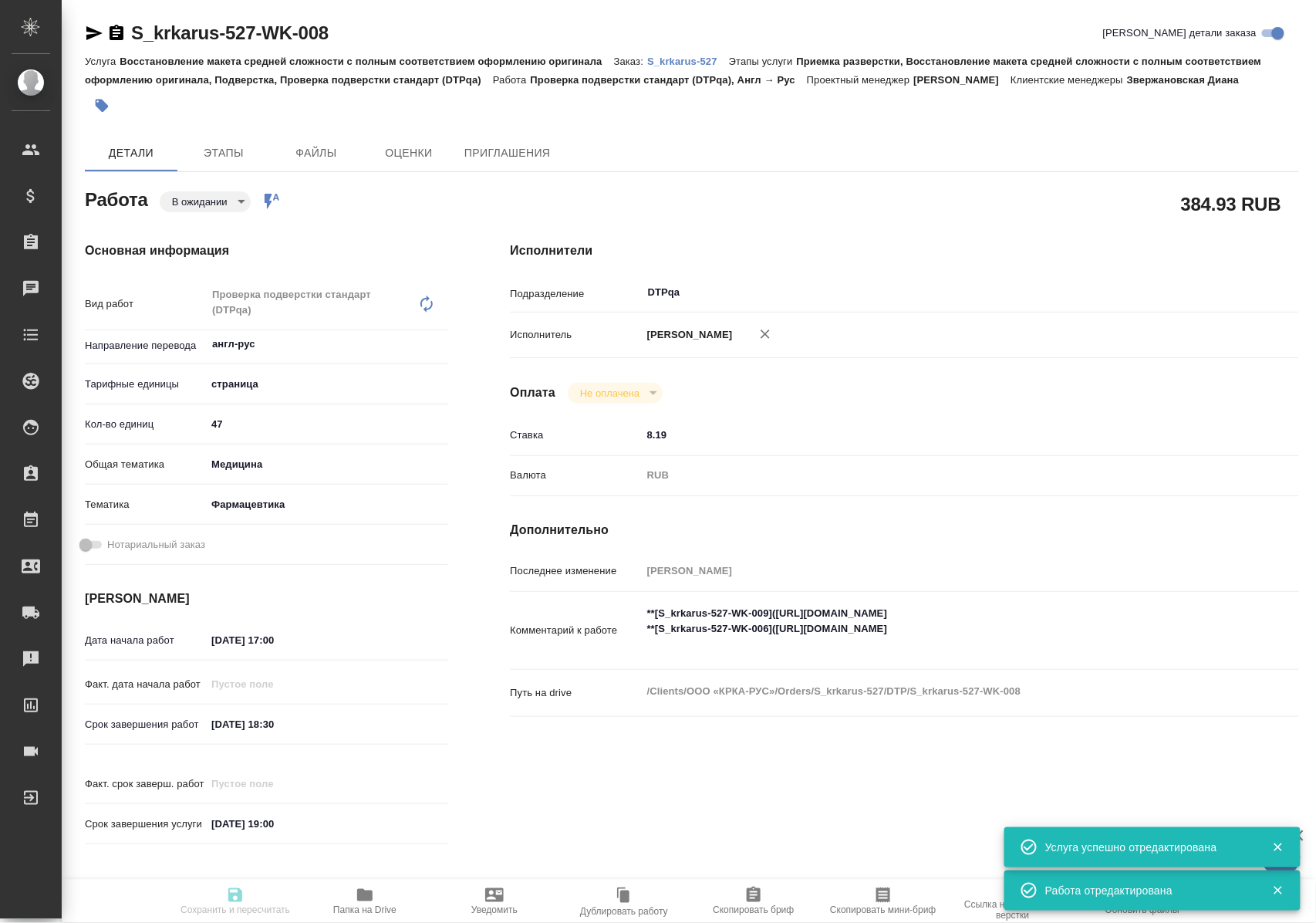
type textarea "x"
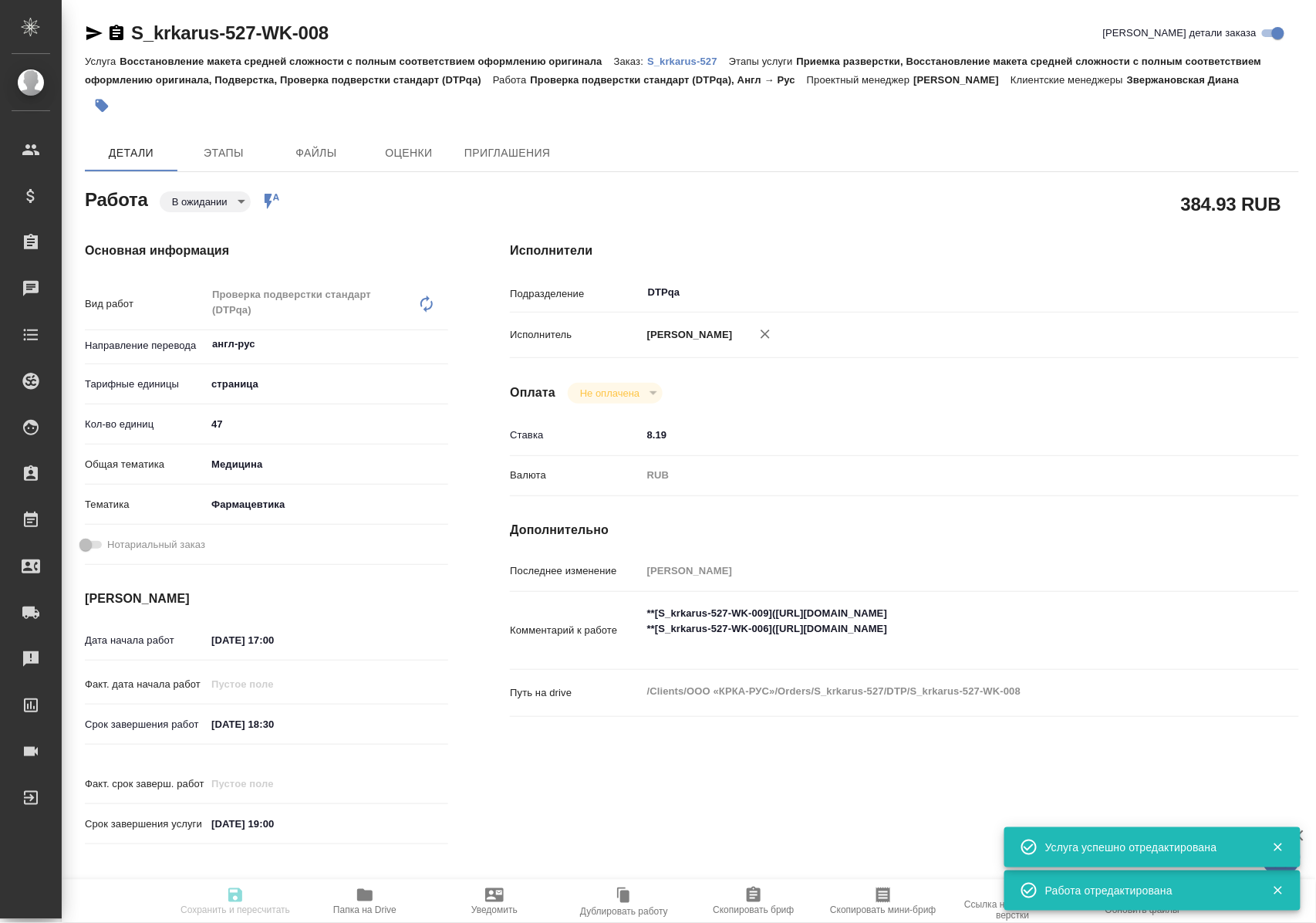
type textarea "x"
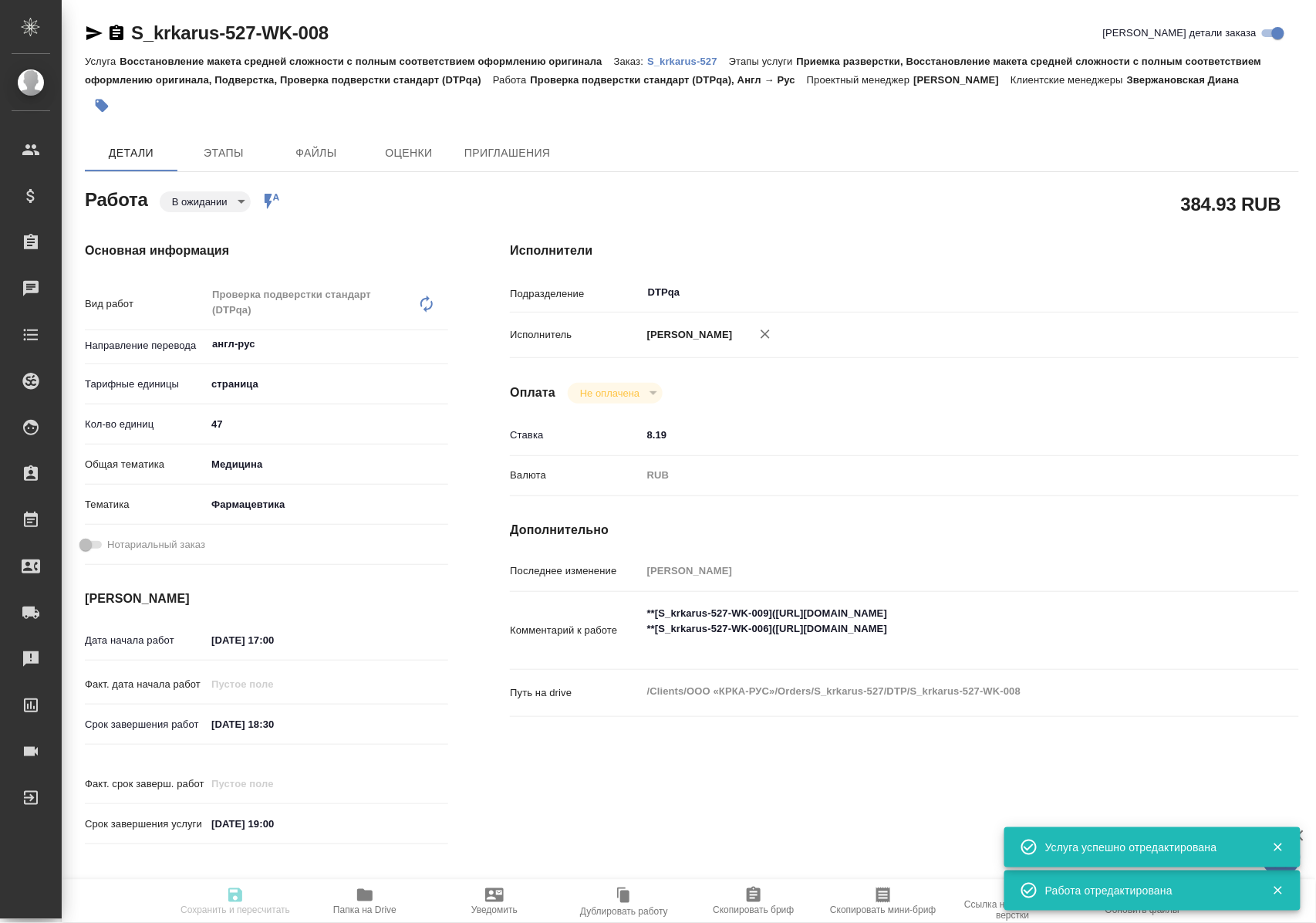
type textarea "x"
type input "pending"
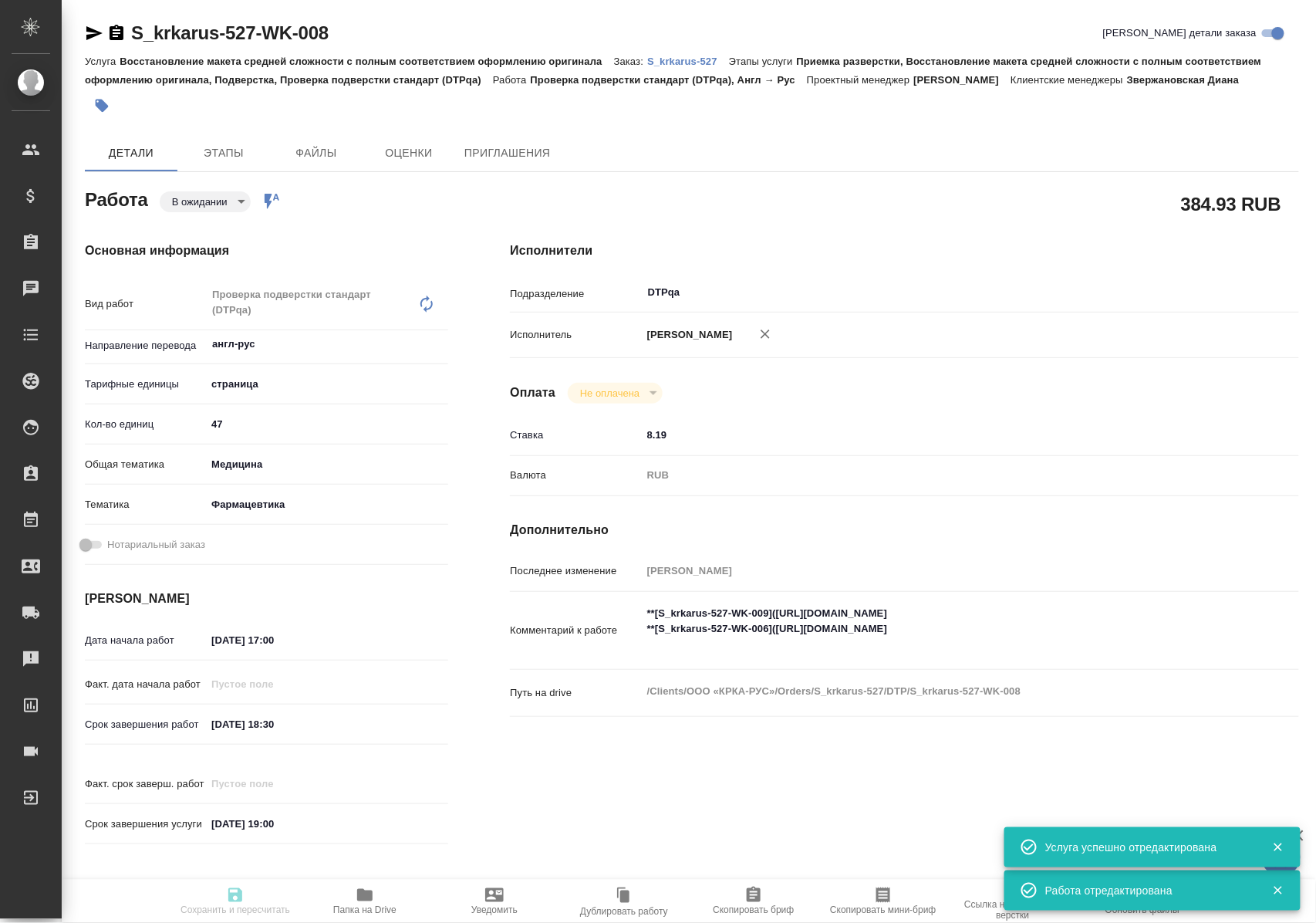
type textarea "Проверка подверстки стандарт (DTPqa)"
type textarea "x"
type input "англ-рус"
type input "5a8b1489cc6b4906c91bfdb2"
type input "47"
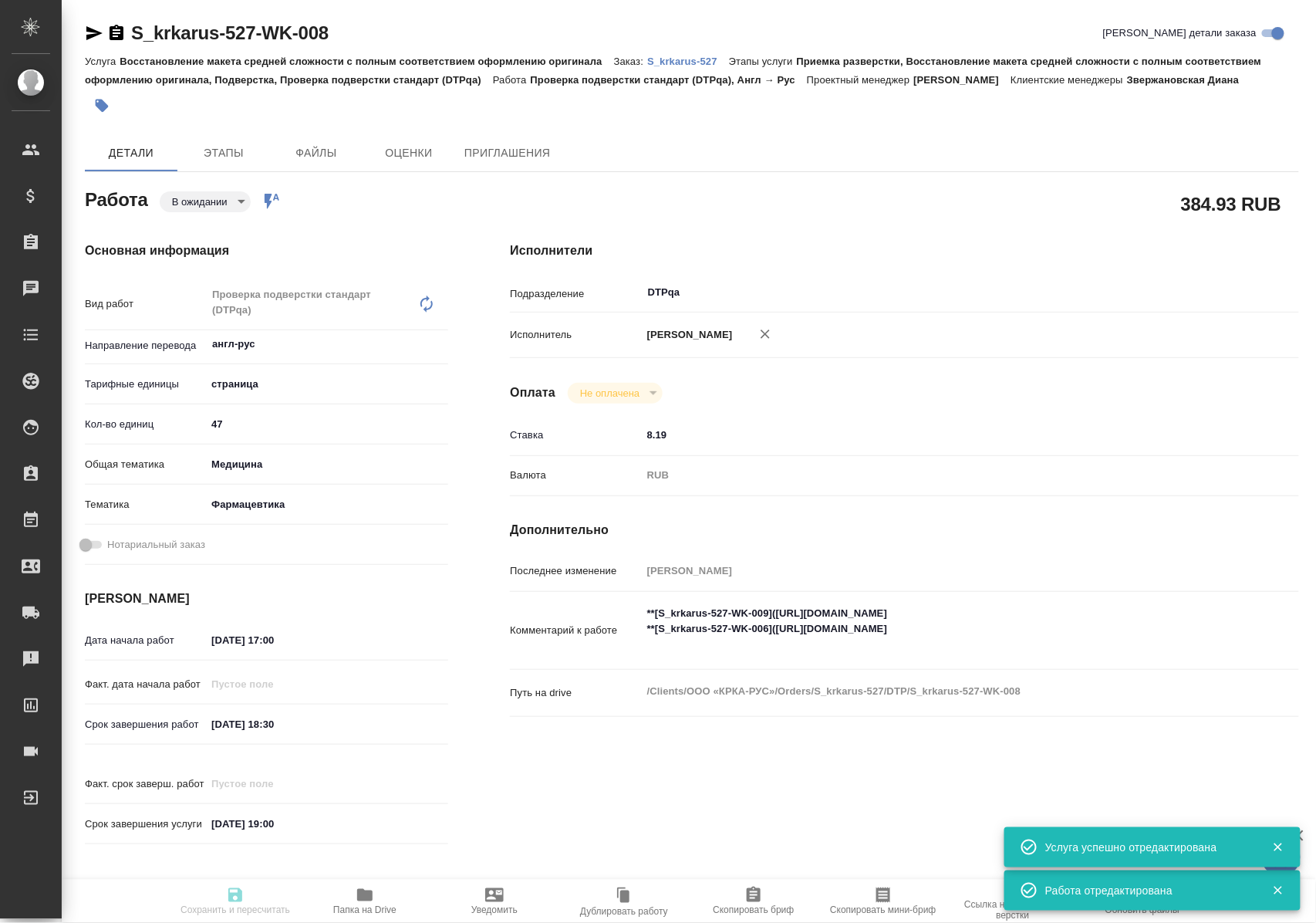
type input "med"
type input "6149832f2b7be24903fd7a82"
type input "13.10.2025 17:00"
type input "13.10.2025 18:30"
type input "[DATE] 19:00"
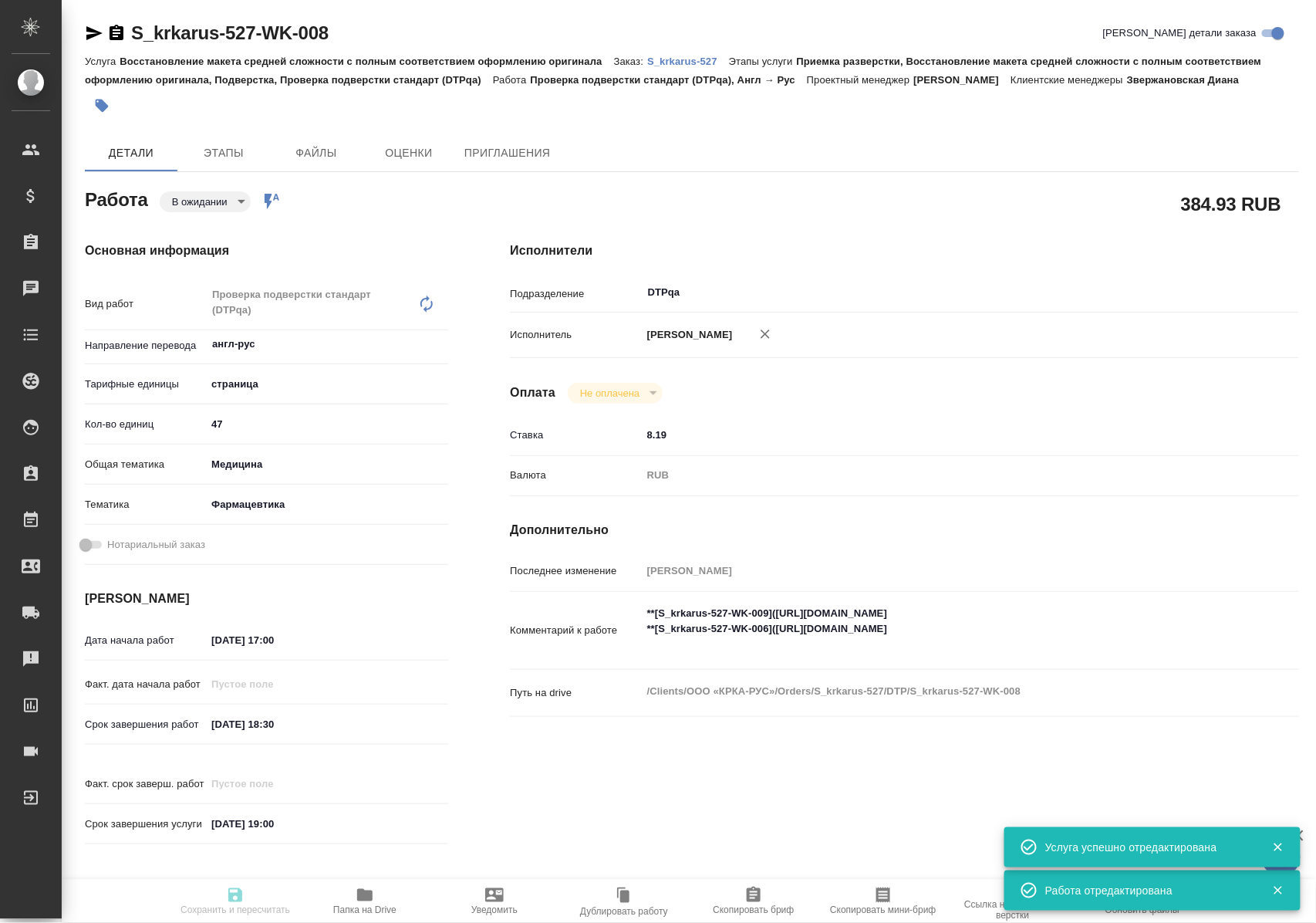
type input "DTPqa"
type input "notPayed"
type input "8.19"
type input "RUB"
type input "Полушина Алена"
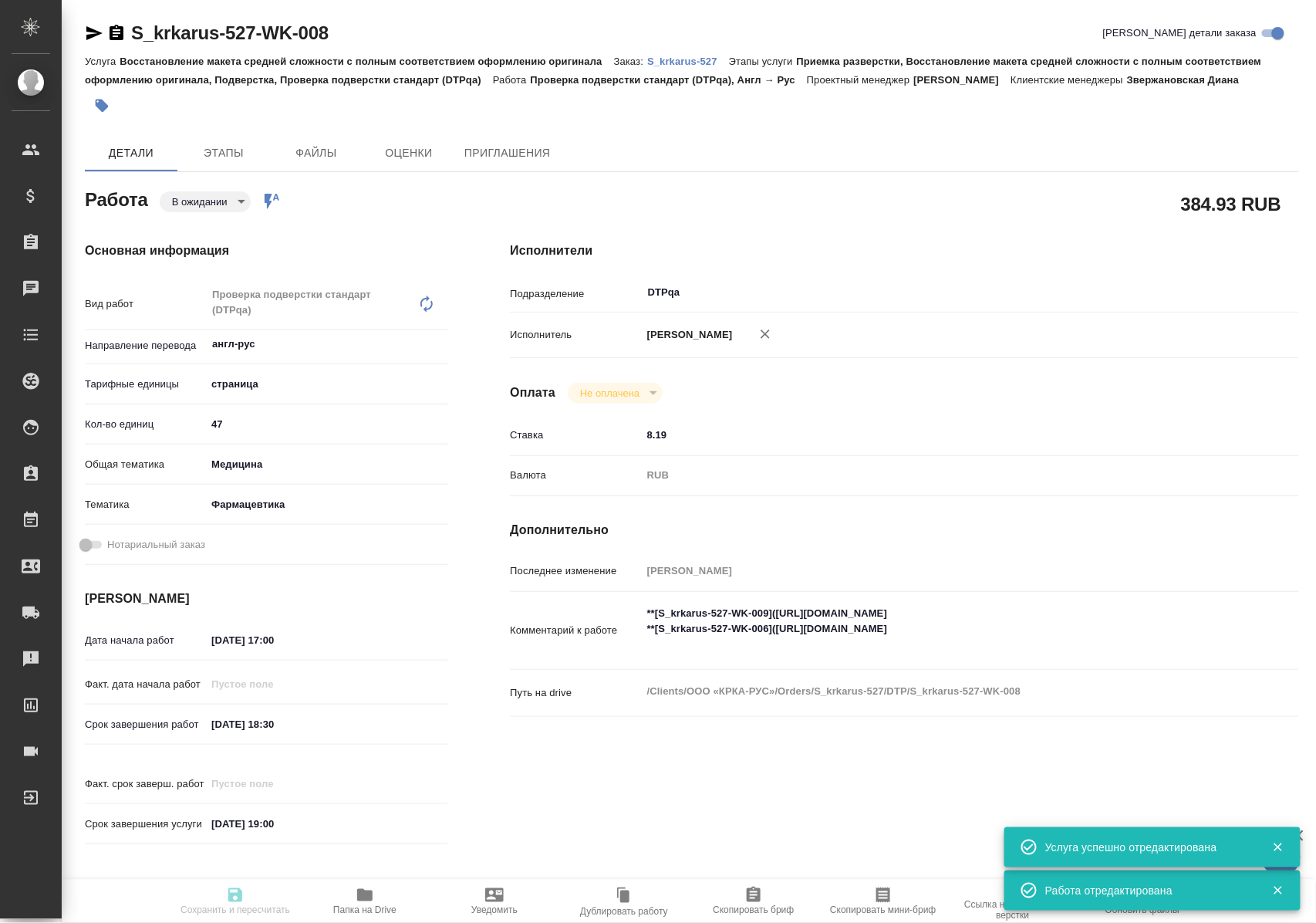
type textarea "**[S_krkarus-527-WK-009](https://tera.awatera.com/Work/68e66a7eae72ad383df48947…"
type textarea "x"
type textarea "/Clients/ООО «КРКА-РУС»/Orders/S_krkarus-527/DTP/S_krkarus-527-WK-008"
type textarea "x"
type input "S_krkarus-527"
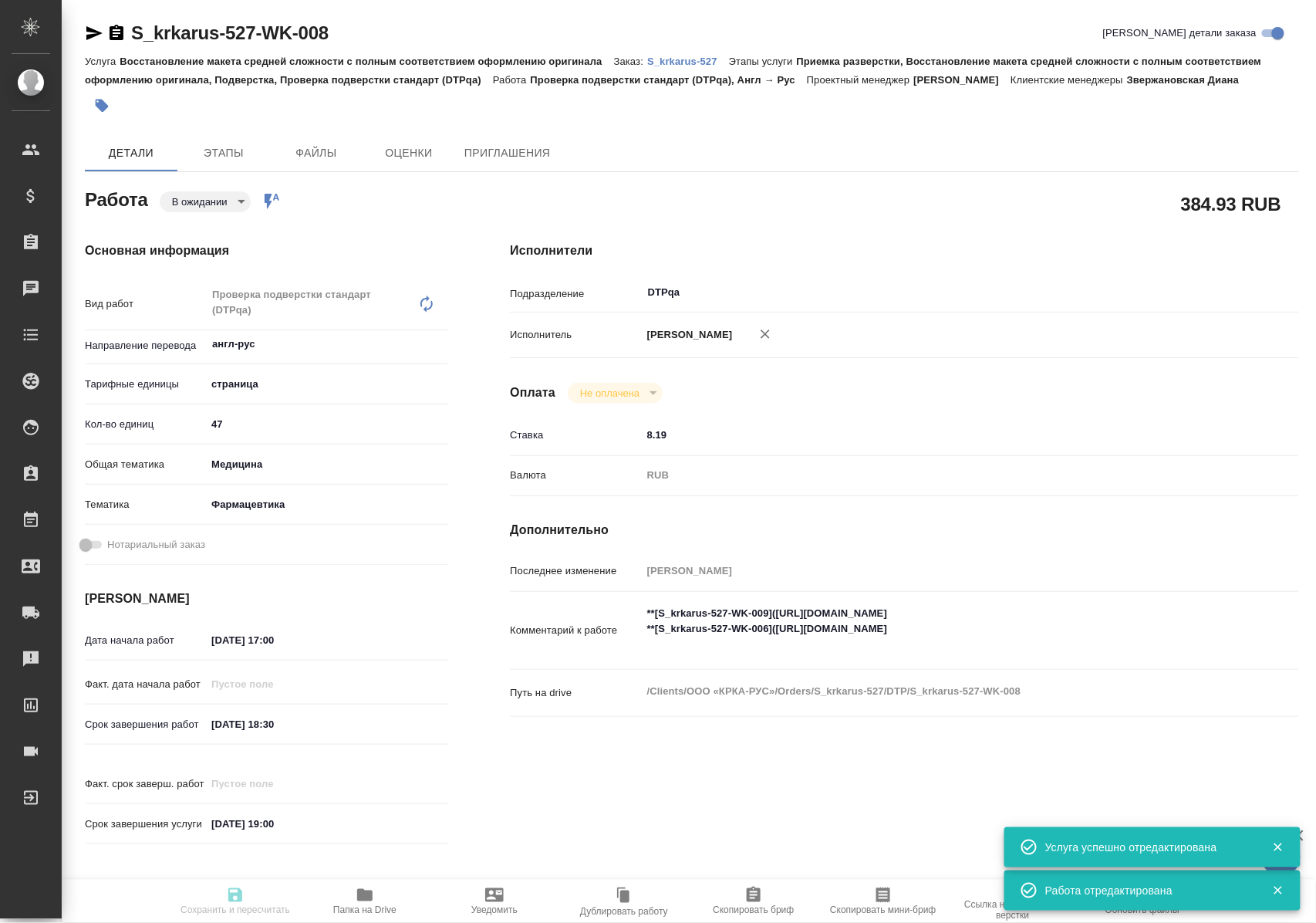
type input "Восстановление макета средней сложности с полным соответствием оформлению ориги…"
type input "Приемка разверстки, Восстановление макета средней сложности с полным соответств…"
type input "Звержановская Диана"
type input "Петрова Валерия"
type input "/Clients/ООО «КРКА-РУС»/Orders/S_krkarus-527"
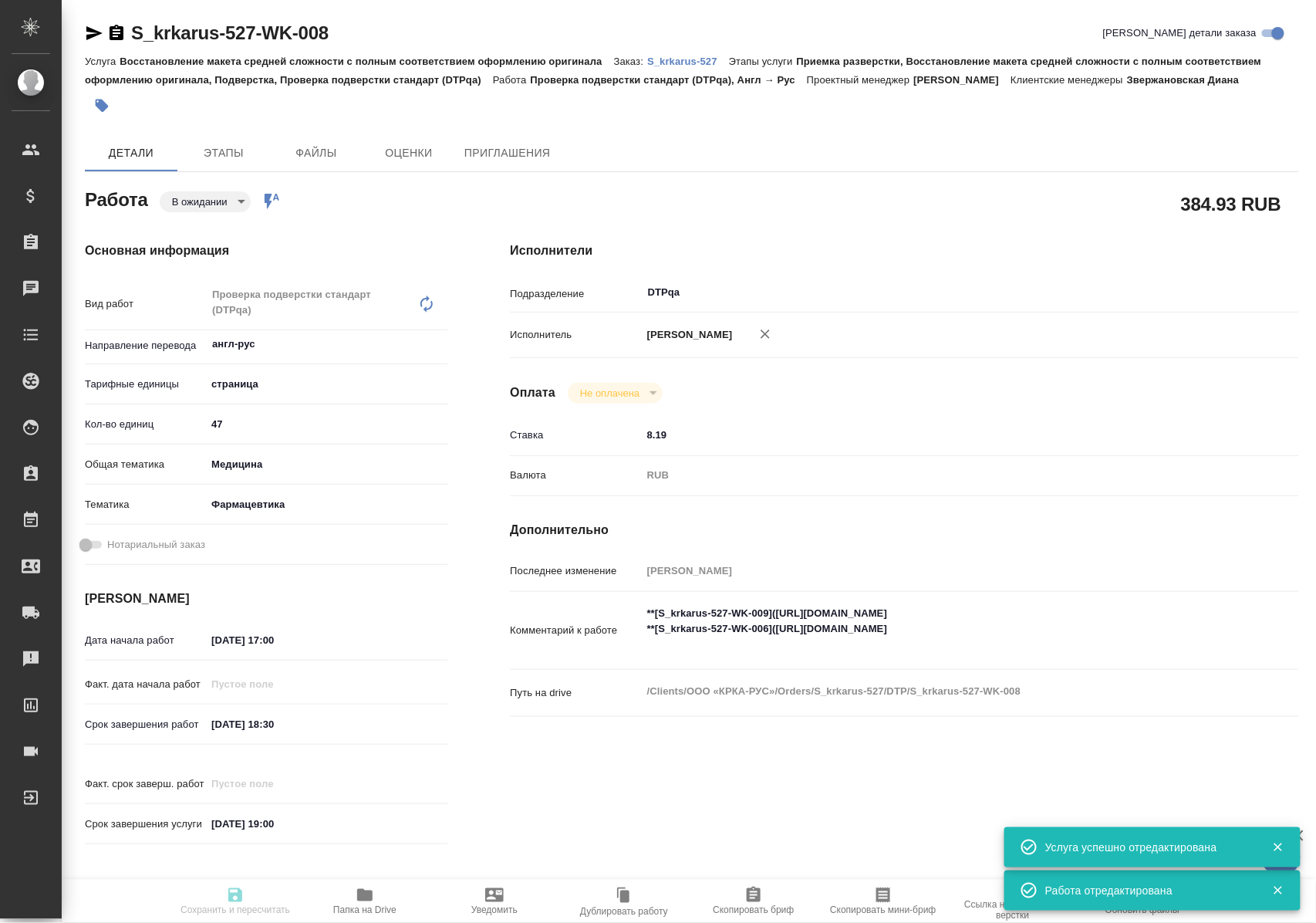
type textarea "x"
type textarea "КРКА Нолицин® (Норфлоксацин), таблетки, покрытые пленочной оболочкой, 400 мг (Е…"
type textarea "x"
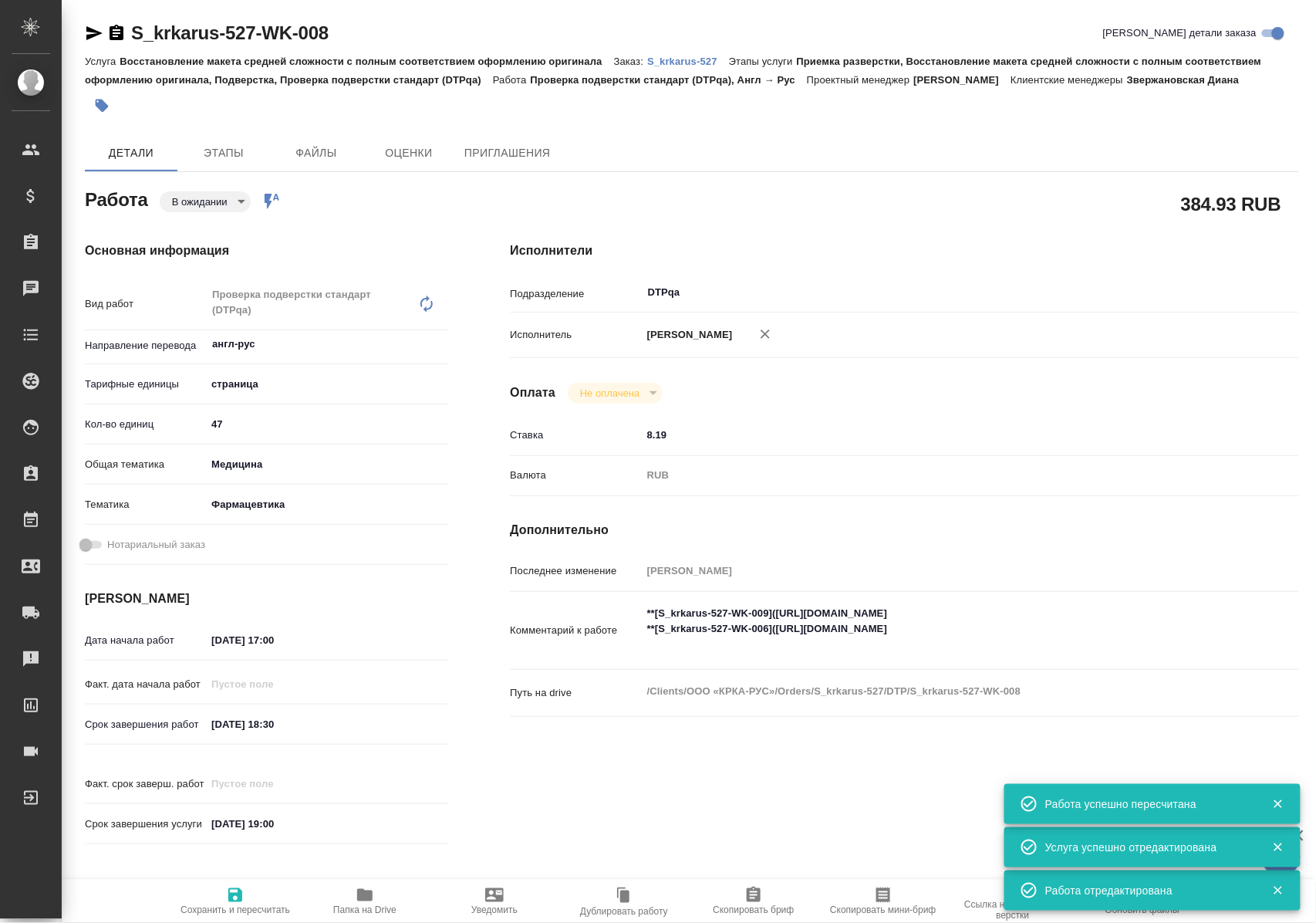
type textarea "x"
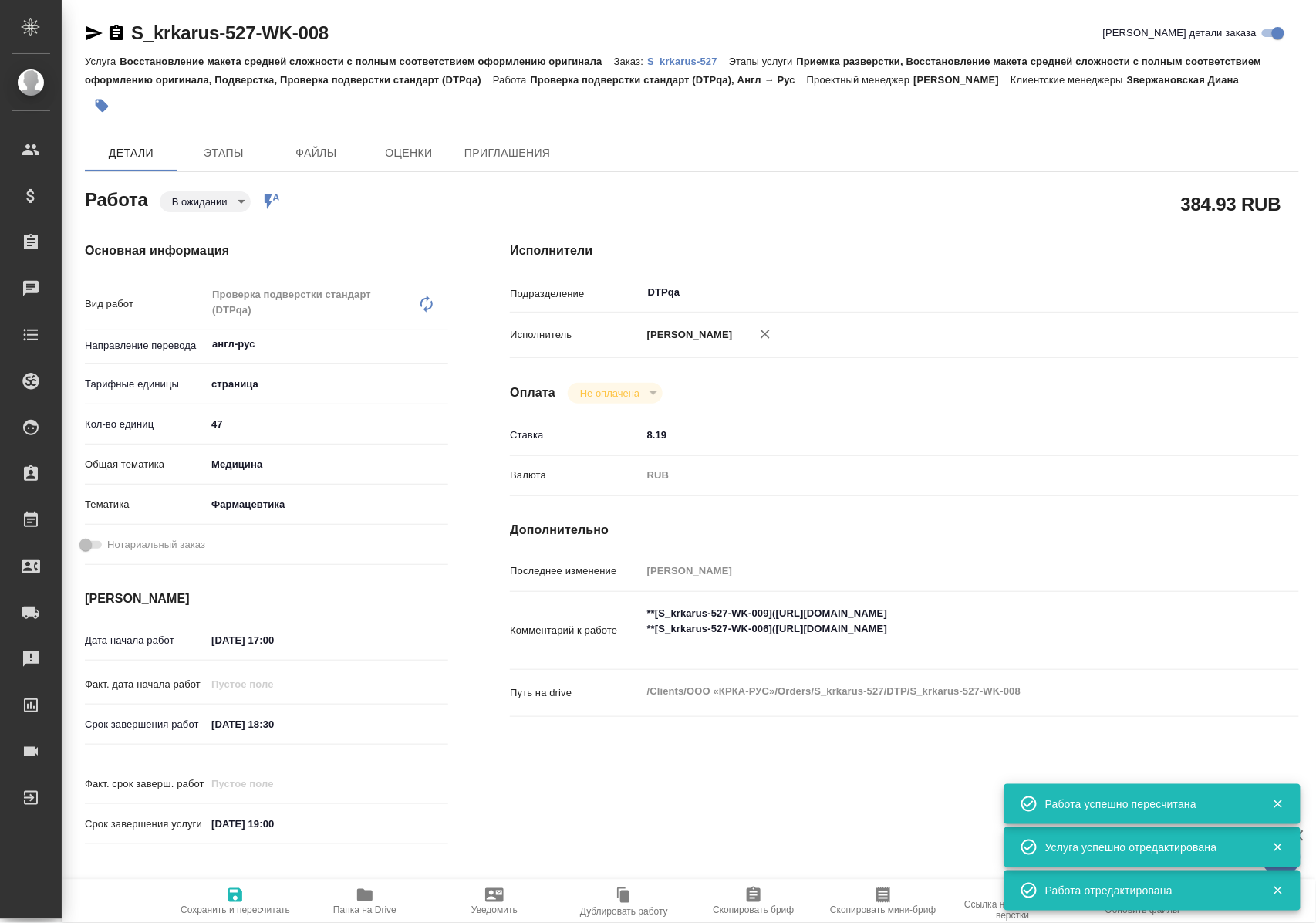
type textarea "x"
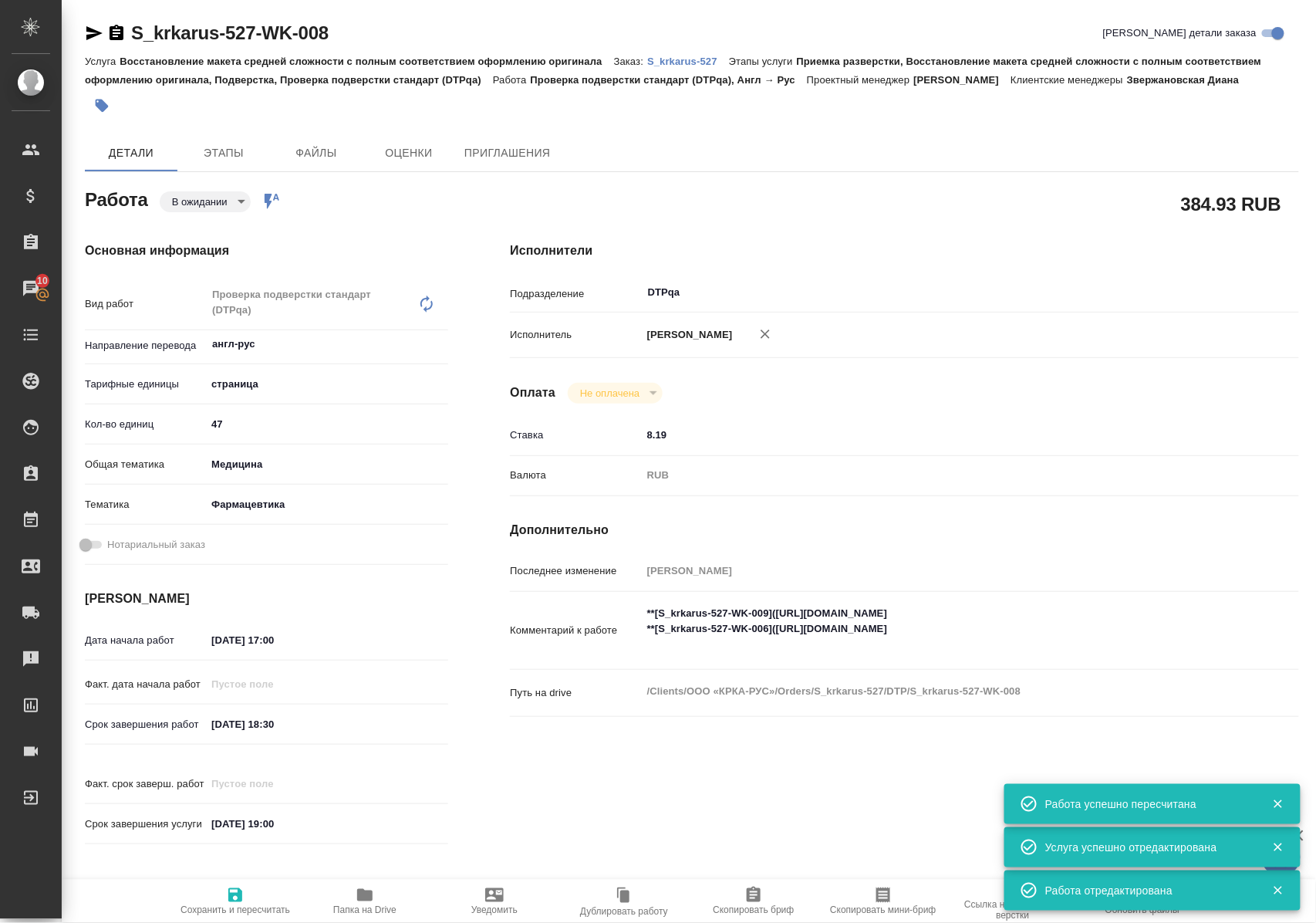
type textarea "x"
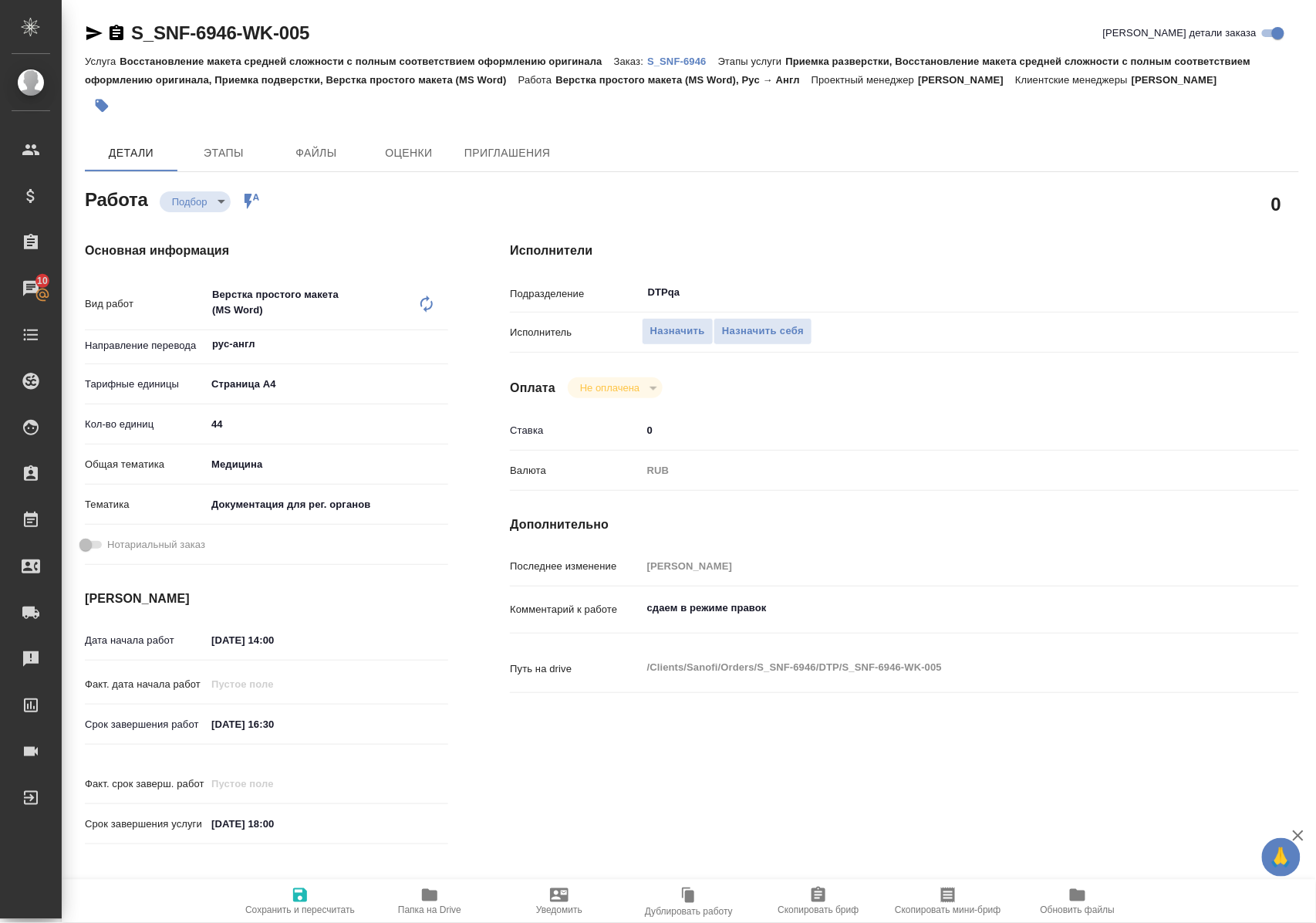
click at [695, 62] on p "S_SNF-6946" at bounding box center [683, 61] width 71 height 12
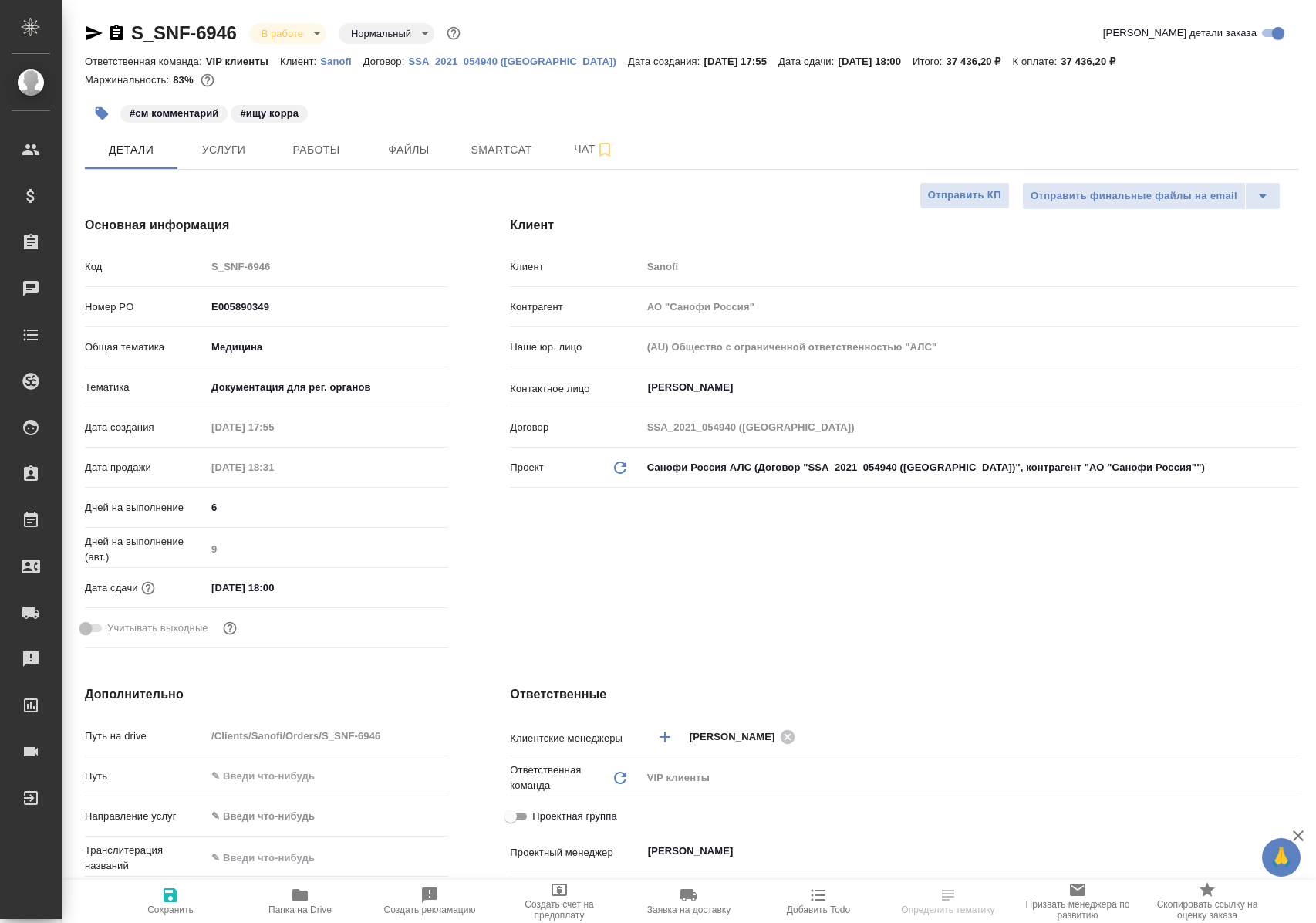
select select "RU"
click at [324, 149] on span "Работы" at bounding box center [316, 150] width 74 height 19
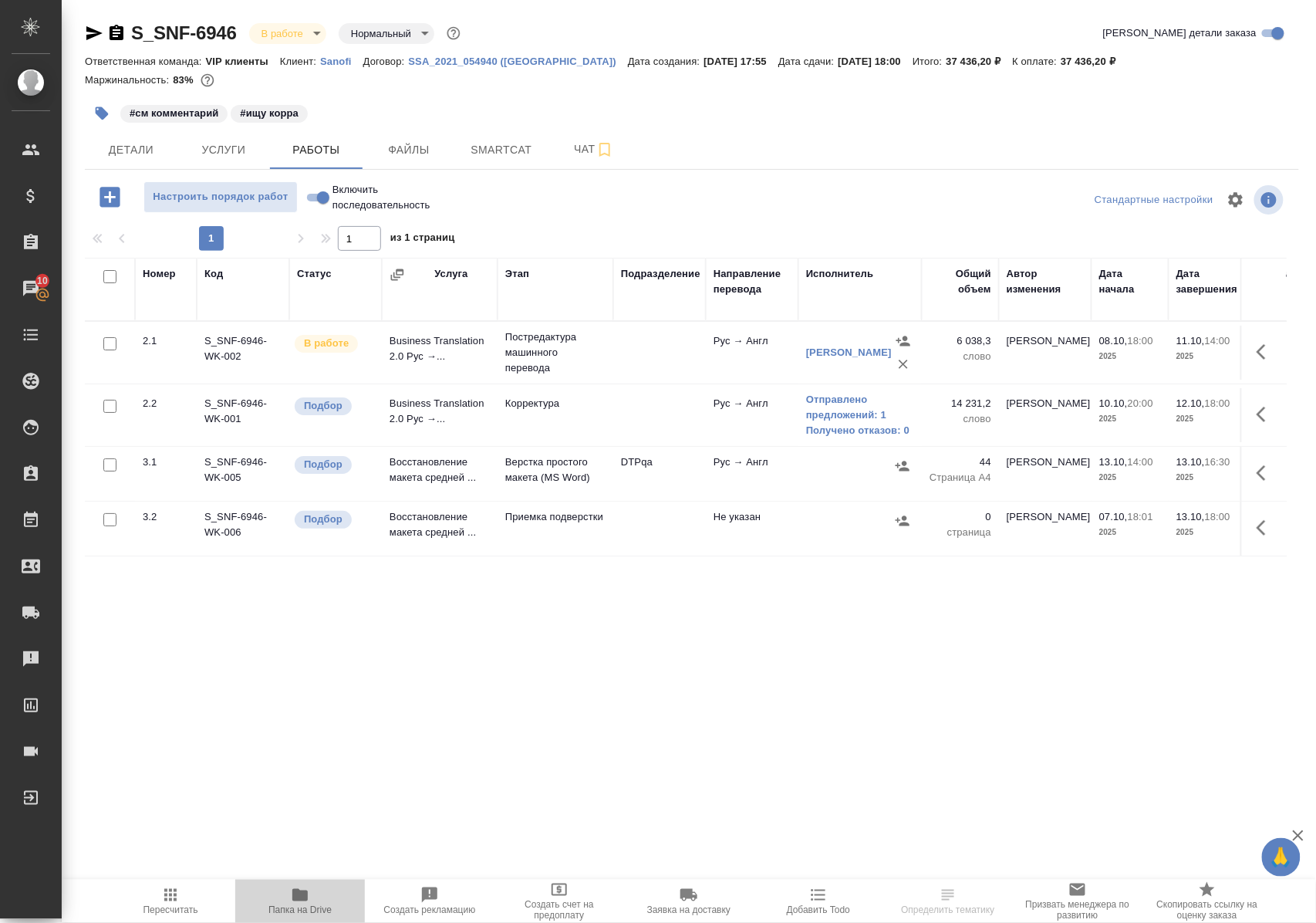
click at [293, 904] on span "Папка на Drive" at bounding box center [300, 909] width 63 height 11
click at [578, 149] on span "Чат" at bounding box center [593, 149] width 74 height 19
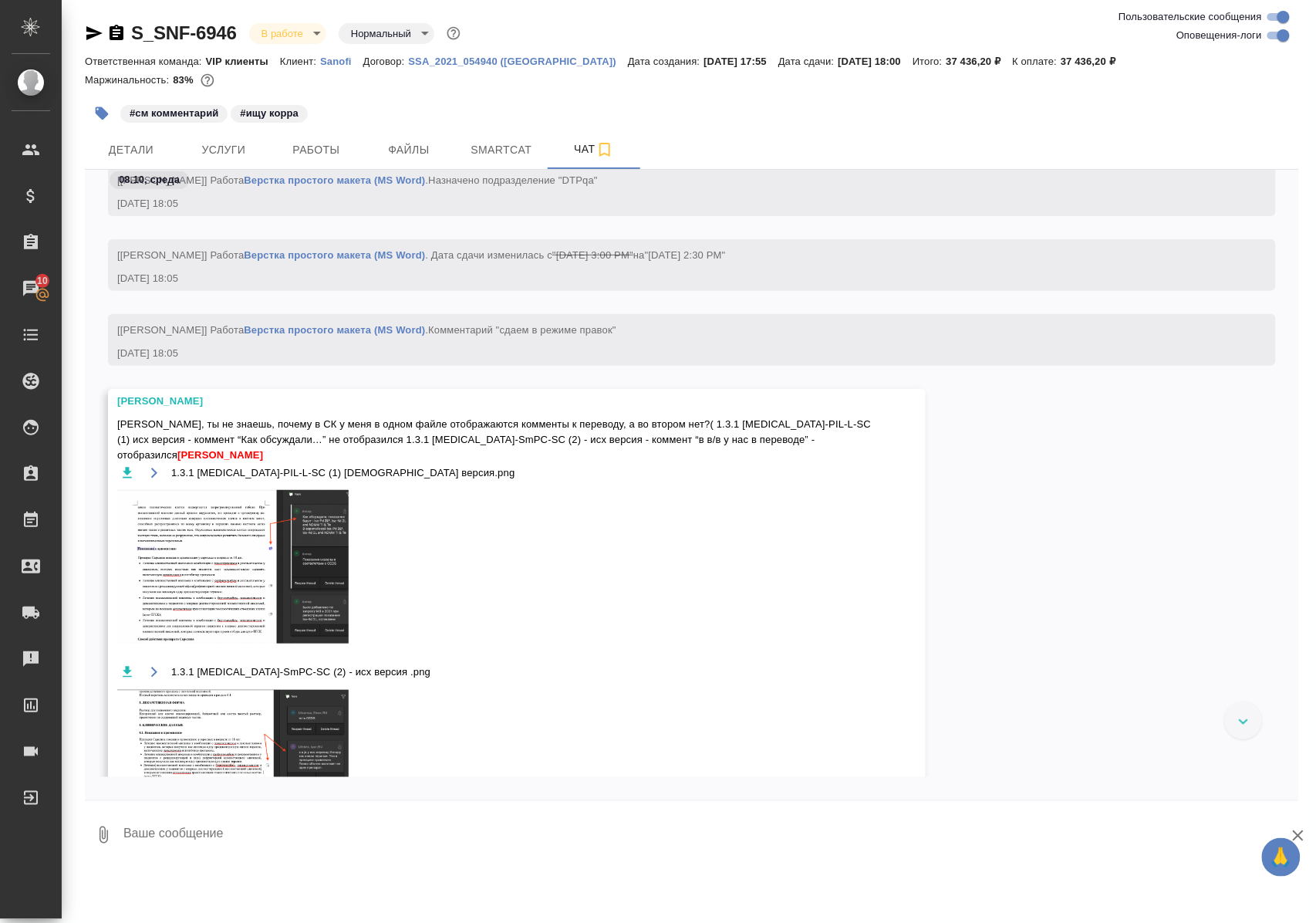
scroll to position [4423, 0]
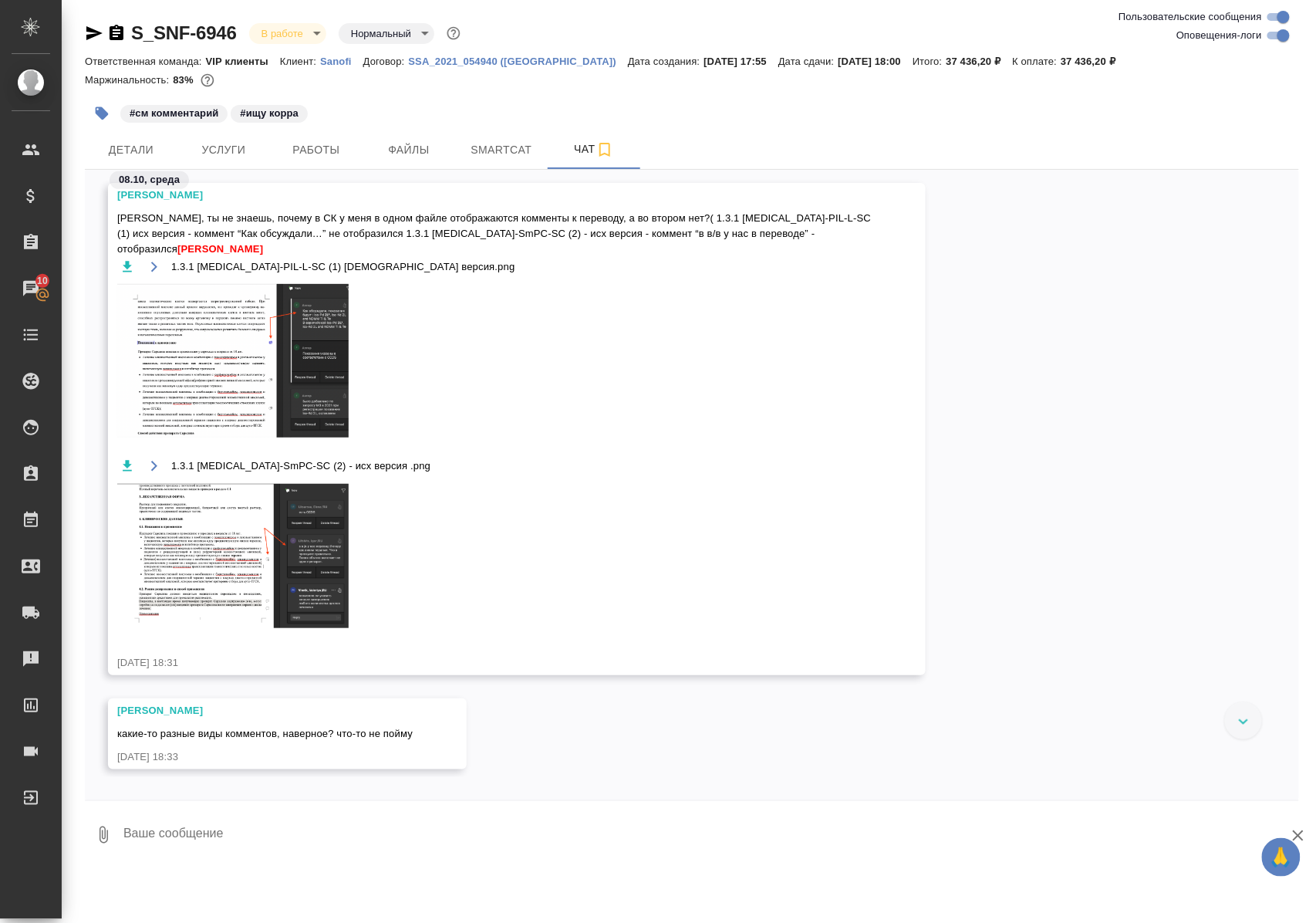
click at [171, 353] on img at bounding box center [232, 361] width 231 height 154
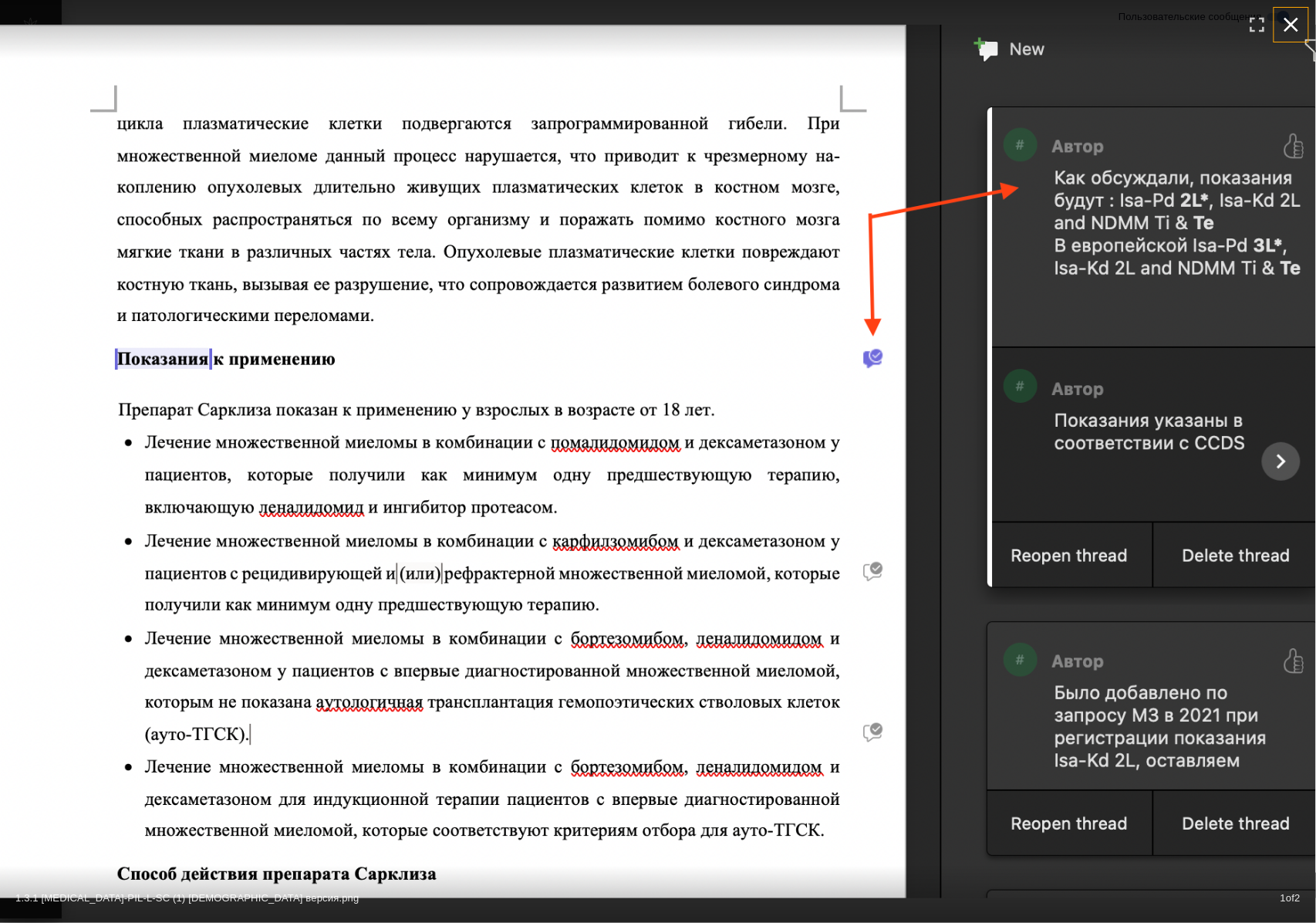
click at [1290, 18] on icon "button" at bounding box center [1291, 25] width 25 height 25
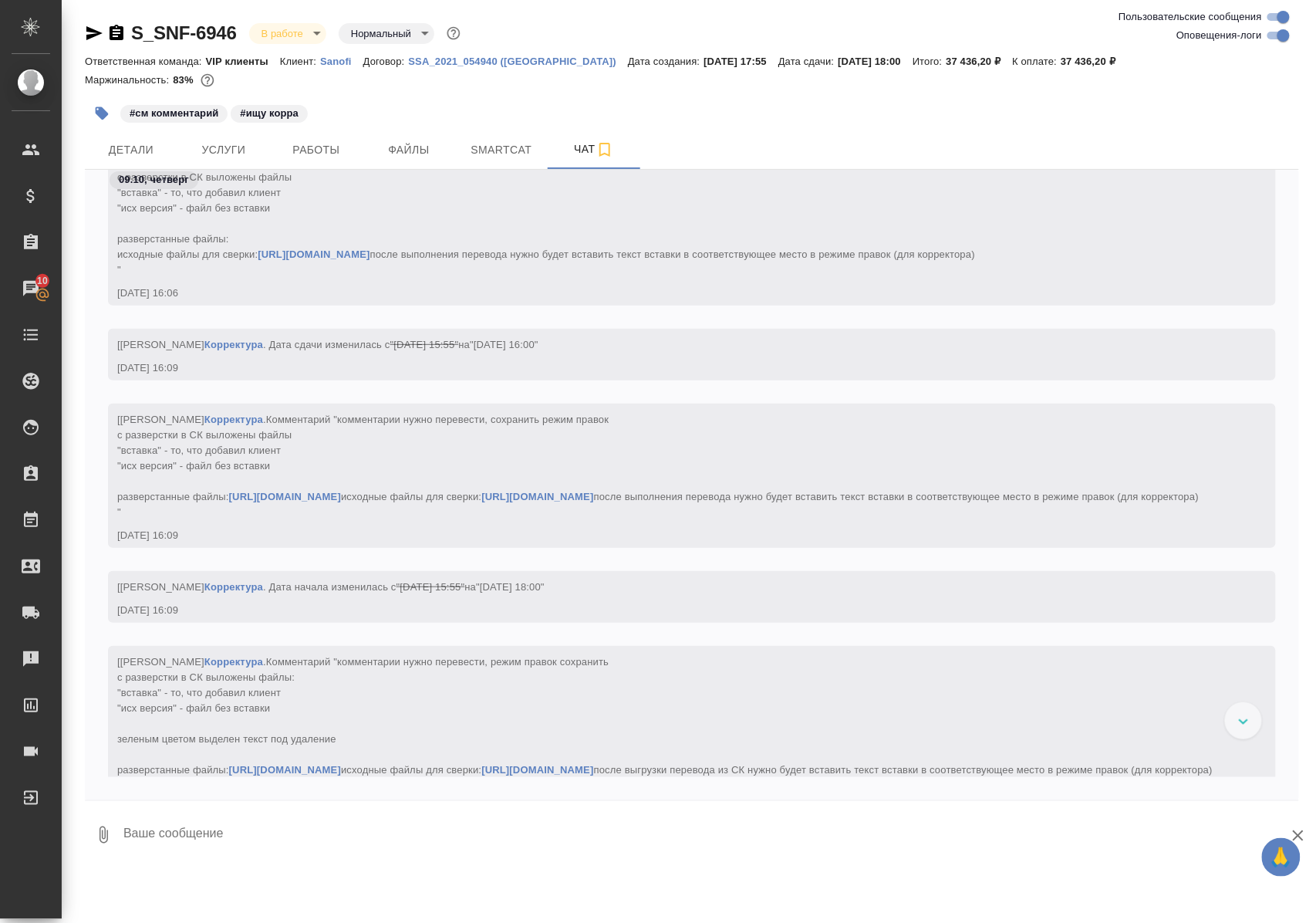
scroll to position [6259, 0]
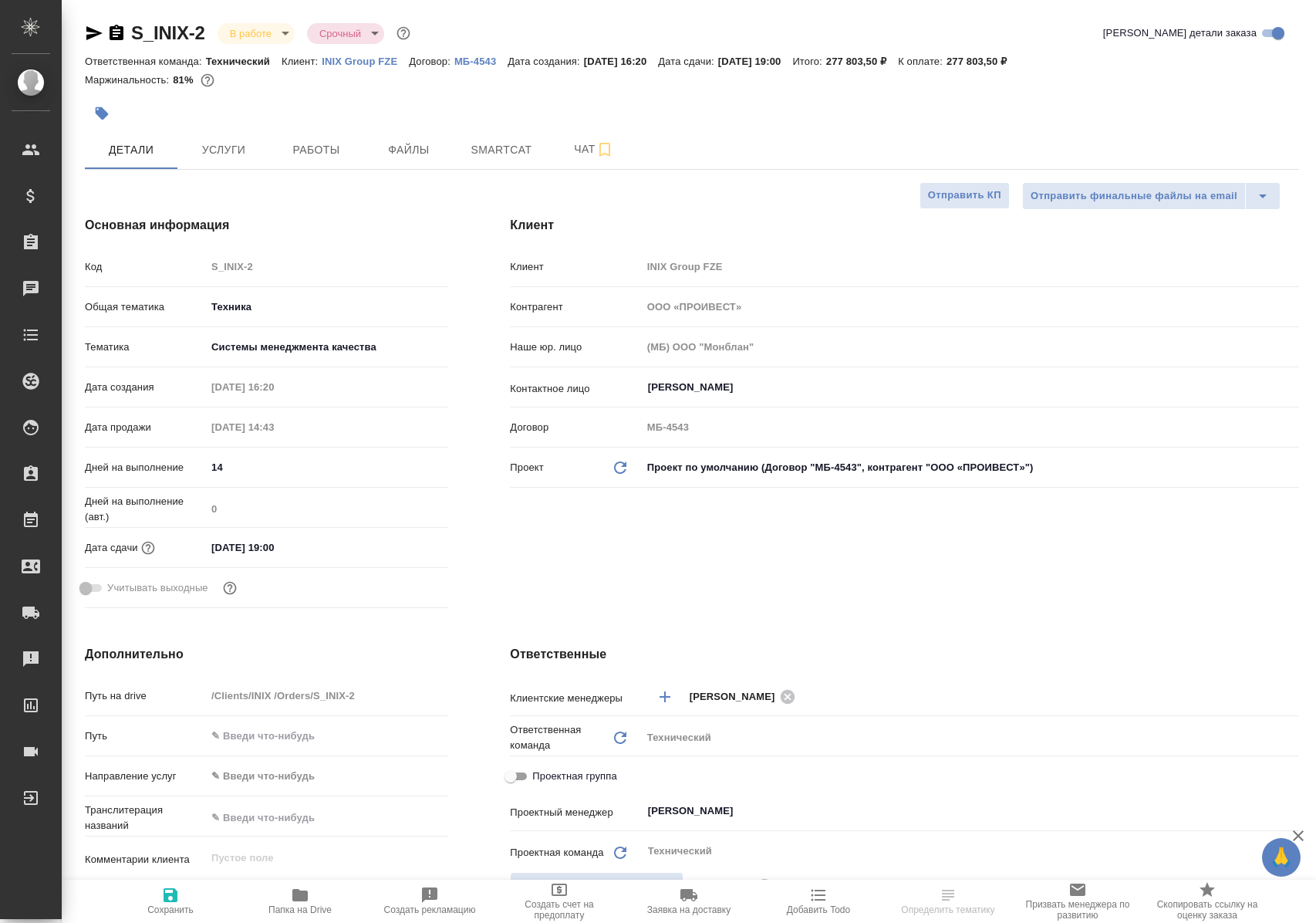
select select "RU"
click at [324, 148] on span "Работы" at bounding box center [316, 150] width 74 height 19
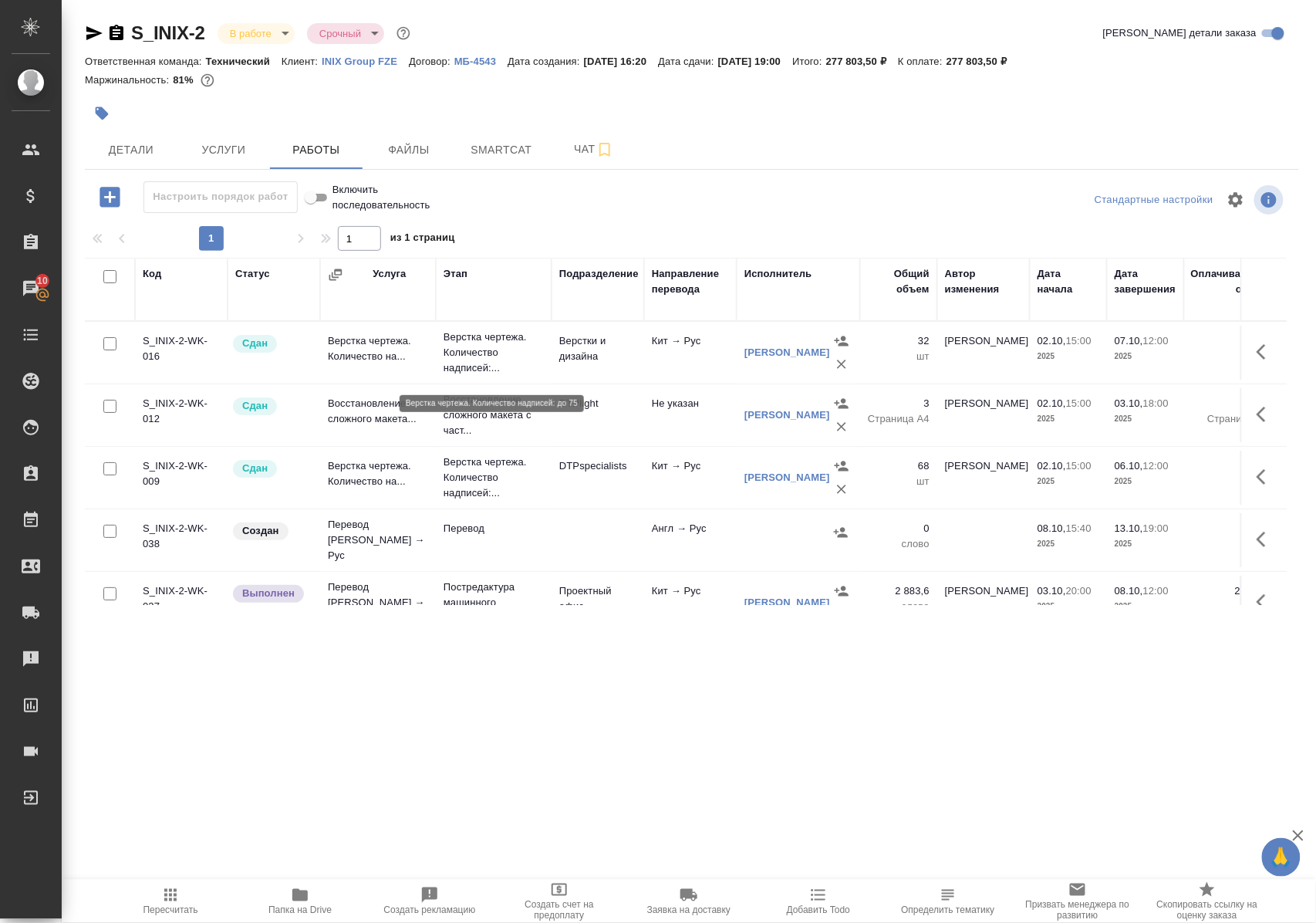
click at [488, 359] on p "Верстка чертежа. Количество надписей:..." at bounding box center [494, 352] width 101 height 47
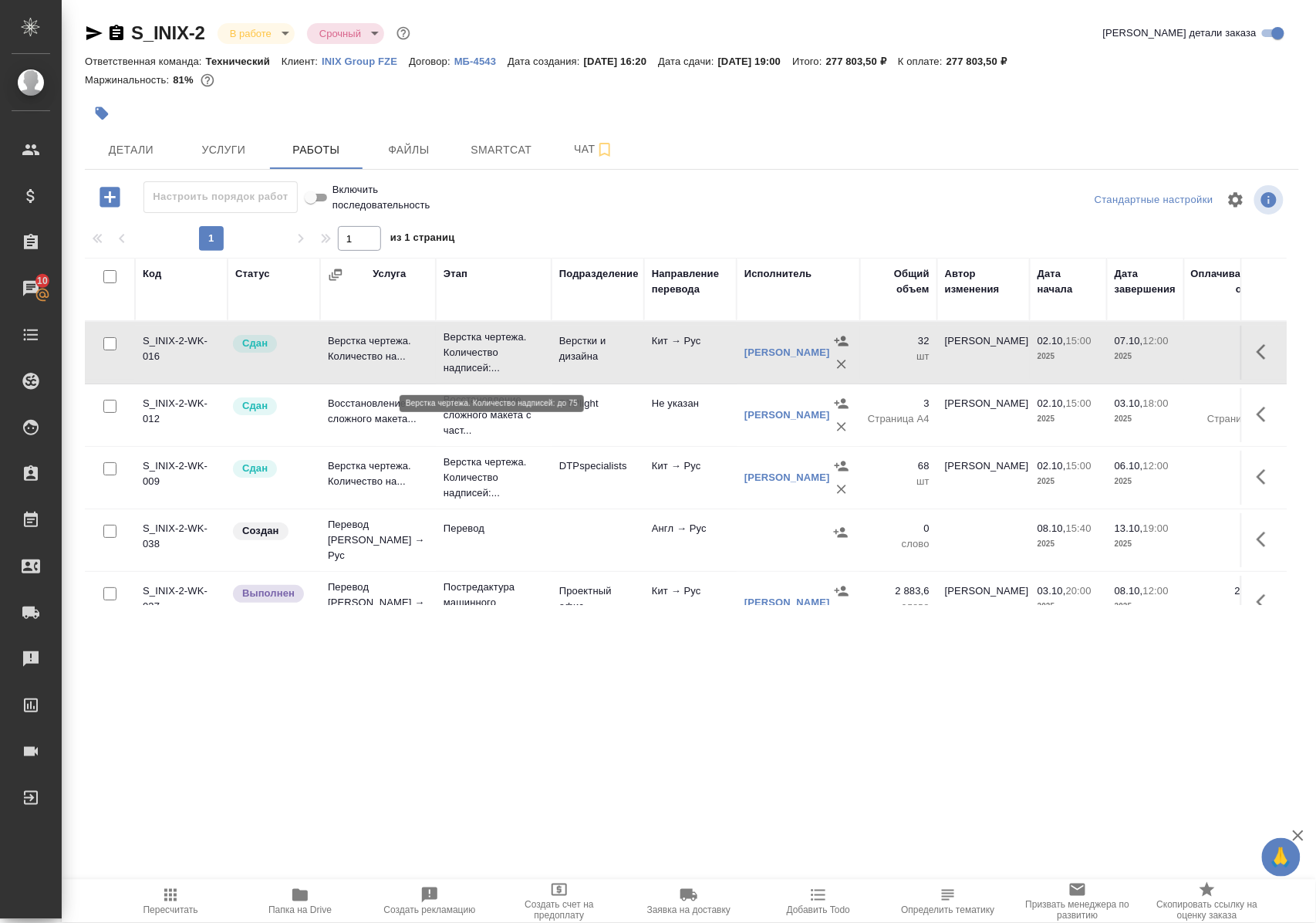
click at [488, 359] on p "Верстка чертежа. Количество надписей:..." at bounding box center [494, 352] width 101 height 47
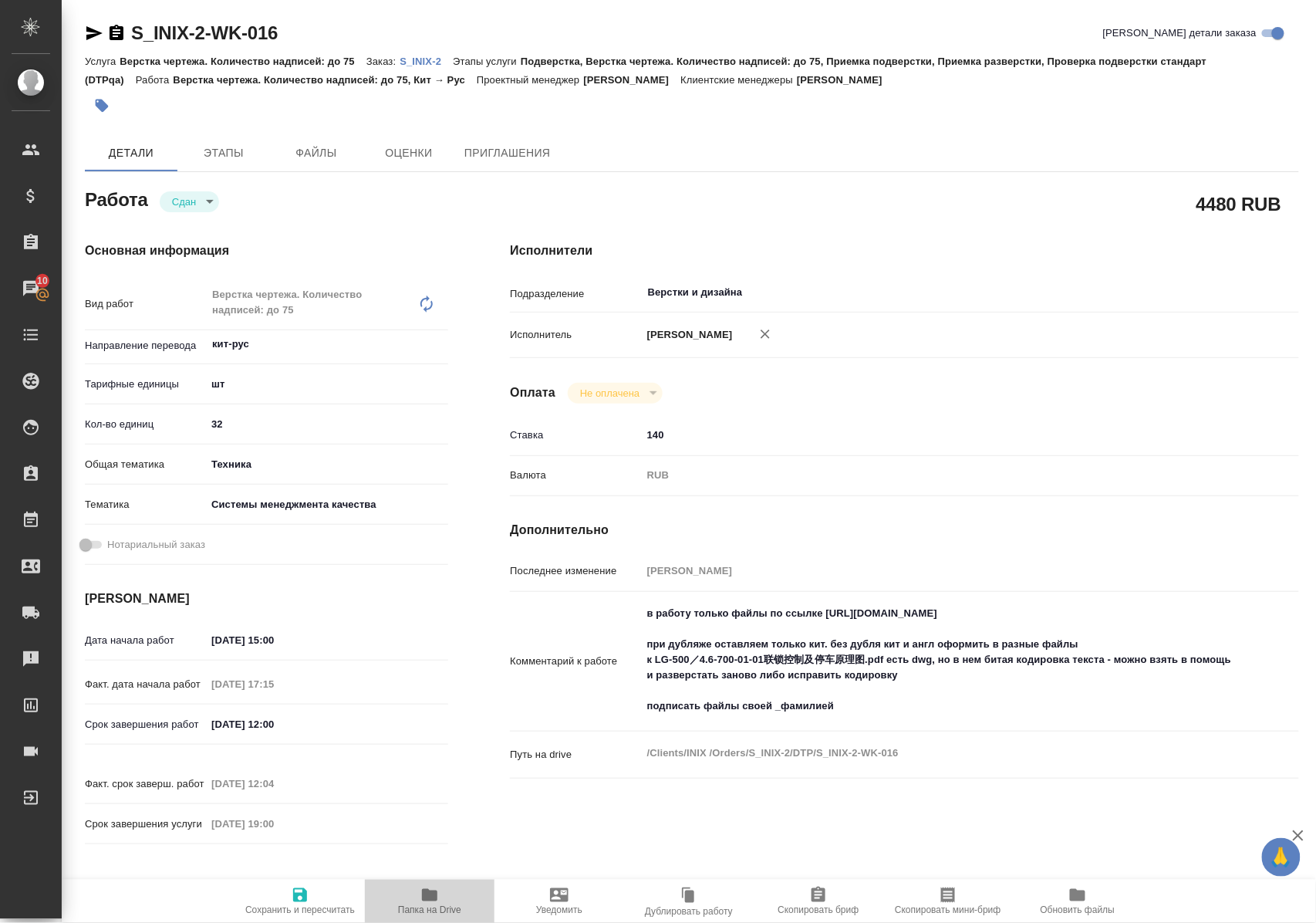
click at [429, 904] on span "Папка на Drive" at bounding box center [430, 909] width 63 height 11
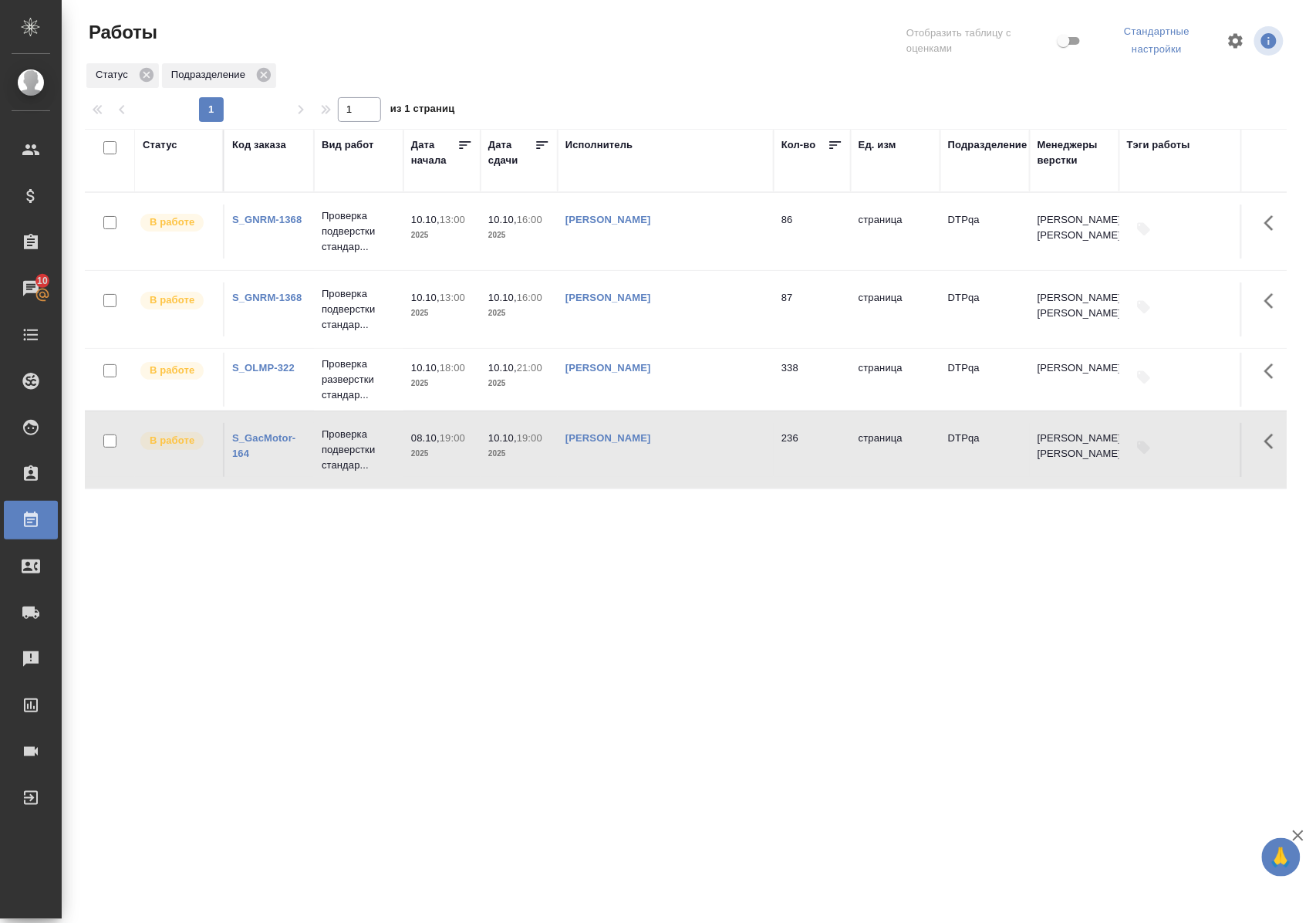
click at [278, 366] on link "S_OLMP-322" at bounding box center [263, 367] width 62 height 12
click at [364, 446] on p "Проверка подверстки стандар..." at bounding box center [358, 450] width 74 height 47
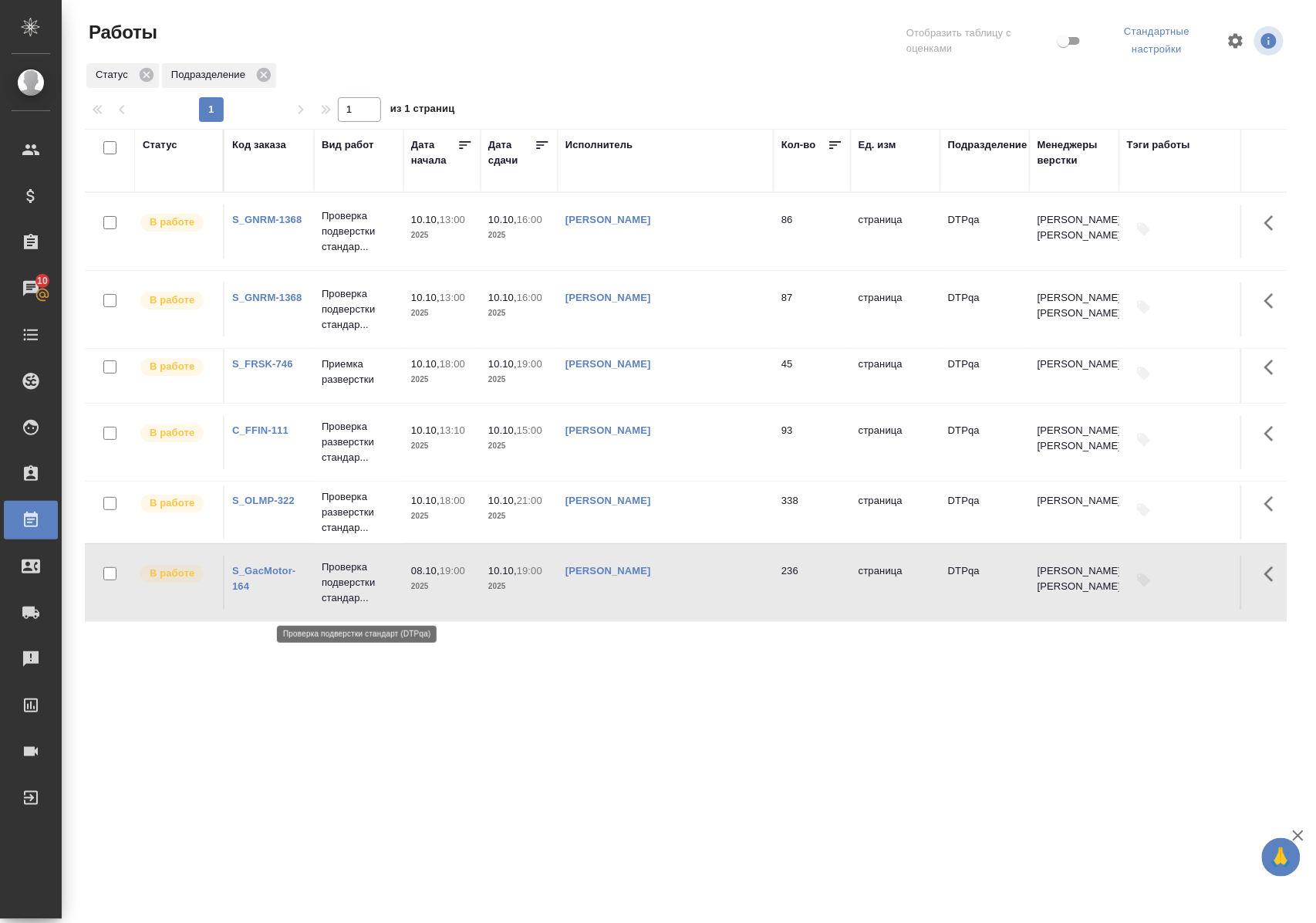
click at [352, 591] on p "Проверка подверстки стандар..." at bounding box center [358, 582] width 74 height 47
click at [349, 593] on p "Проверка подверстки стандар..." at bounding box center [358, 582] width 74 height 47
click at [345, 233] on p "Проверка подверстки стандар..." at bounding box center [358, 231] width 74 height 47
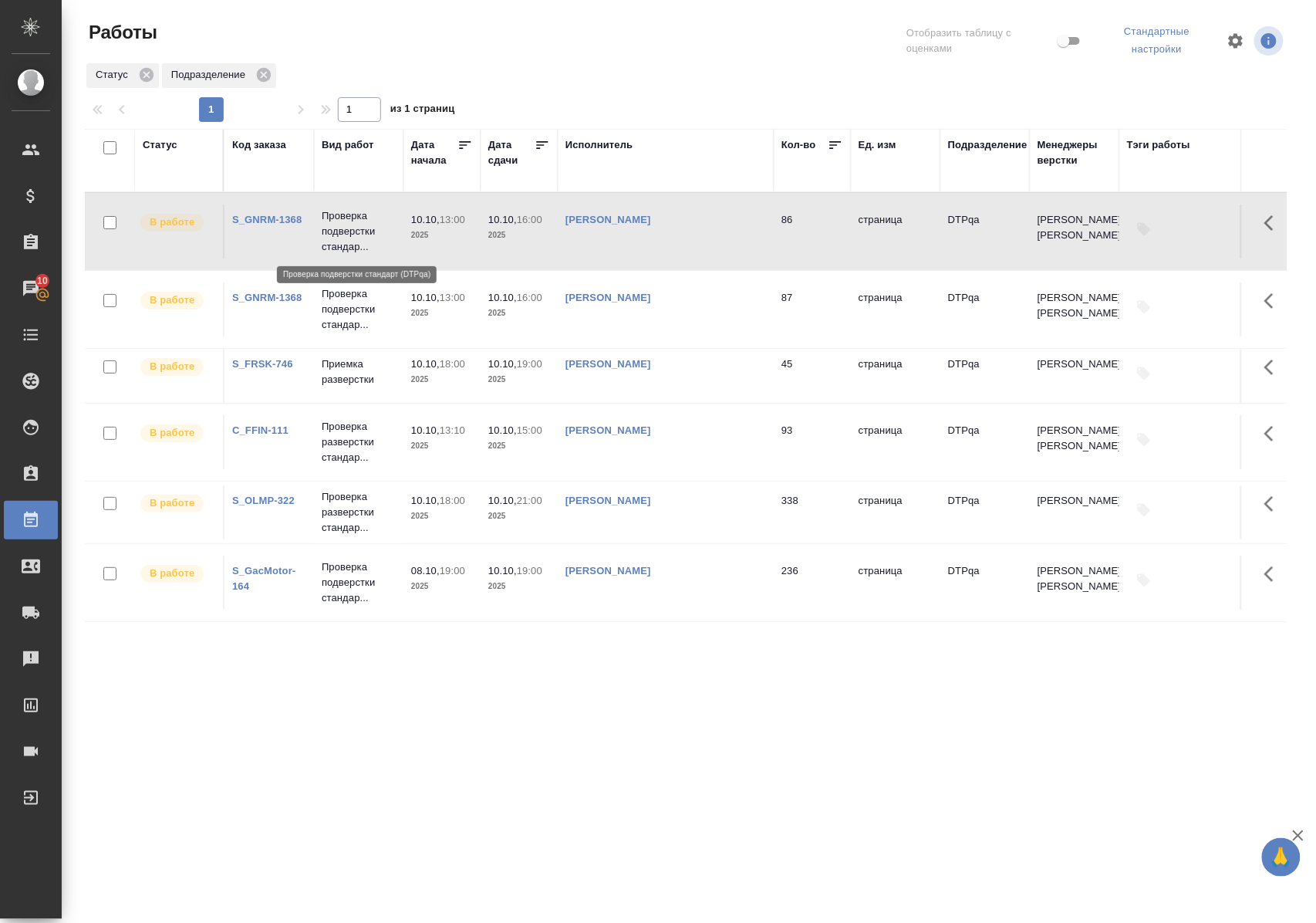
click at [345, 233] on p "Проверка подверстки стандар..." at bounding box center [358, 231] width 74 height 47
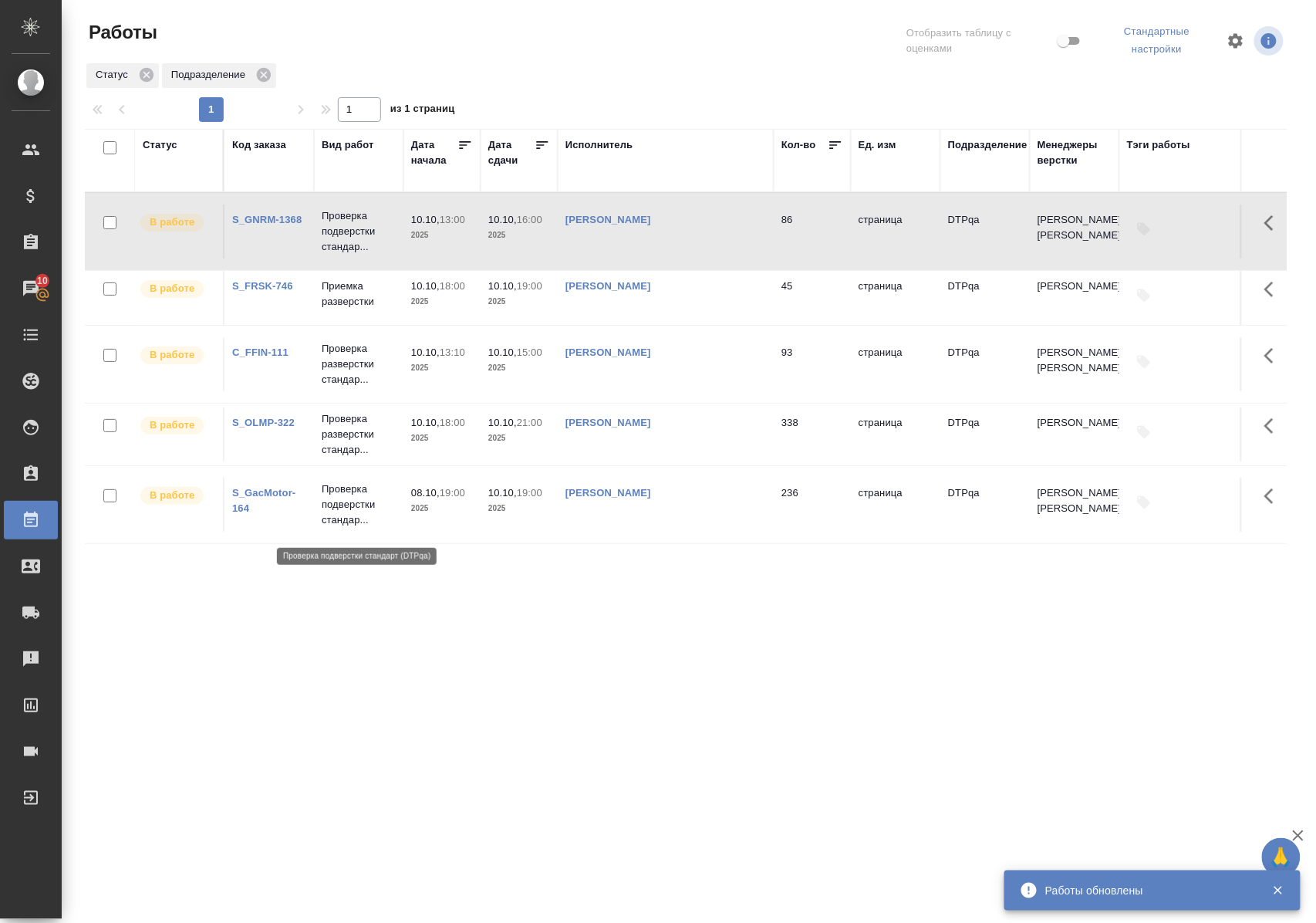
click at [352, 522] on p "Проверка подверстки стандар..." at bounding box center [358, 504] width 74 height 47
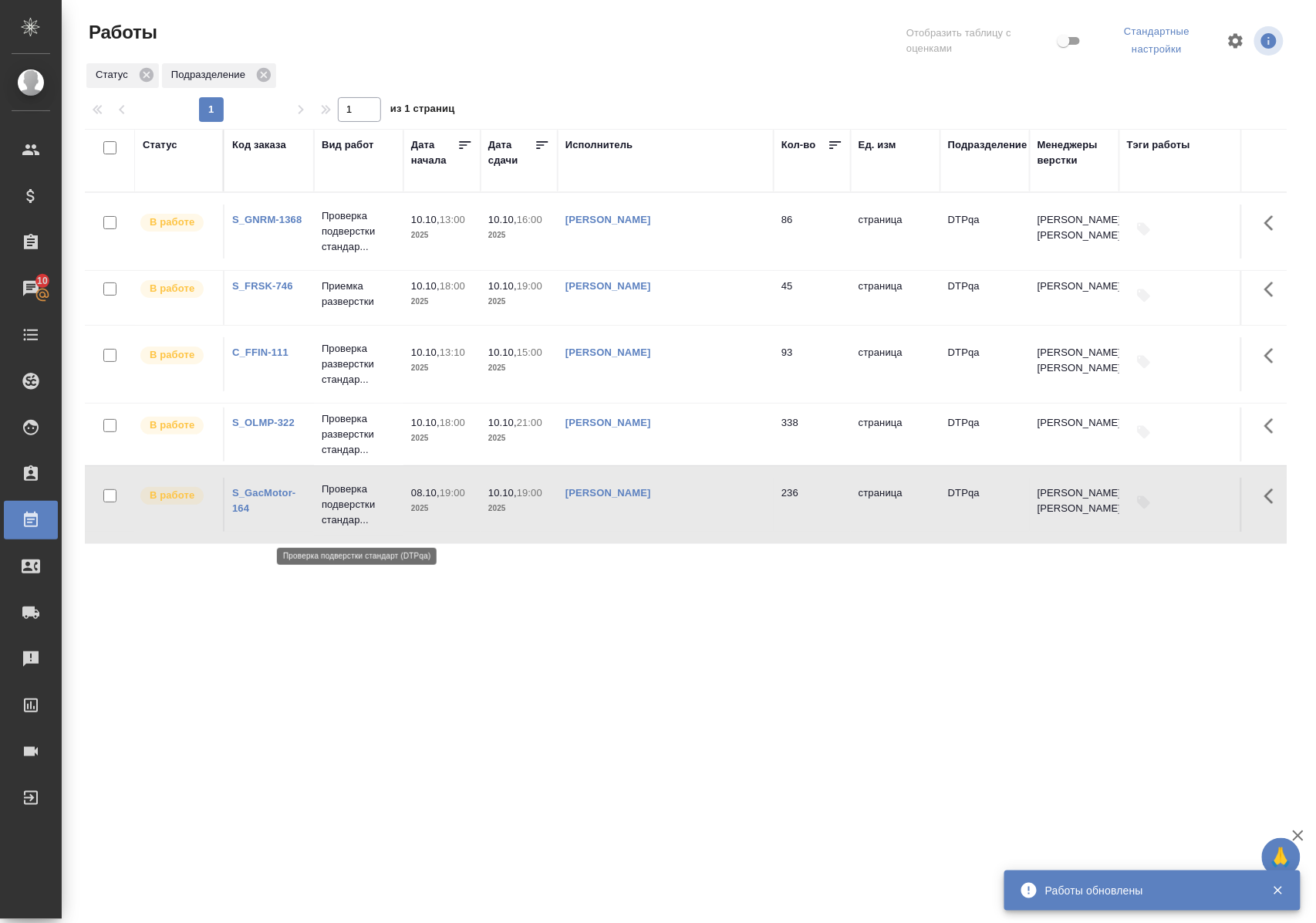
click at [352, 522] on p "Проверка подверстки стандар..." at bounding box center [358, 504] width 74 height 47
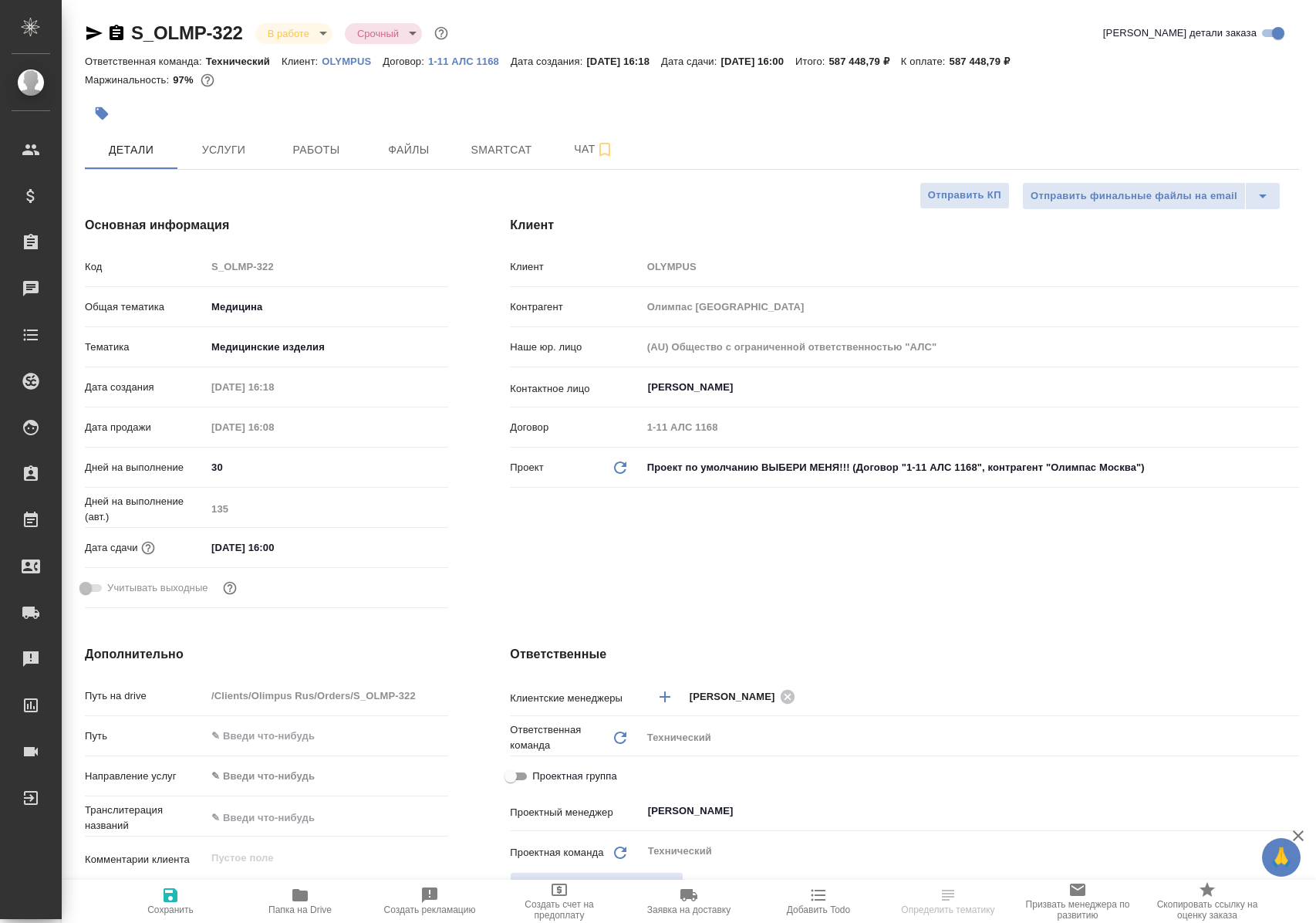
select select "RU"
click at [324, 142] on span "Работы" at bounding box center [316, 150] width 74 height 19
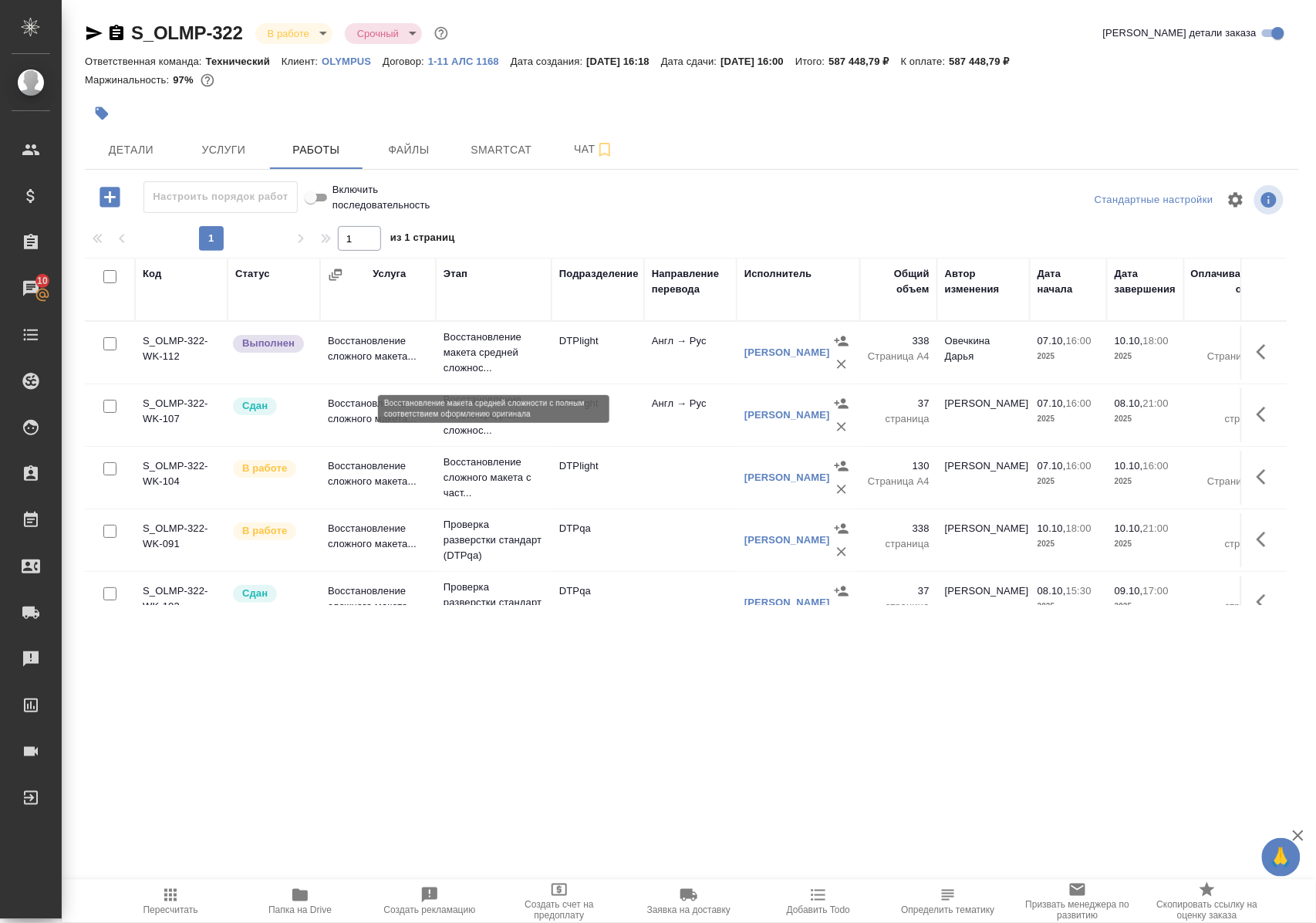
click at [479, 358] on p "Восстановление макета средней сложнос..." at bounding box center [494, 352] width 101 height 47
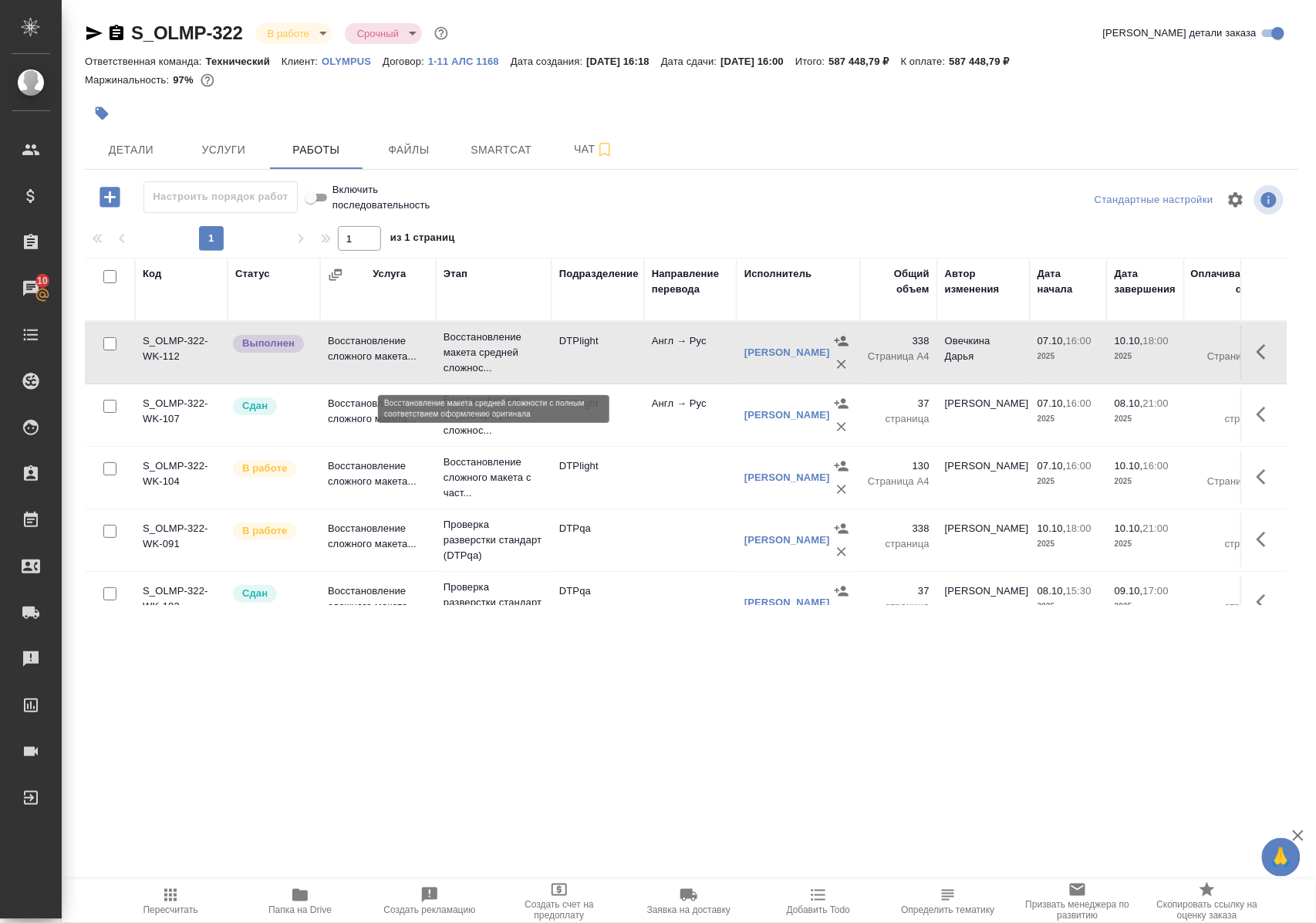
click at [479, 356] on p "Восстановление макета средней сложнос..." at bounding box center [494, 352] width 101 height 47
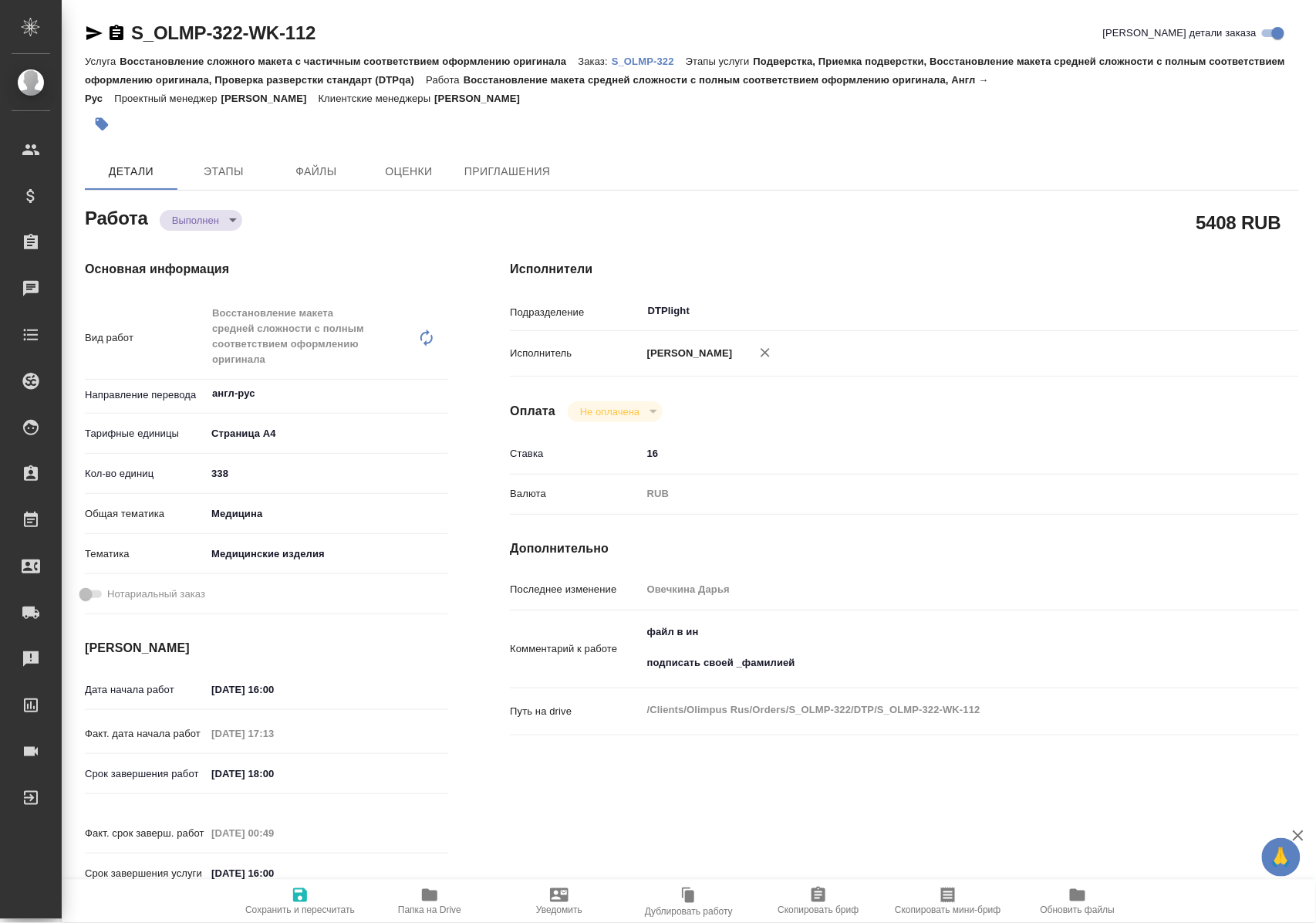
click at [443, 901] on span "Папка на Drive" at bounding box center [430, 900] width 111 height 29
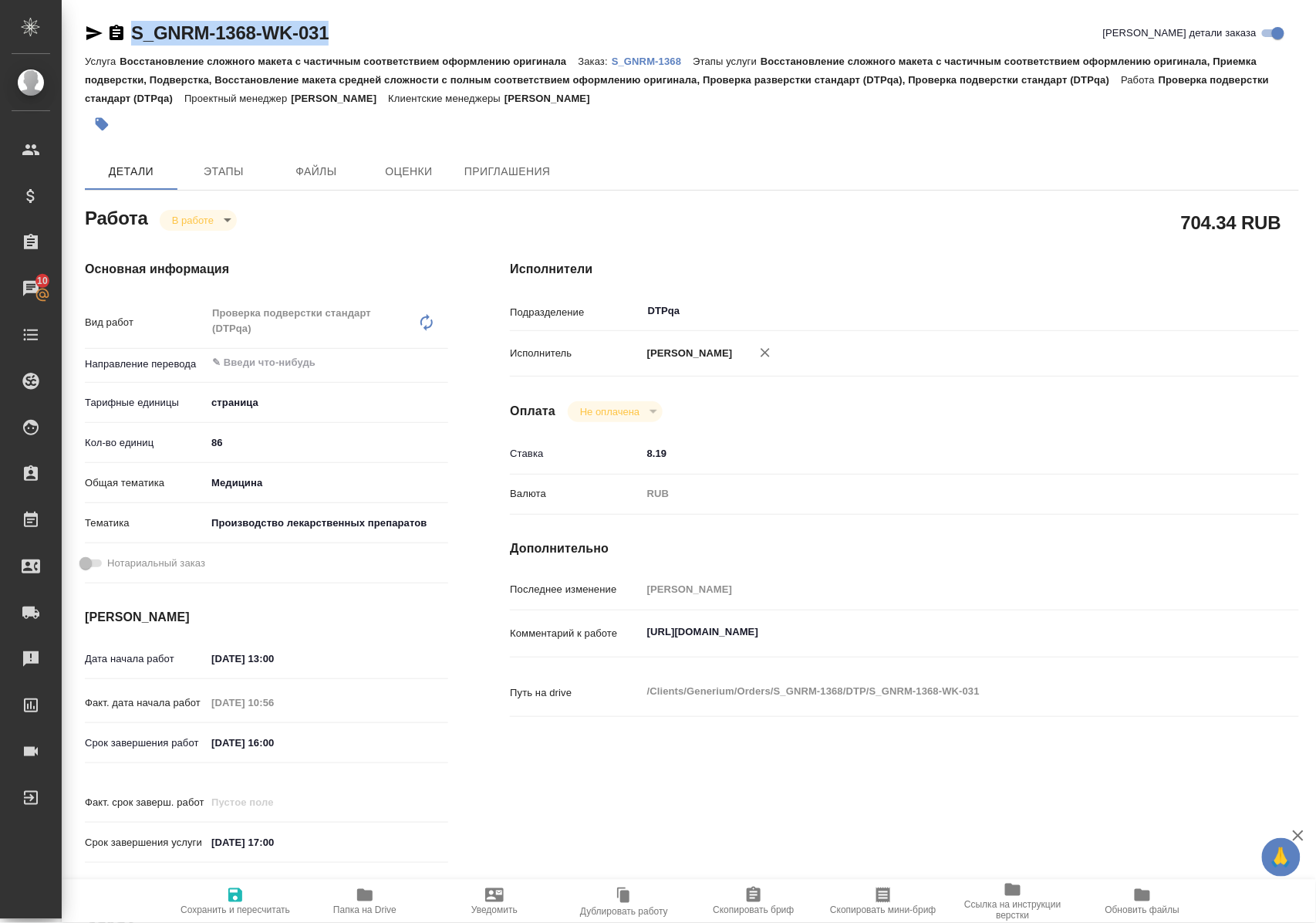
drag, startPoint x: 372, startPoint y: 38, endPoint x: 136, endPoint y: 40, distance: 236.0
click at [136, 40] on div "S_GNRM-1368-WK-031 Кратко детали заказа" at bounding box center [692, 33] width 1215 height 25
copy link "S_GNRM-1368-WK-031"
drag, startPoint x: 645, startPoint y: 645, endPoint x: 977, endPoint y: 645, distance: 332.0
click at [977, 645] on textarea "https://tera.awatera.com/Work/68d16129b9f478f418e10e1d/" at bounding box center [938, 632] width 590 height 27
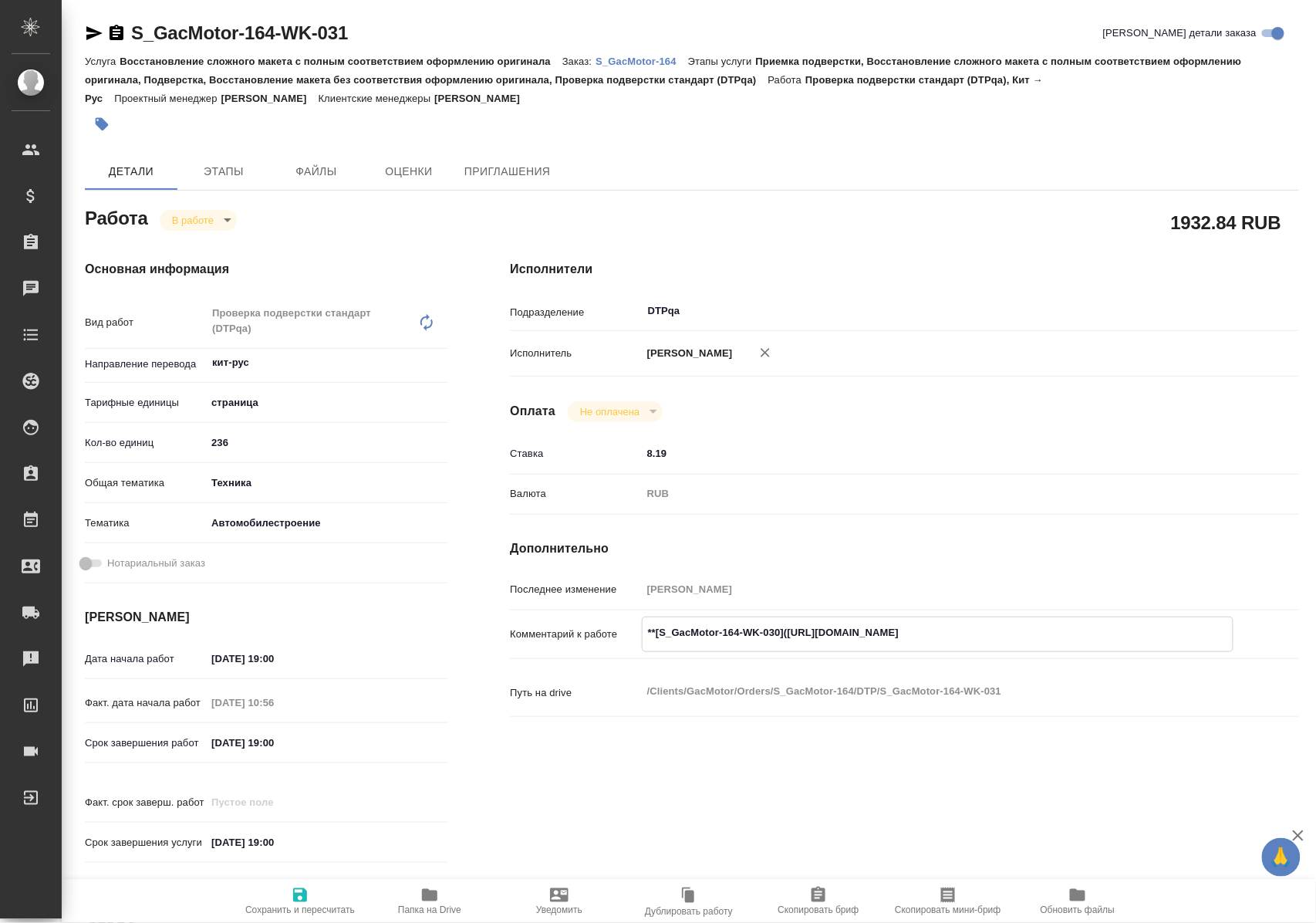
drag, startPoint x: 800, startPoint y: 646, endPoint x: 1112, endPoint y: 646, distance: 312.0
click at [1114, 646] on textarea "**[S_GacMotor-164-WK-030]([URL][DOMAIN_NAME]" at bounding box center [938, 632] width 590 height 27
click at [92, 32] on icon "button" at bounding box center [95, 33] width 16 height 14
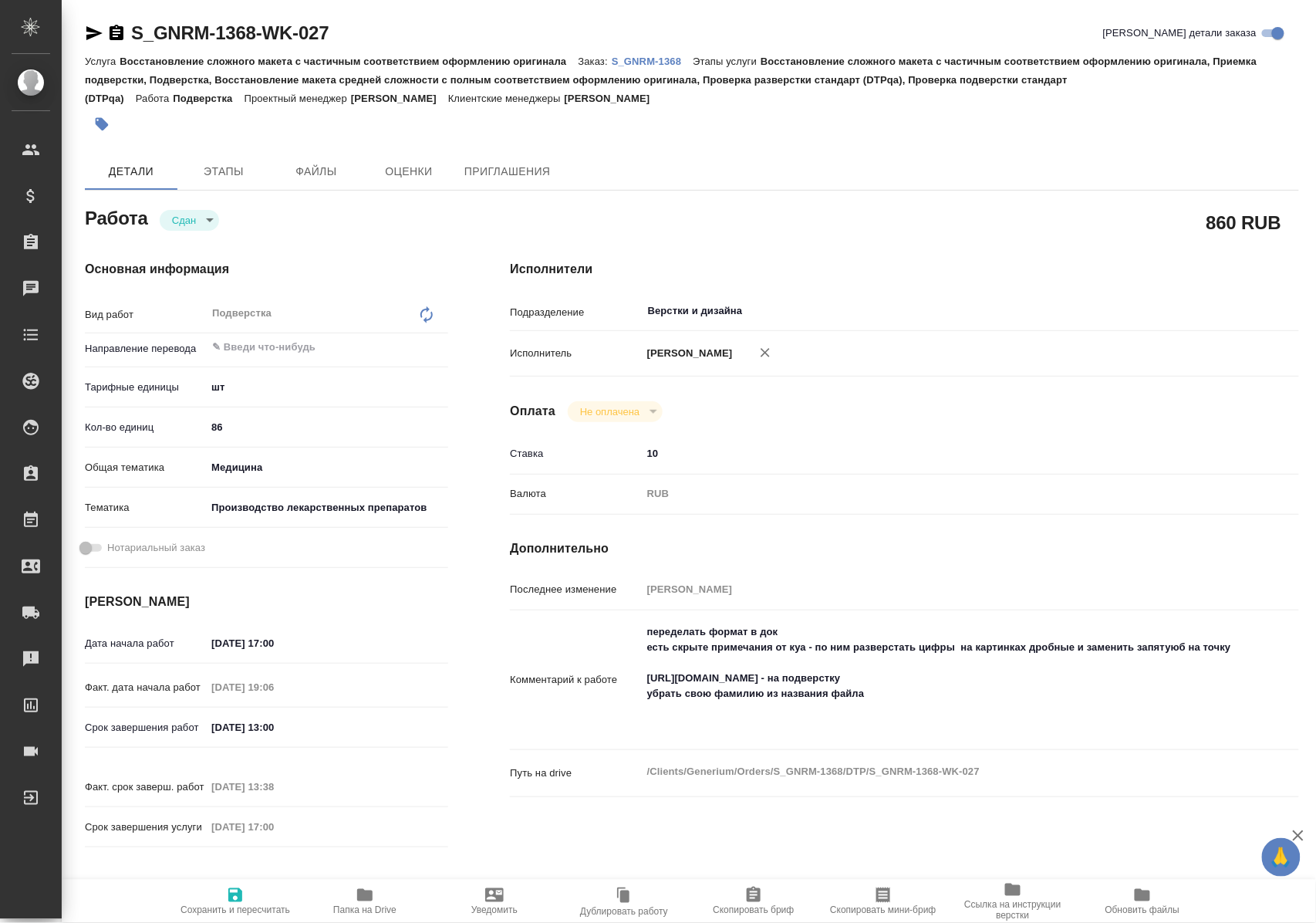
drag, startPoint x: 368, startPoint y: 890, endPoint x: 419, endPoint y: 790, distance: 112.3
click at [367, 890] on icon "button" at bounding box center [365, 895] width 16 height 13
click at [92, 37] on icon "button" at bounding box center [95, 33] width 16 height 14
click at [655, 57] on p "S_GNRM-1368" at bounding box center [652, 61] width 81 height 12
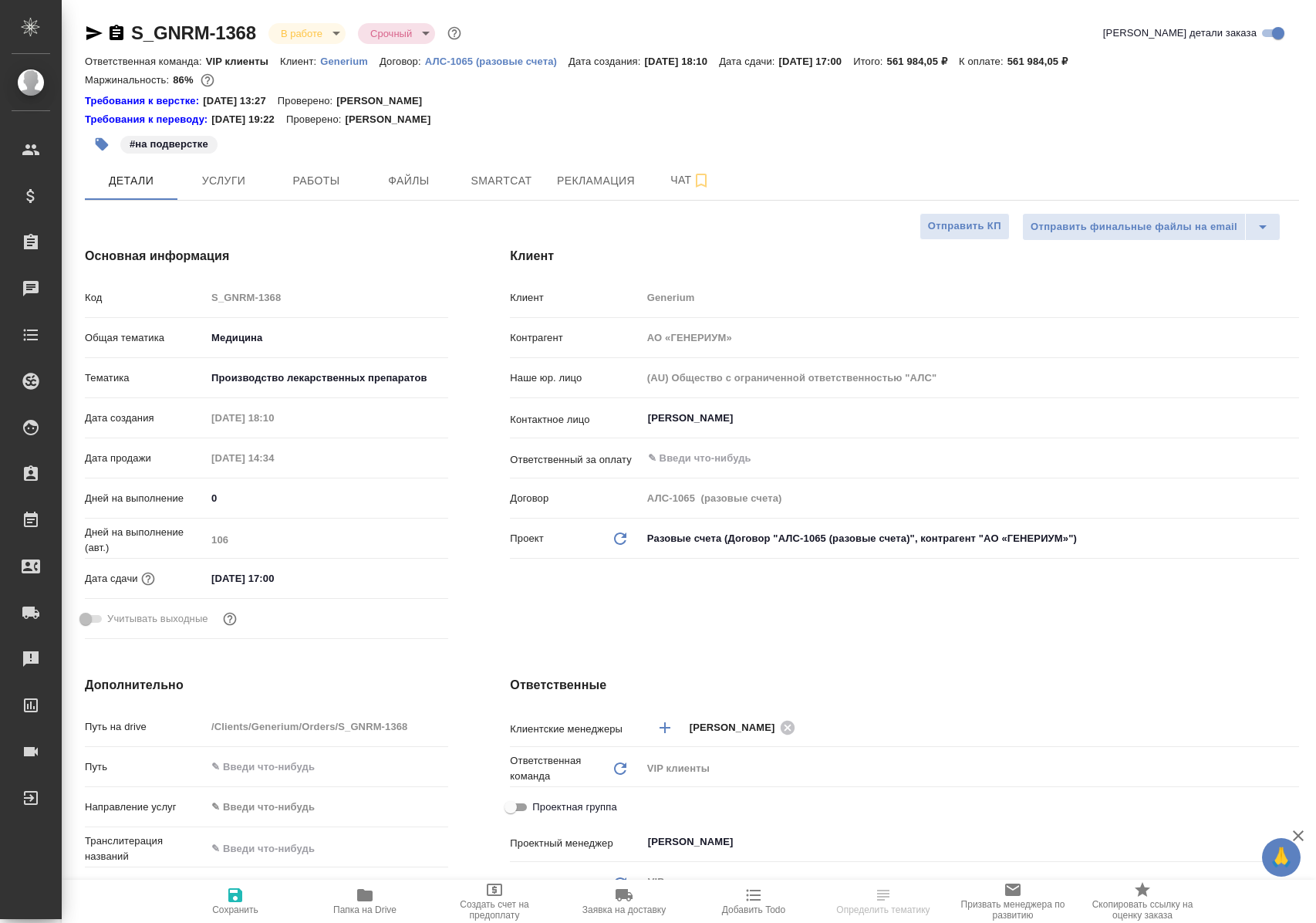
select select "RU"
click at [314, 186] on span "Работы" at bounding box center [316, 180] width 74 height 19
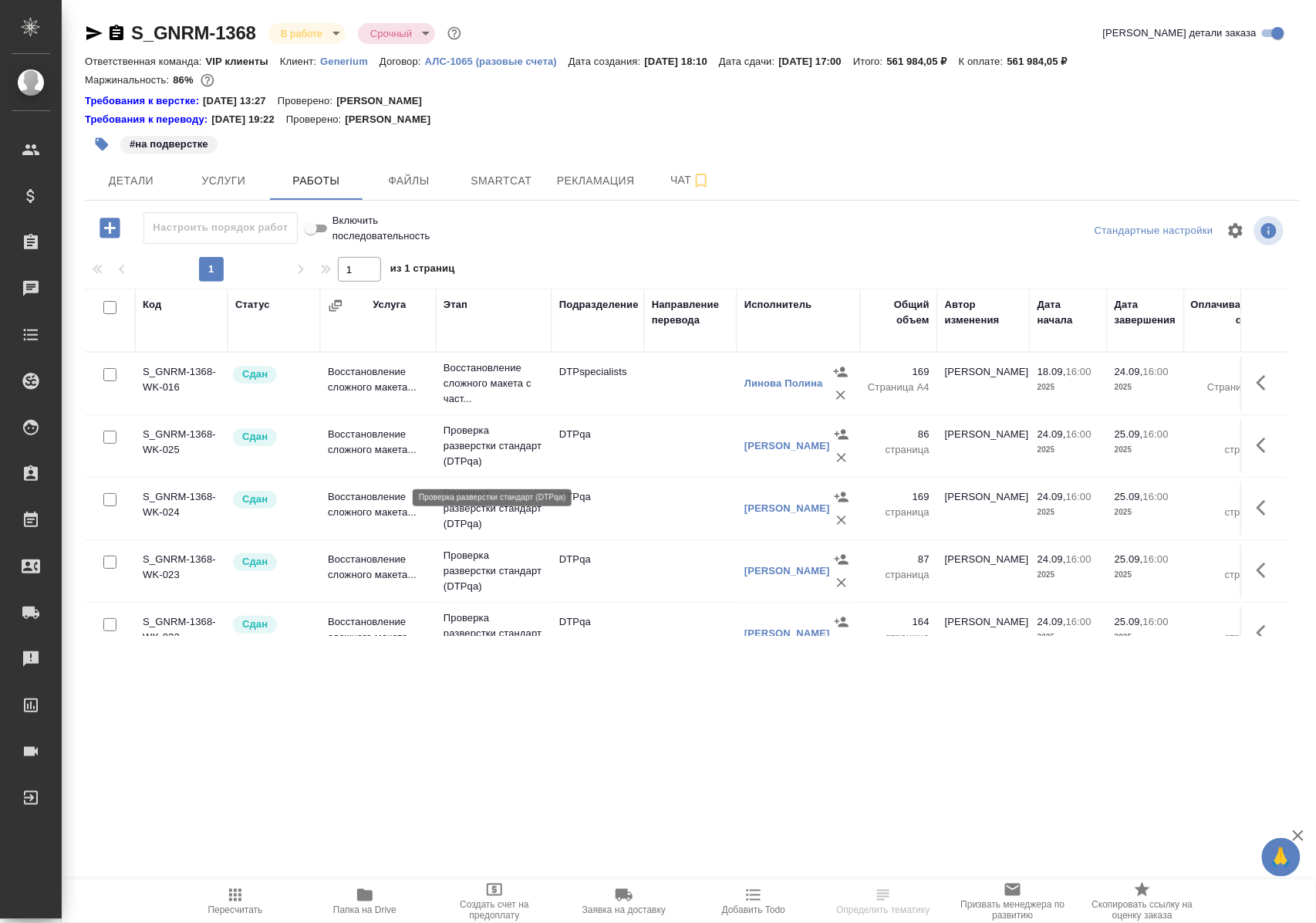
click at [484, 451] on p "Проверка разверстки стандарт (DTPqa)" at bounding box center [494, 446] width 101 height 47
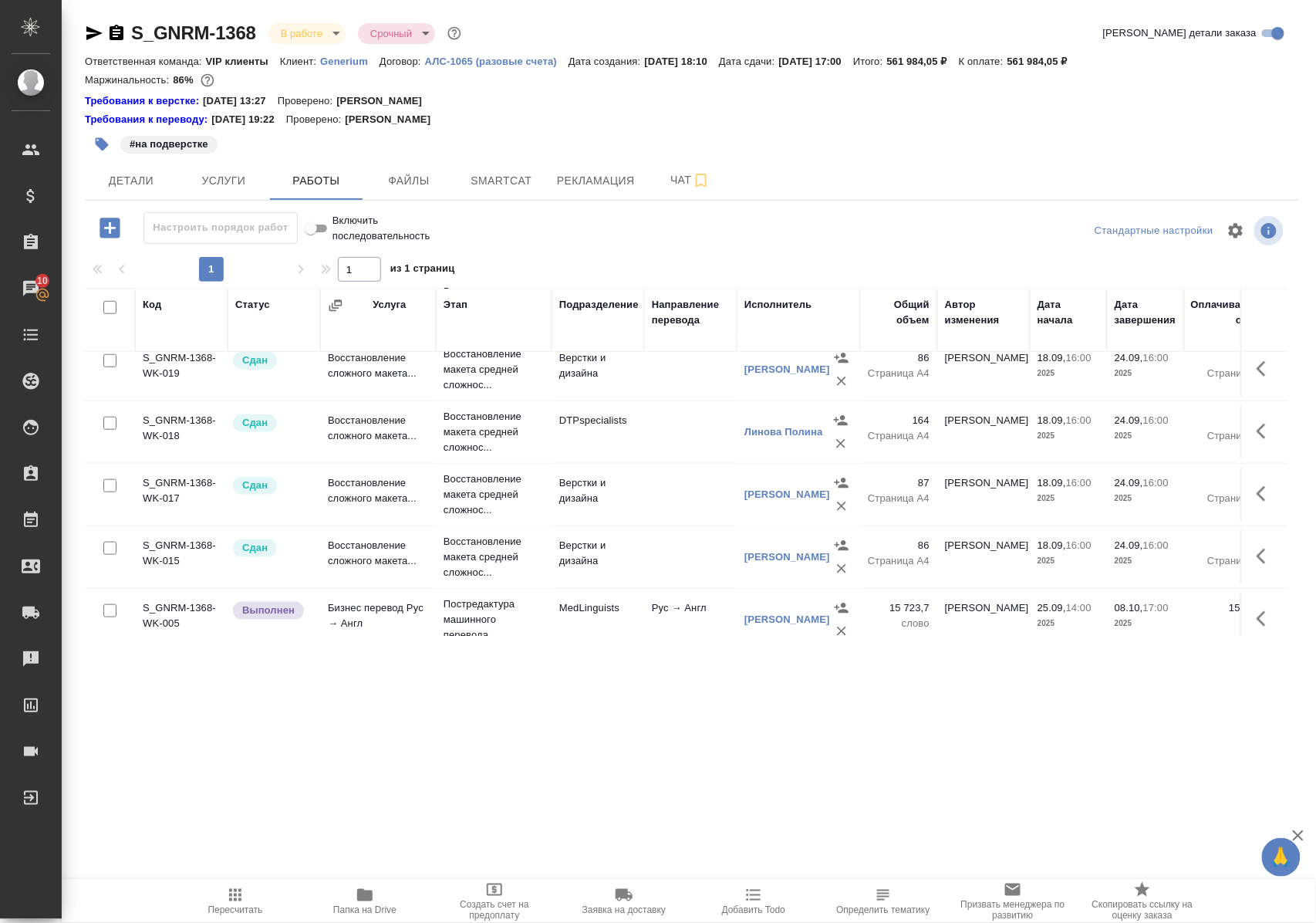
scroll to position [617, 0]
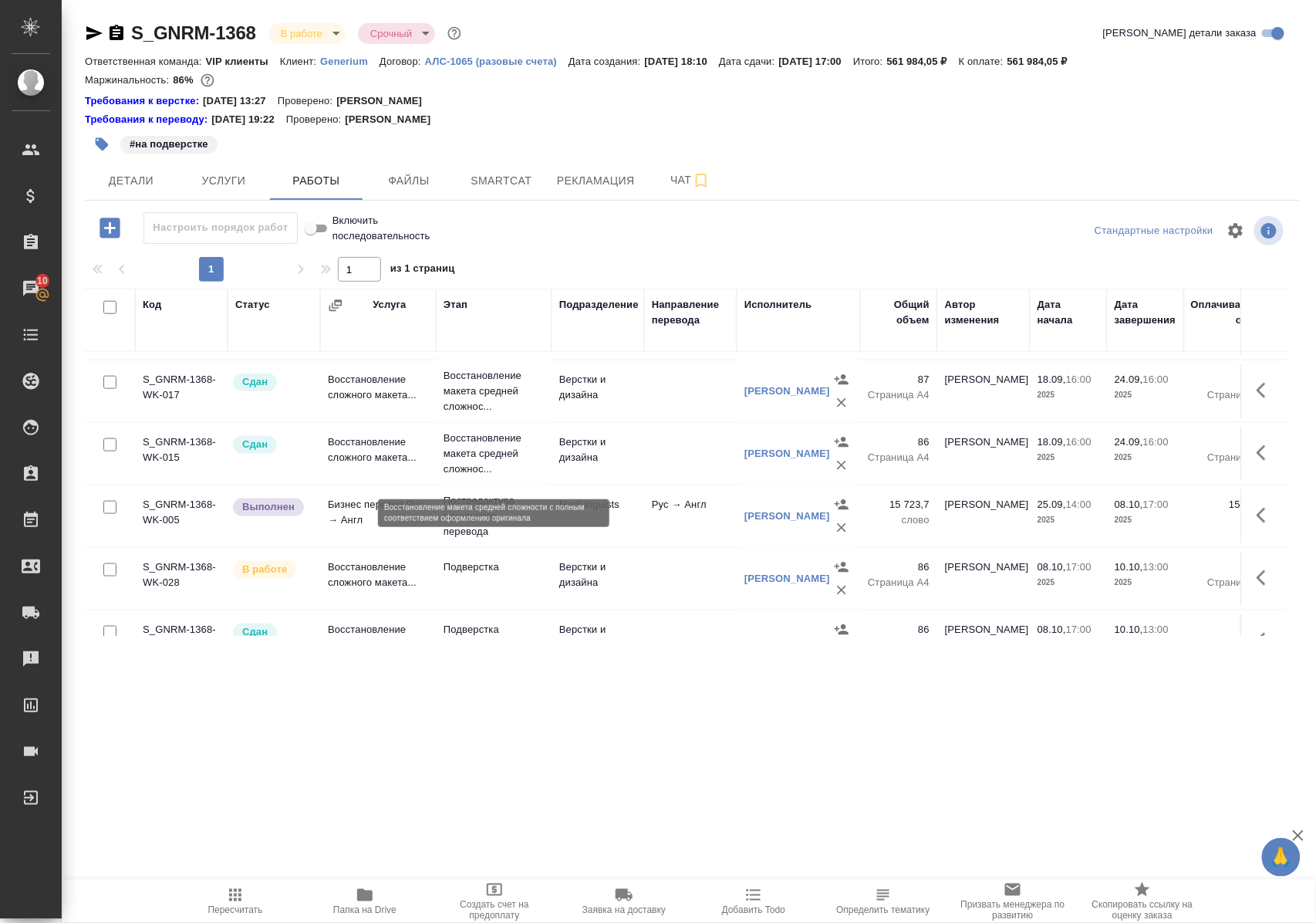
click at [488, 464] on p "Восстановление макета средней сложнос..." at bounding box center [494, 453] width 101 height 47
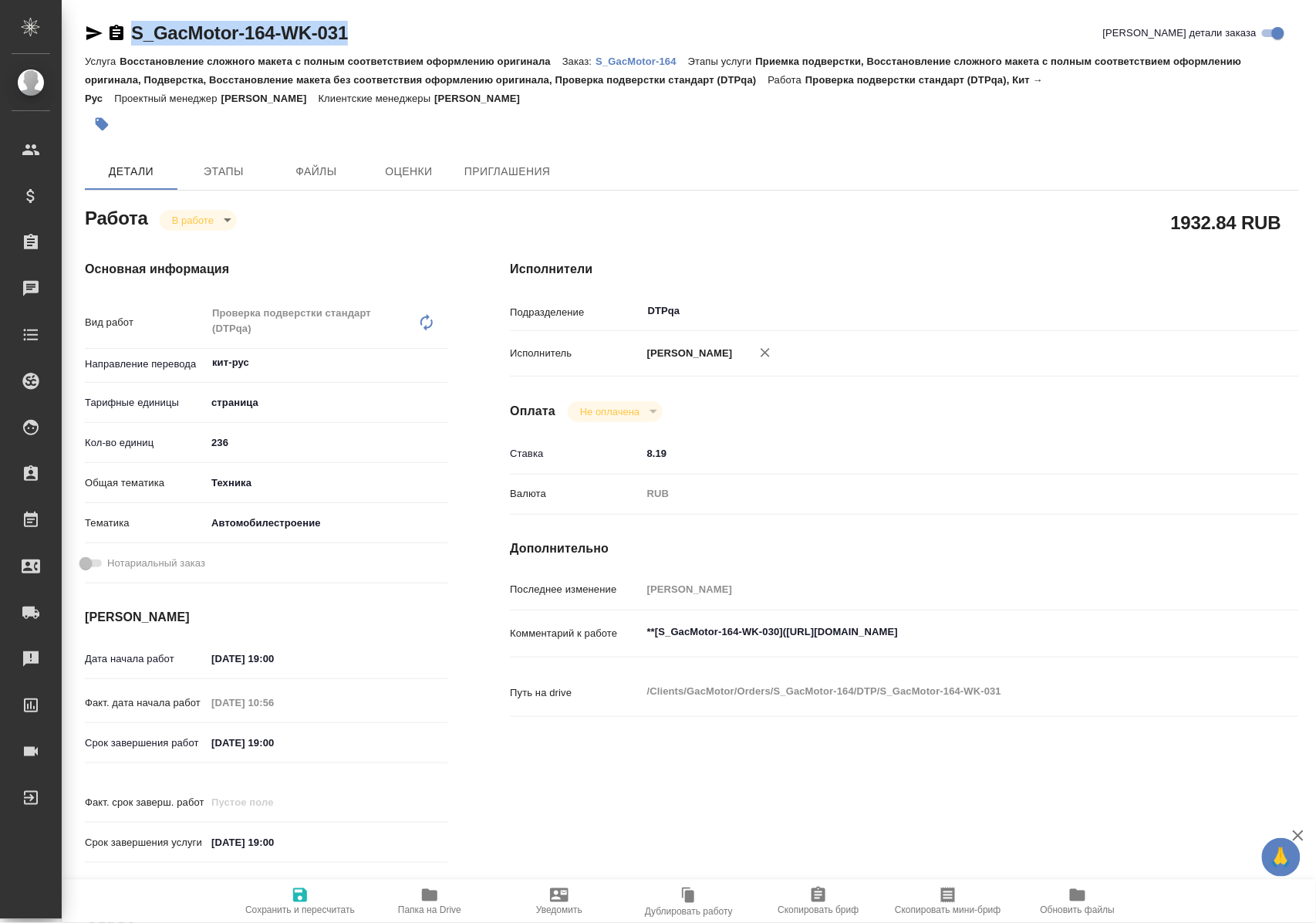
drag, startPoint x: 388, startPoint y: 34, endPoint x: 128, endPoint y: 40, distance: 260.1
click at [128, 40] on div "S_GacMotor-164-WK-031 Кратко детали заказа" at bounding box center [692, 33] width 1215 height 25
copy link "S_GacMotor-164-WK-031"
click at [800, 643] on textarea "**[S_GacMotor-164-WK-030]([URL][DOMAIN_NAME]" at bounding box center [937, 631] width 591 height 27
click at [1111, 643] on textarea "**[S_GacMotor-164-WK-030]([URL][DOMAIN_NAME]" at bounding box center [938, 632] width 590 height 27
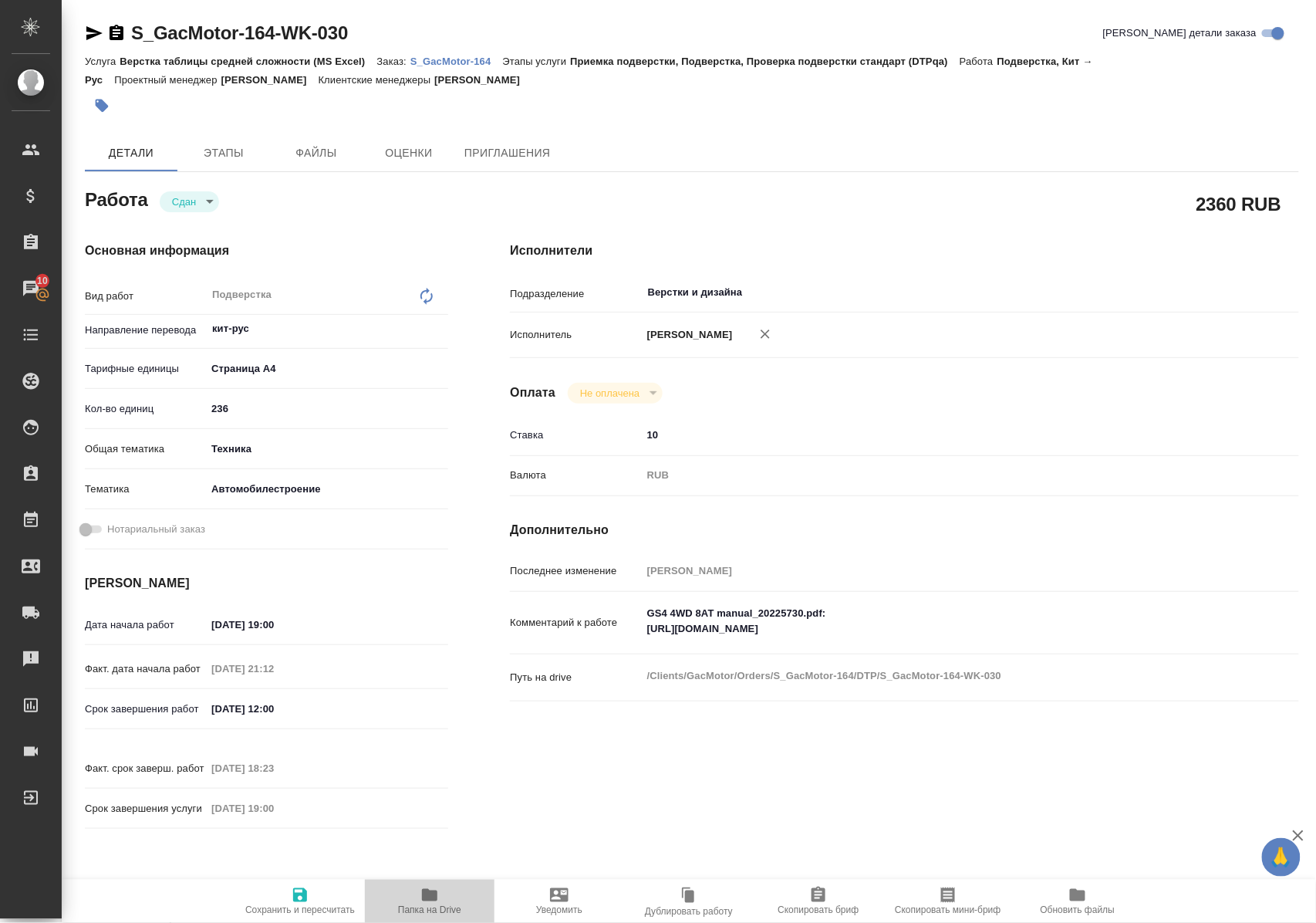
click at [426, 894] on icon "button" at bounding box center [430, 895] width 16 height 13
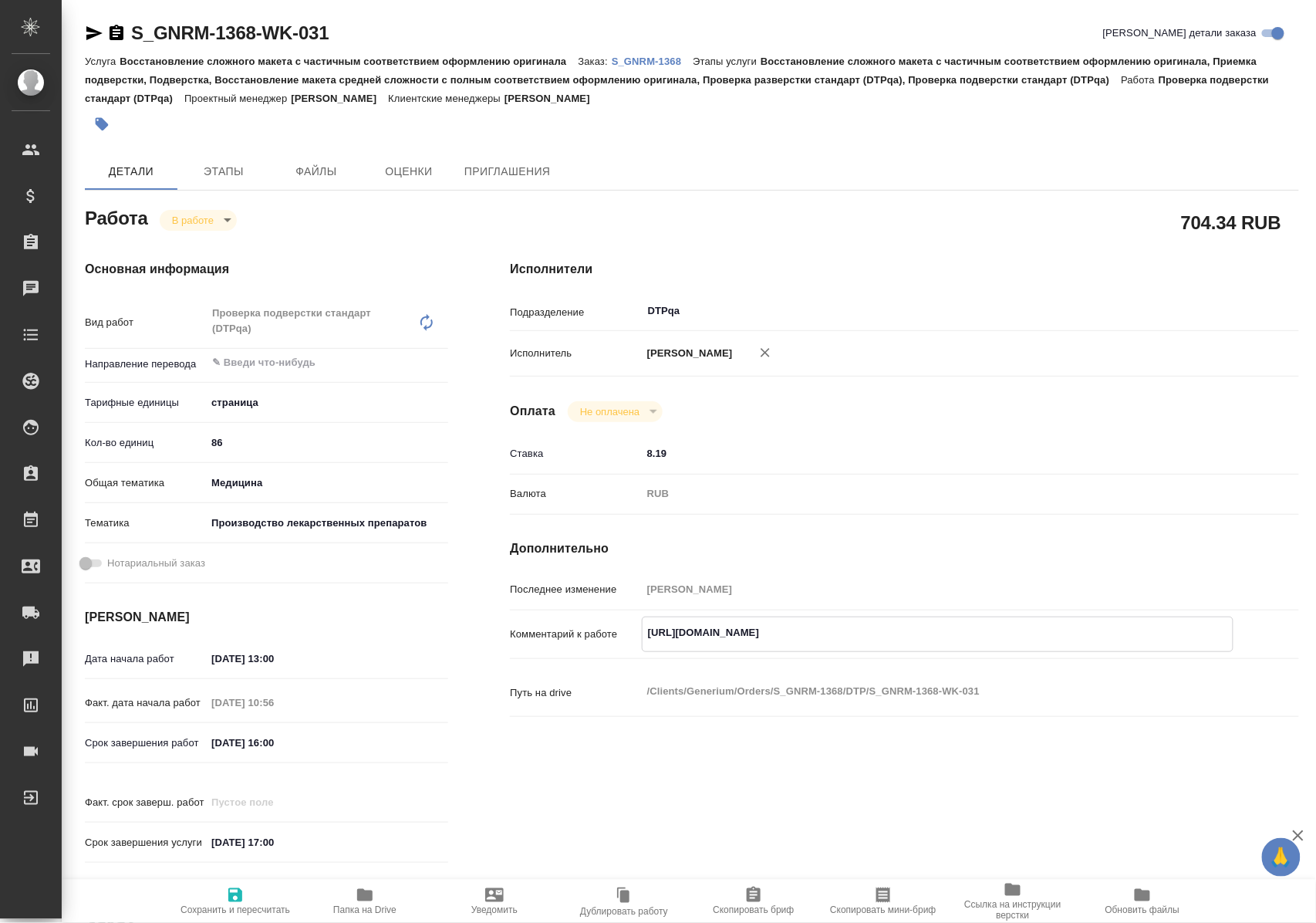
drag, startPoint x: 646, startPoint y: 646, endPoint x: 975, endPoint y: 642, distance: 329.0
click at [975, 642] on textarea "[URL][DOMAIN_NAME]" at bounding box center [938, 632] width 590 height 27
click at [358, 895] on icon "button" at bounding box center [365, 895] width 16 height 13
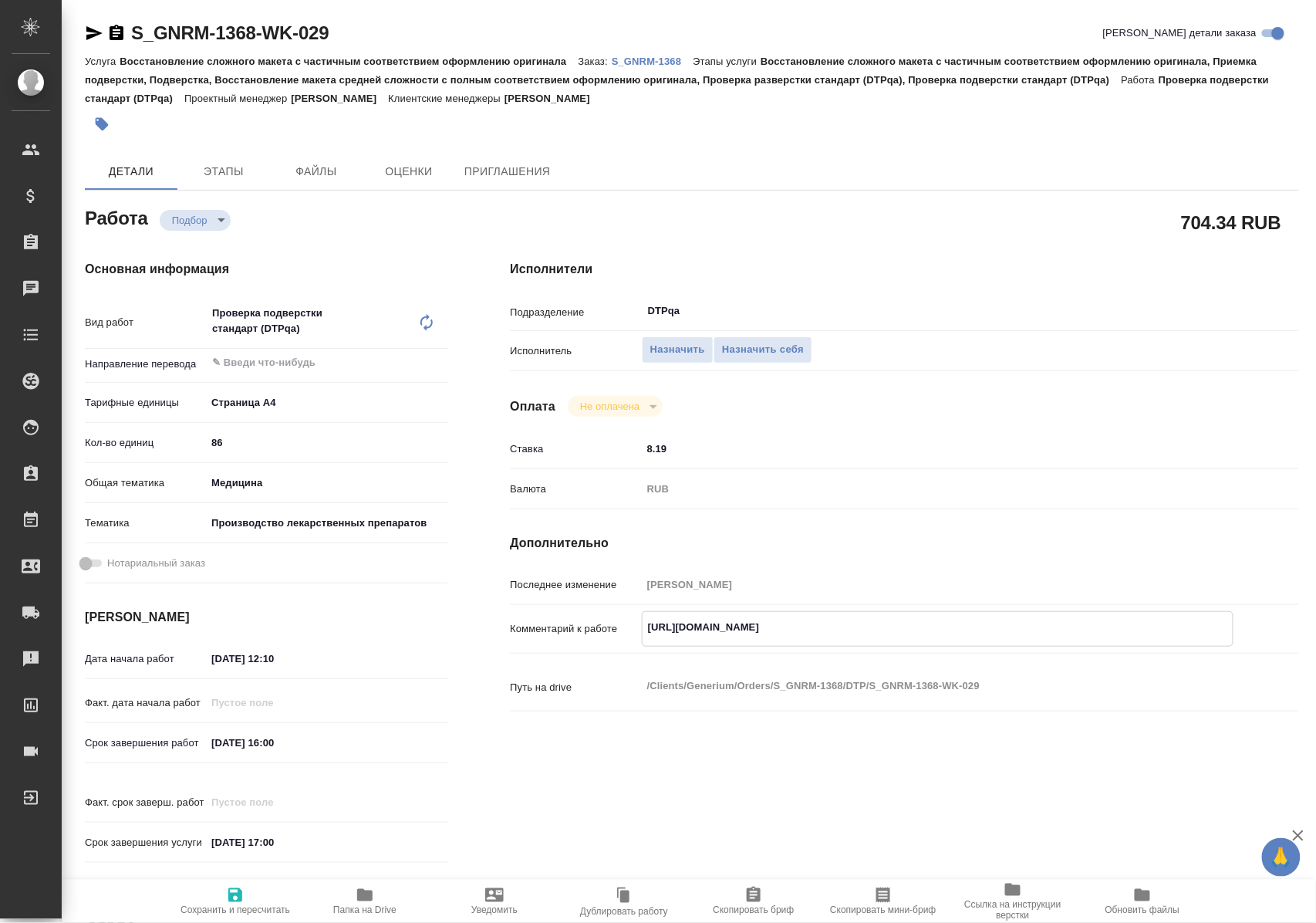
drag, startPoint x: 648, startPoint y: 625, endPoint x: 1003, endPoint y: 630, distance: 355.0
click at [1003, 630] on textarea "[URL][DOMAIN_NAME]" at bounding box center [938, 627] width 590 height 27
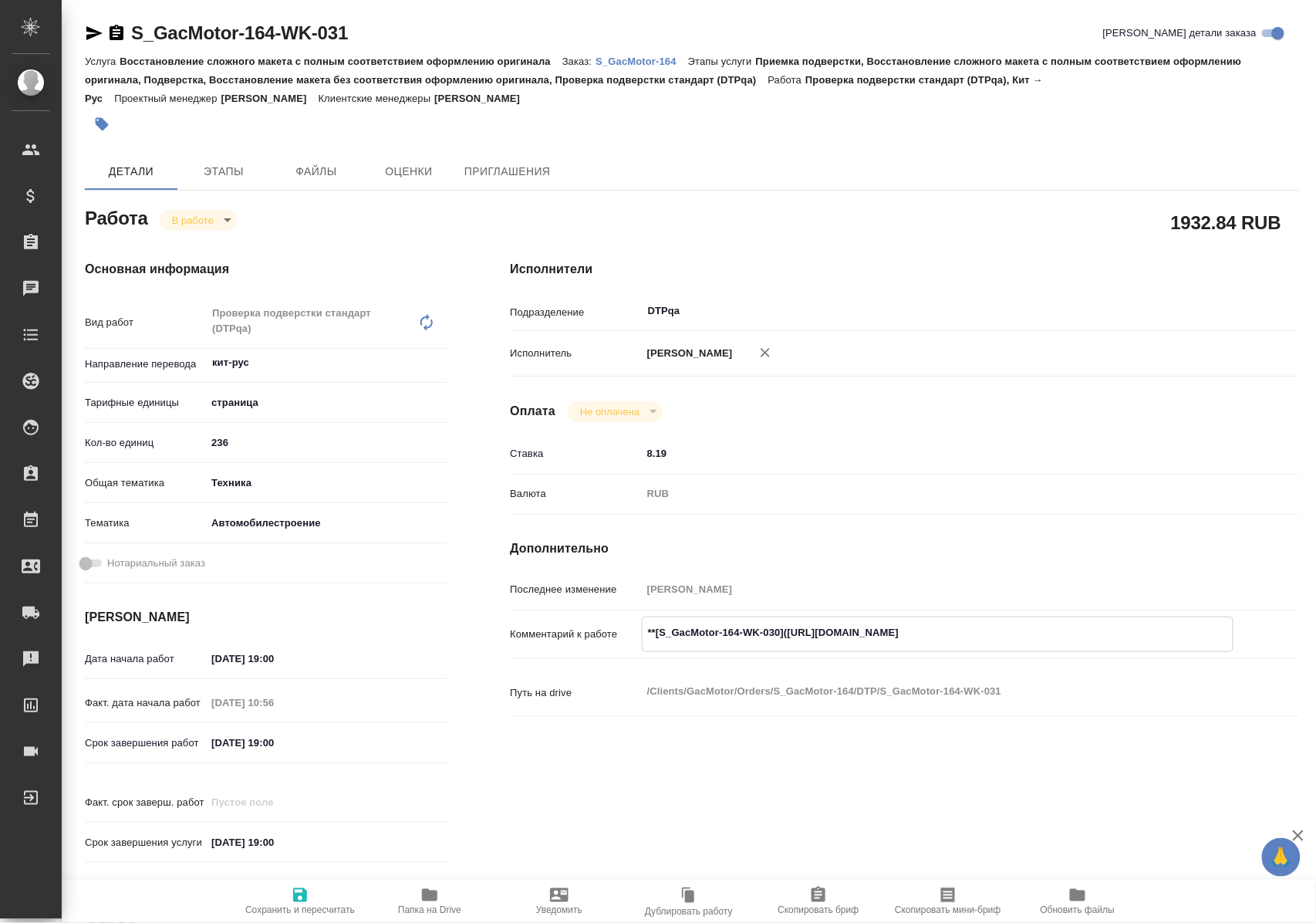
drag, startPoint x: 798, startPoint y: 650, endPoint x: 1109, endPoint y: 646, distance: 311.0
click at [1109, 646] on textarea "**[S_GacMotor-164-WK-030]([URL][DOMAIN_NAME]" at bounding box center [938, 632] width 590 height 27
click at [653, 60] on p "S_GacMotor-164" at bounding box center [642, 61] width 92 height 12
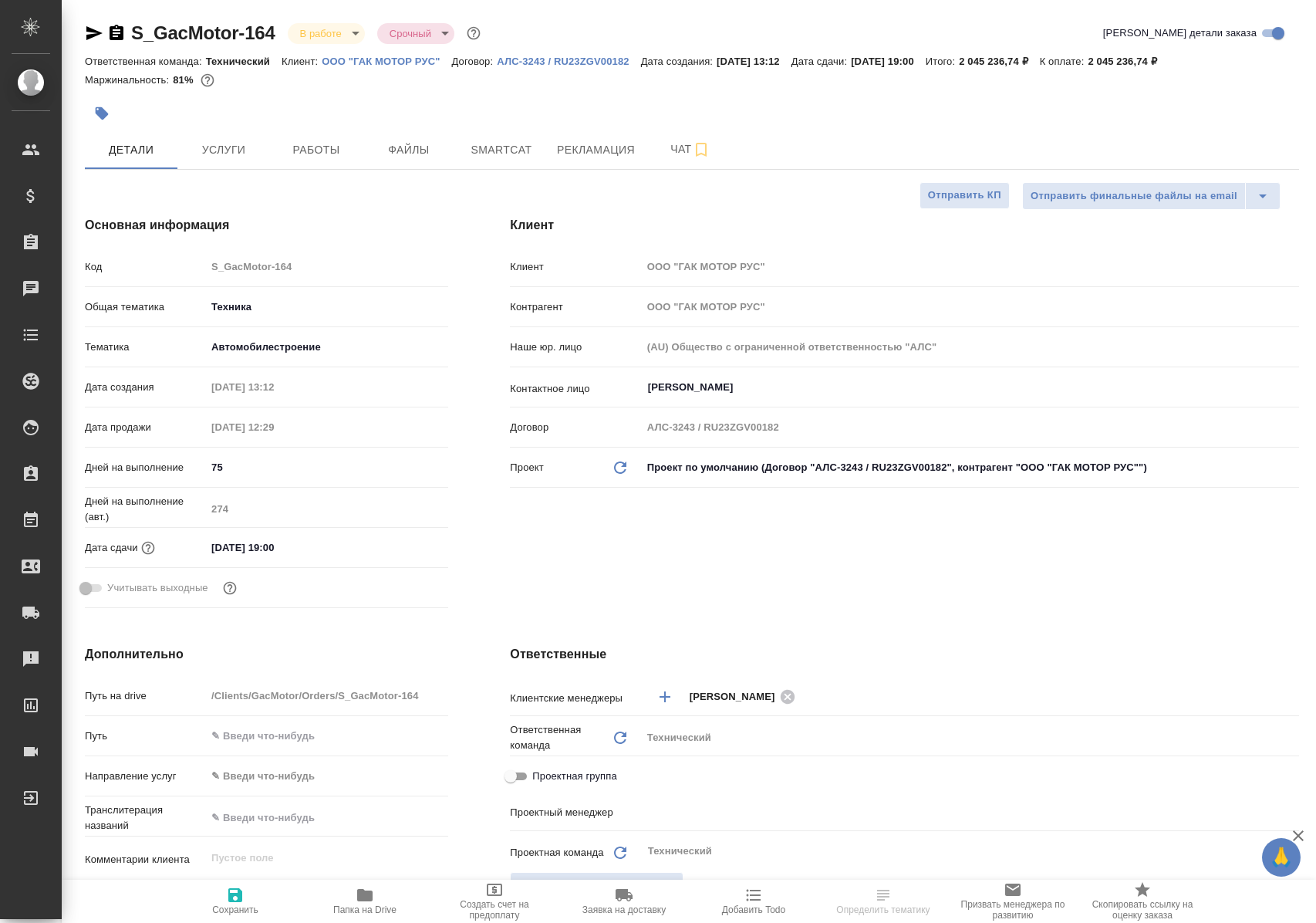
select select "RU"
type input "[PERSON_NAME]"
click at [322, 149] on span "Работы" at bounding box center [316, 150] width 74 height 19
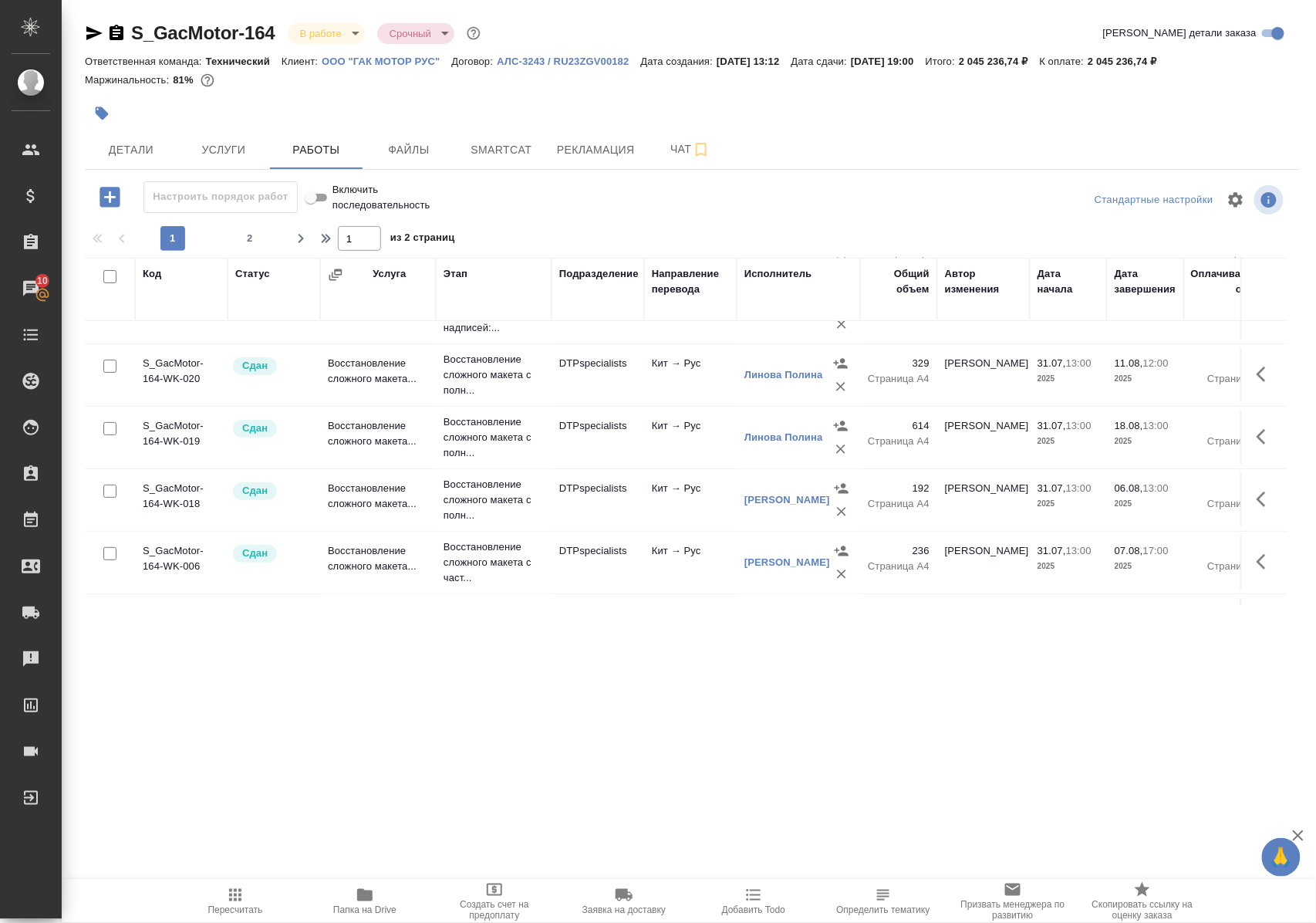
scroll to position [206, 0]
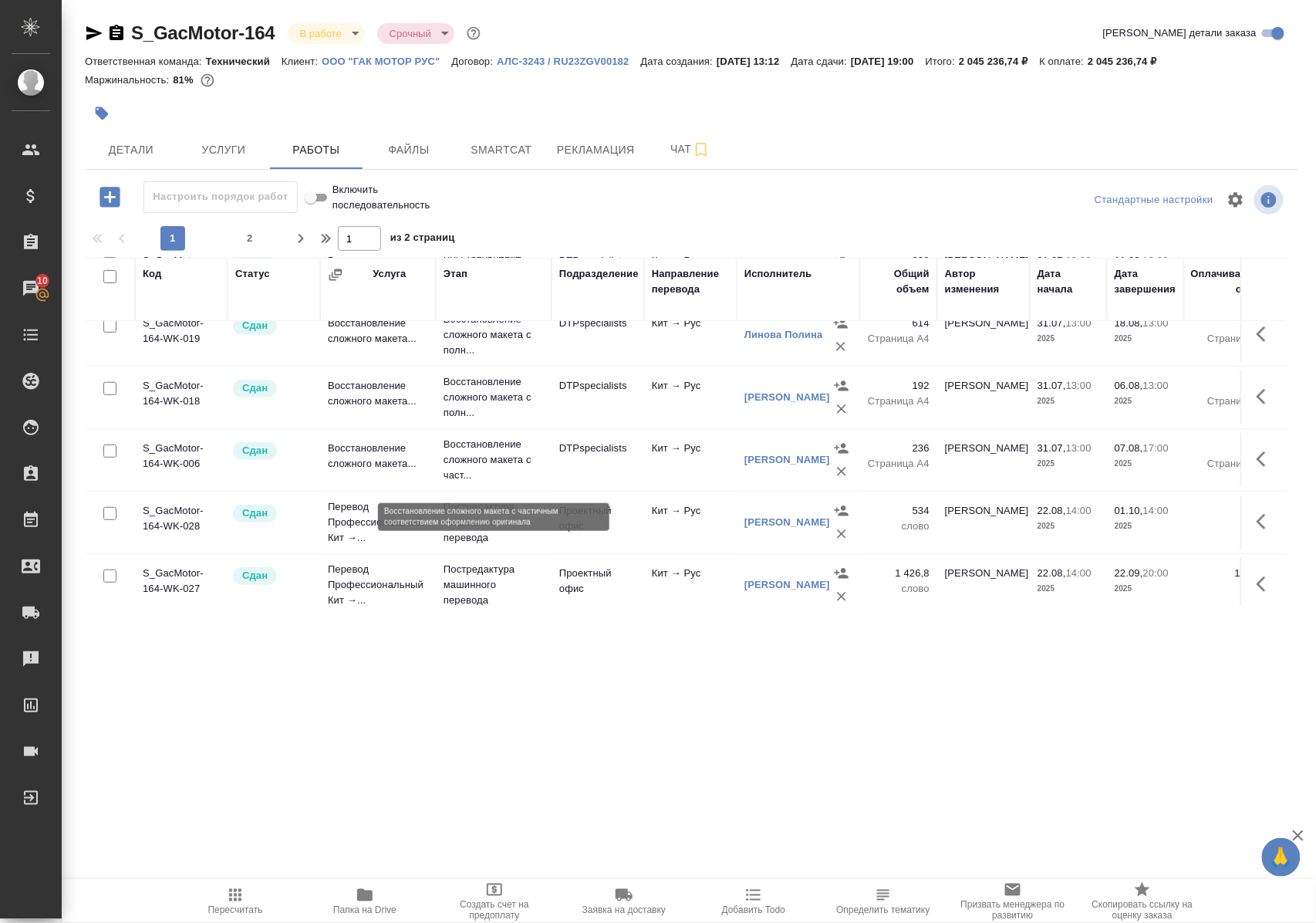
click at [466, 471] on p "Восстановление сложного макета с част..." at bounding box center [494, 460] width 101 height 47
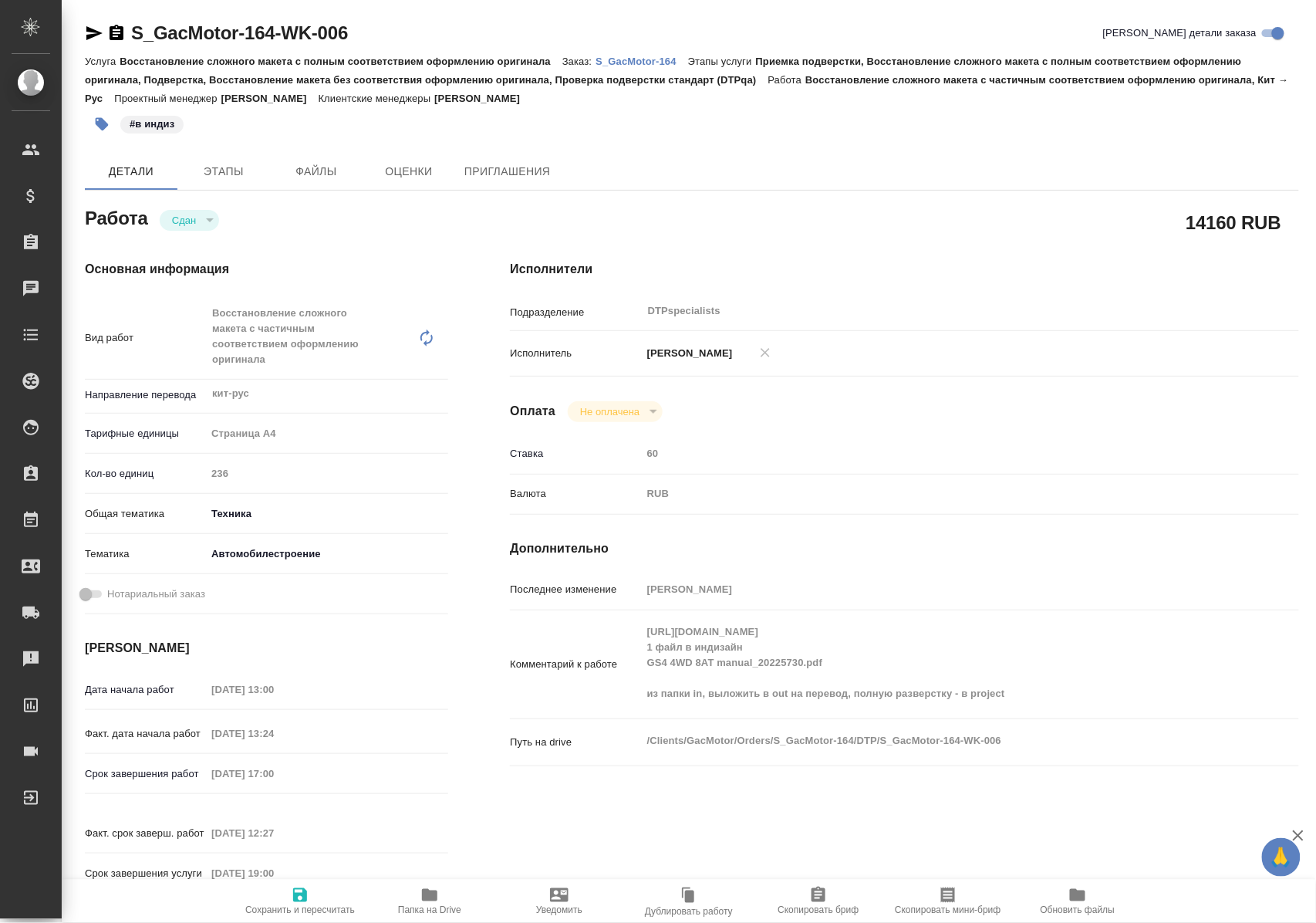
click at [435, 901] on icon "button" at bounding box center [430, 895] width 18 height 18
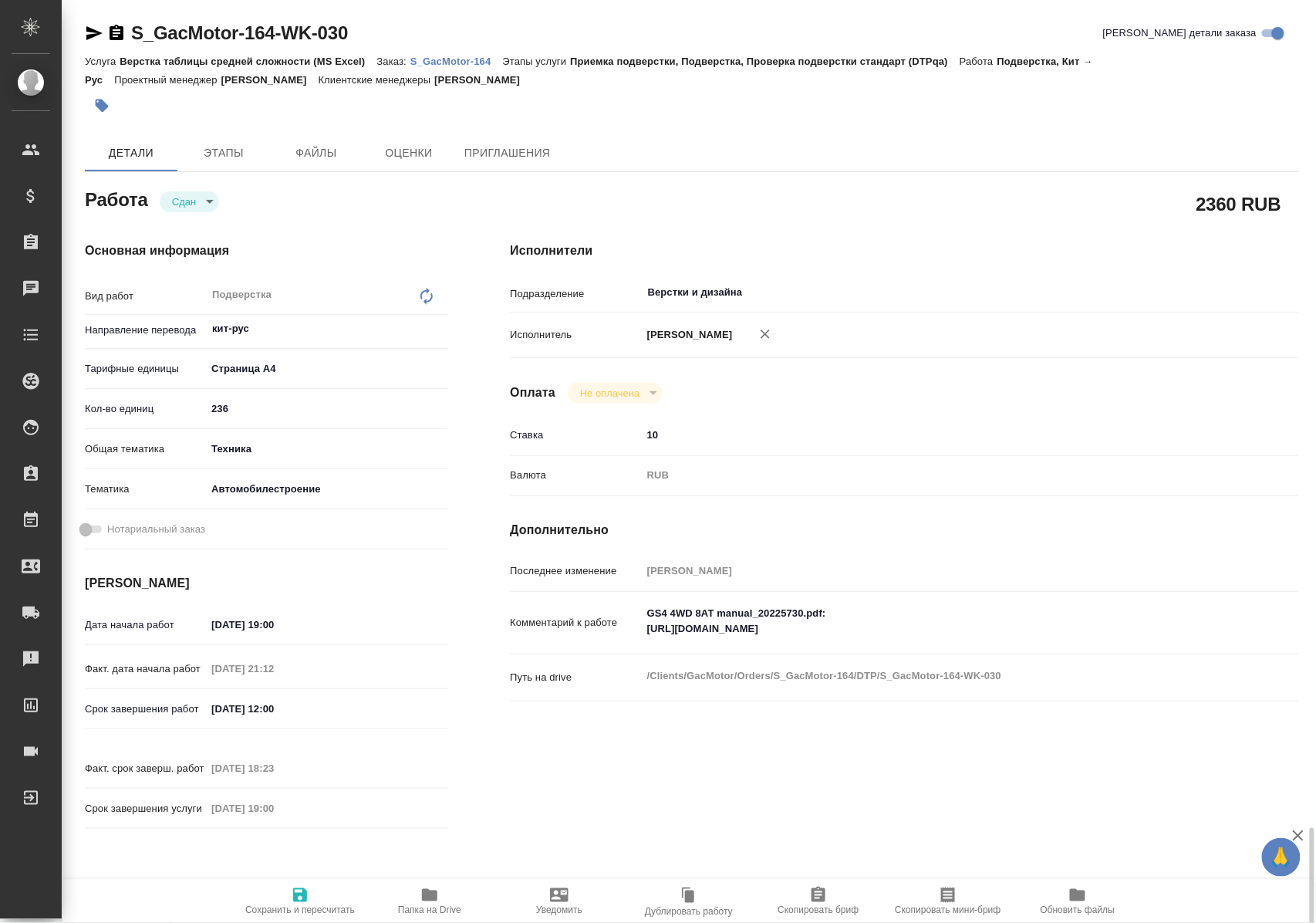
scroll to position [585, 0]
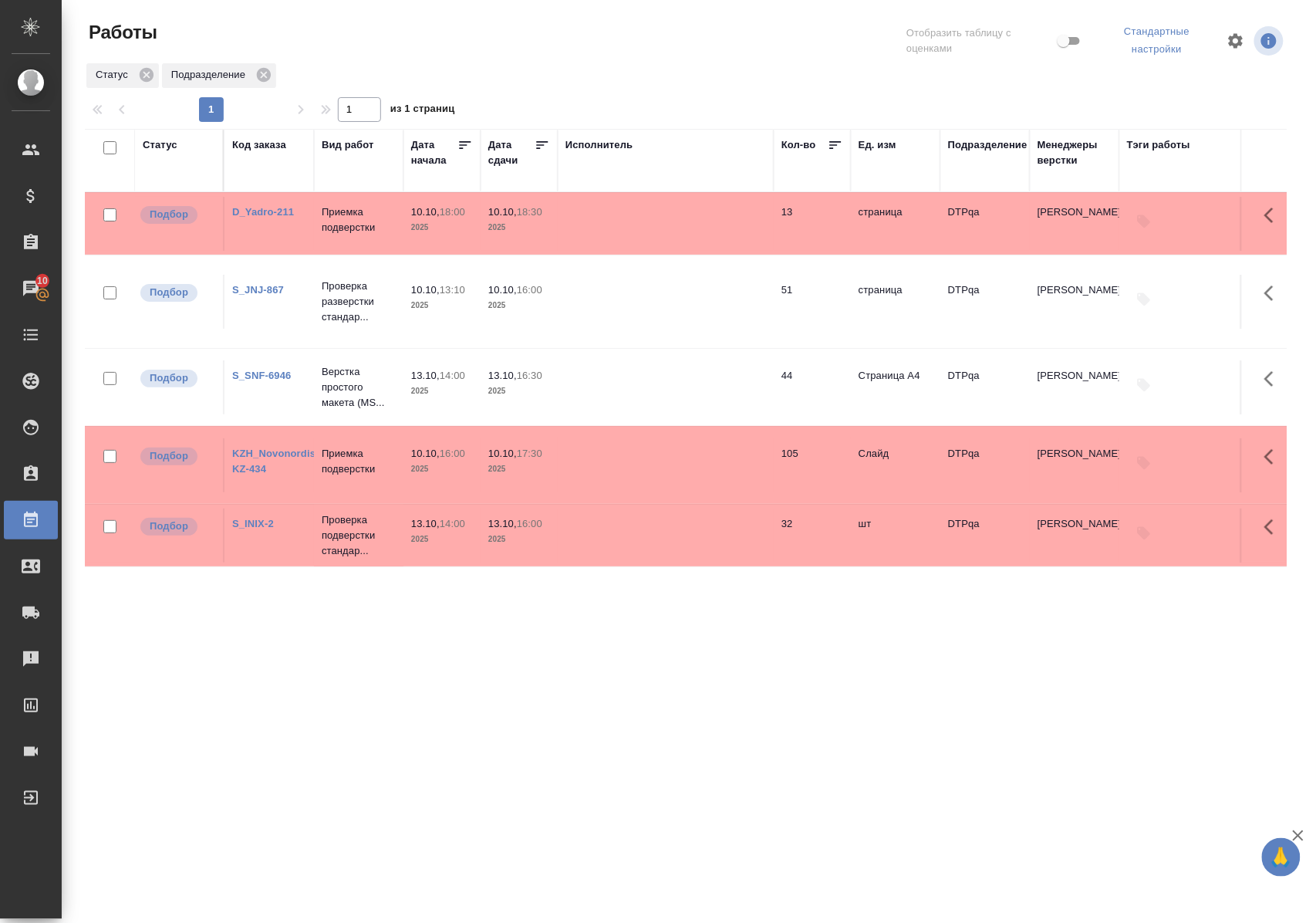
click at [260, 284] on link "S_JNJ-867" at bounding box center [258, 290] width 52 height 12
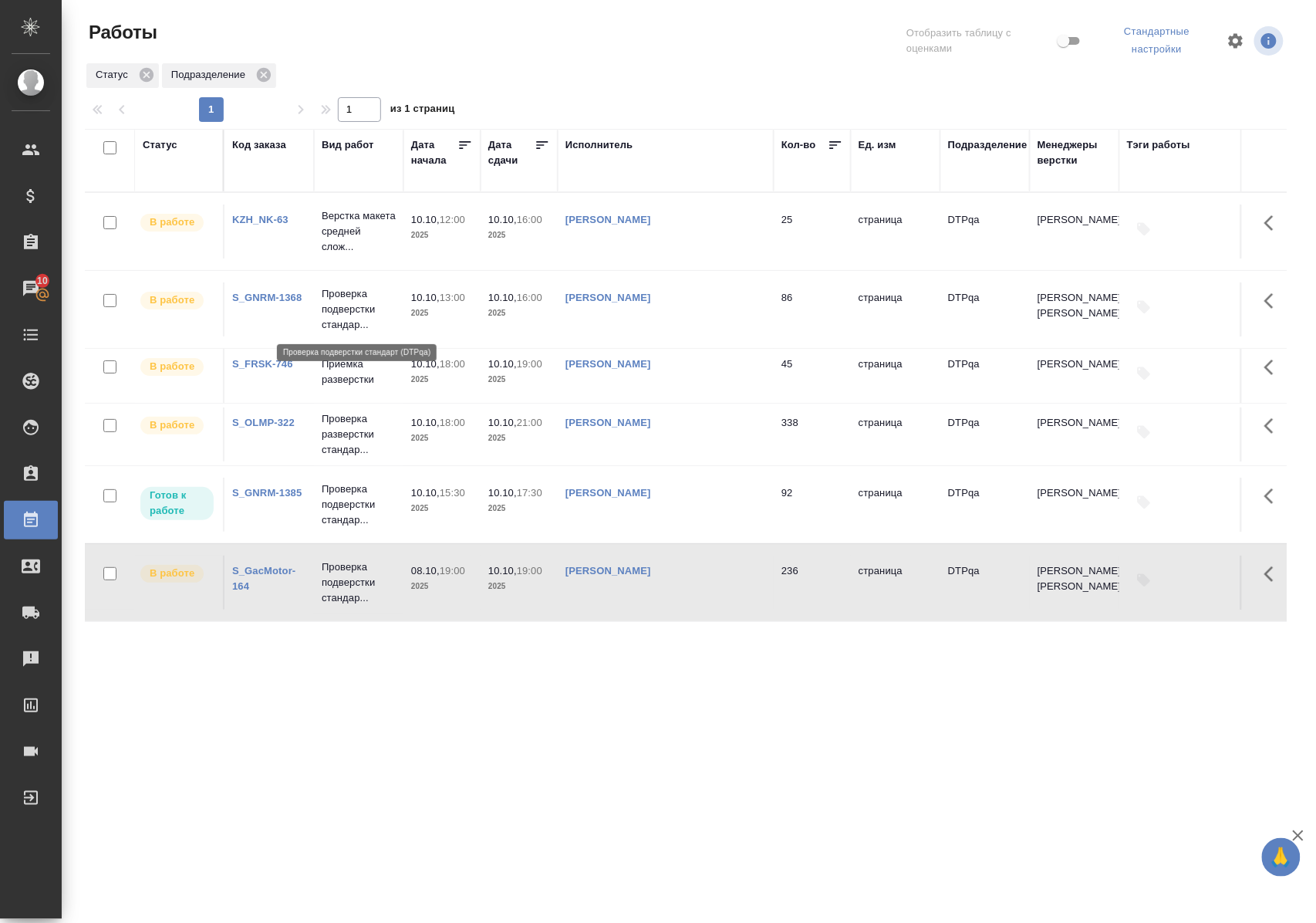
click at [339, 310] on p "Проверка подверстки стандар..." at bounding box center [358, 309] width 74 height 47
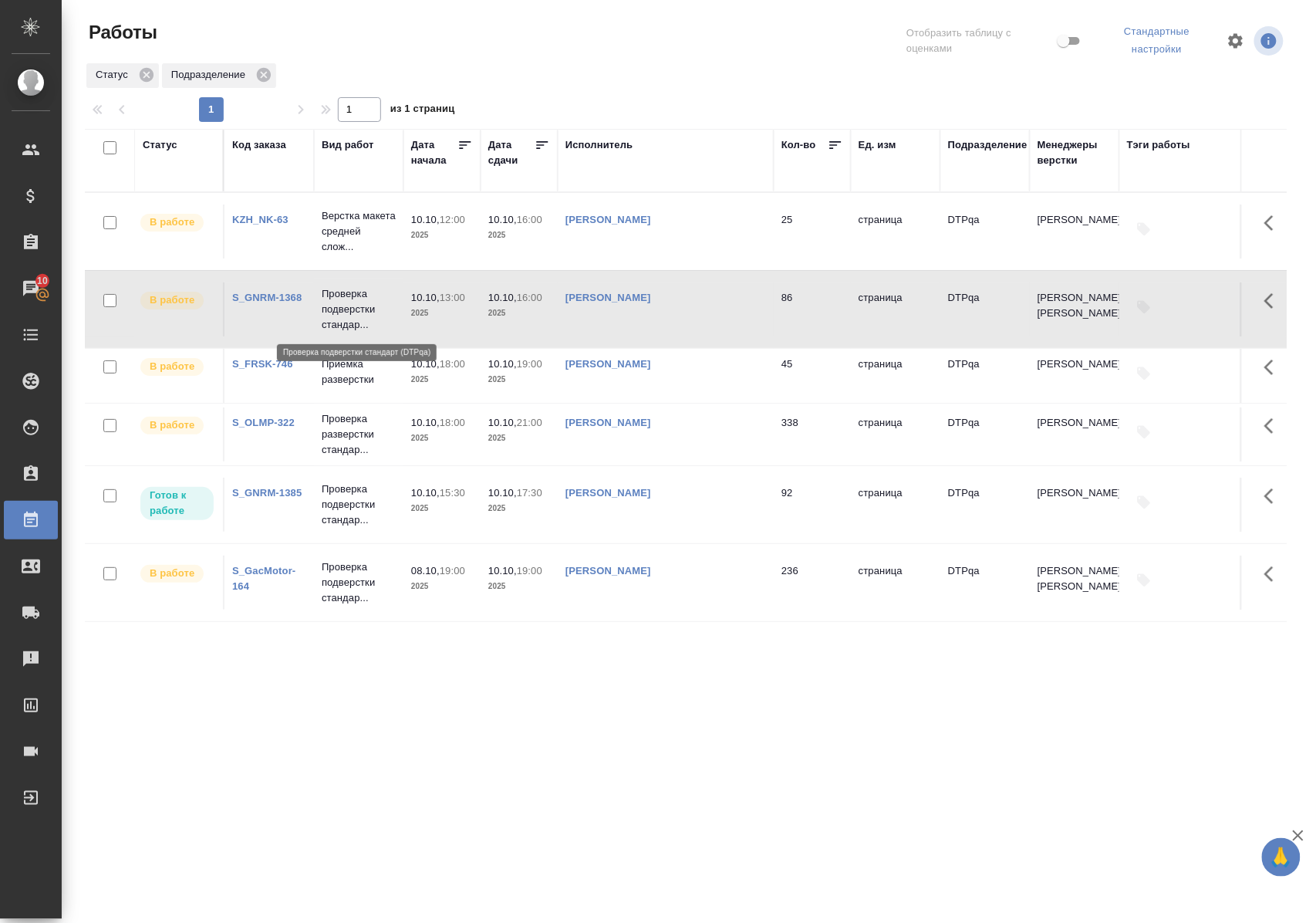
click at [339, 310] on p "Проверка подверстки стандар..." at bounding box center [358, 309] width 74 height 47
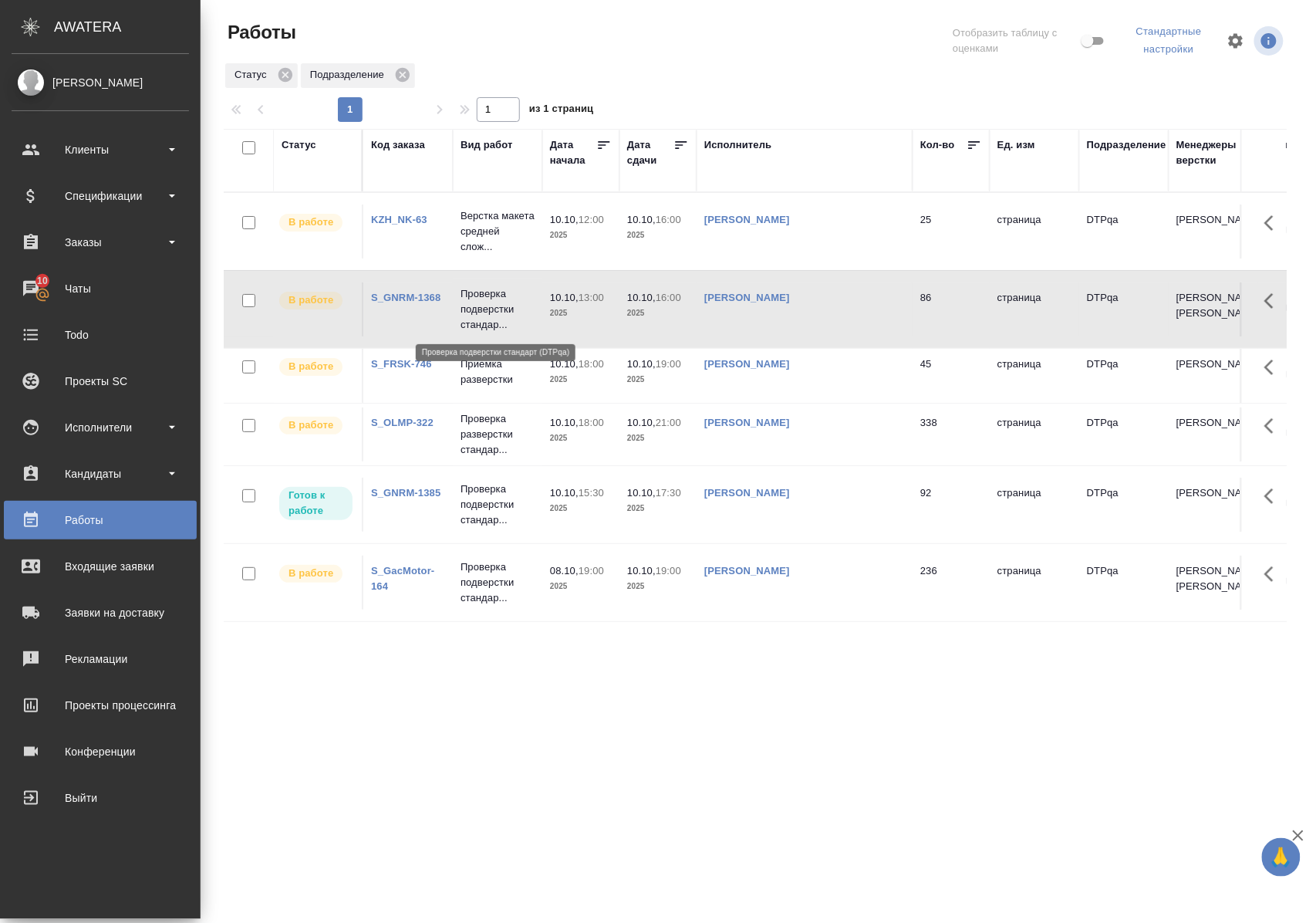
click at [488, 304] on p "Проверка подверстки стандар..." at bounding box center [497, 309] width 74 height 47
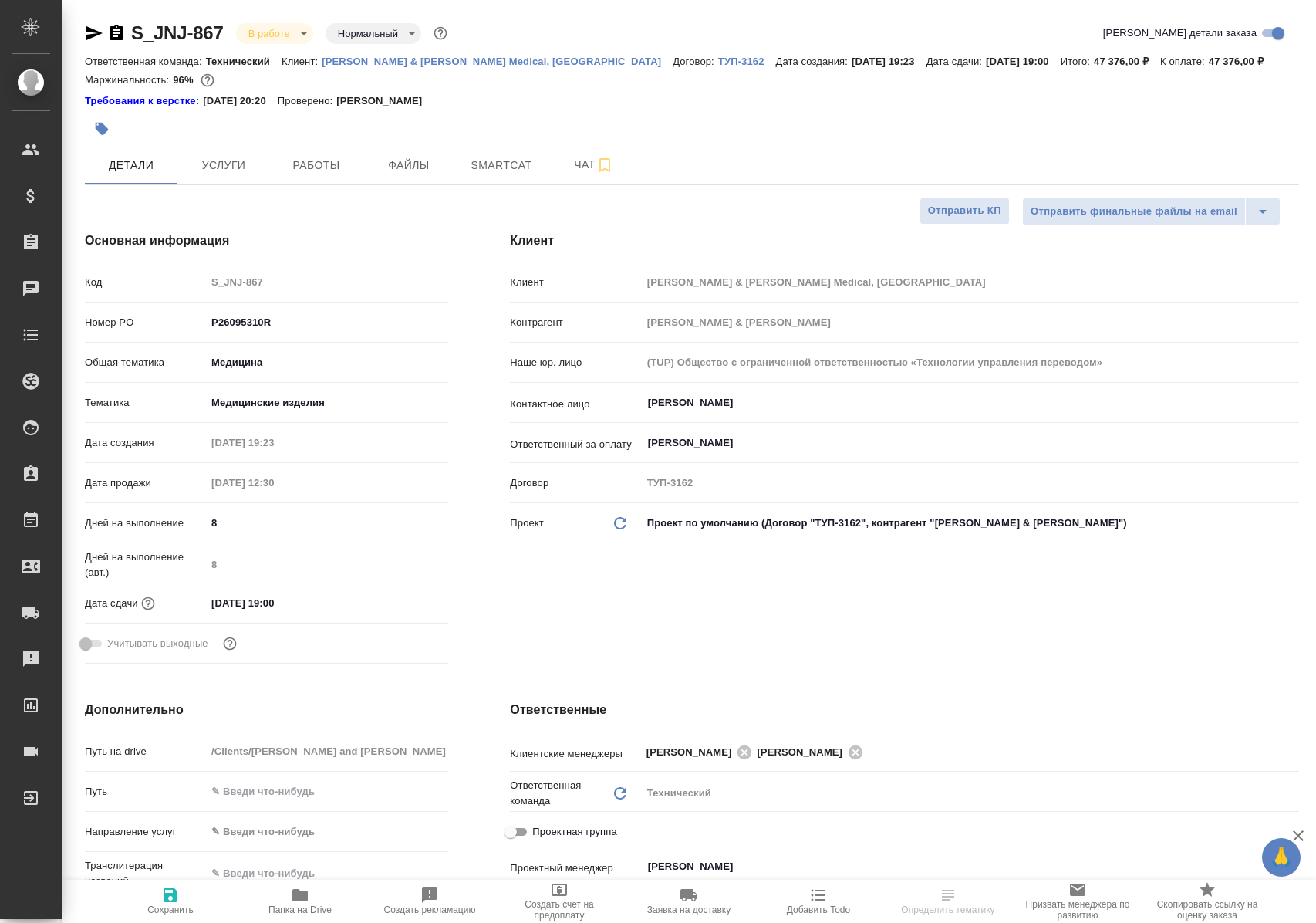
select select "RU"
click at [310, 167] on span "Работы" at bounding box center [316, 165] width 74 height 19
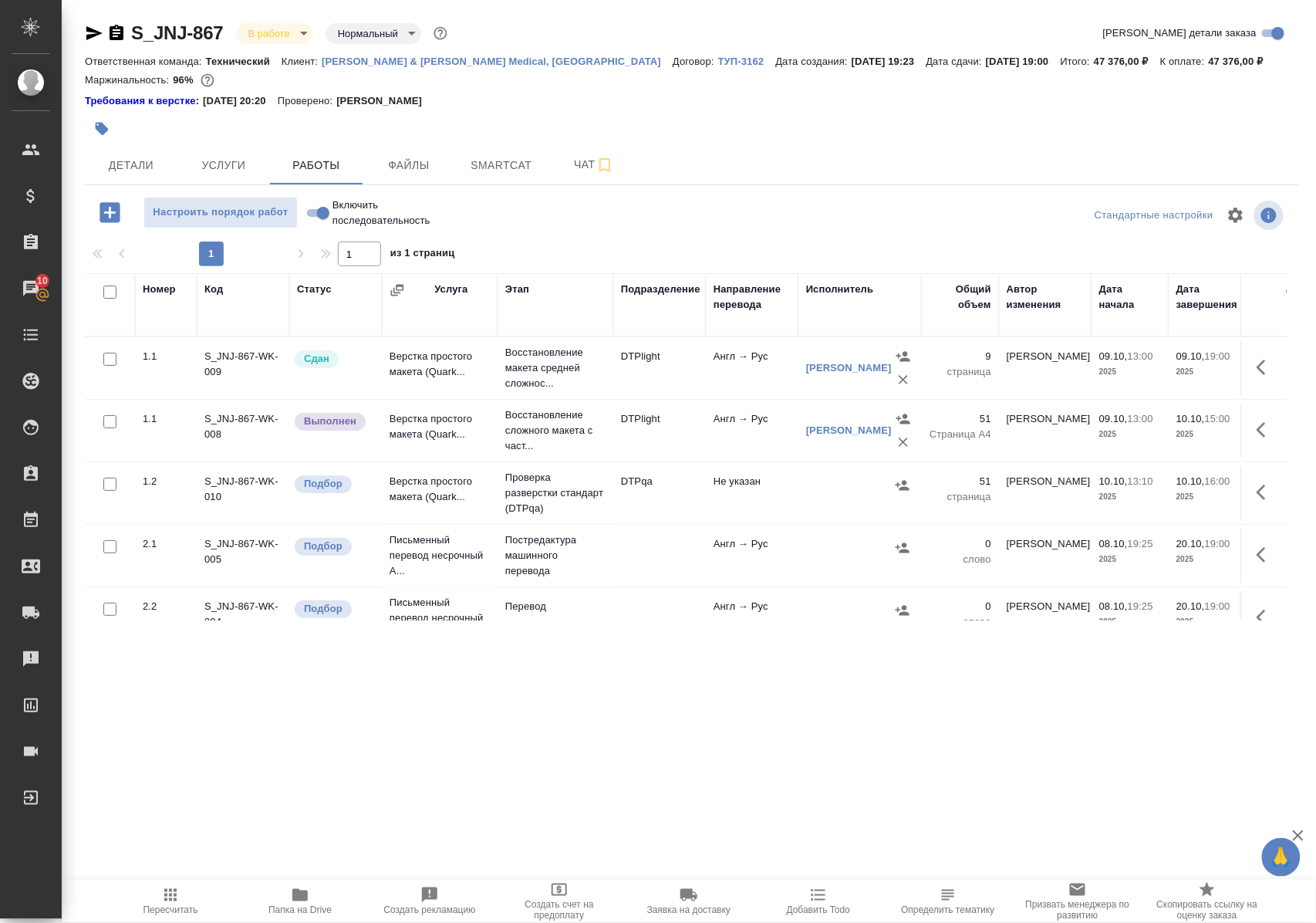
click at [291, 906] on span "Папка на Drive" at bounding box center [300, 909] width 63 height 11
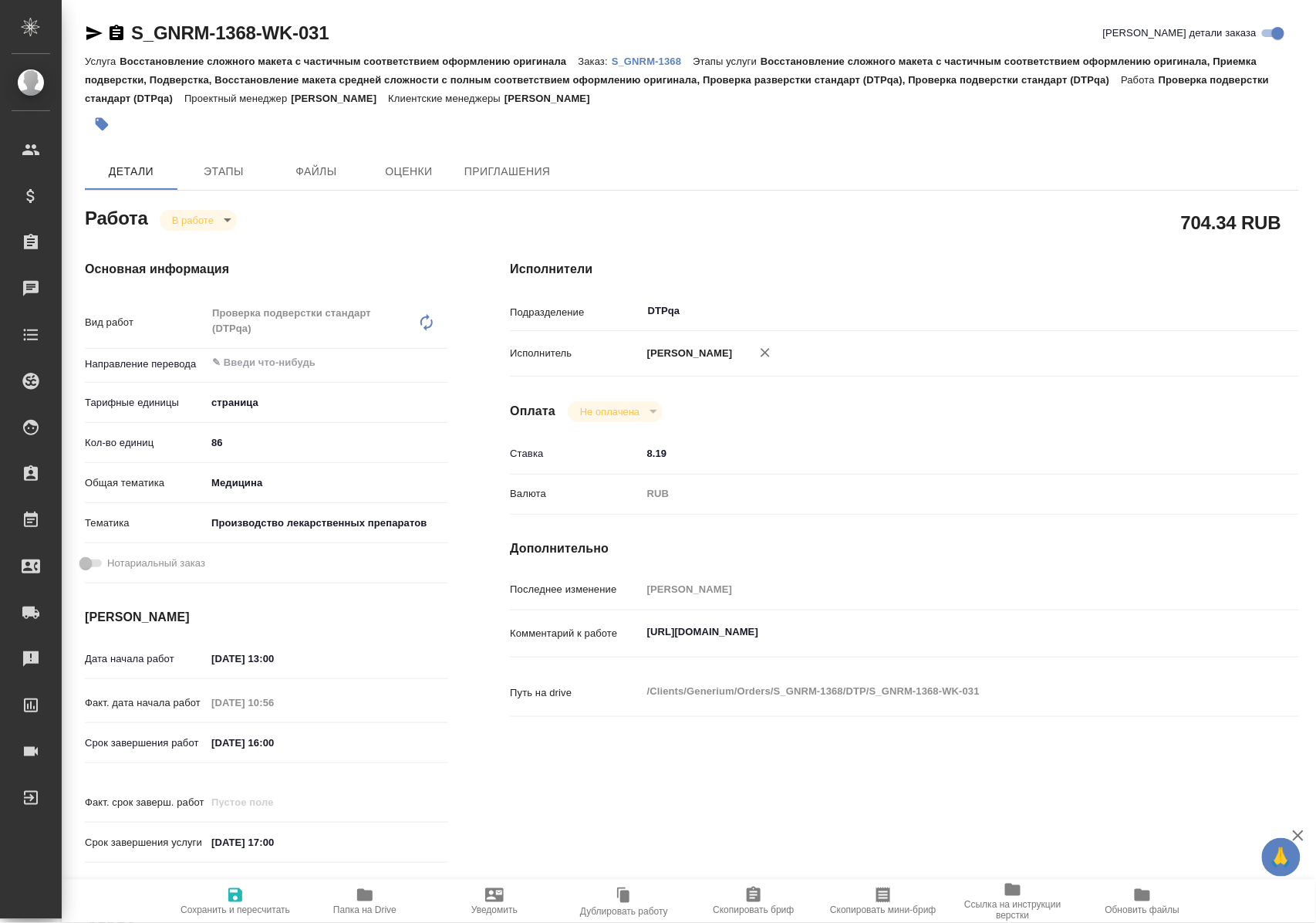
drag, startPoint x: 641, startPoint y: 645, endPoint x: 661, endPoint y: 642, distance: 20.2
click at [648, 645] on div "Комментарий к работе [URL][DOMAIN_NAME] x" at bounding box center [905, 632] width 790 height 34
drag, startPoint x: 646, startPoint y: 643, endPoint x: 997, endPoint y: 631, distance: 351.2
click at [997, 631] on div "https://tera.awatera.com/Work/68d16129b9f478f418e10e1d/ x" at bounding box center [937, 633] width 591 height 36
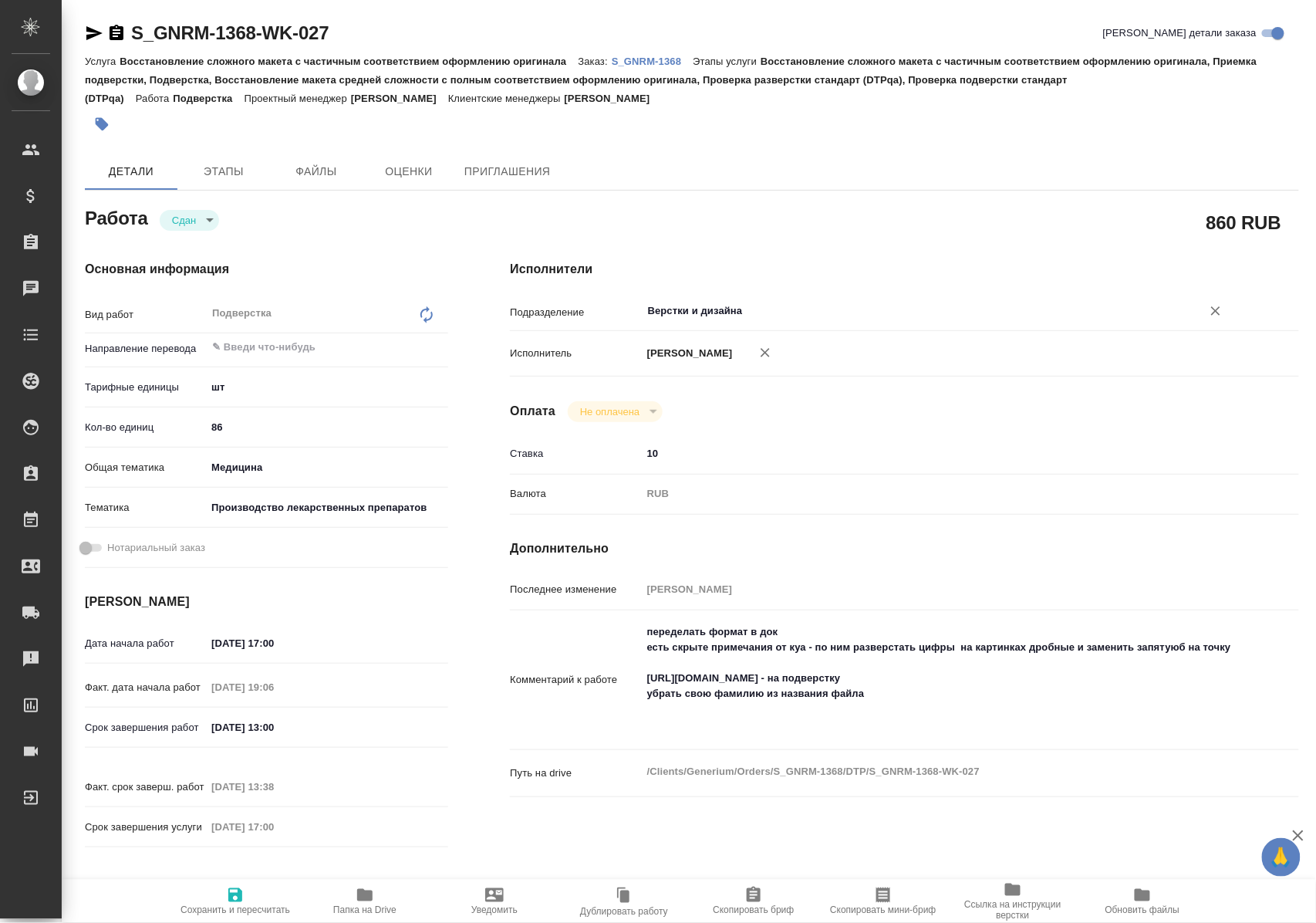
type textarea "x"
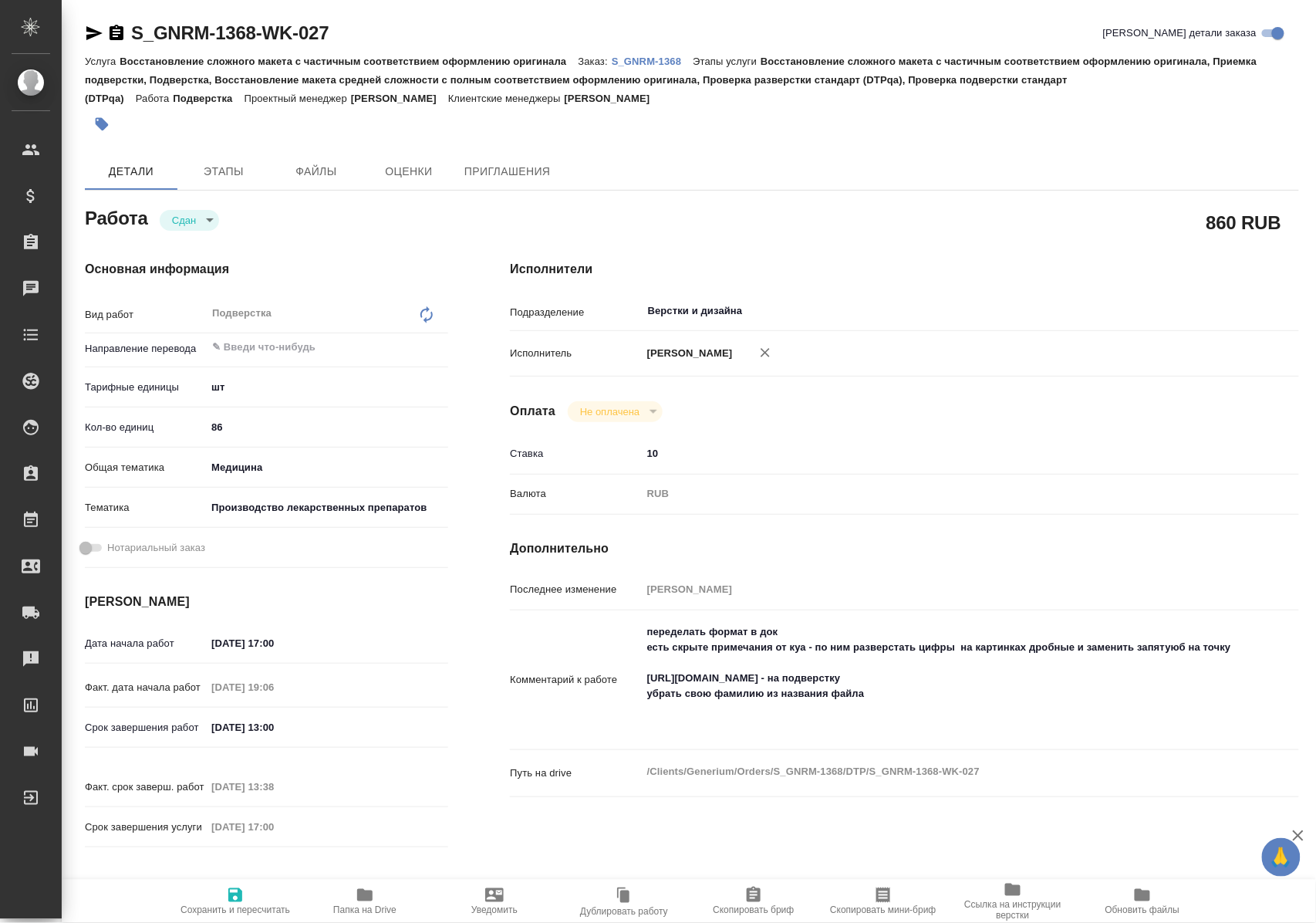
type textarea "x"
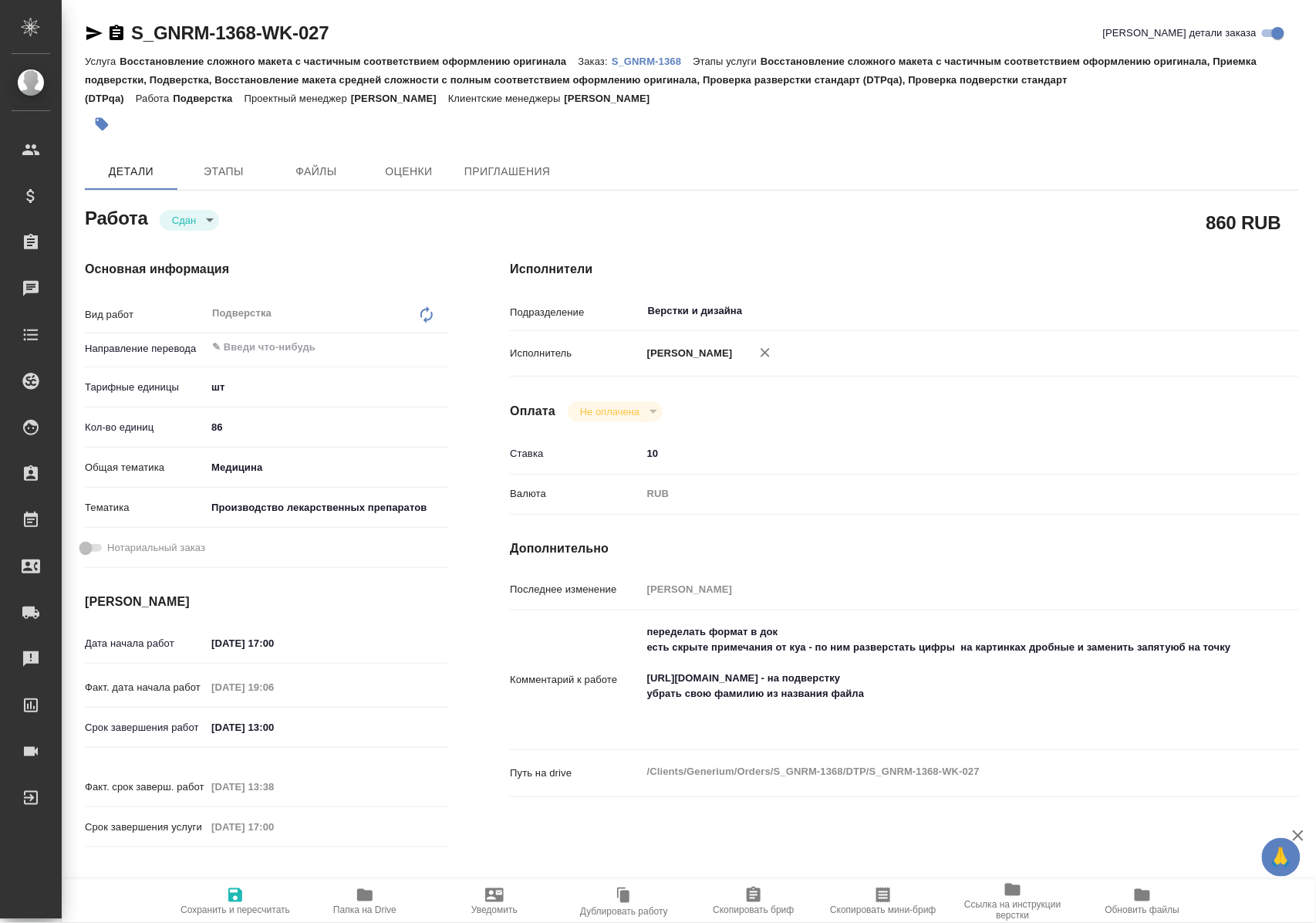
type textarea "x"
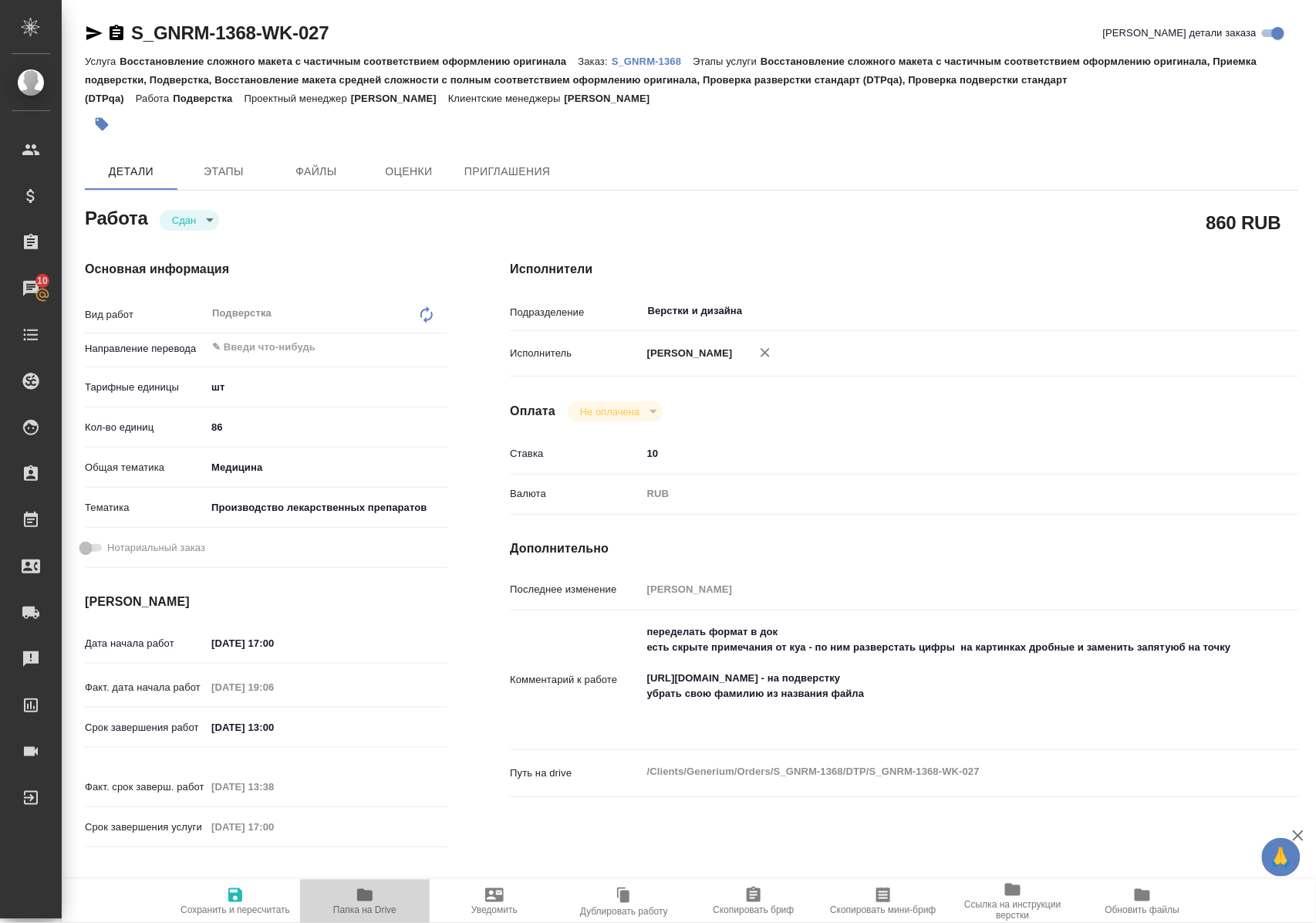
drag, startPoint x: 368, startPoint y: 906, endPoint x: 404, endPoint y: 769, distance: 141.7
click at [368, 904] on span "Папка на Drive" at bounding box center [365, 909] width 63 height 11
click at [667, 60] on p "S_GNRM-1368" at bounding box center [652, 61] width 81 height 12
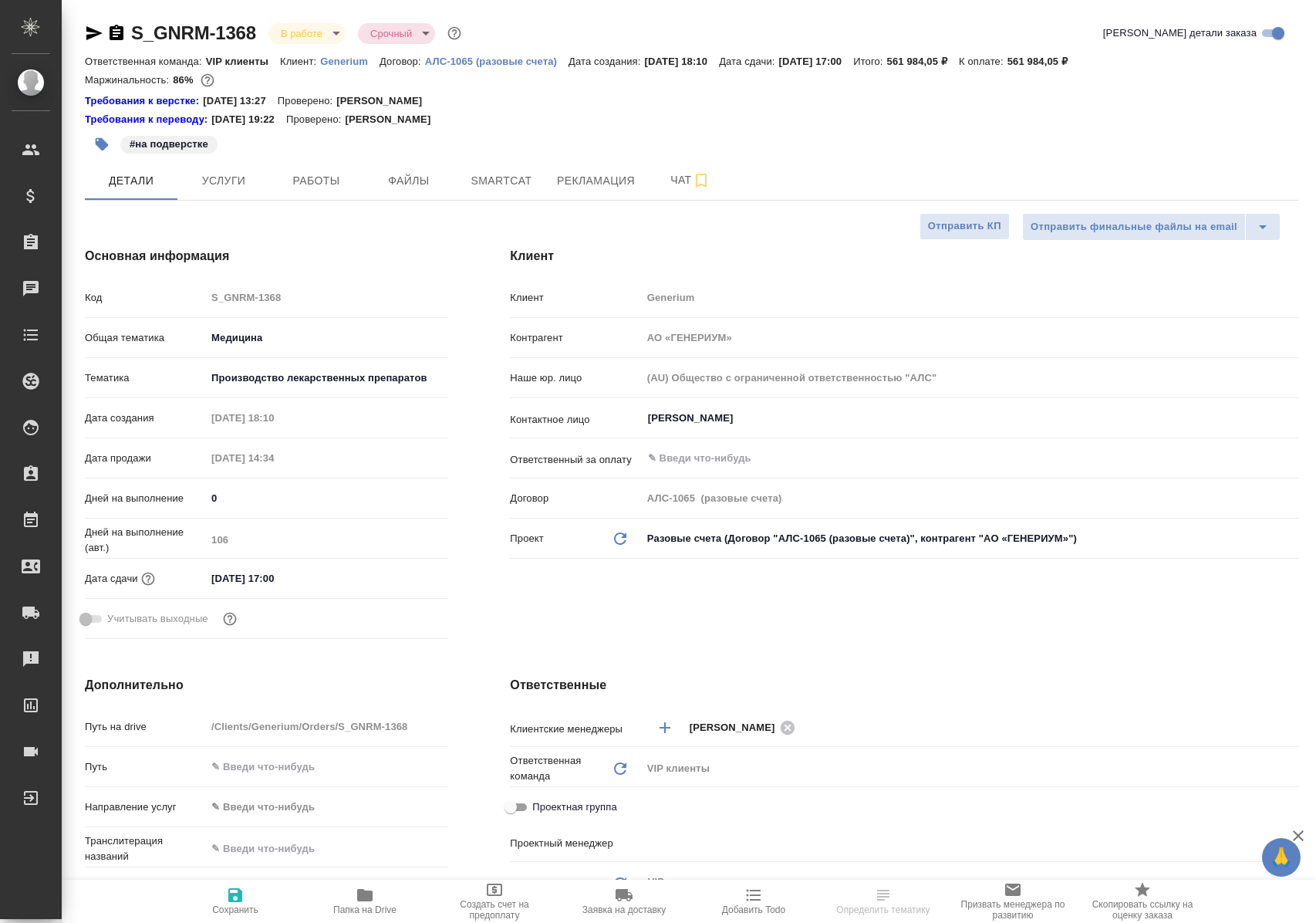
select select "RU"
type input "[PERSON_NAME]"
type input "Комаров Роман"
click at [307, 183] on span "Работы" at bounding box center [316, 180] width 74 height 19
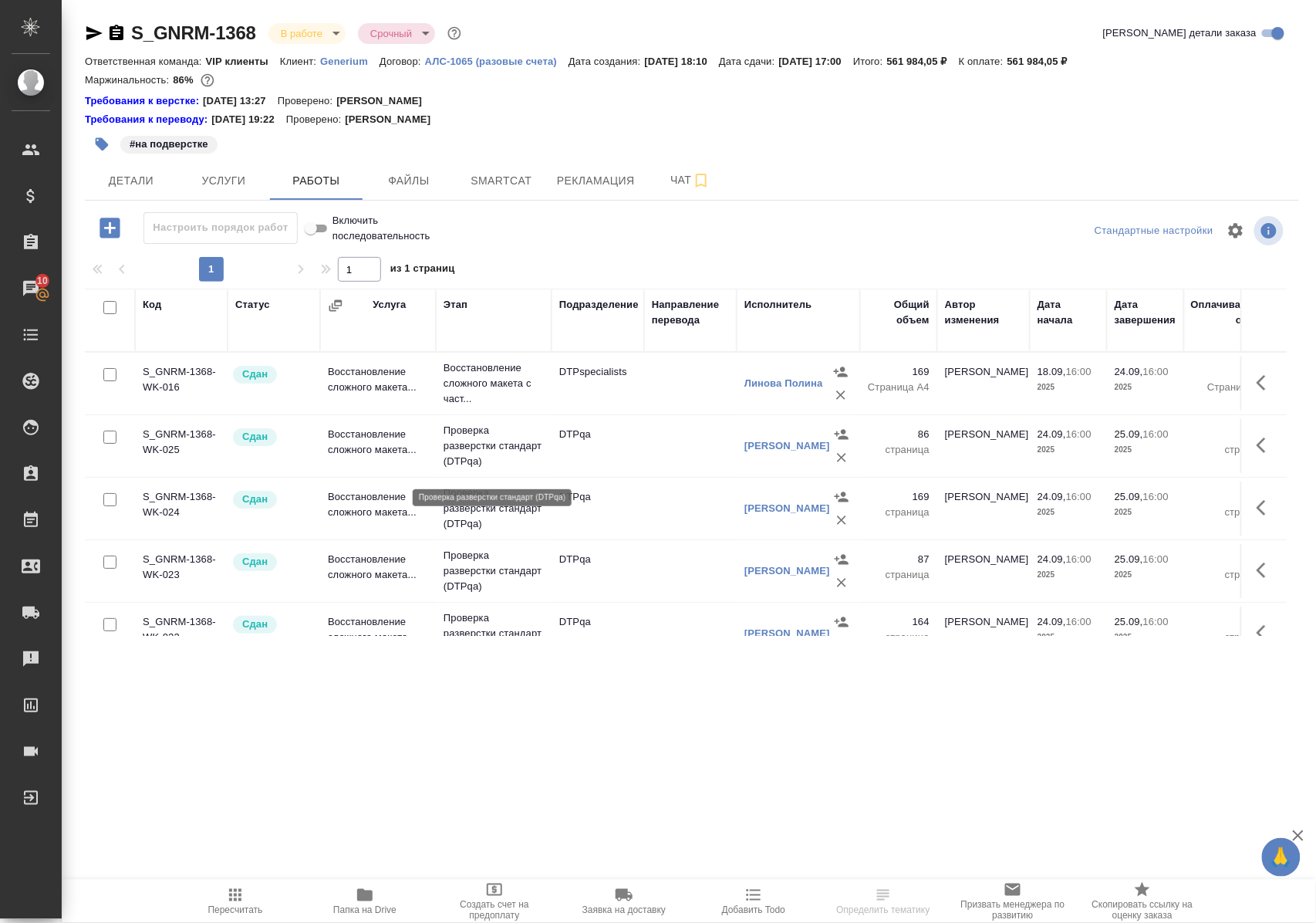
click at [466, 453] on p "Проверка разверстки стандарт (DTPqa)" at bounding box center [494, 446] width 101 height 47
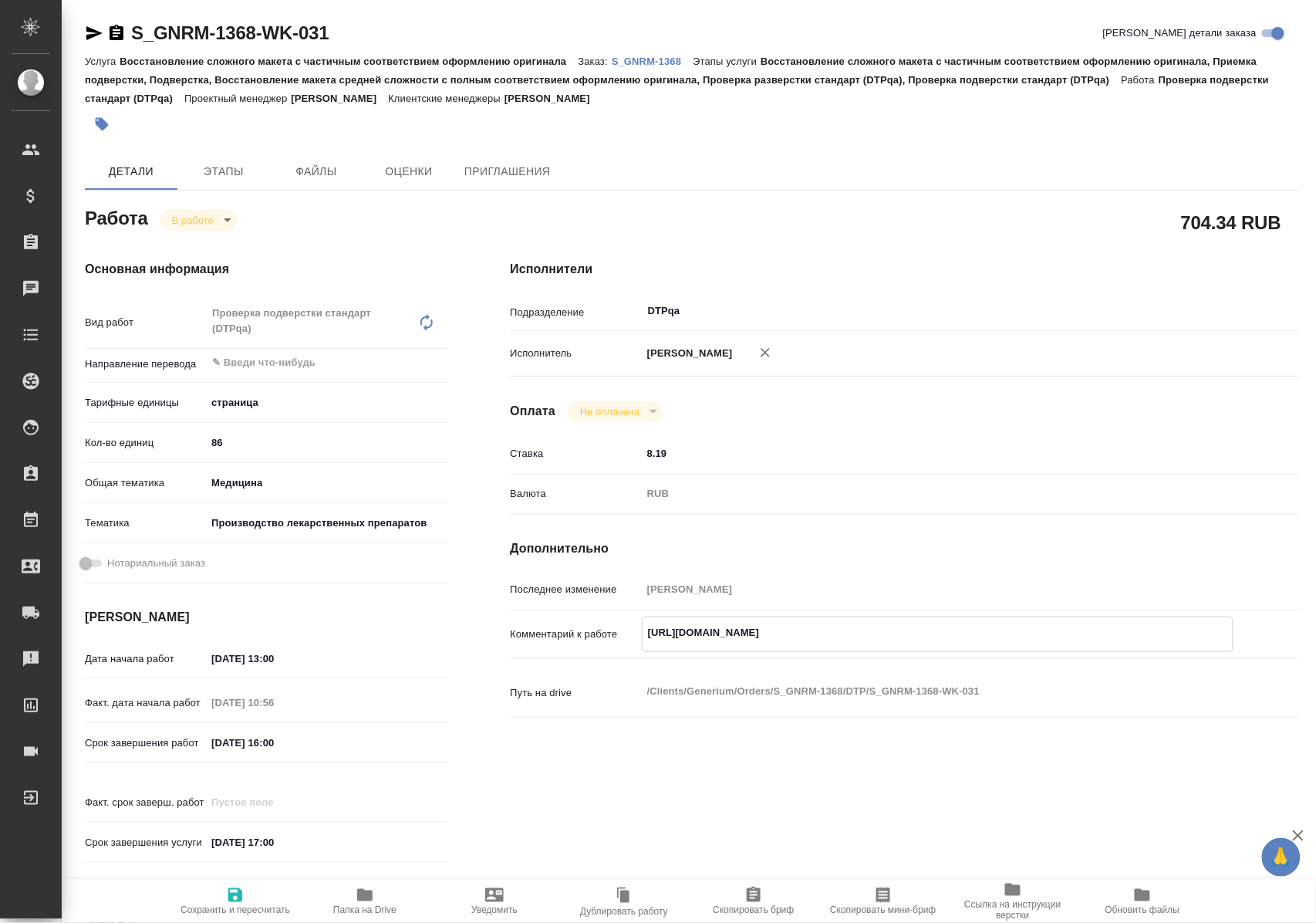
drag, startPoint x: 643, startPoint y: 646, endPoint x: 969, endPoint y: 640, distance: 326.1
click at [969, 640] on textarea "[URL][DOMAIN_NAME]" at bounding box center [938, 632] width 590 height 27
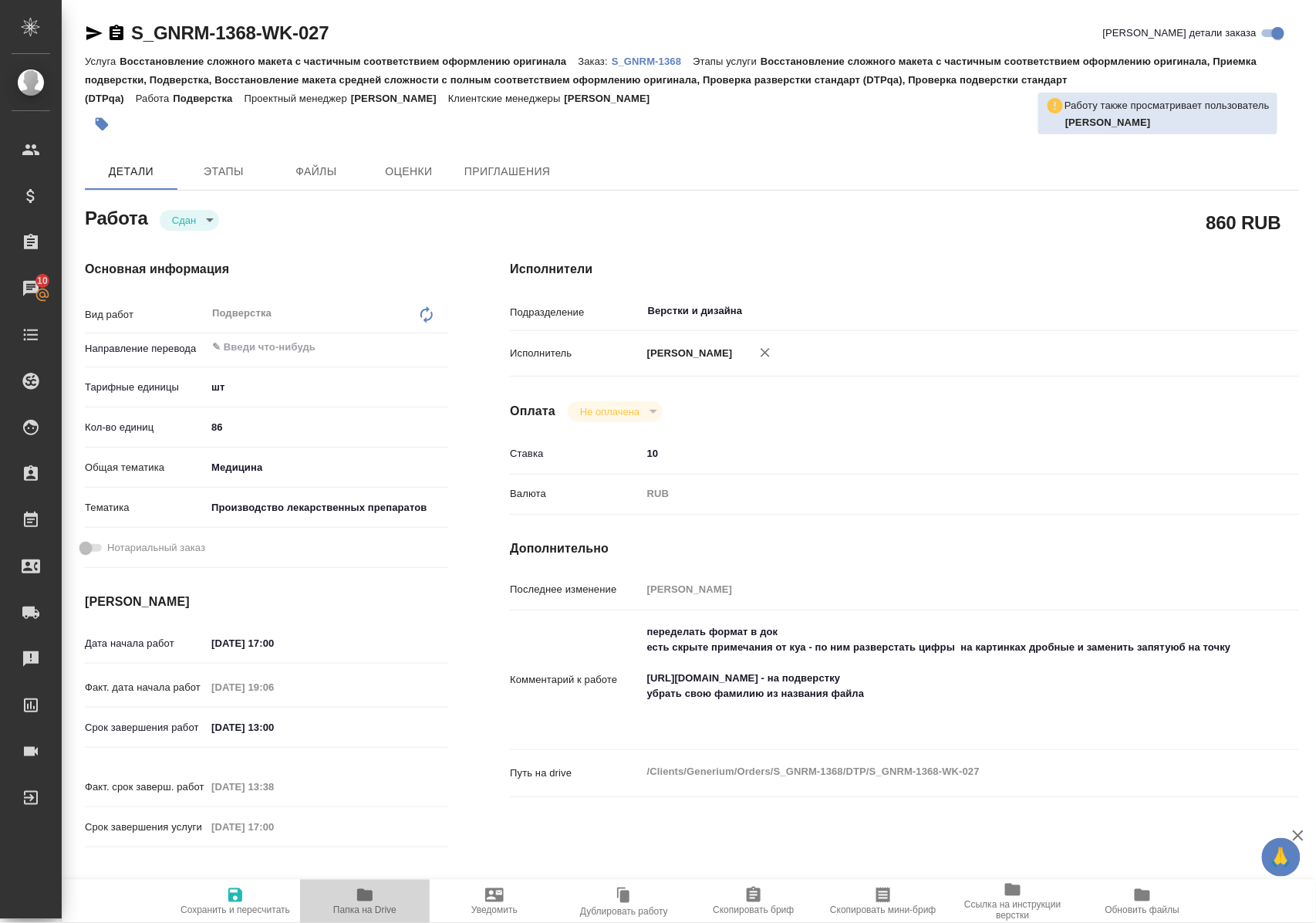
drag, startPoint x: 364, startPoint y: 912, endPoint x: 389, endPoint y: 815, distance: 100.2
click at [366, 906] on span "Папка на Drive" at bounding box center [365, 909] width 63 height 11
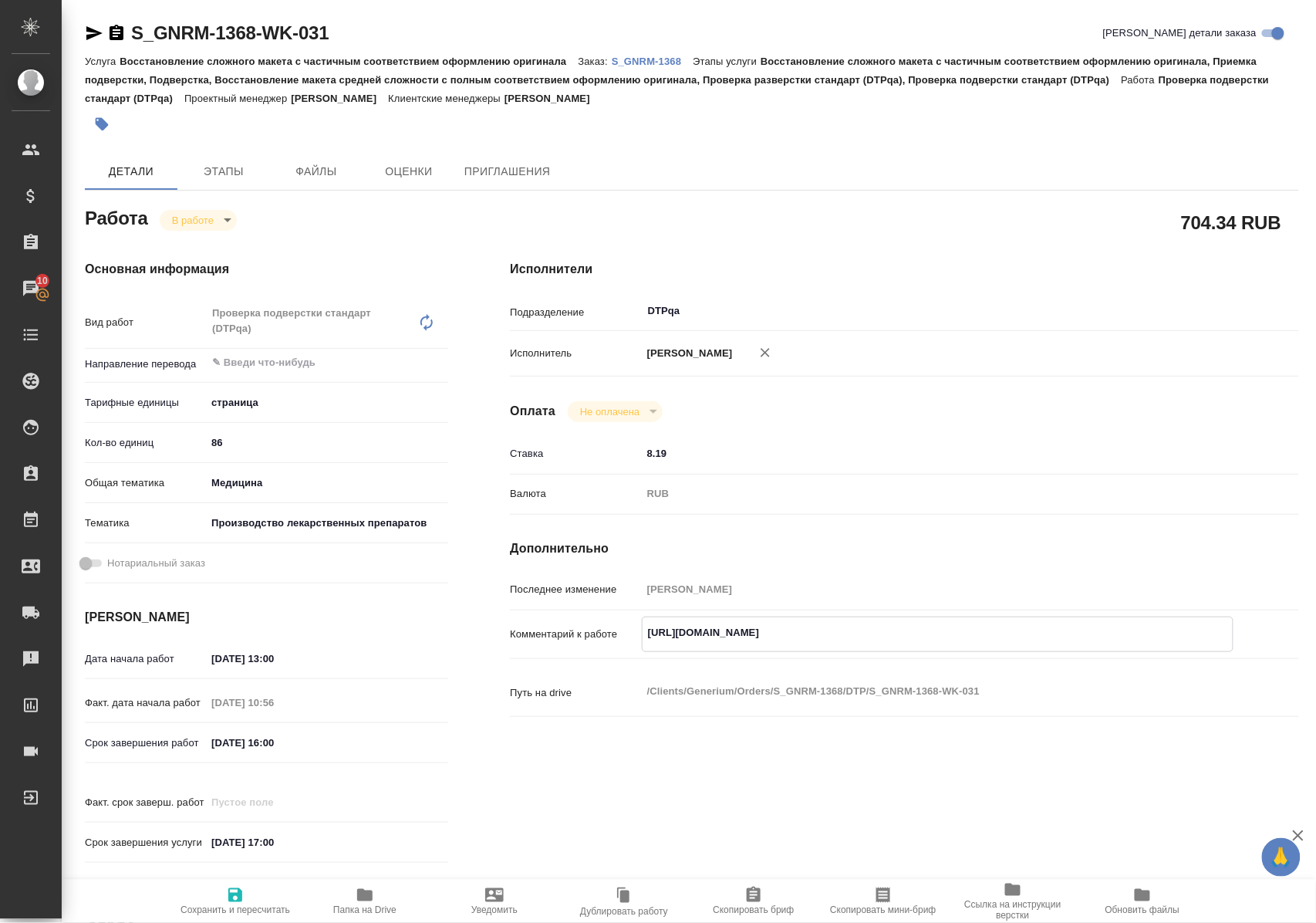
click at [359, 901] on icon "button" at bounding box center [365, 895] width 18 height 18
click at [191, 220] on body "🙏 .cls-1 fill:#fff; AWATERA Polushina Alena Клиенты Спецификации Заказы 10 Чаты…" at bounding box center [658, 462] width 1316 height 923
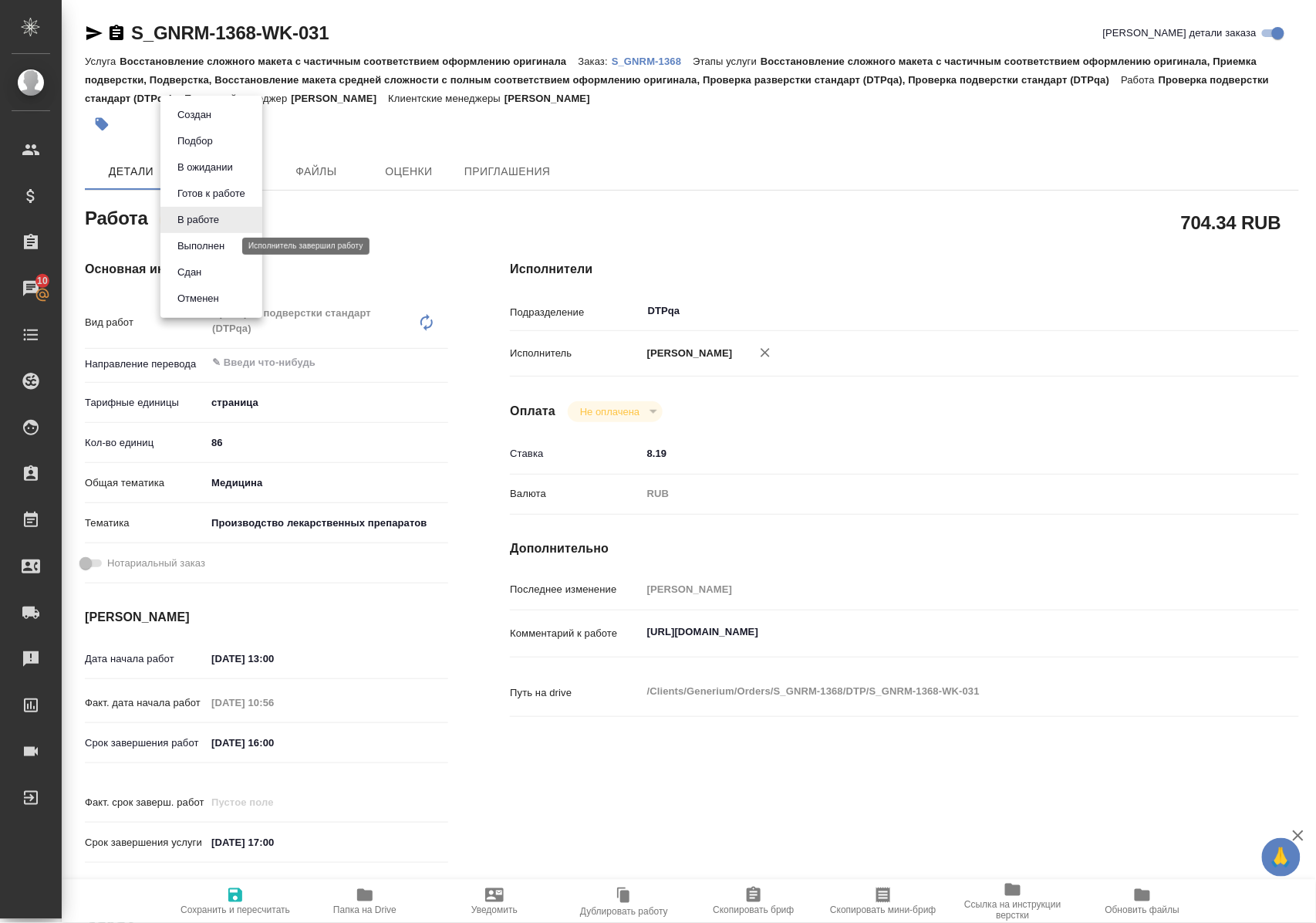
click at [193, 244] on button "Выполнен" at bounding box center [201, 246] width 57 height 17
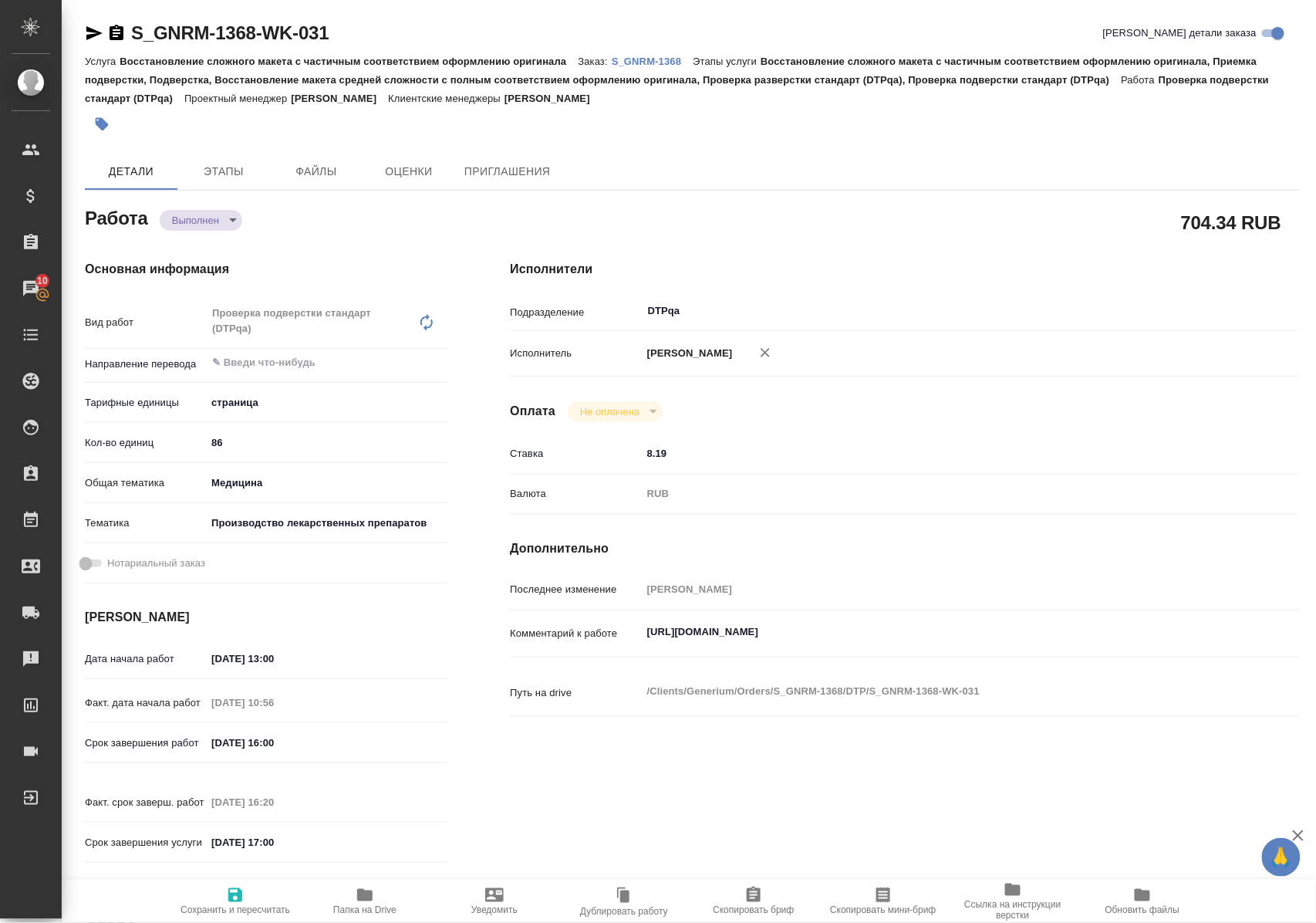
type textarea "x"
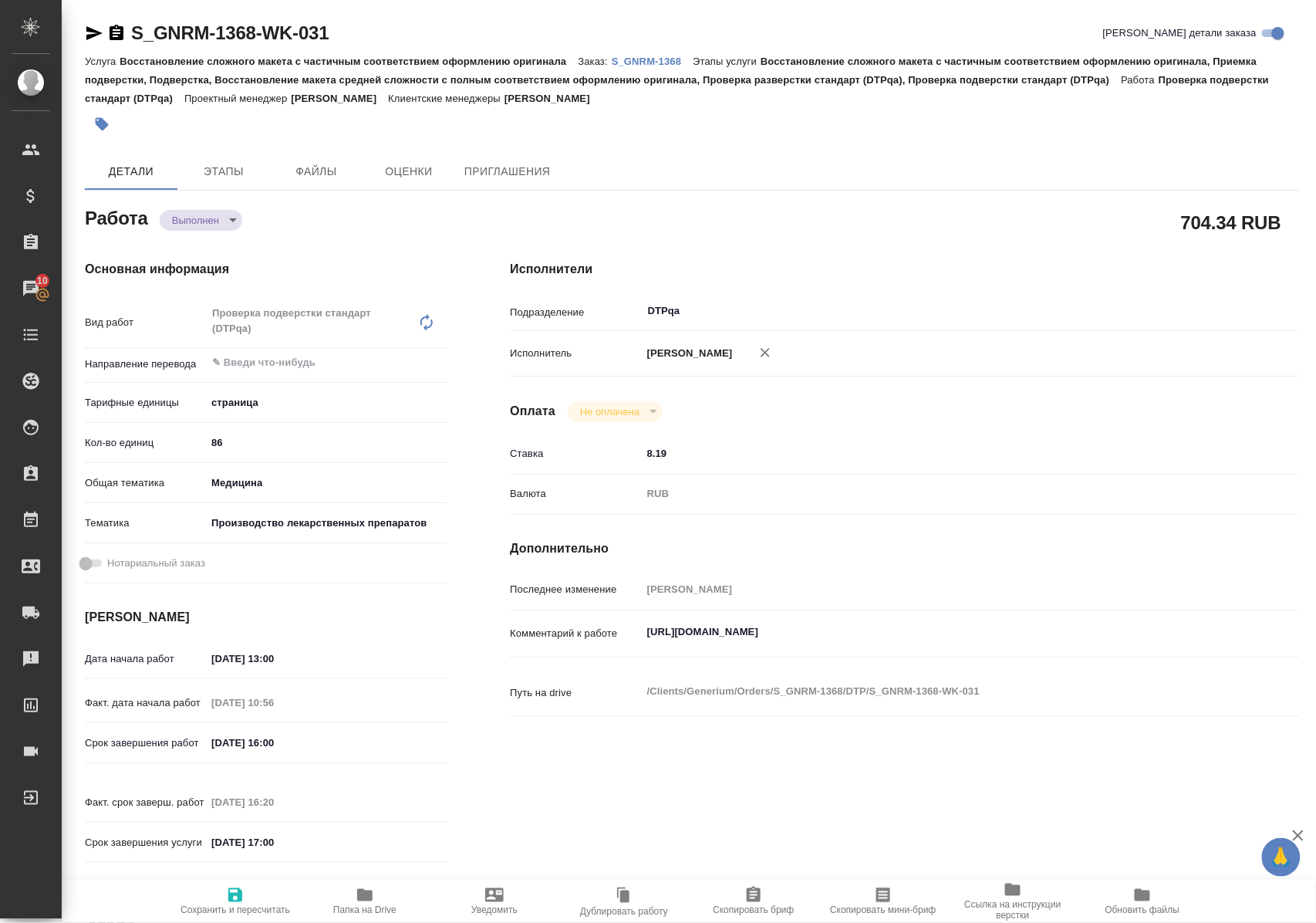
type textarea "x"
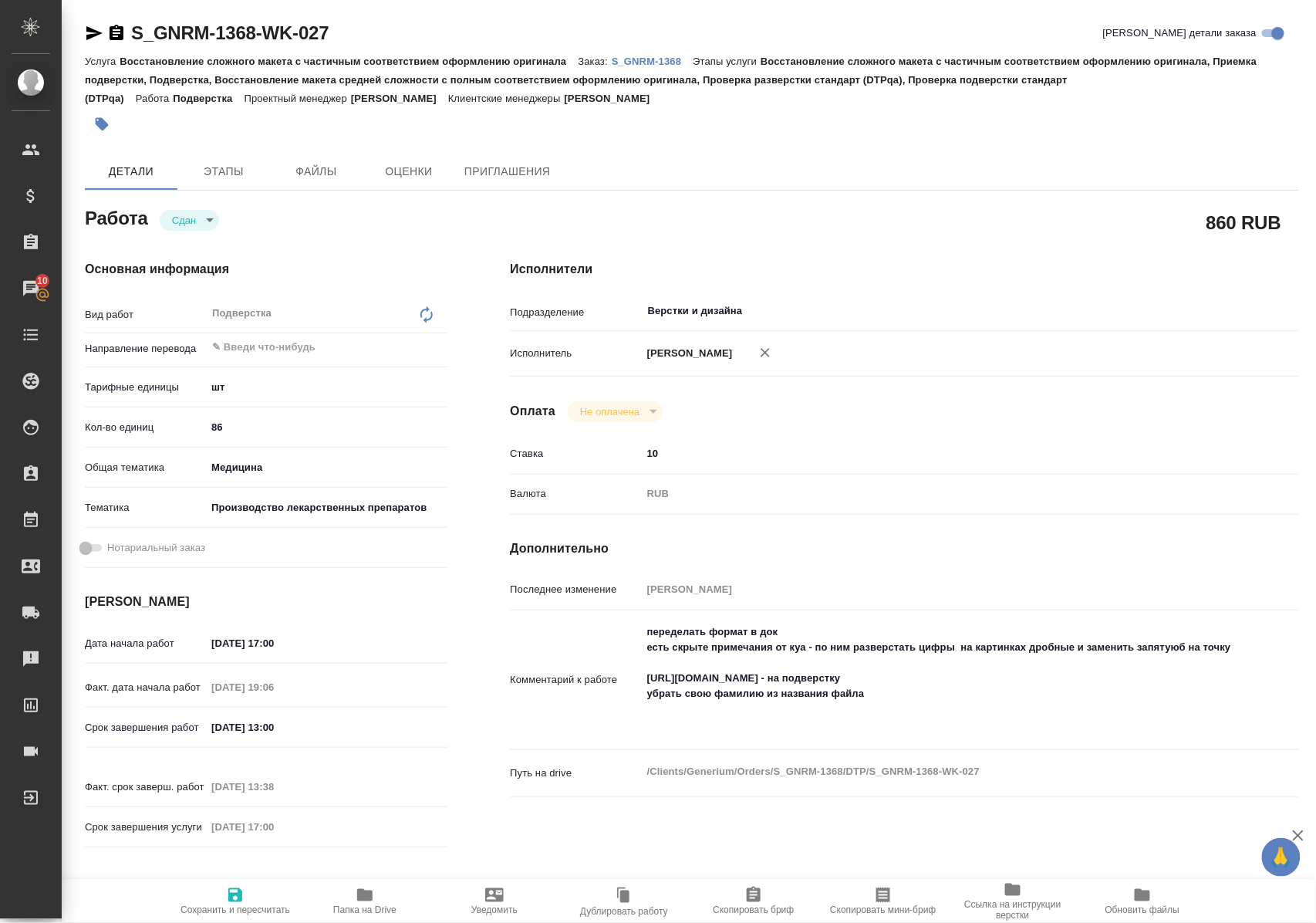
click at [642, 58] on p "S_GNRM-1368" at bounding box center [652, 61] width 81 height 12
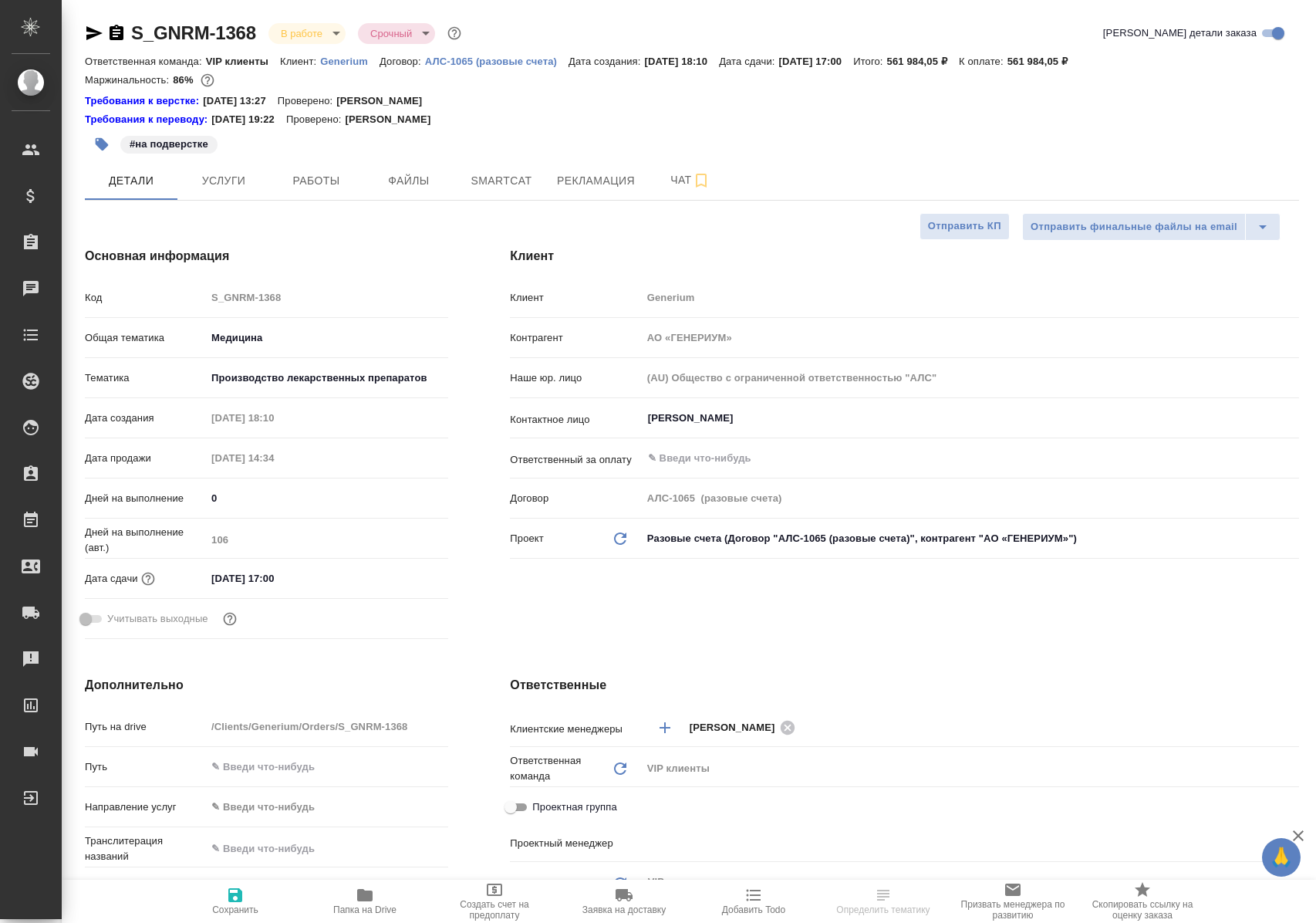
select select "RU"
type input "[PERSON_NAME]"
type input "Комаров Роман"
click at [324, 186] on span "Работы" at bounding box center [316, 180] width 74 height 19
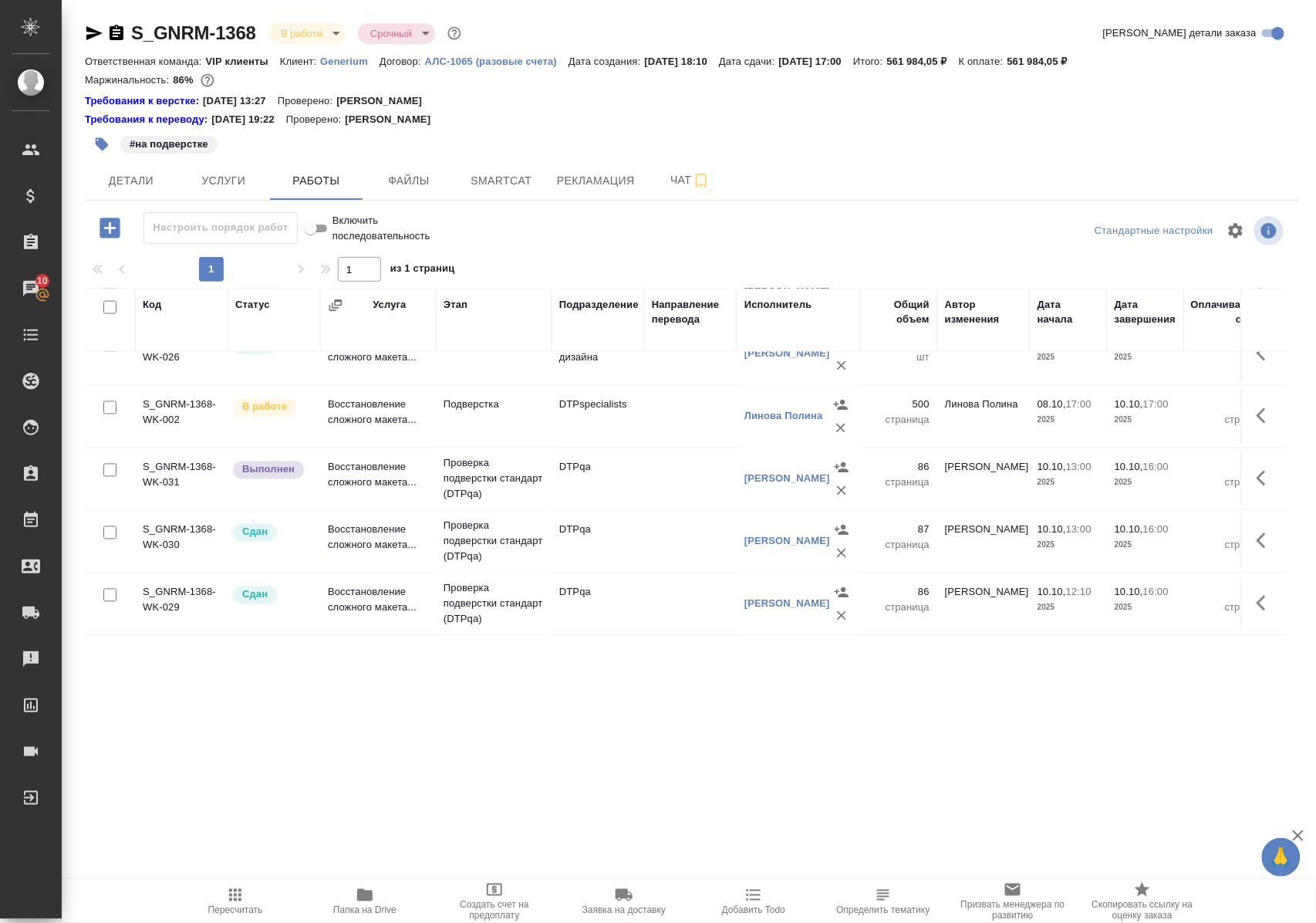
scroll to position [884, 0]
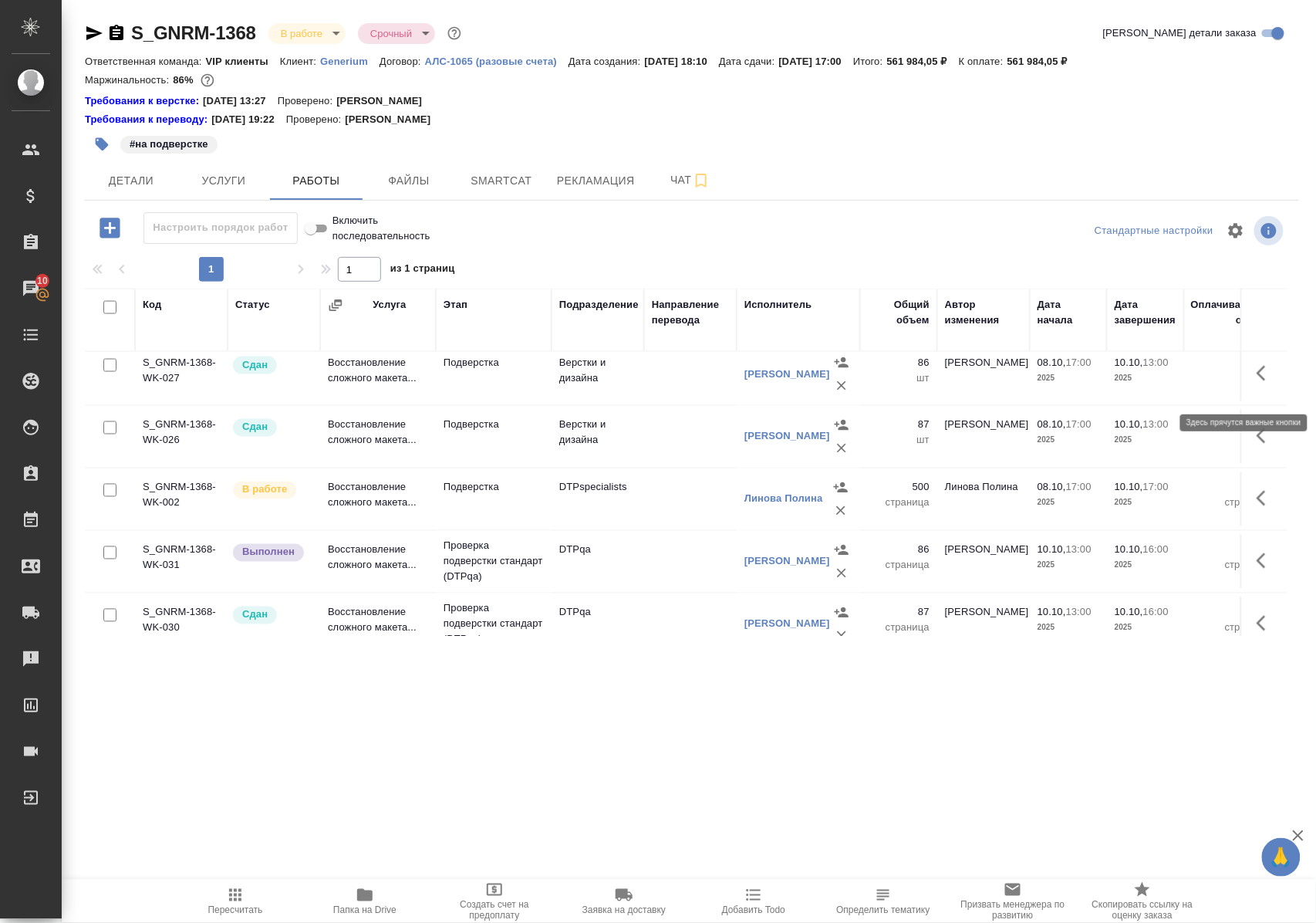
click at [1257, 380] on icon "button" at bounding box center [1261, 373] width 9 height 16
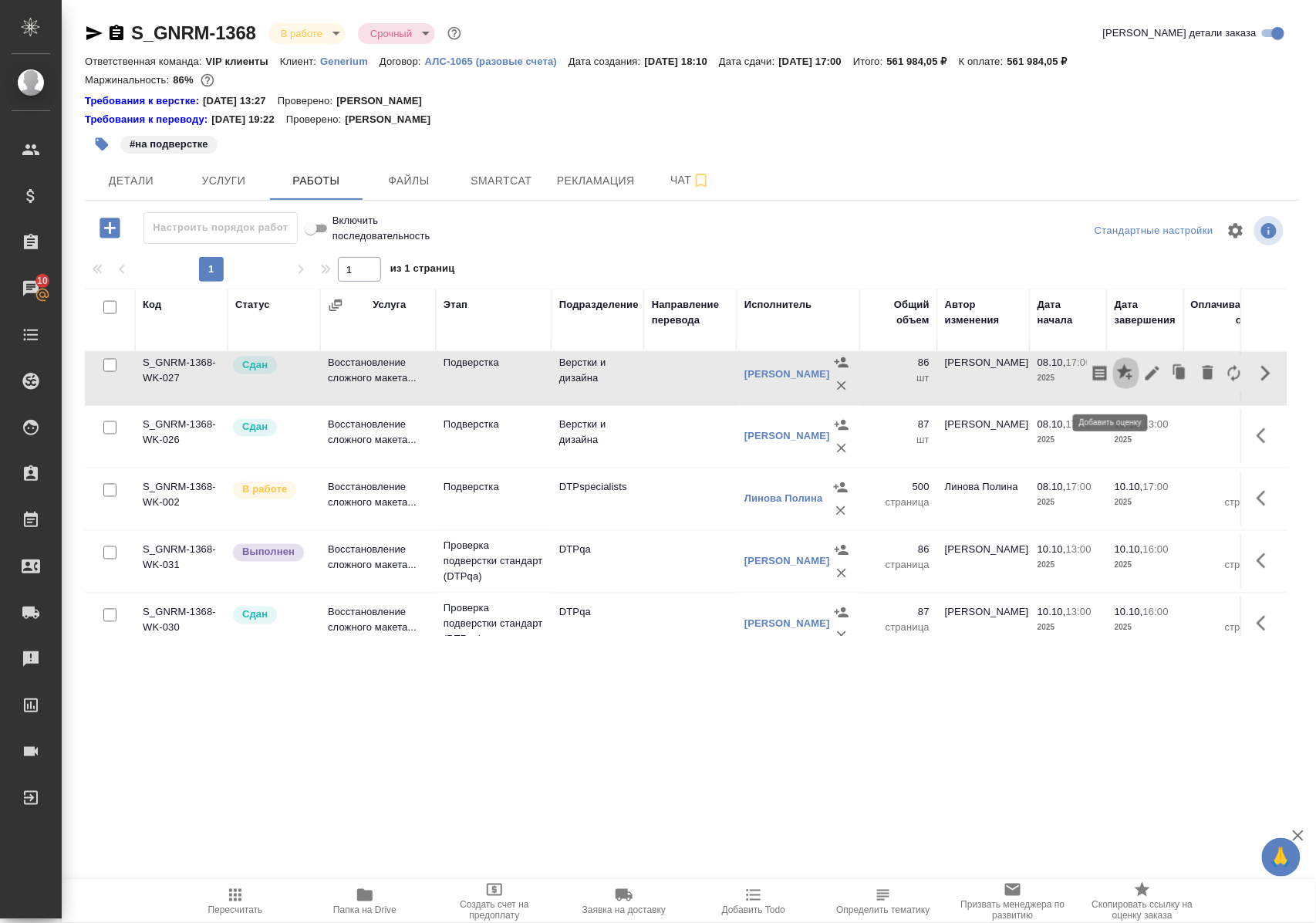
click at [1117, 379] on icon "button" at bounding box center [1124, 371] width 16 height 16
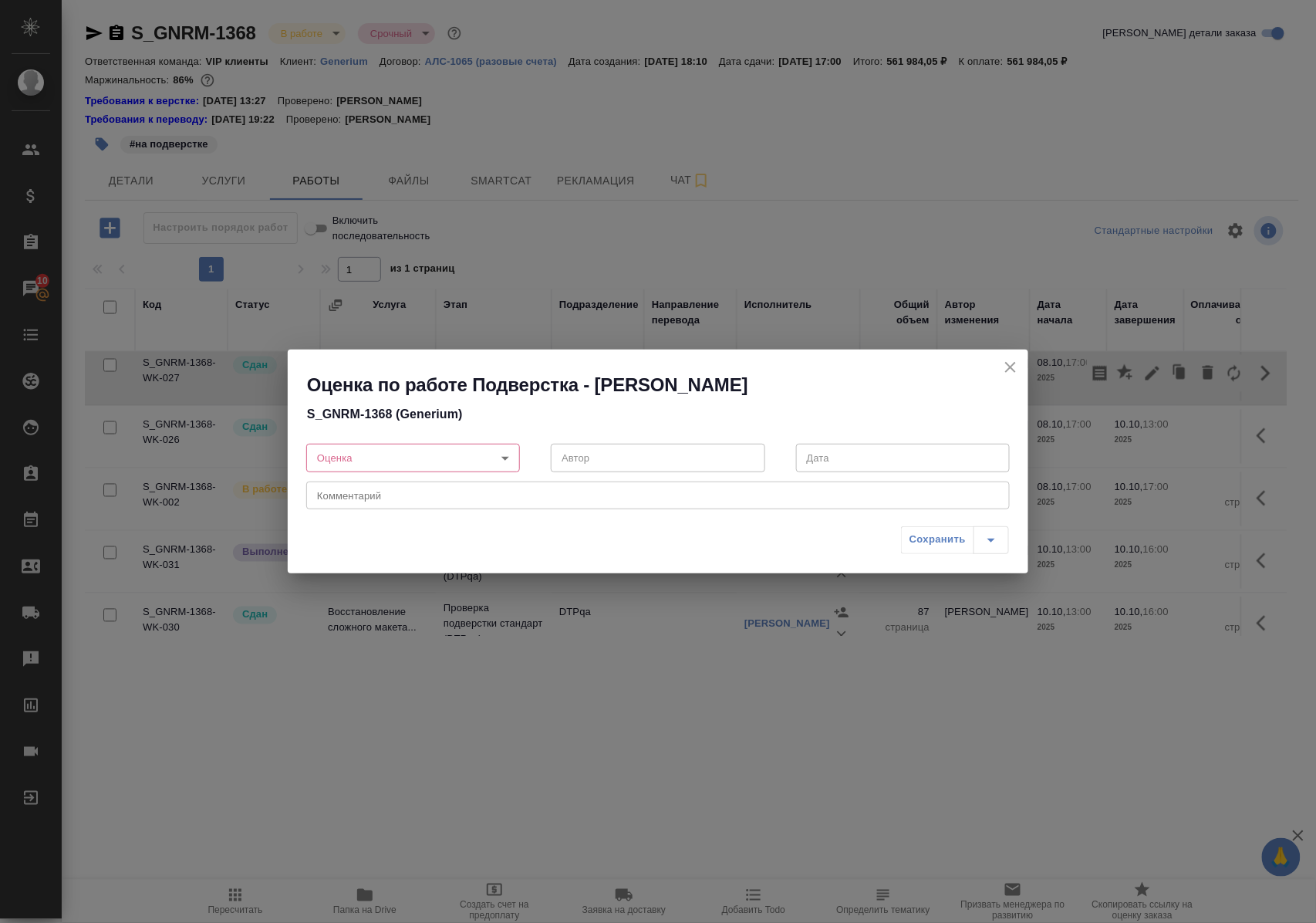
click at [506, 458] on body "🙏 .cls-1 fill:#fff; AWATERA Polushina Alena Клиенты Спецификации Заказы 10 Чаты…" at bounding box center [658, 462] width 1316 height 923
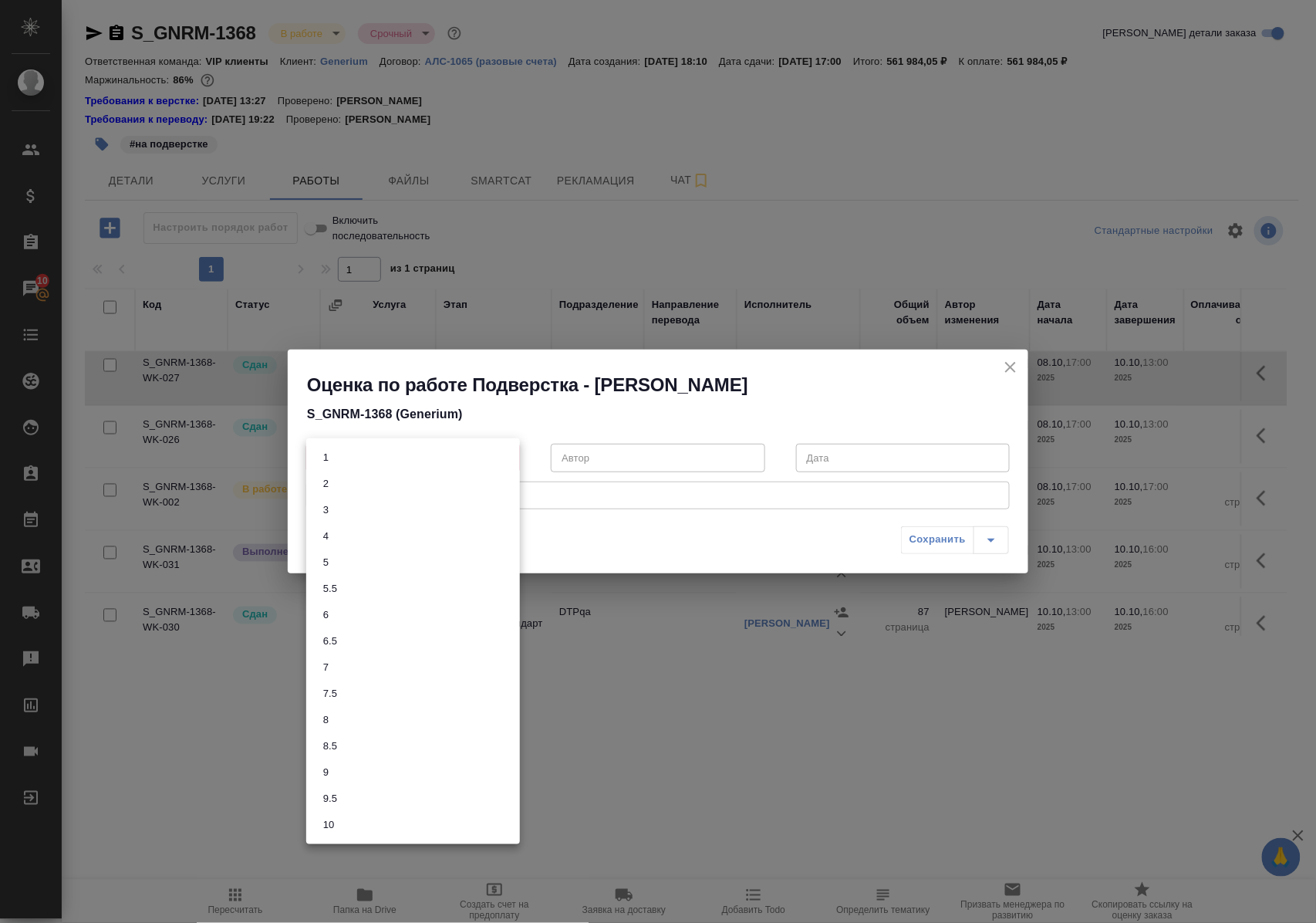
click at [344, 587] on li "5.5" at bounding box center [413, 589] width 214 height 27
type input "5.5"
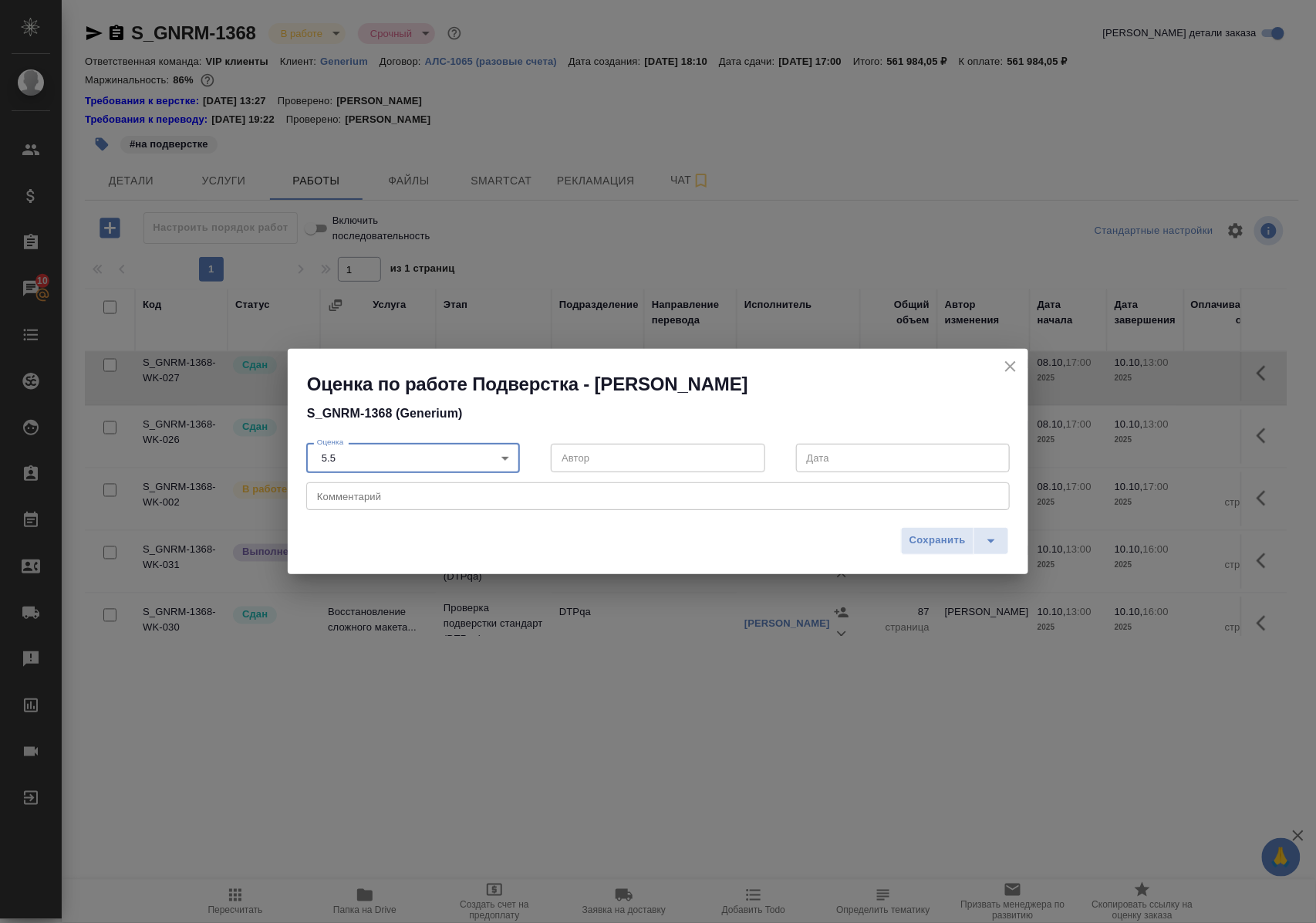
click at [347, 493] on textarea at bounding box center [658, 495] width 682 height 12
type textarea "возврат из-за формата документа"
click at [933, 541] on span "Сохранить" at bounding box center [938, 540] width 57 height 17
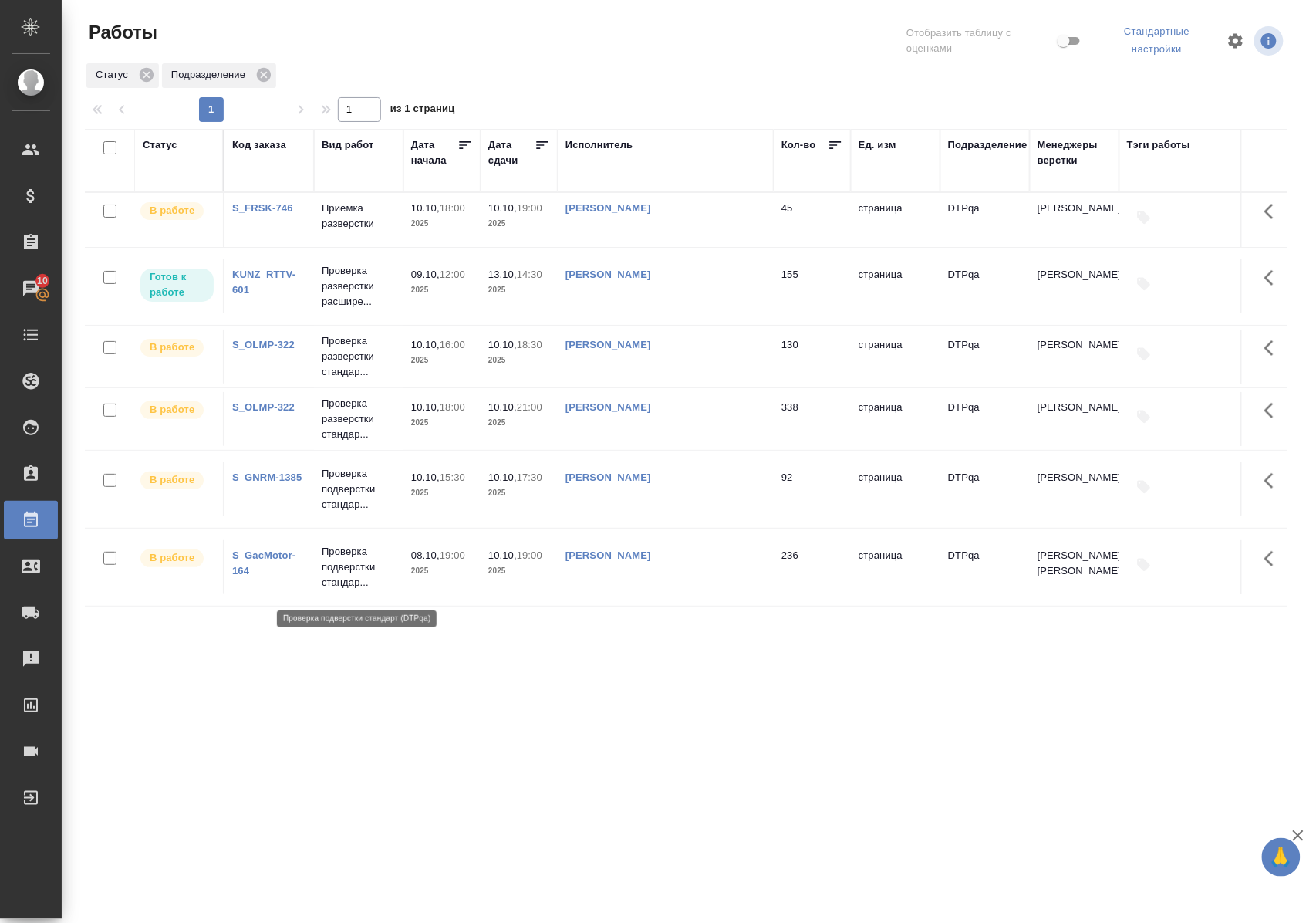
click at [347, 572] on p "Проверка подверстки стандар..." at bounding box center [358, 567] width 74 height 47
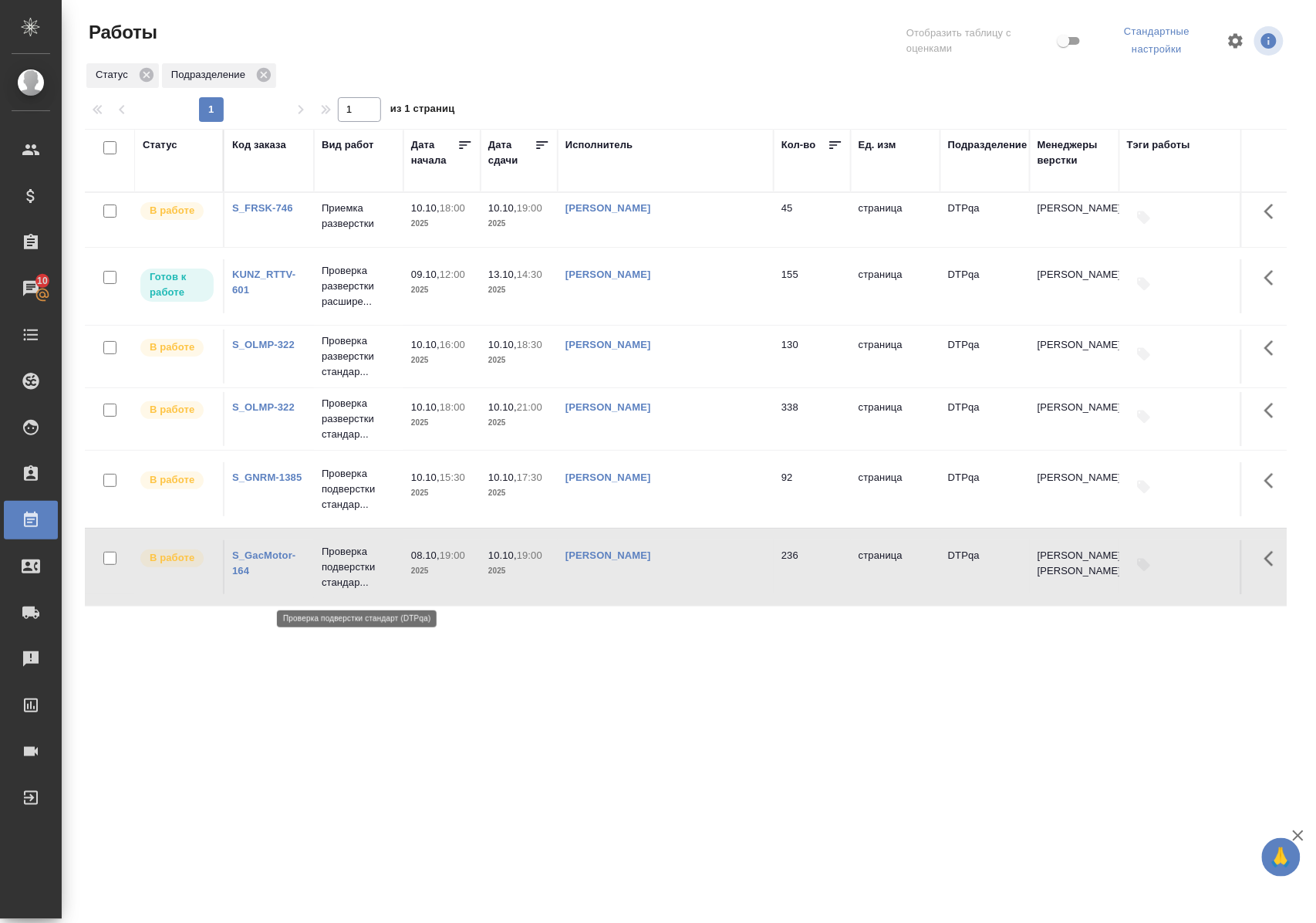
click at [347, 572] on p "Проверка подверстки стандар..." at bounding box center [358, 567] width 74 height 47
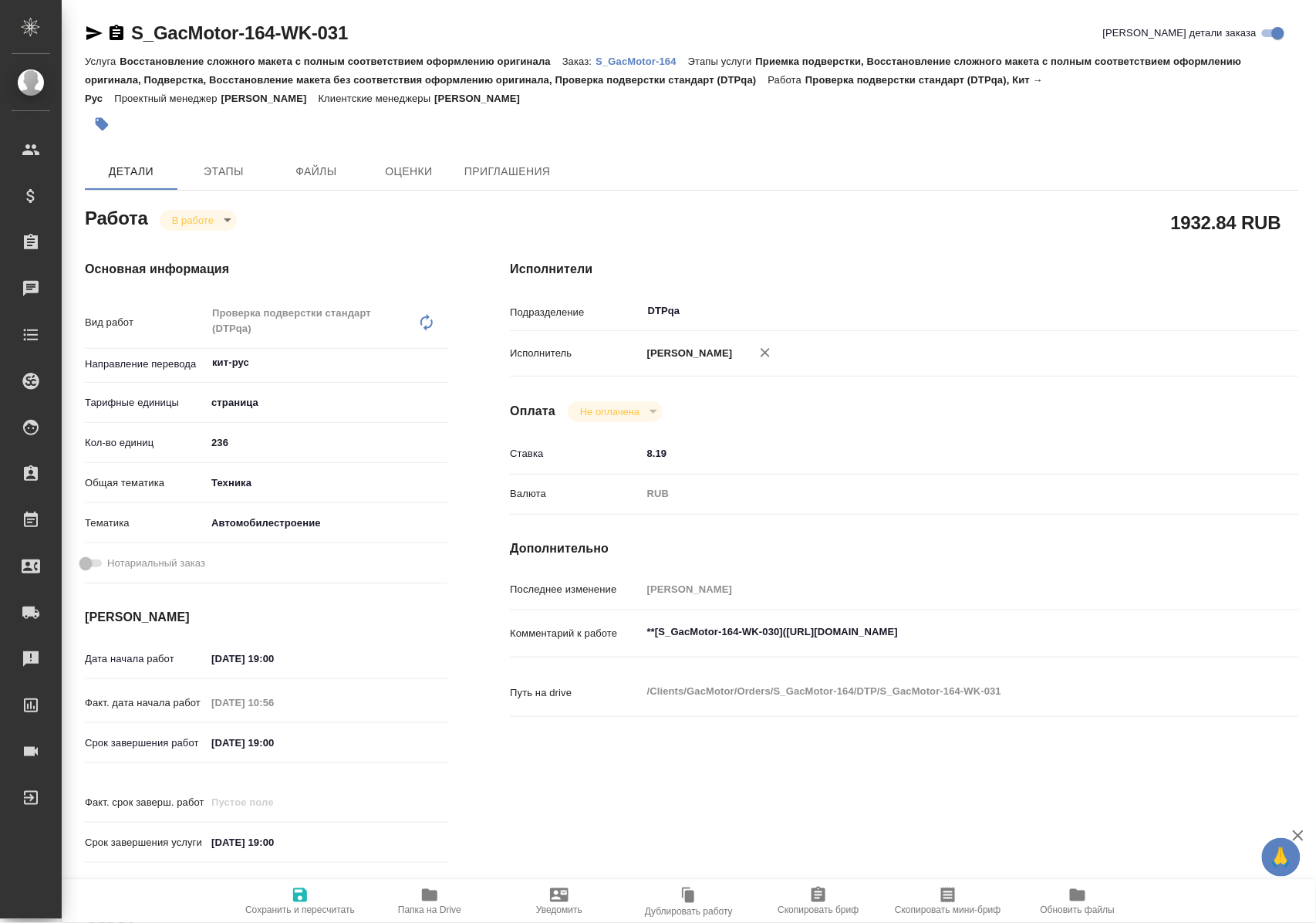
click at [800, 645] on textarea "**[S_GacMotor-164-WK-030](https://tera.awatera.com/Work/68a89285687e3508894d2ae…" at bounding box center [937, 631] width 591 height 27
click at [1111, 641] on textarea "**[S_GacMotor-164-WK-030](https://tera.awatera.com/Work/68a89285687e3508894d2ae…" at bounding box center [938, 632] width 590 height 27
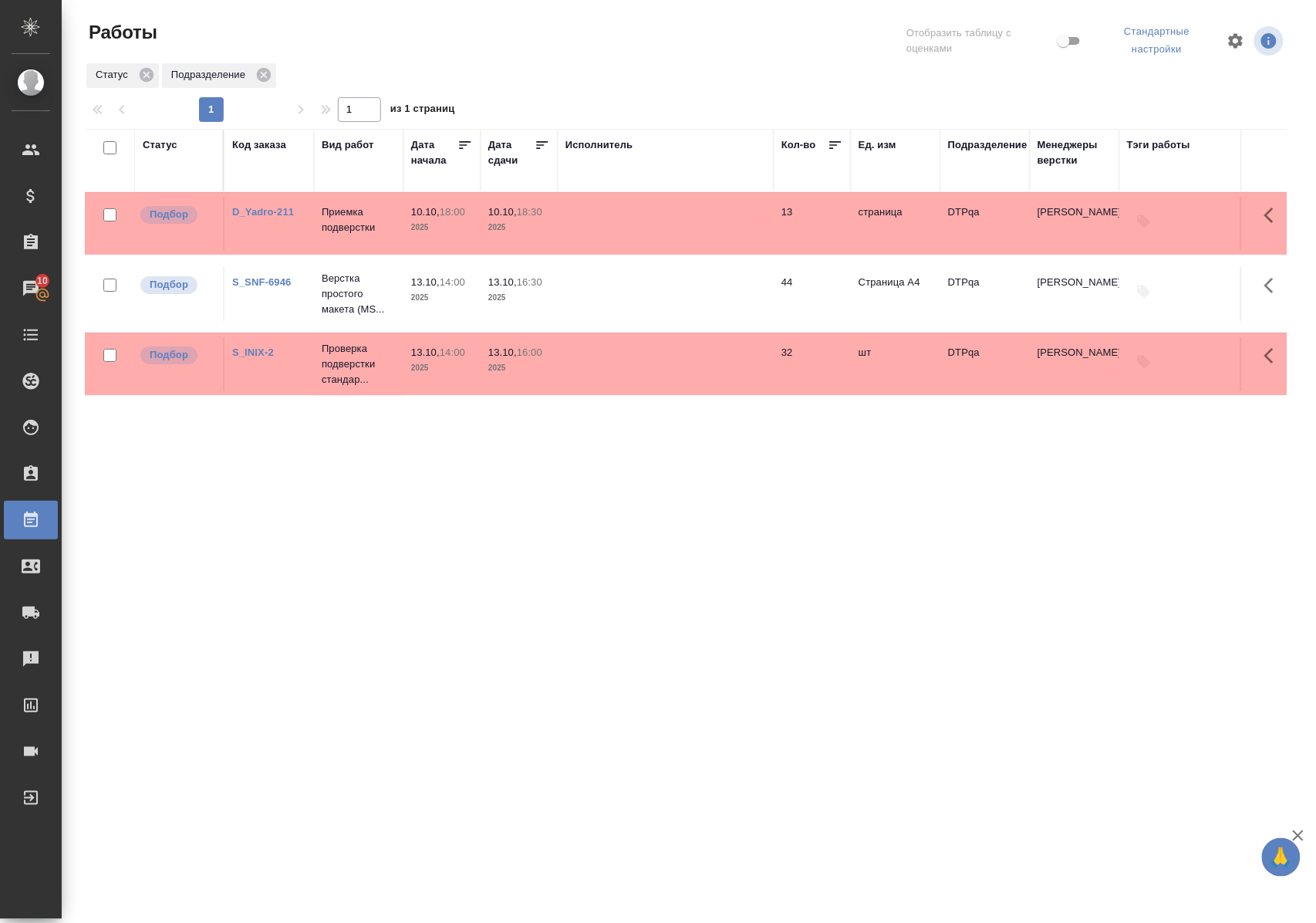
click at [270, 210] on link "D_Yadro-211" at bounding box center [263, 211] width 62 height 12
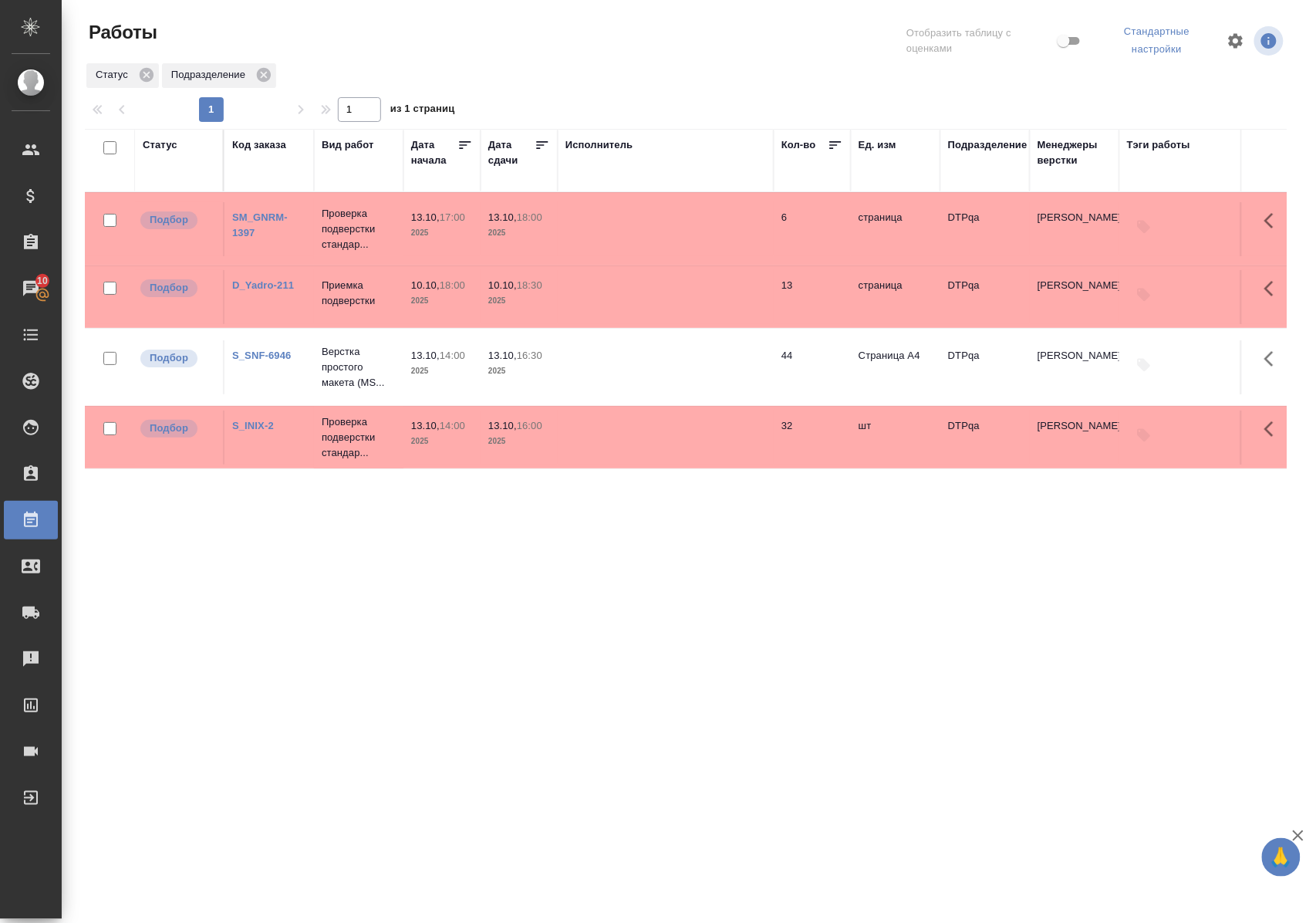
click at [275, 217] on link "SM_GNRM-1397" at bounding box center [260, 225] width 56 height 27
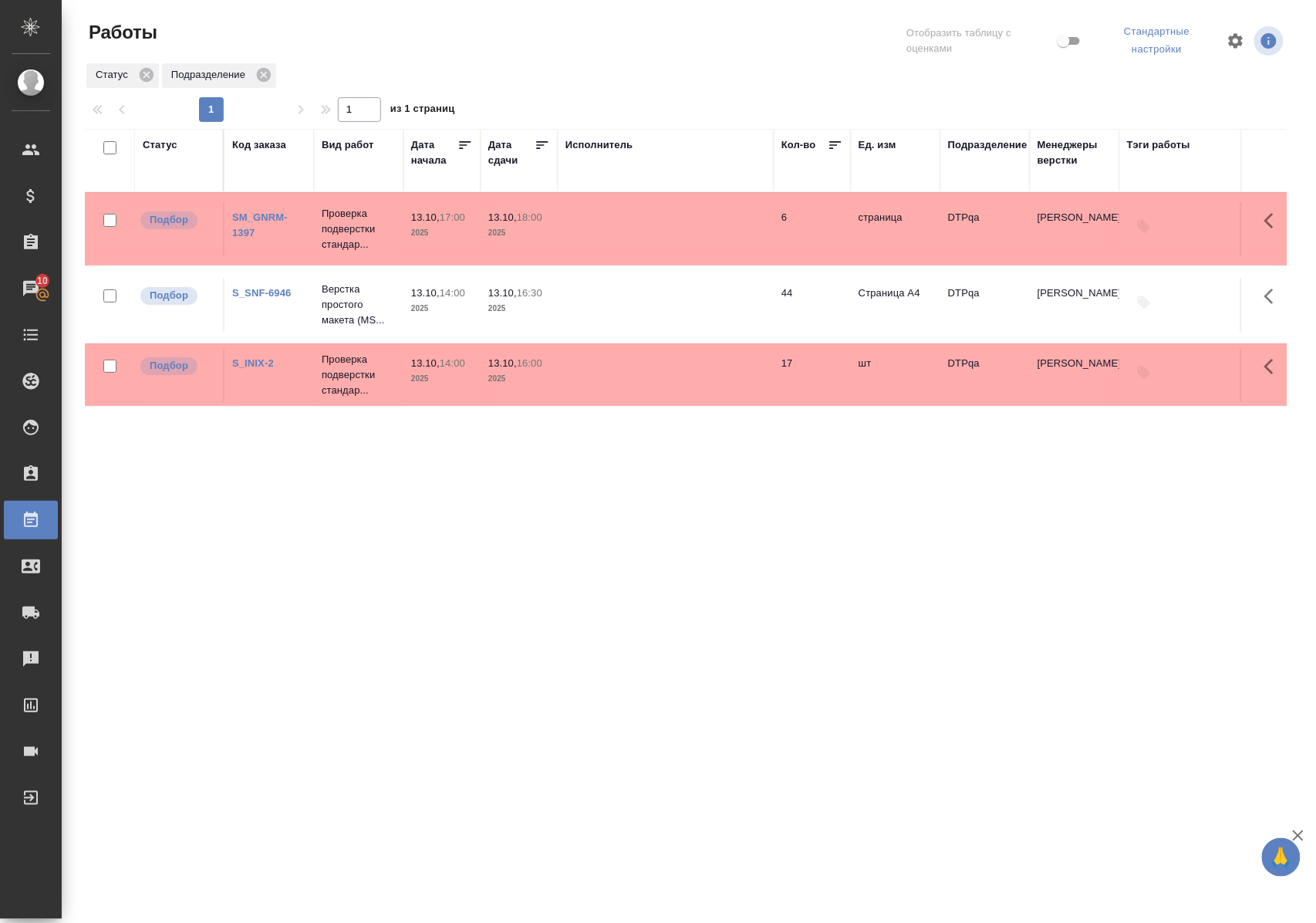
click at [257, 368] on link "S_INIX-2" at bounding box center [253, 363] width 42 height 12
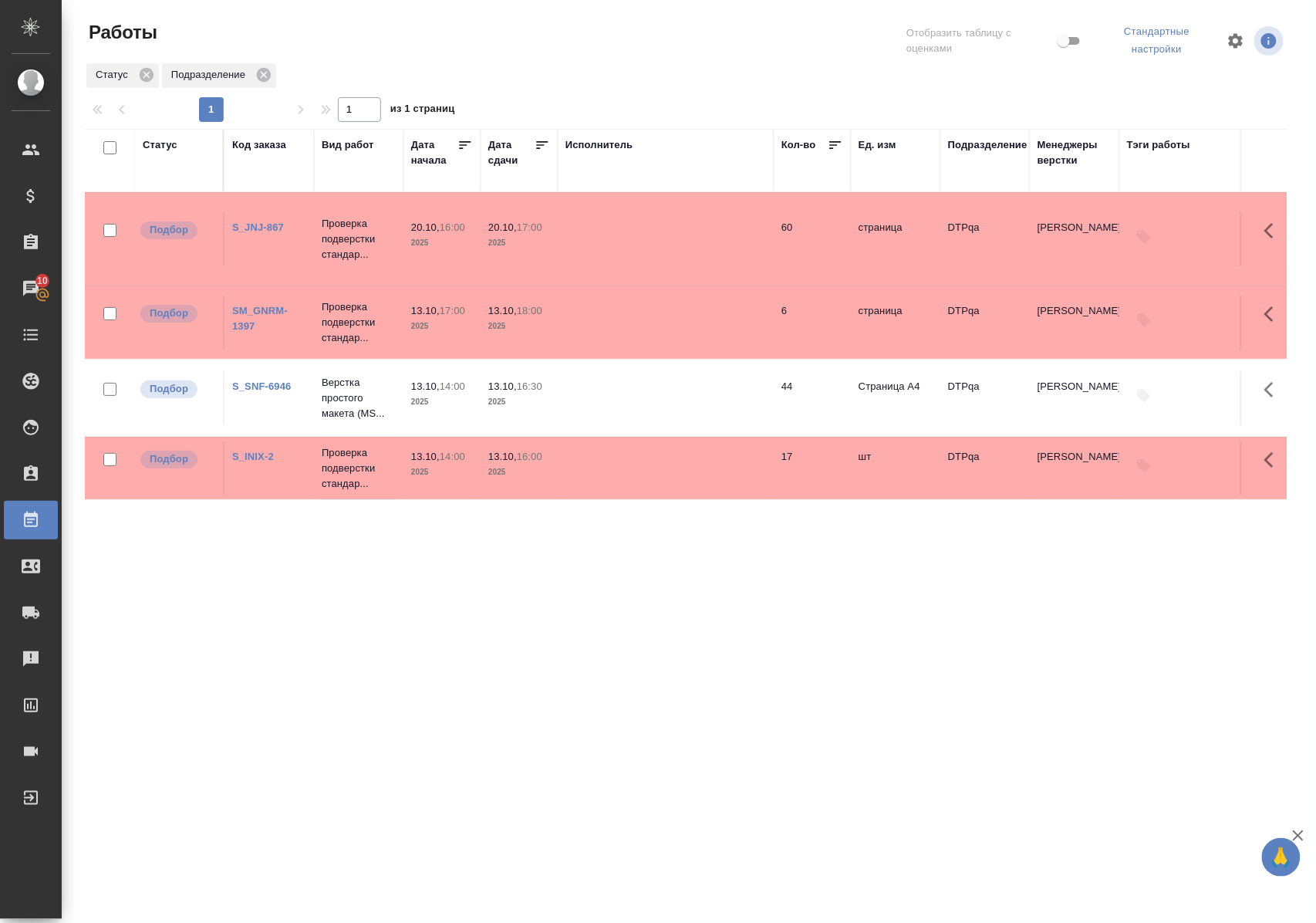
click at [260, 221] on link "S_JNJ-867" at bounding box center [258, 227] width 52 height 12
click at [692, 552] on div "Статус Код заказа Вид работ Дата начала Дата сдачи Исполнитель Кол-во Ед. изм П…" at bounding box center [685, 407] width 1202 height 556
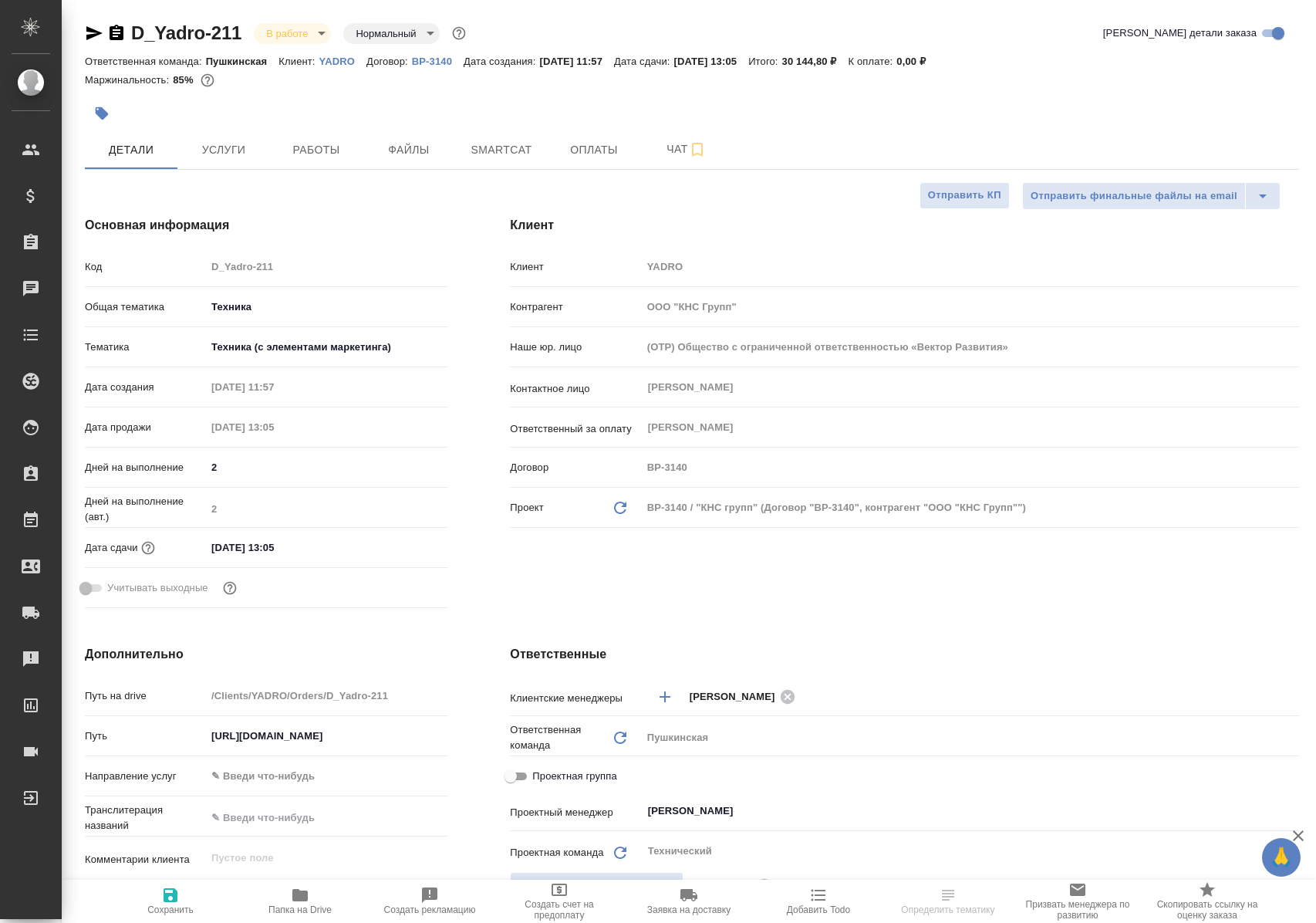
select select "RU"
click at [343, 143] on span "Работы" at bounding box center [316, 150] width 74 height 19
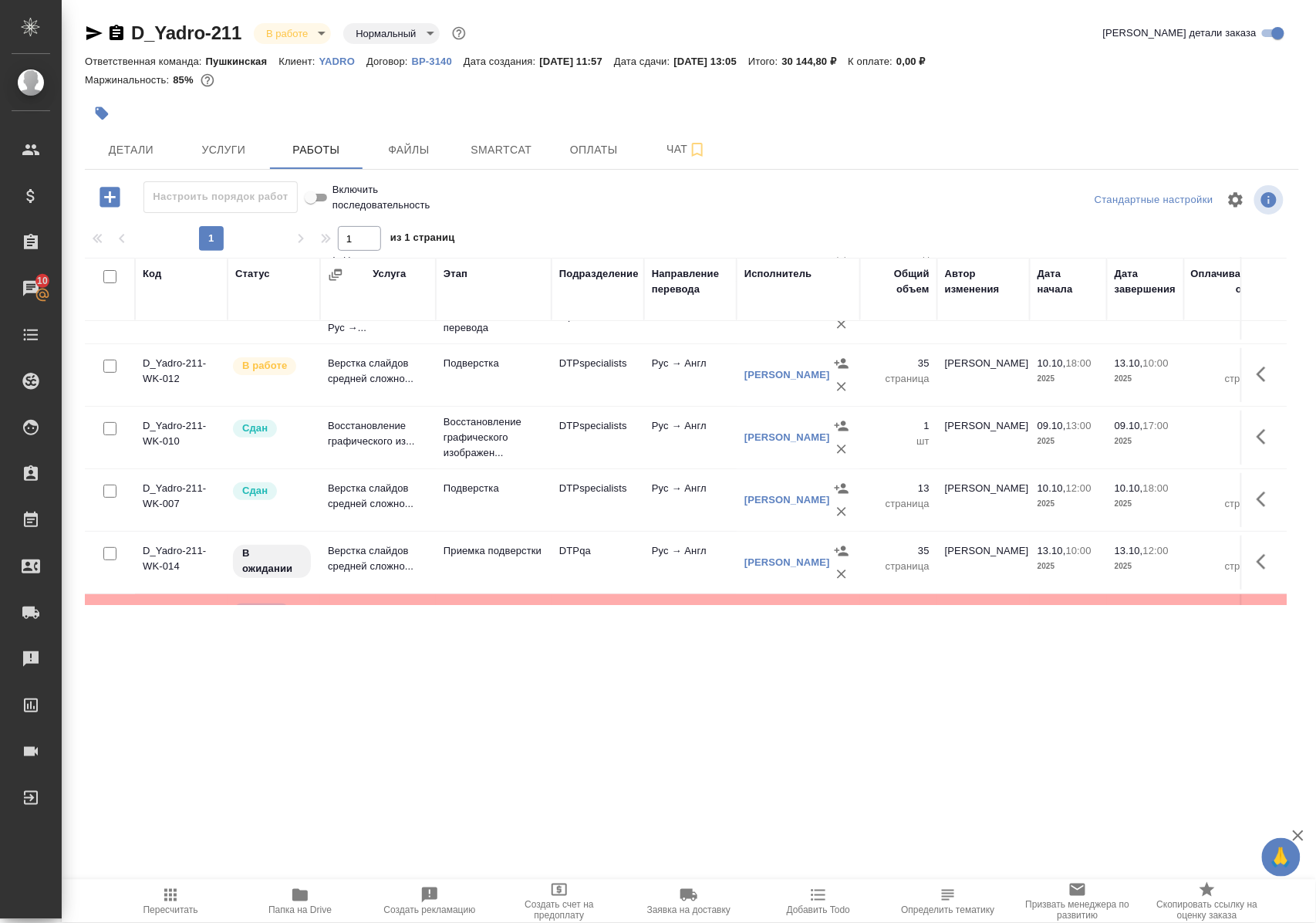
scroll to position [164, 0]
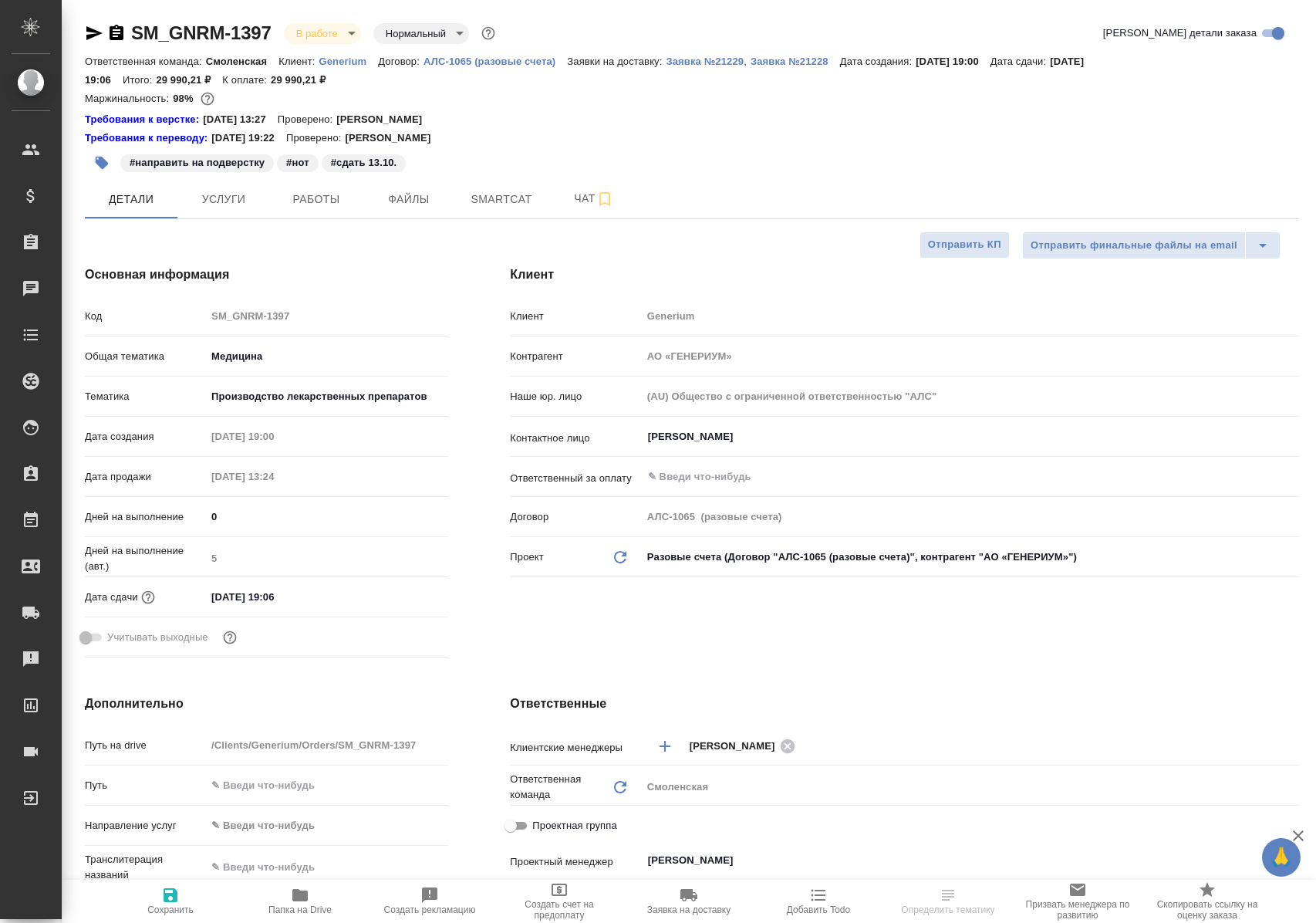
select select "RU"
click at [303, 199] on span "Работы" at bounding box center [316, 199] width 74 height 19
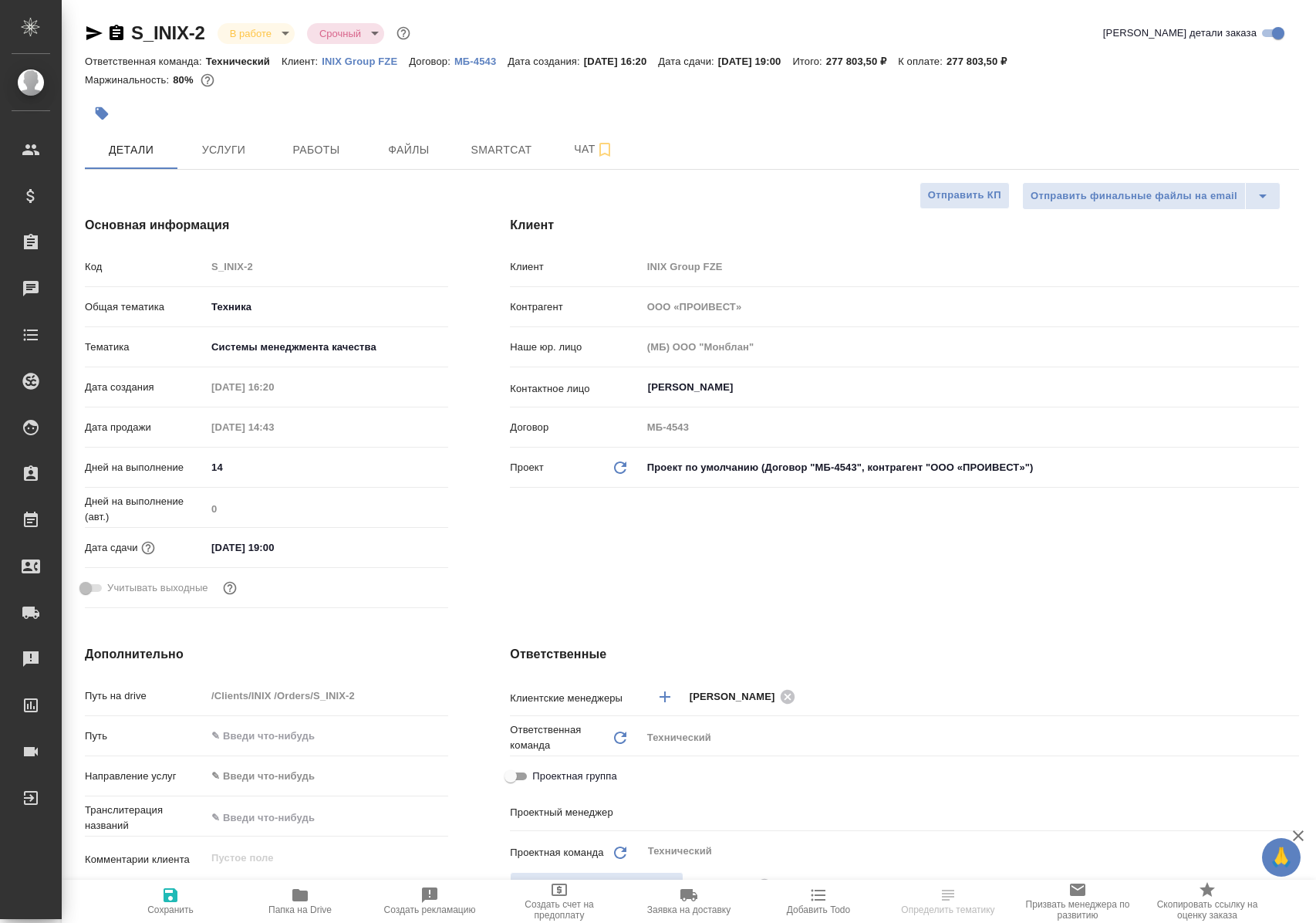
select select "RU"
type input "[PERSON_NAME]"
click at [331, 143] on span "Работы" at bounding box center [316, 150] width 74 height 19
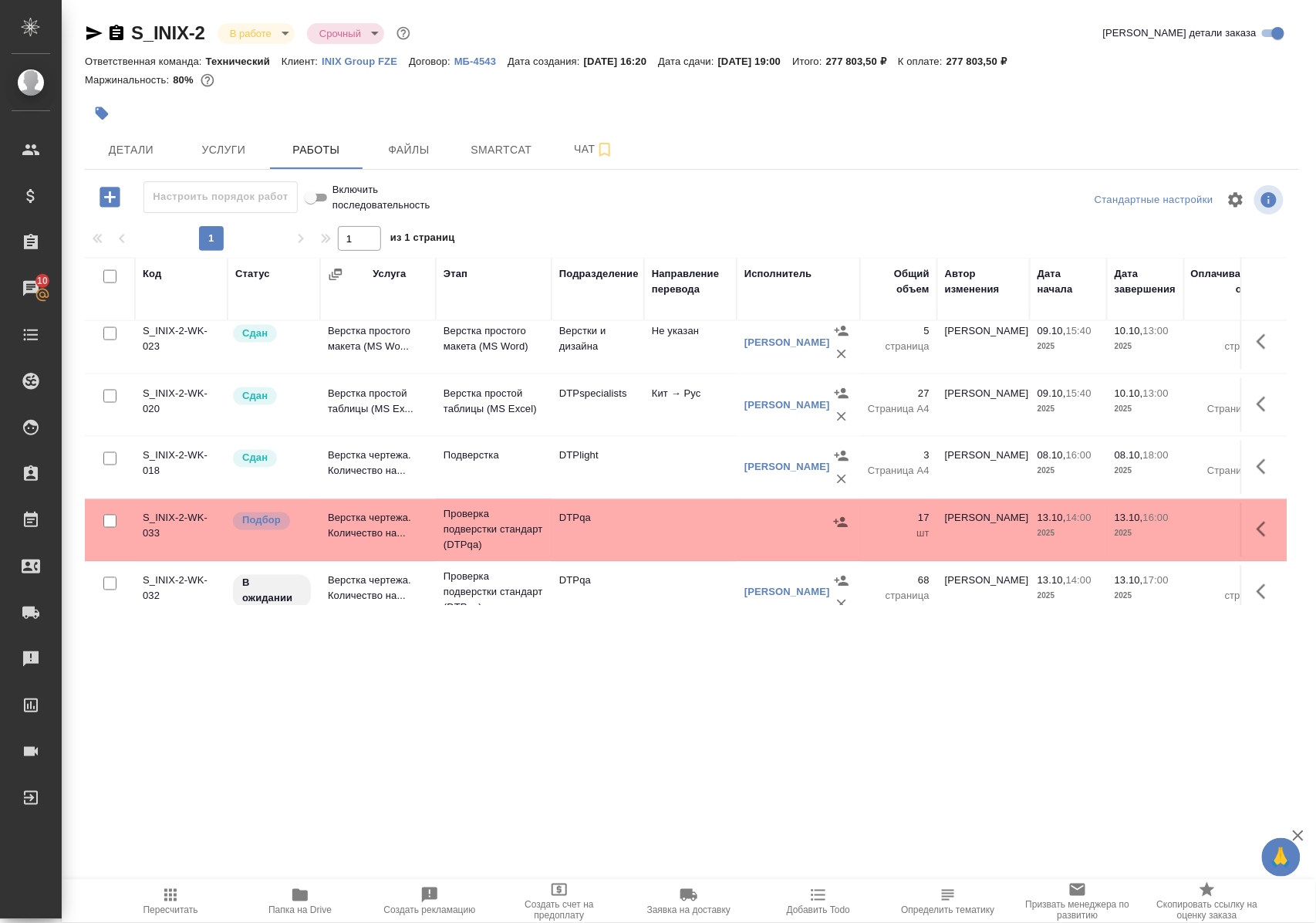
scroll to position [854, 0]
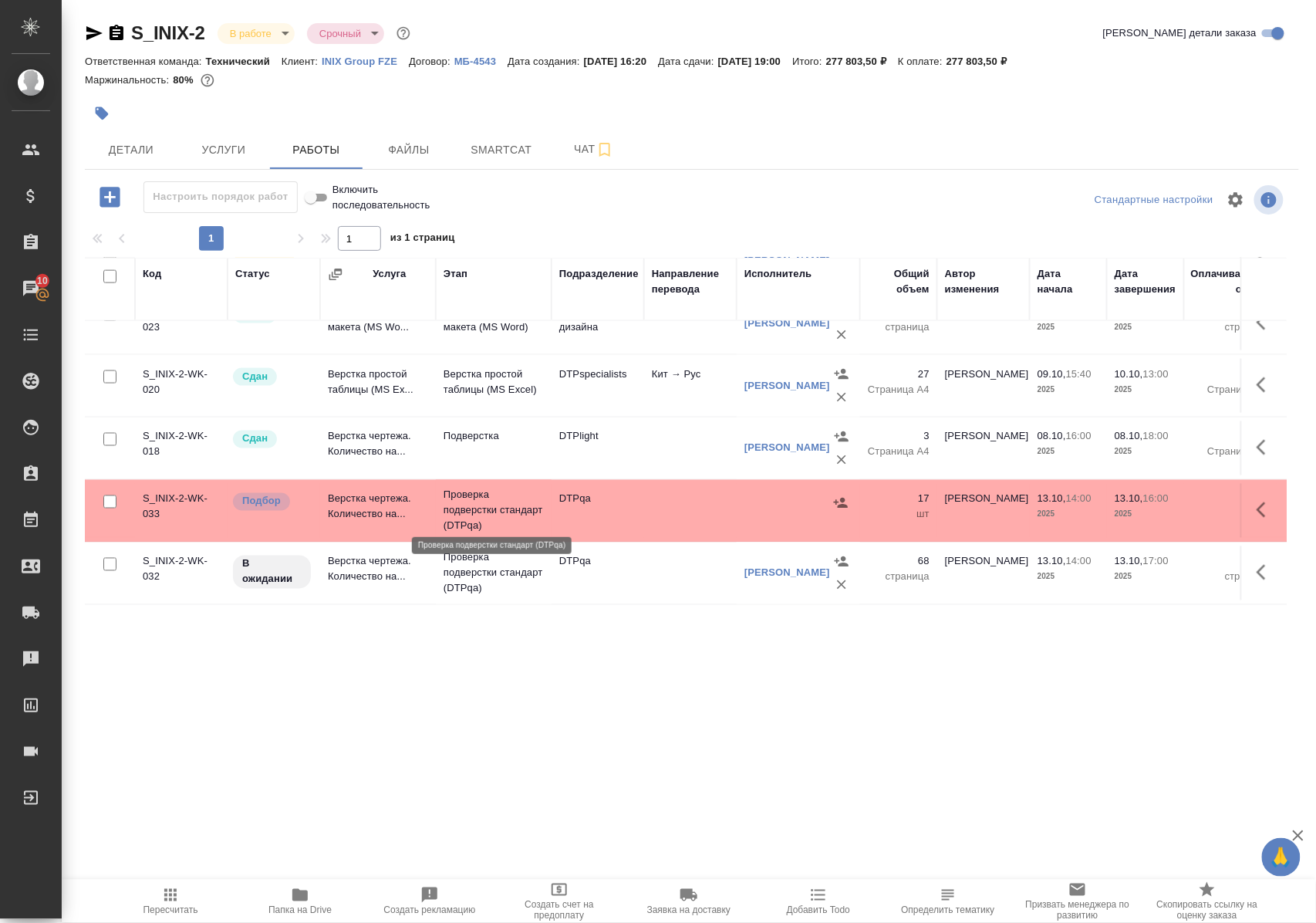
click at [462, 498] on p "Проверка подверстки стандарт (DTPqa)" at bounding box center [494, 511] width 101 height 47
click at [463, 498] on p "Проверка подверстки стандарт (DTPqa)" at bounding box center [494, 511] width 101 height 47
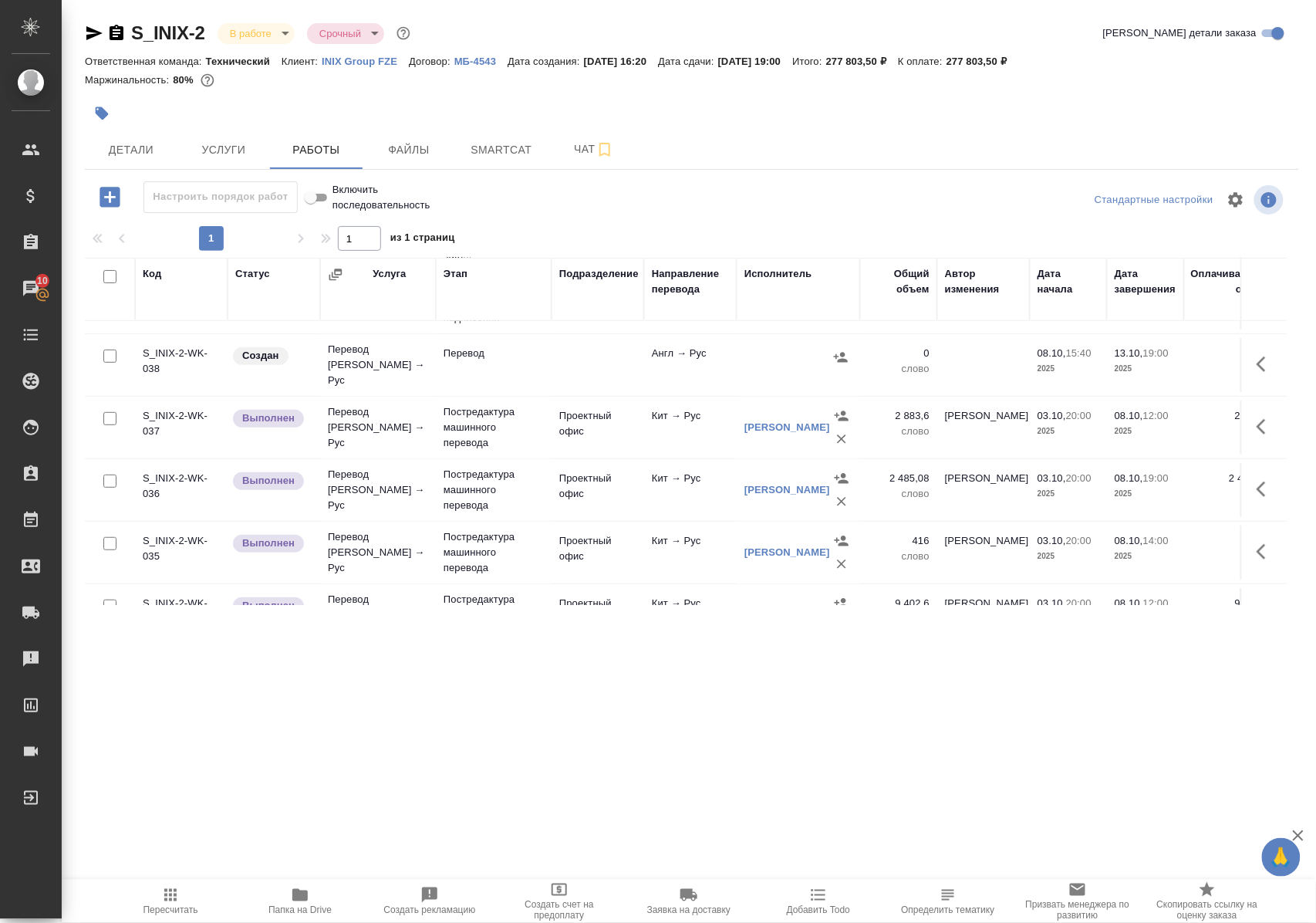
scroll to position [0, 0]
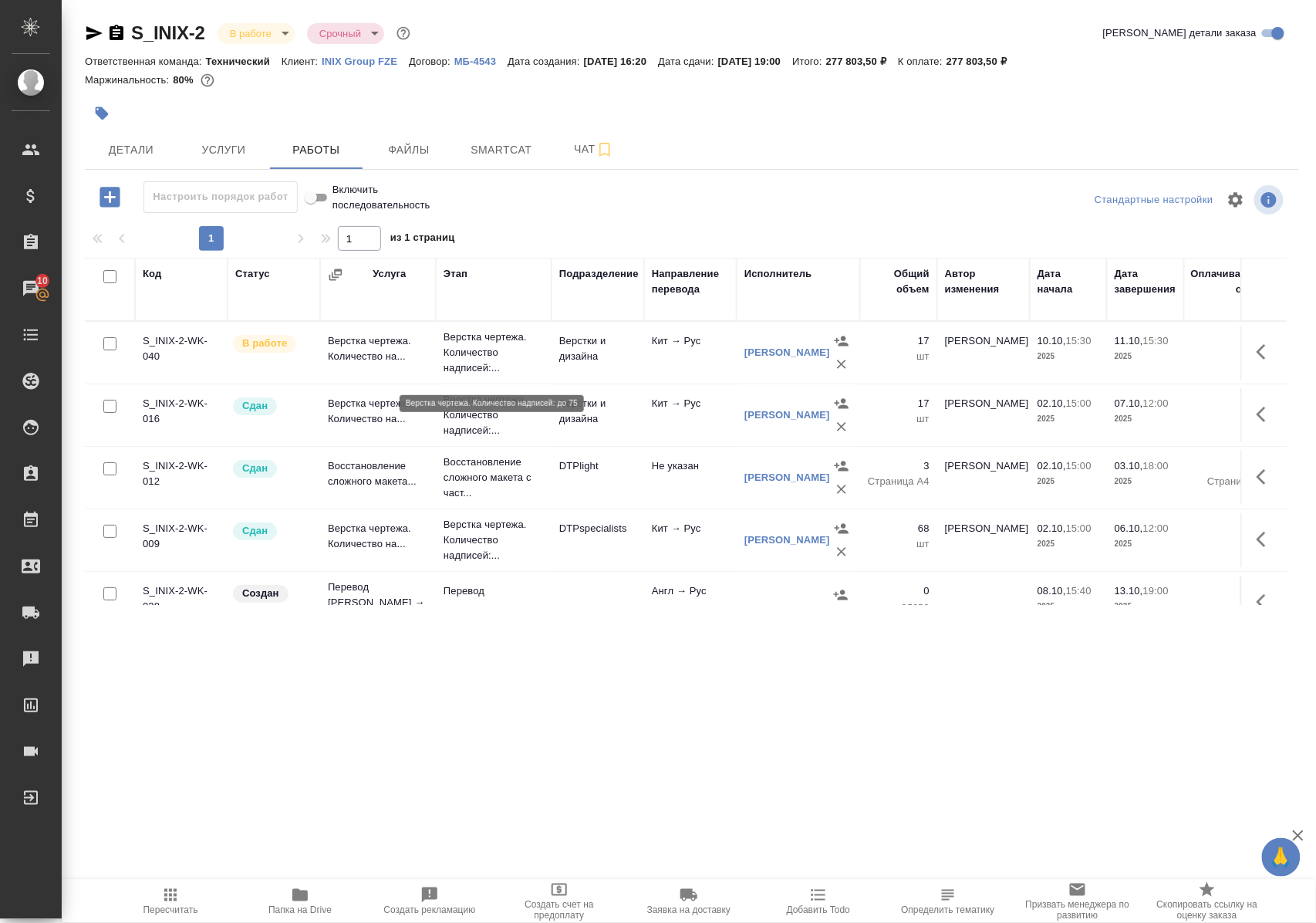
click at [464, 355] on p "Верстка чертежа. Количество надписей:..." at bounding box center [494, 352] width 101 height 47
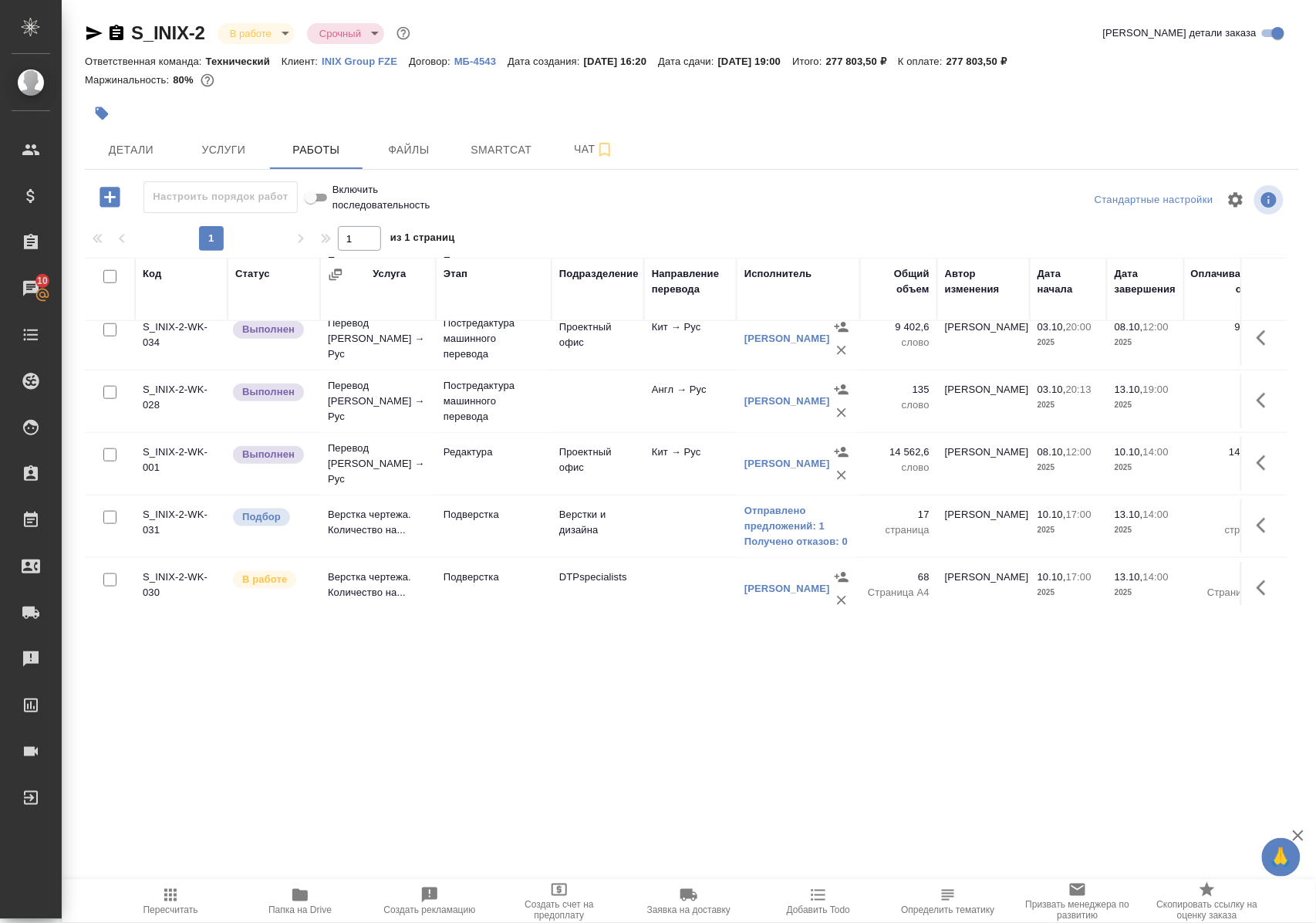
scroll to position [617, 0]
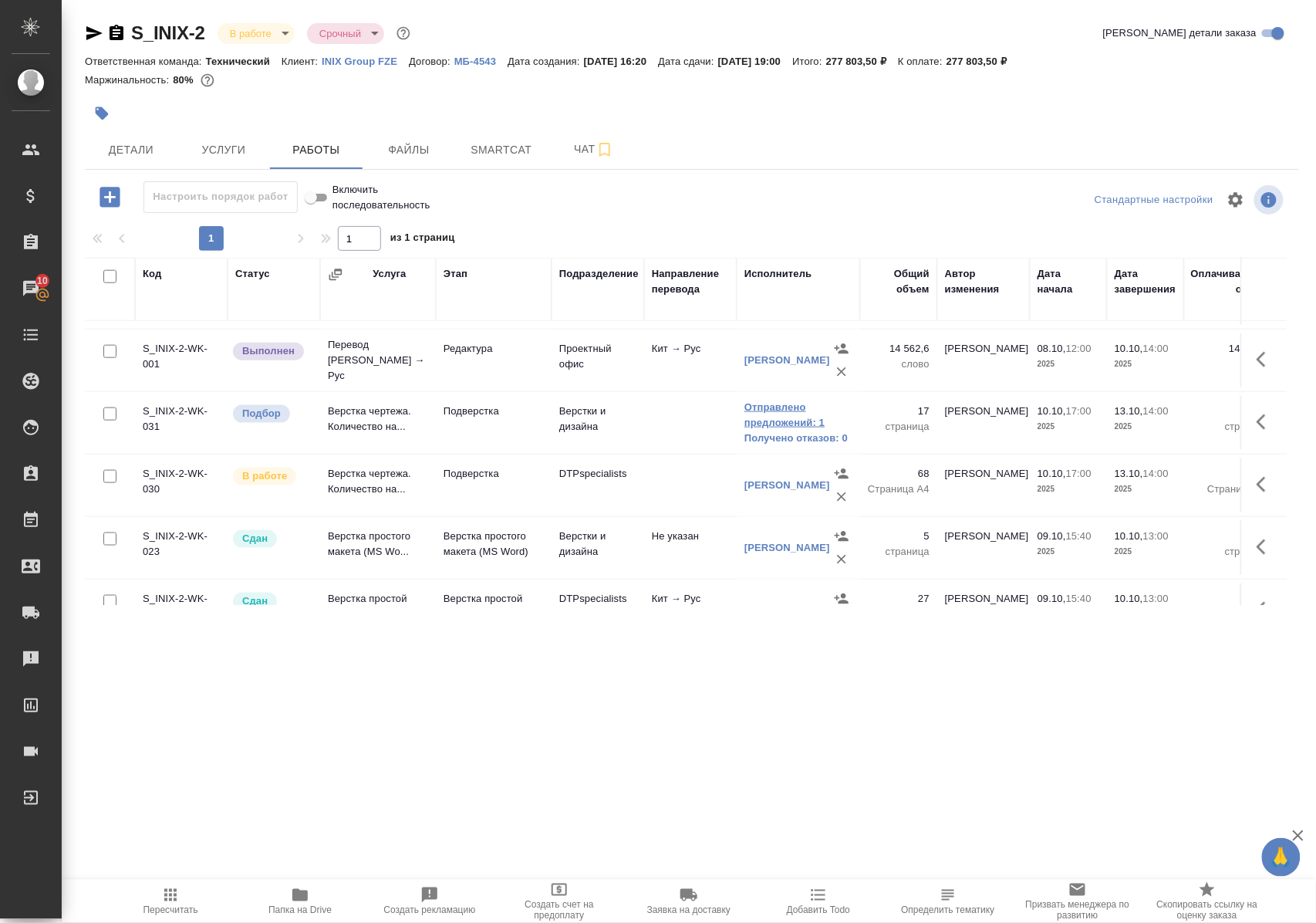
click at [785, 427] on link "Отправлено предложений: 1" at bounding box center [799, 415] width 108 height 31
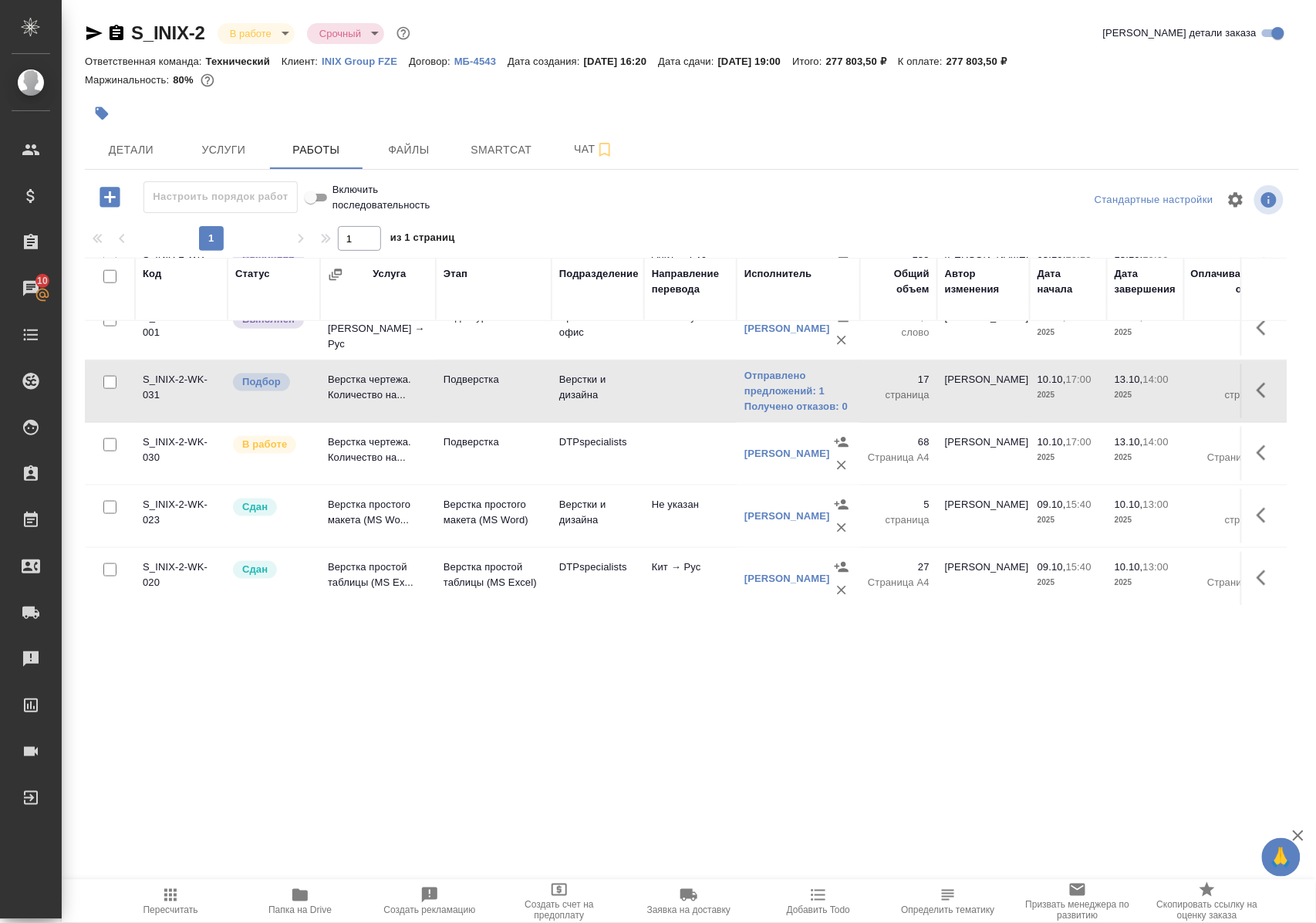
scroll to position [546, 0]
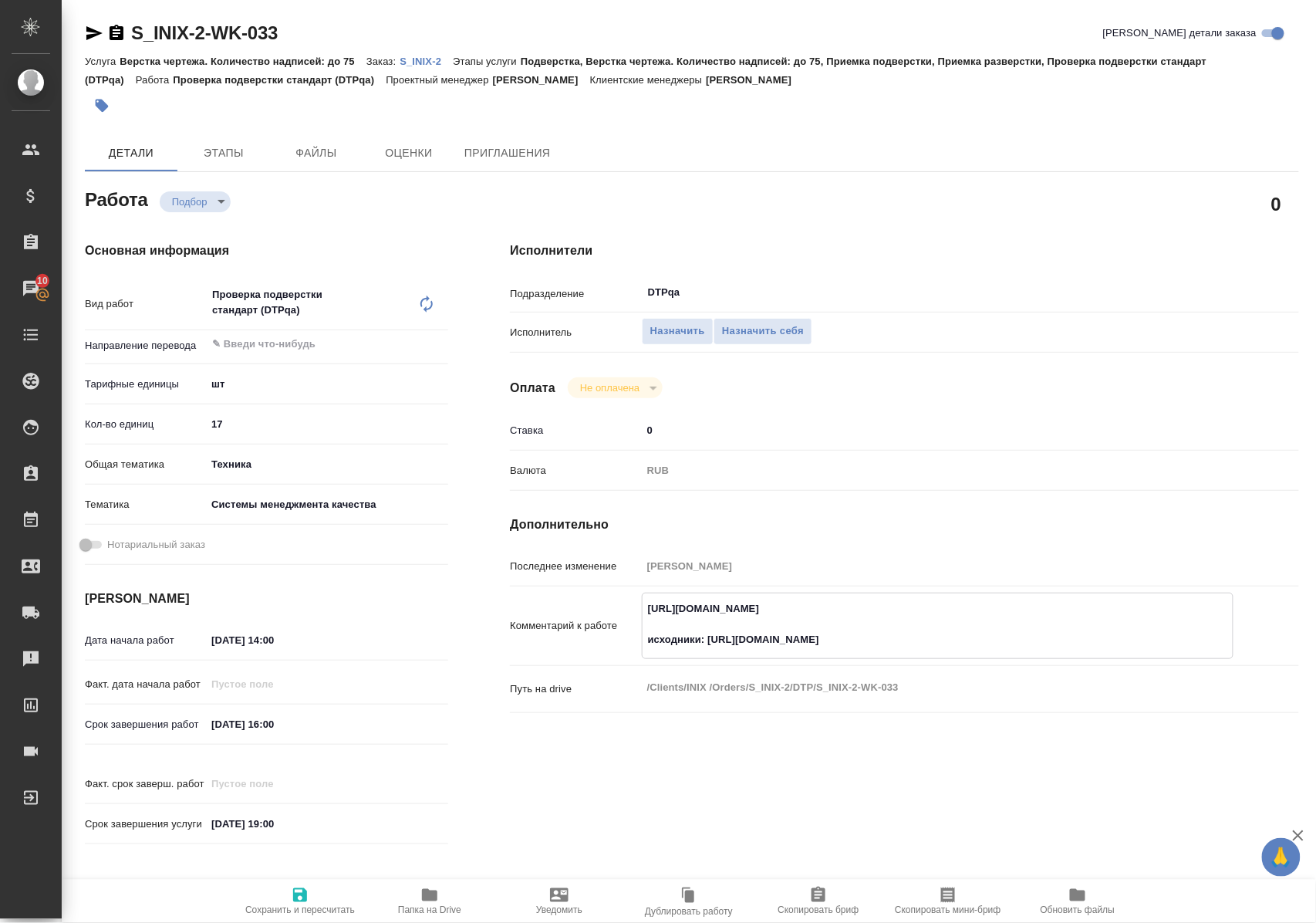
drag, startPoint x: 646, startPoint y: 610, endPoint x: 973, endPoint y: 609, distance: 327.0
click at [973, 609] on textarea "[URL][DOMAIN_NAME] исходники: [URL][DOMAIN_NAME]" at bounding box center [938, 624] width 590 height 57
drag, startPoint x: 708, startPoint y: 642, endPoint x: 955, endPoint y: 640, distance: 247.0
click at [955, 640] on textarea "[URL][DOMAIN_NAME] исходники: [URL][DOMAIN_NAME]" at bounding box center [938, 624] width 590 height 57
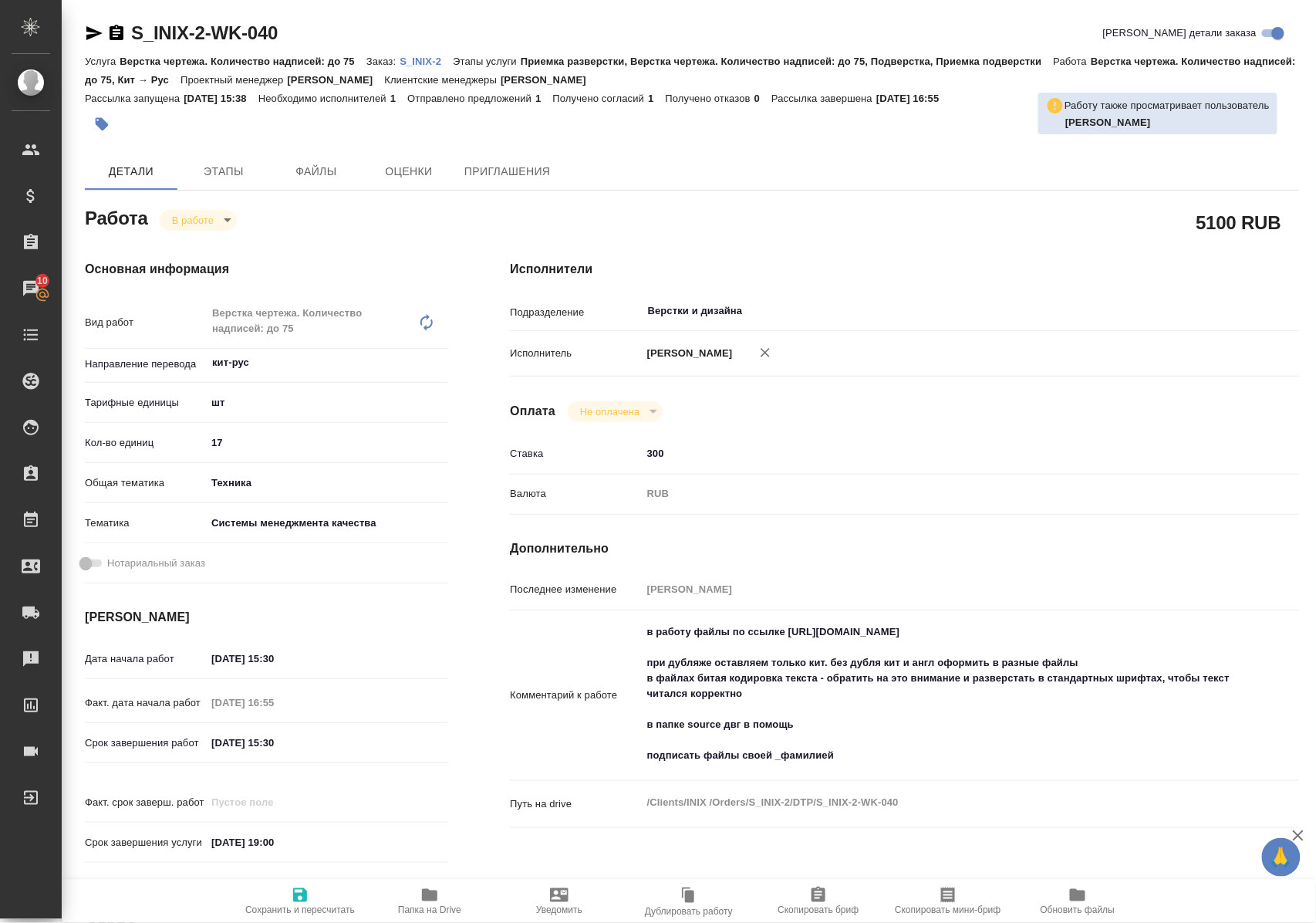
click at [424, 902] on icon "button" at bounding box center [430, 895] width 18 height 18
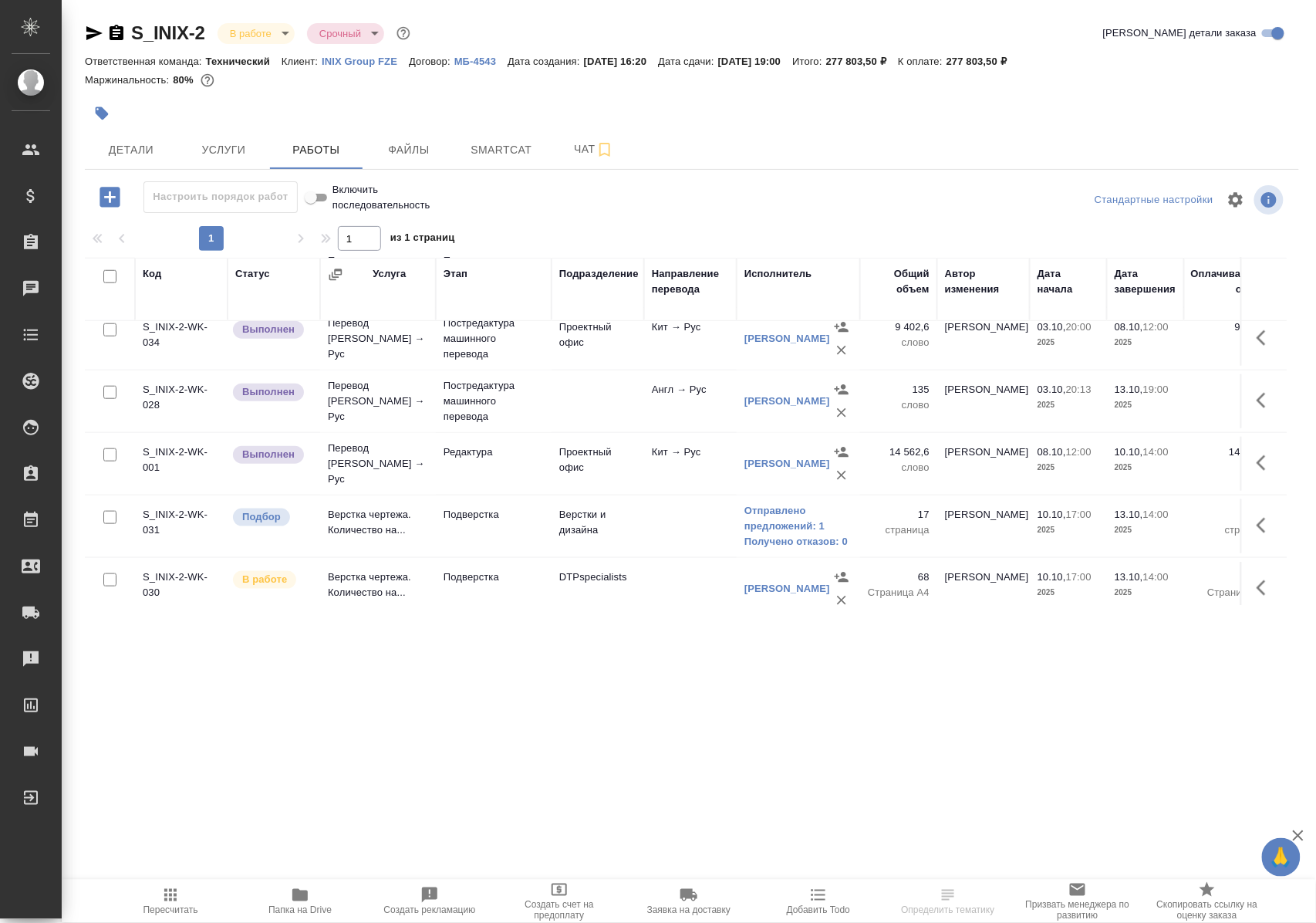
scroll to position [617, 0]
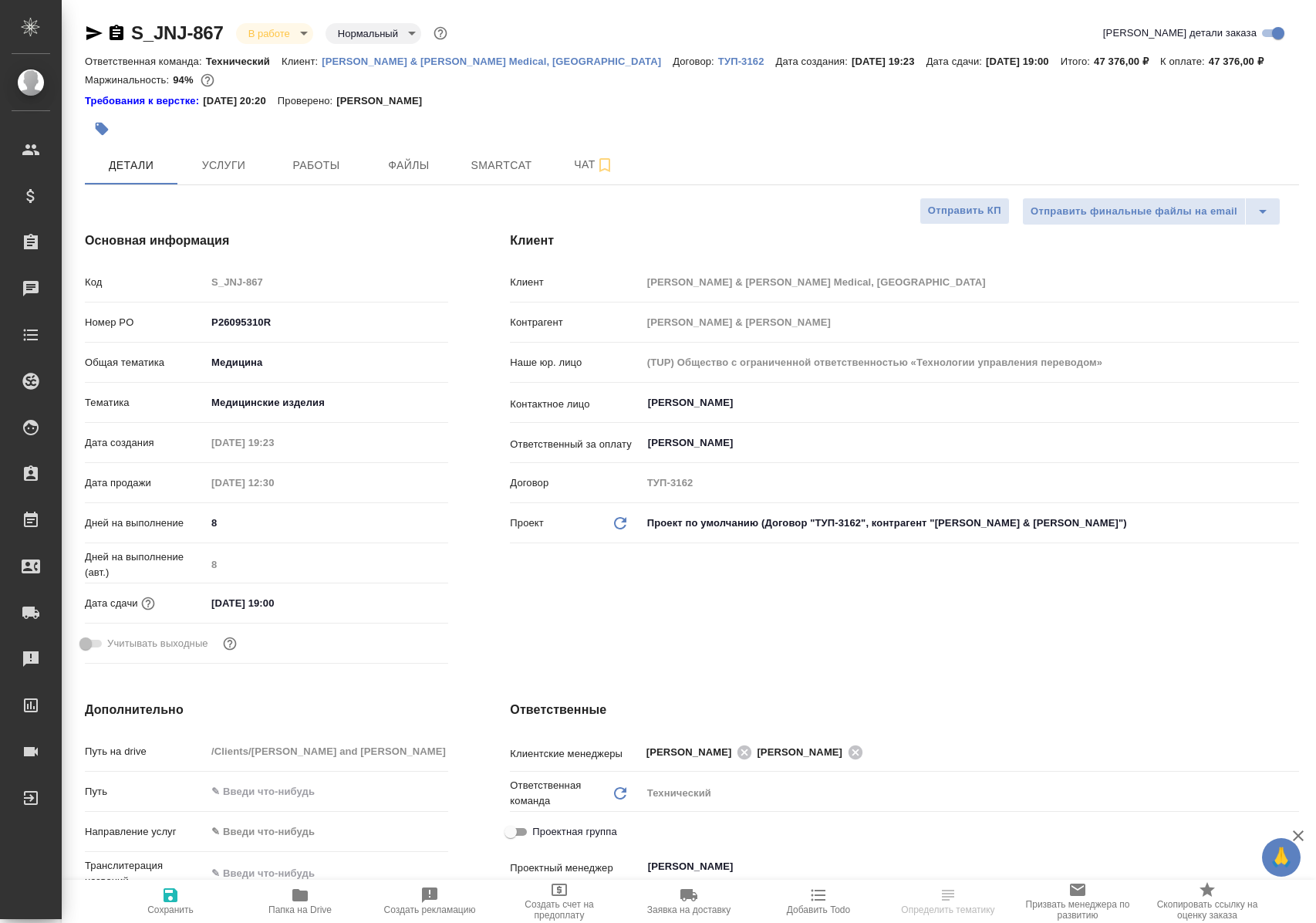
select select "RU"
click at [310, 168] on span "Работы" at bounding box center [316, 165] width 74 height 19
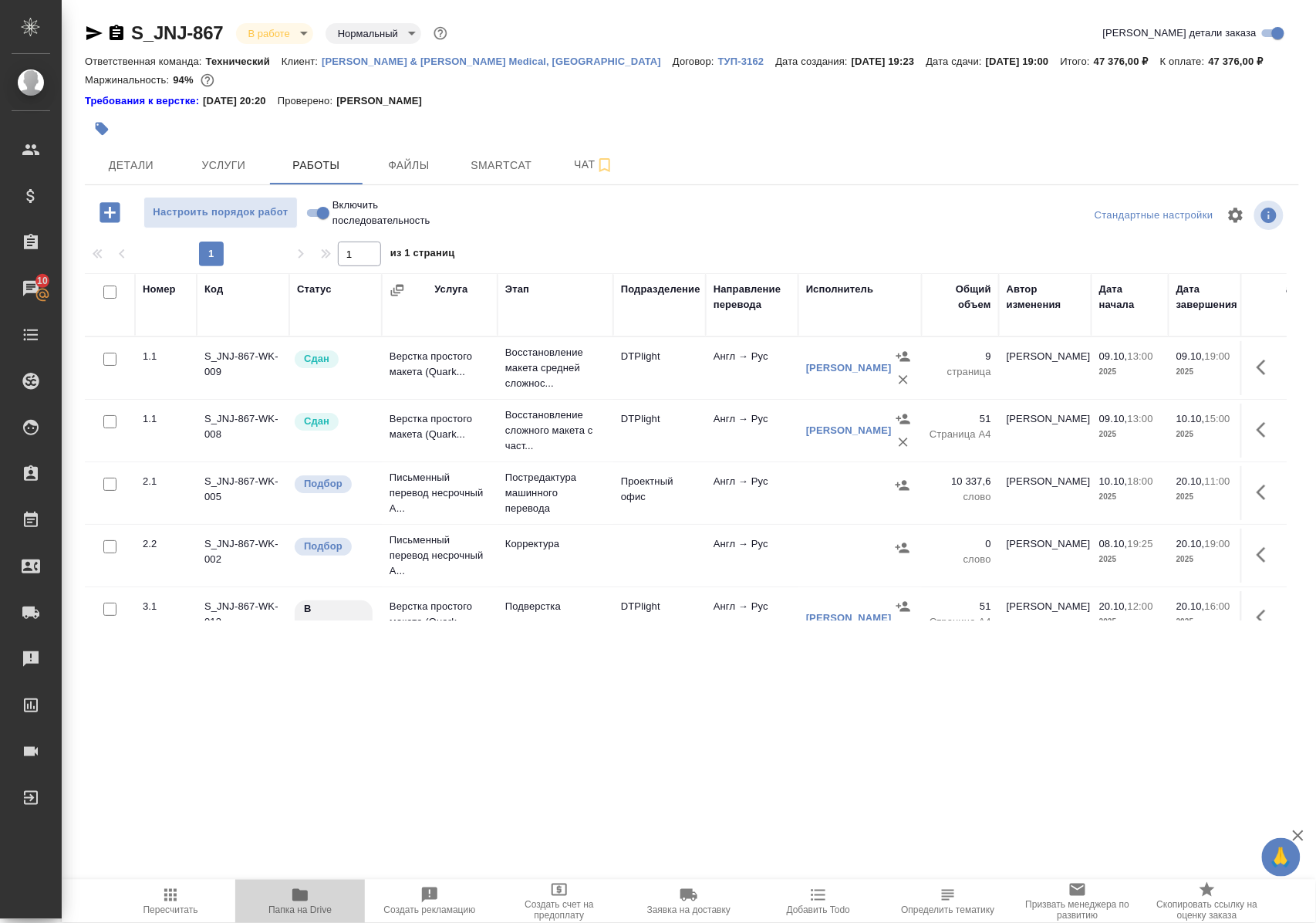
click at [303, 904] on span "Папка на Drive" at bounding box center [300, 909] width 63 height 11
click at [542, 437] on p "Восстановление сложного макета с част..." at bounding box center [556, 430] width 101 height 47
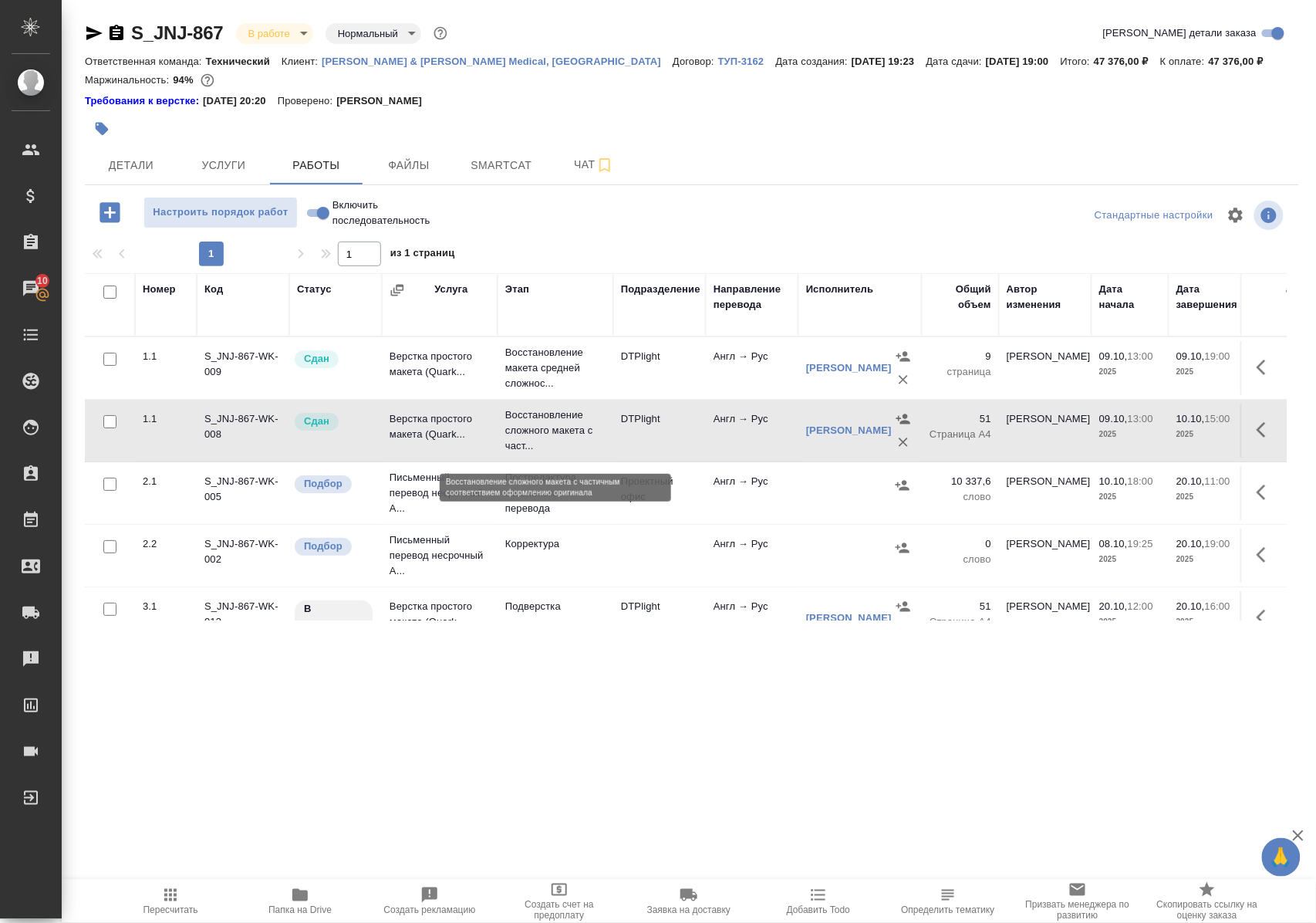
click at [542, 437] on p "Восстановление сложного макета с част..." at bounding box center [556, 430] width 101 height 47
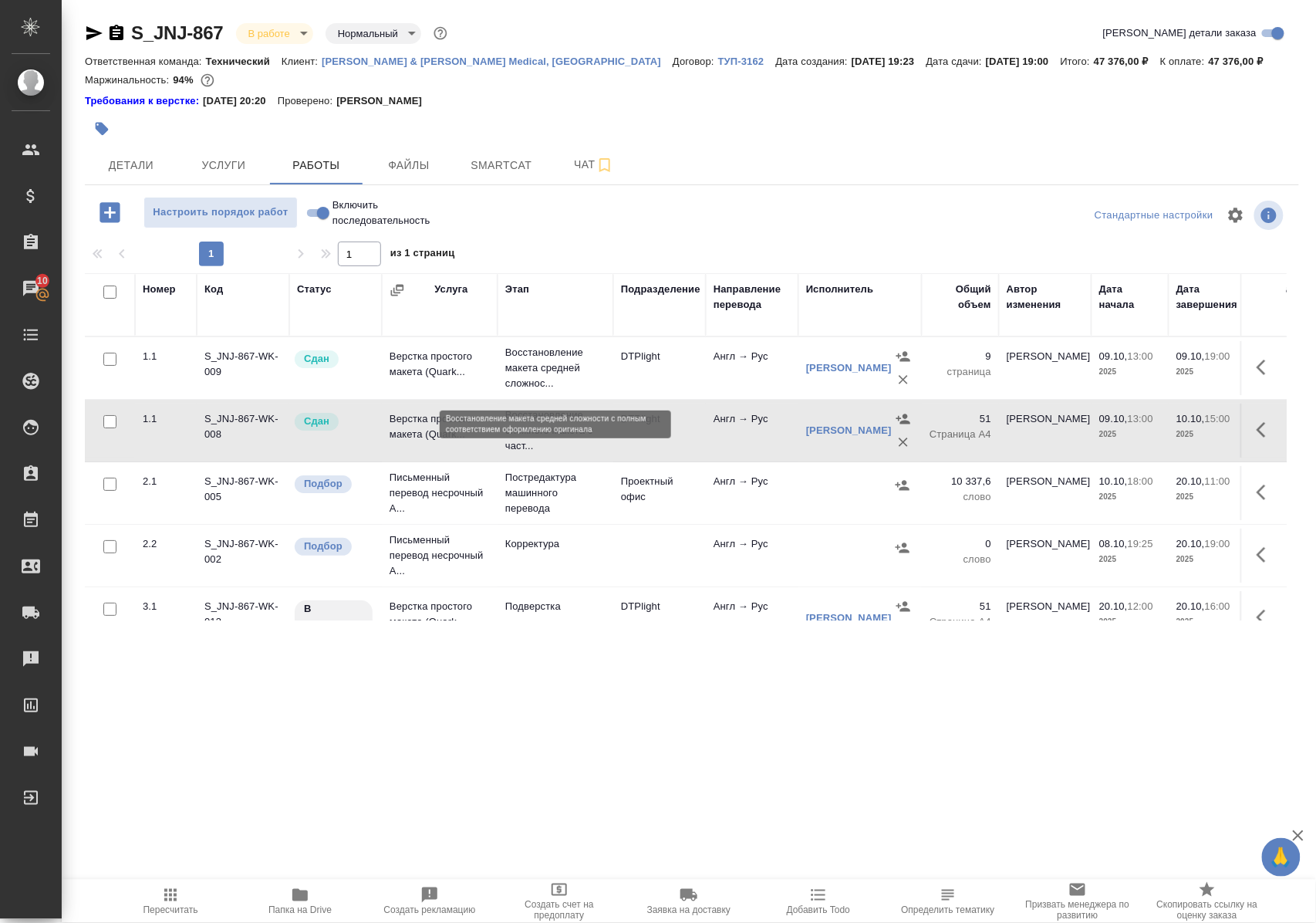
click at [543, 368] on p "Восстановление макета средней сложнос..." at bounding box center [556, 367] width 101 height 47
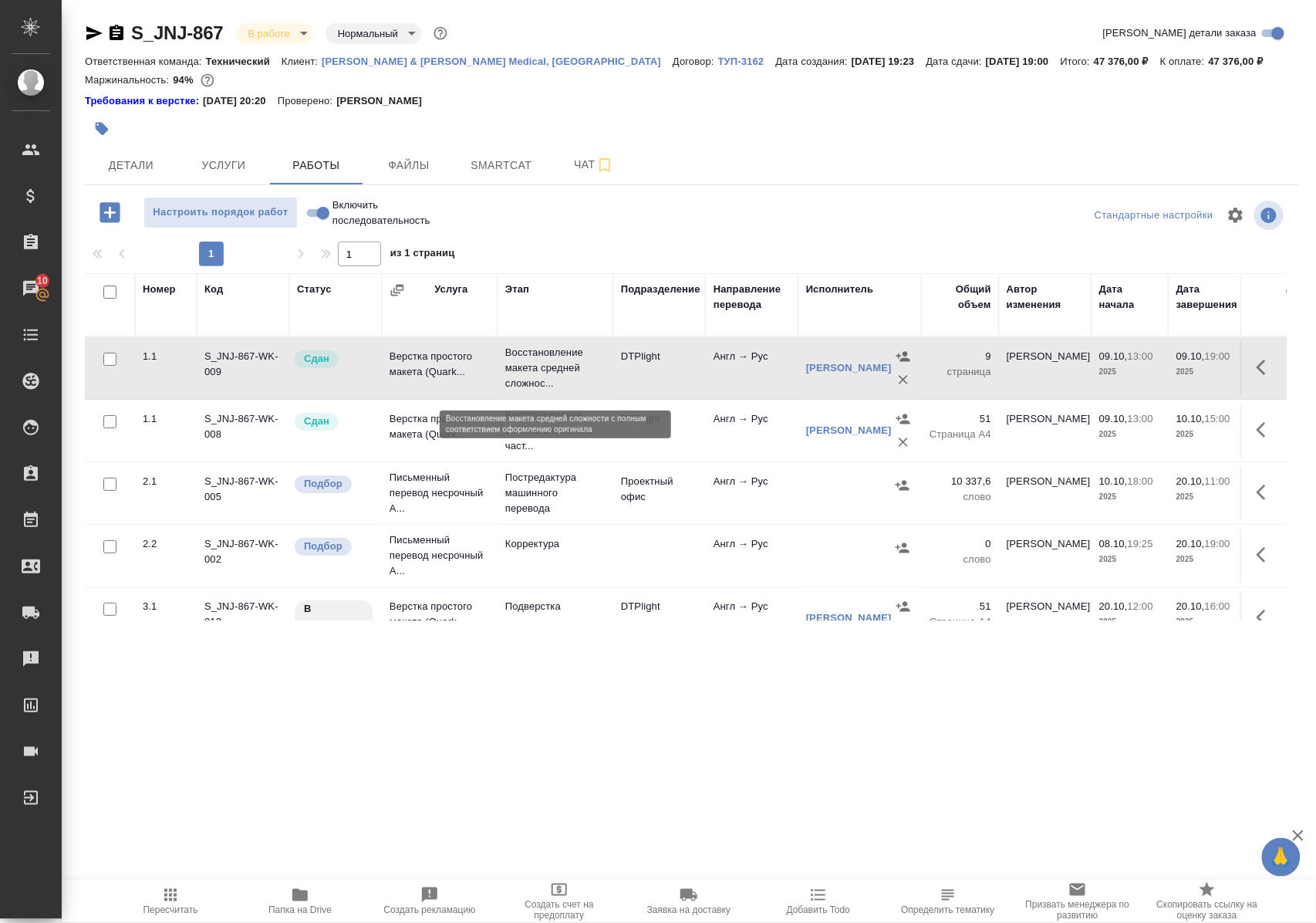
click at [543, 368] on p "Восстановление макета средней сложнос..." at bounding box center [556, 367] width 101 height 47
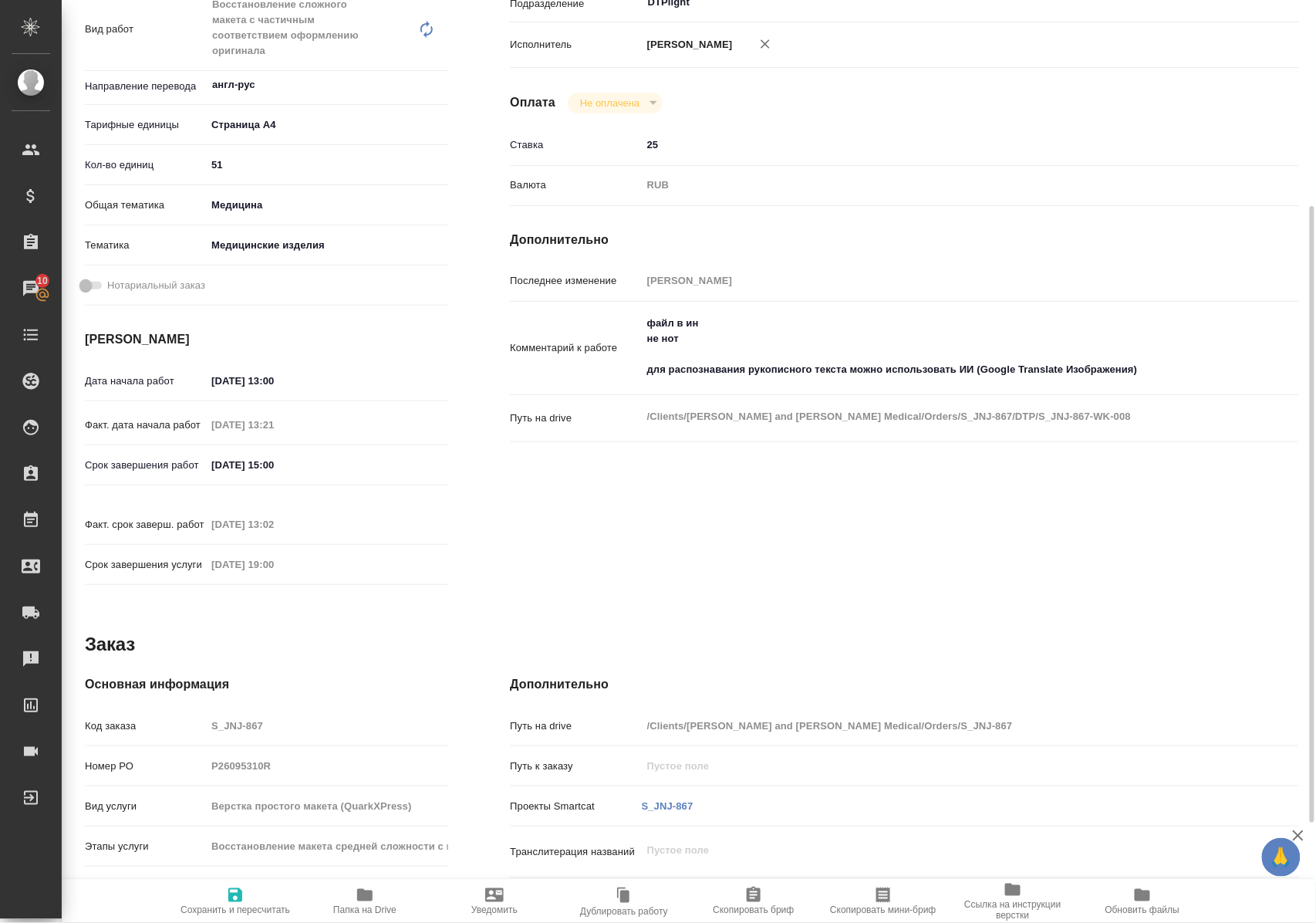
scroll to position [206, 0]
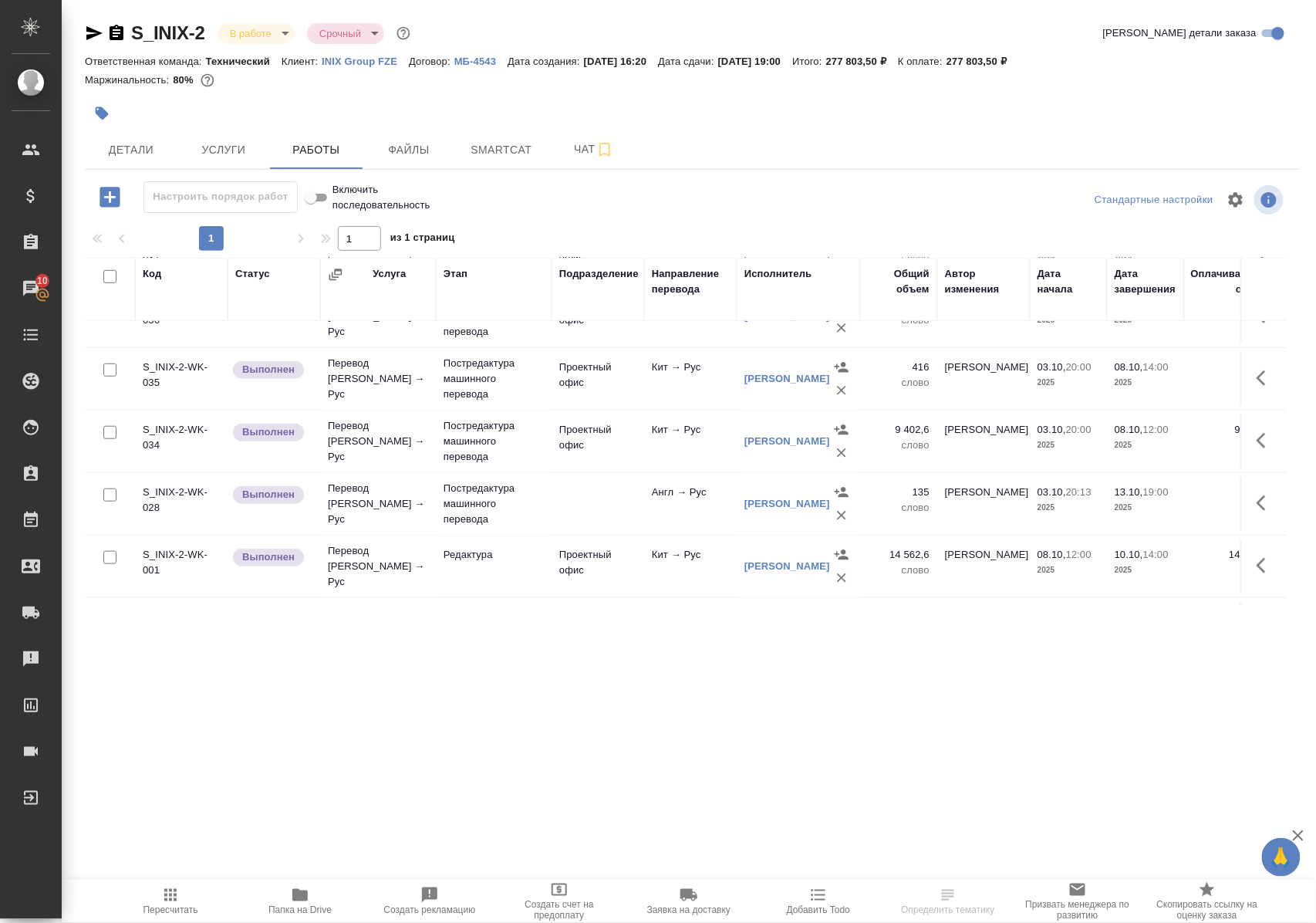
scroll to position [514, 0]
